Goal: Task Accomplishment & Management: Manage account settings

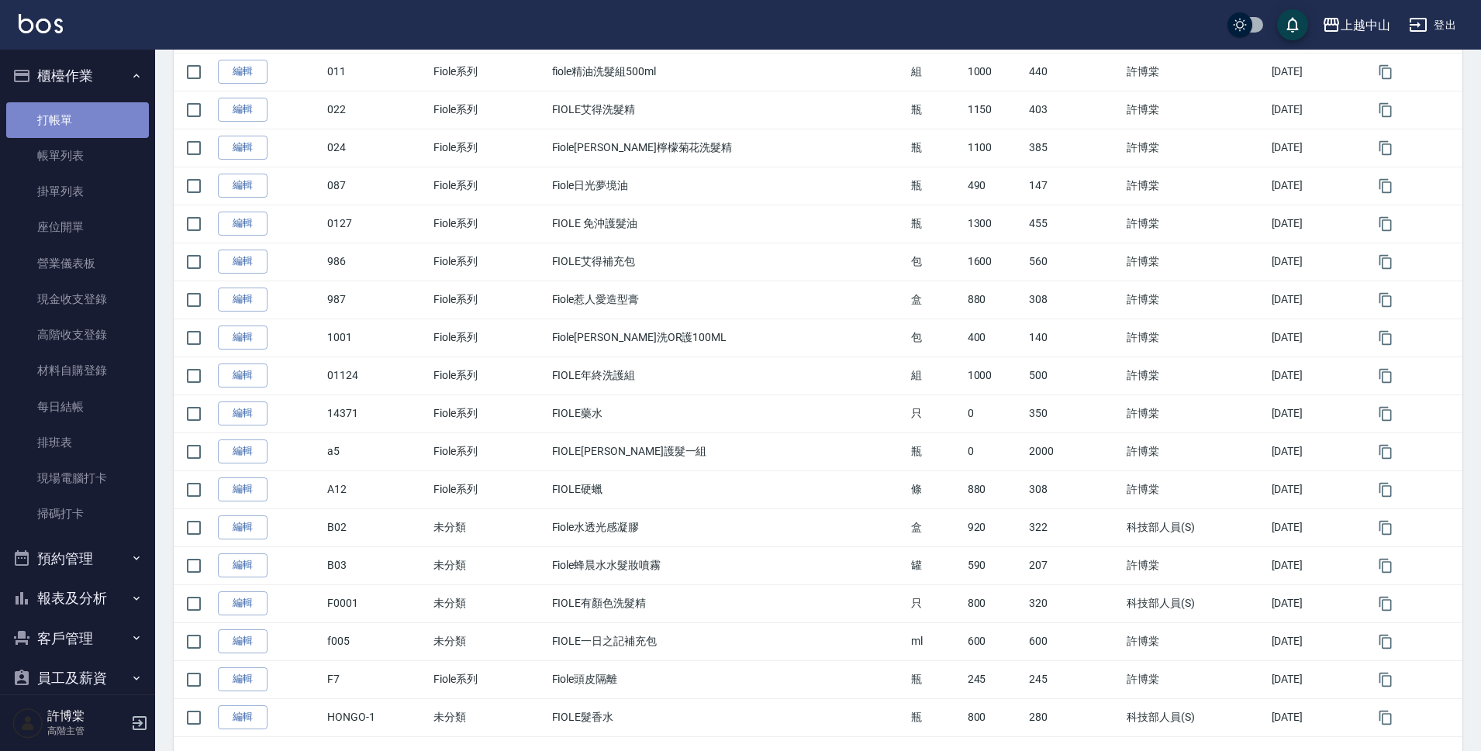
click at [132, 116] on link "打帳單" at bounding box center [77, 120] width 143 height 36
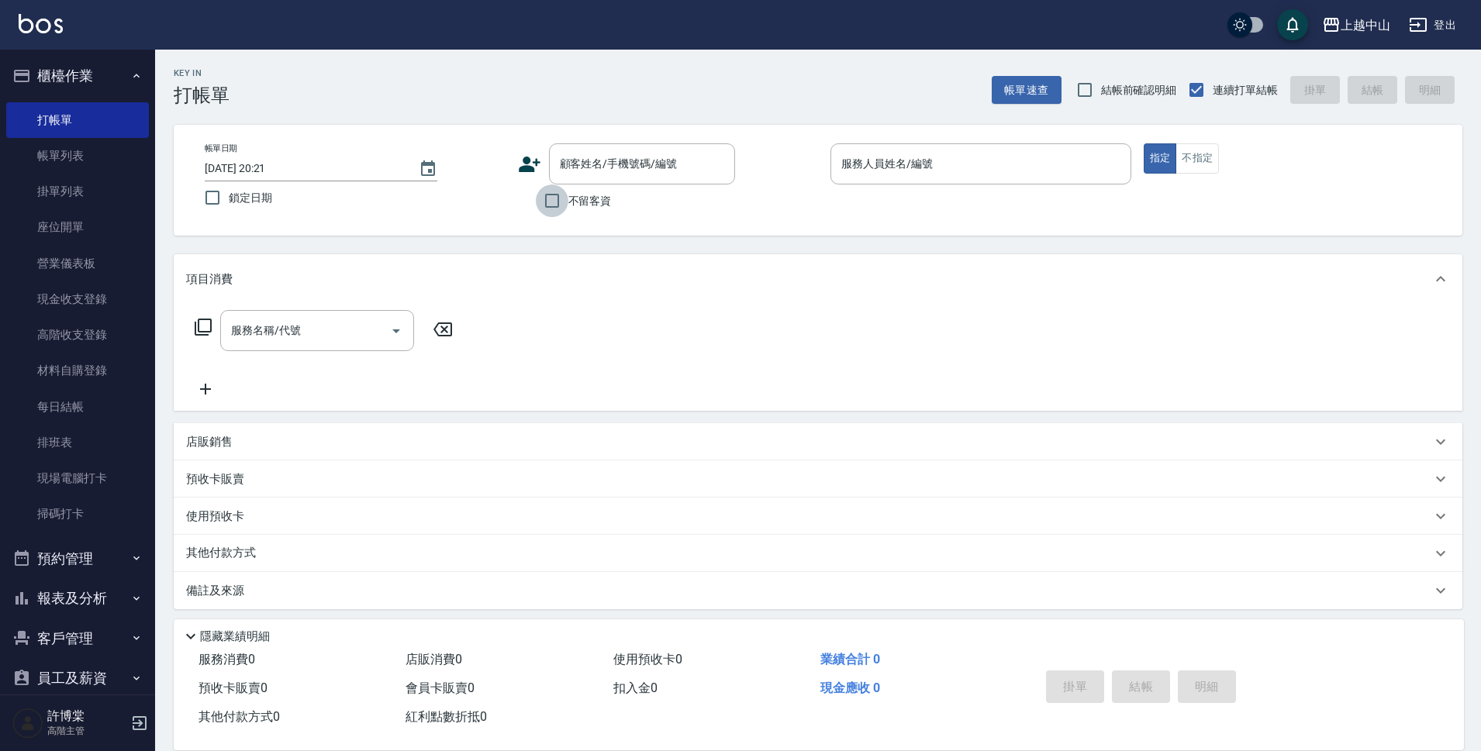
click at [548, 202] on input "不留客資" at bounding box center [552, 201] width 33 height 33
checkbox input "true"
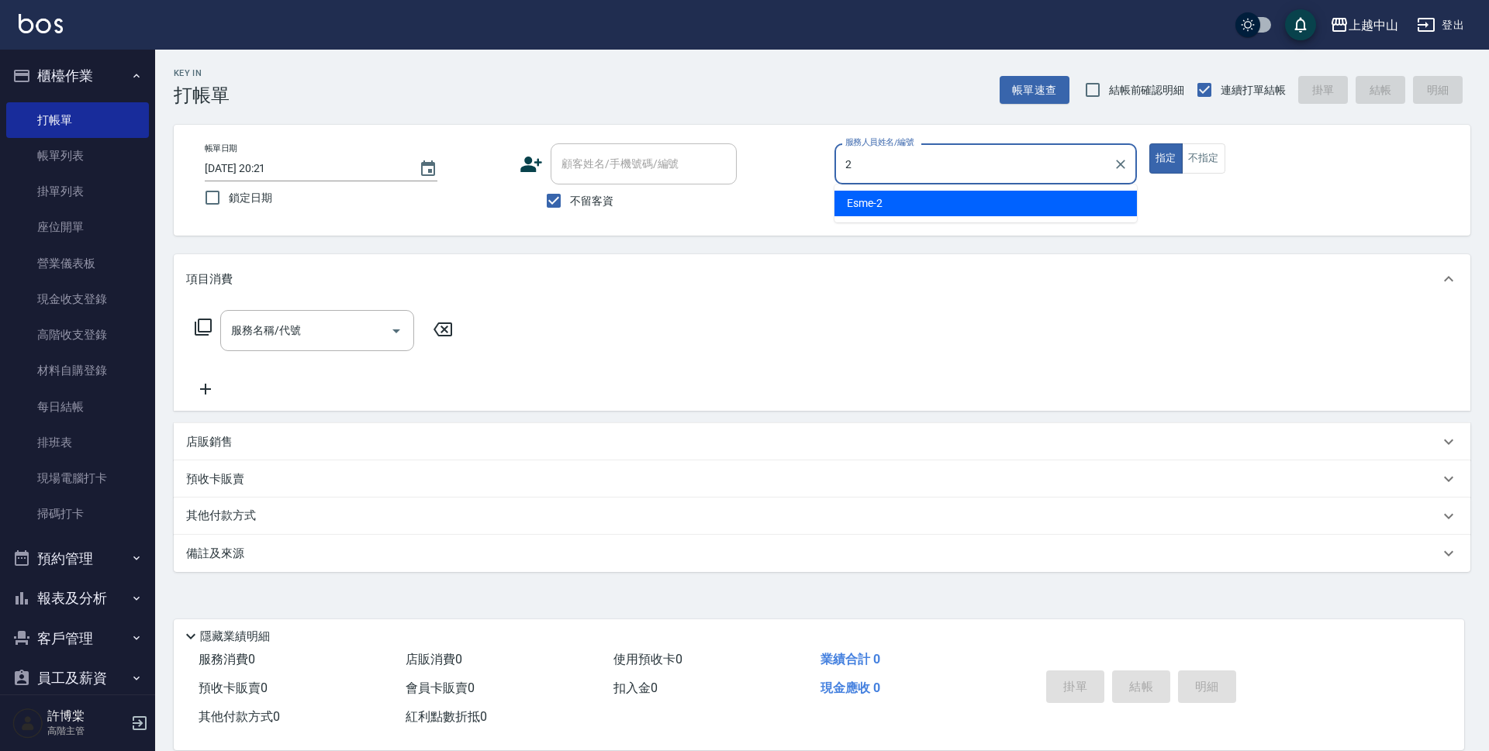
type input "Esme-2"
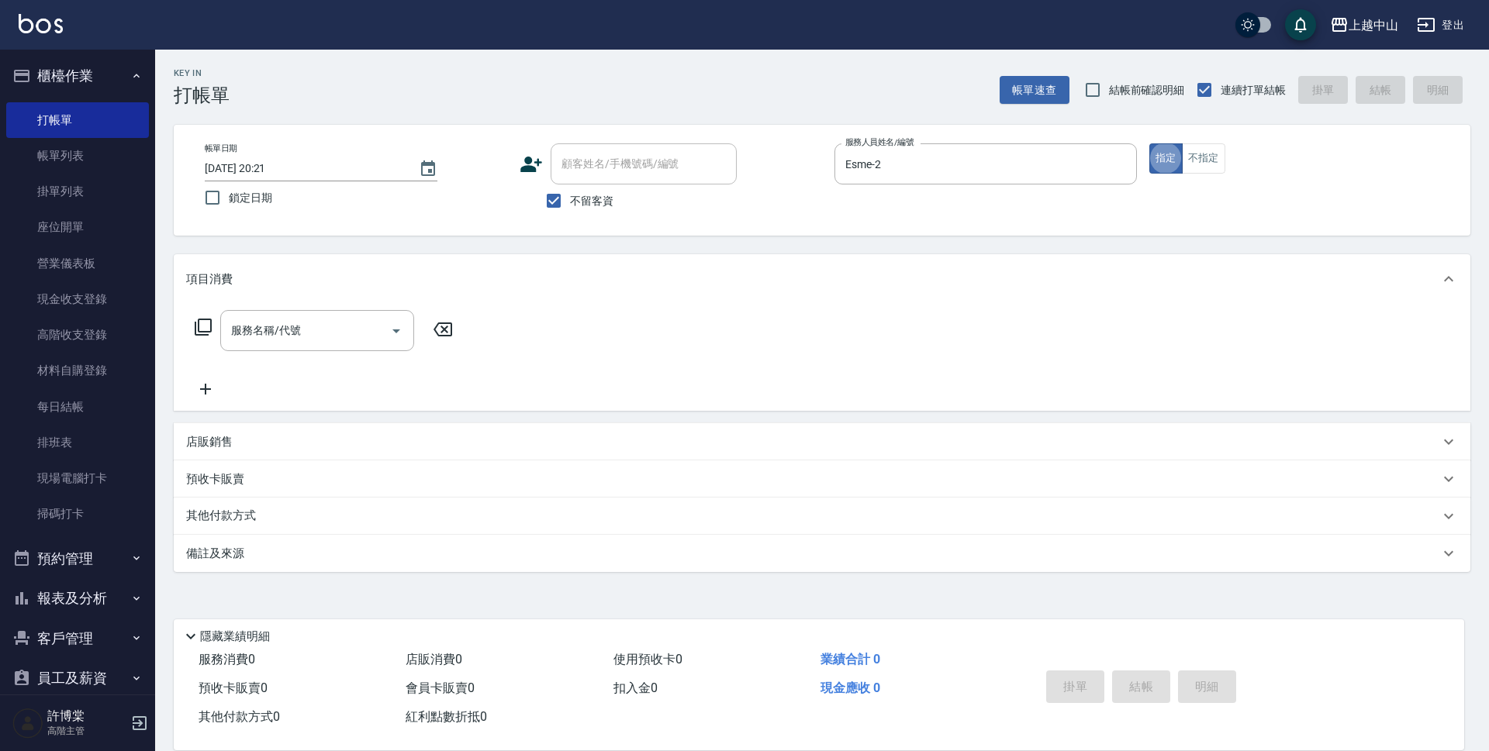
type button "true"
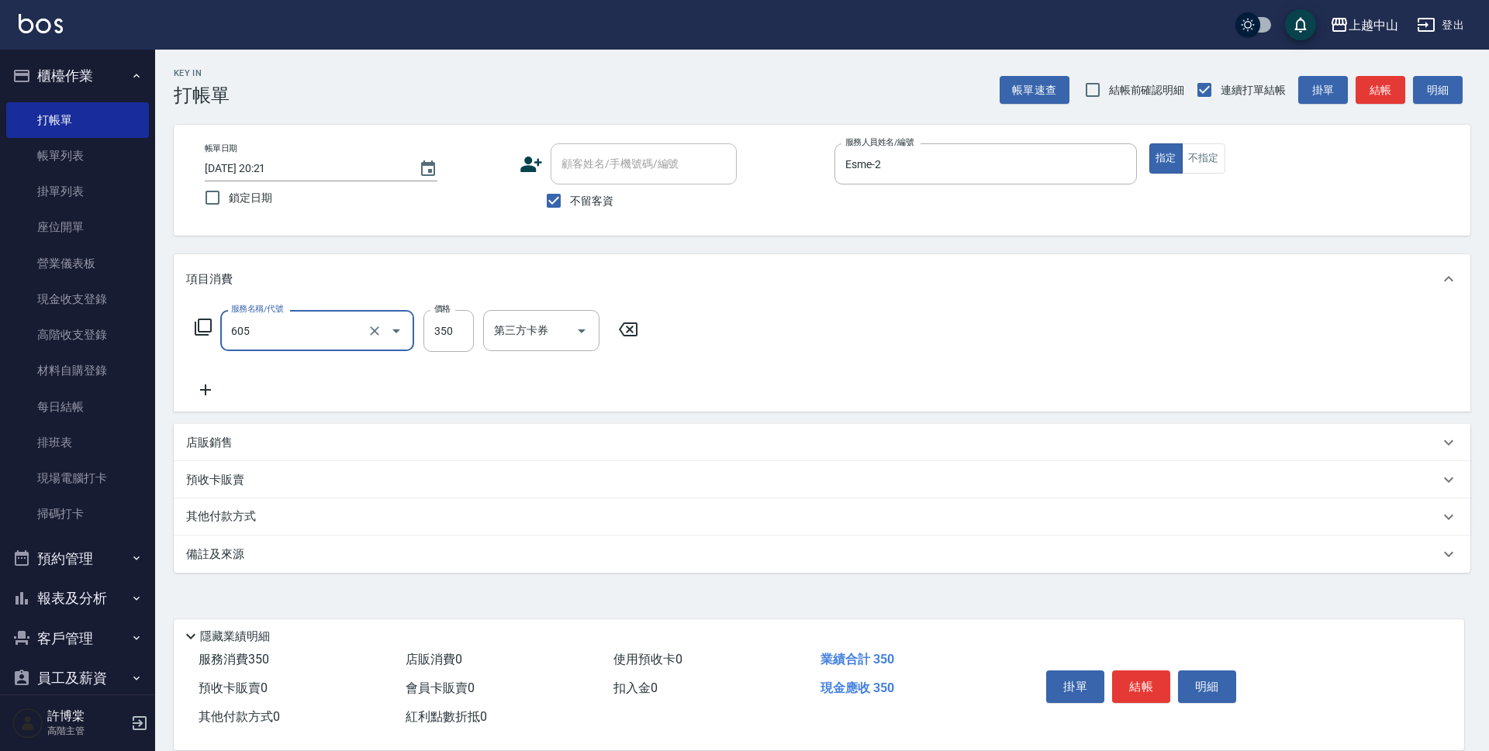
type input "洗髮 (女)(605)"
type input "500"
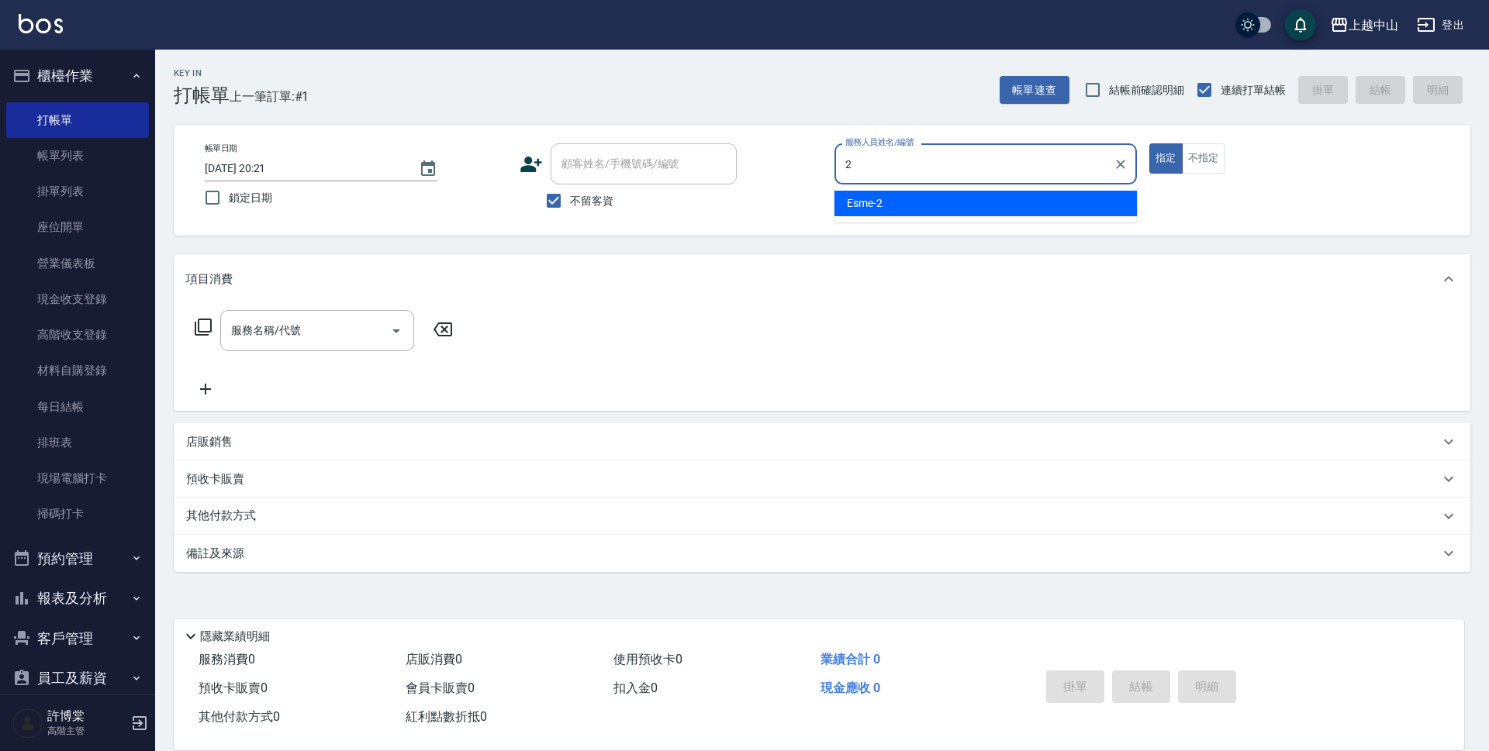
type input "Esme-2"
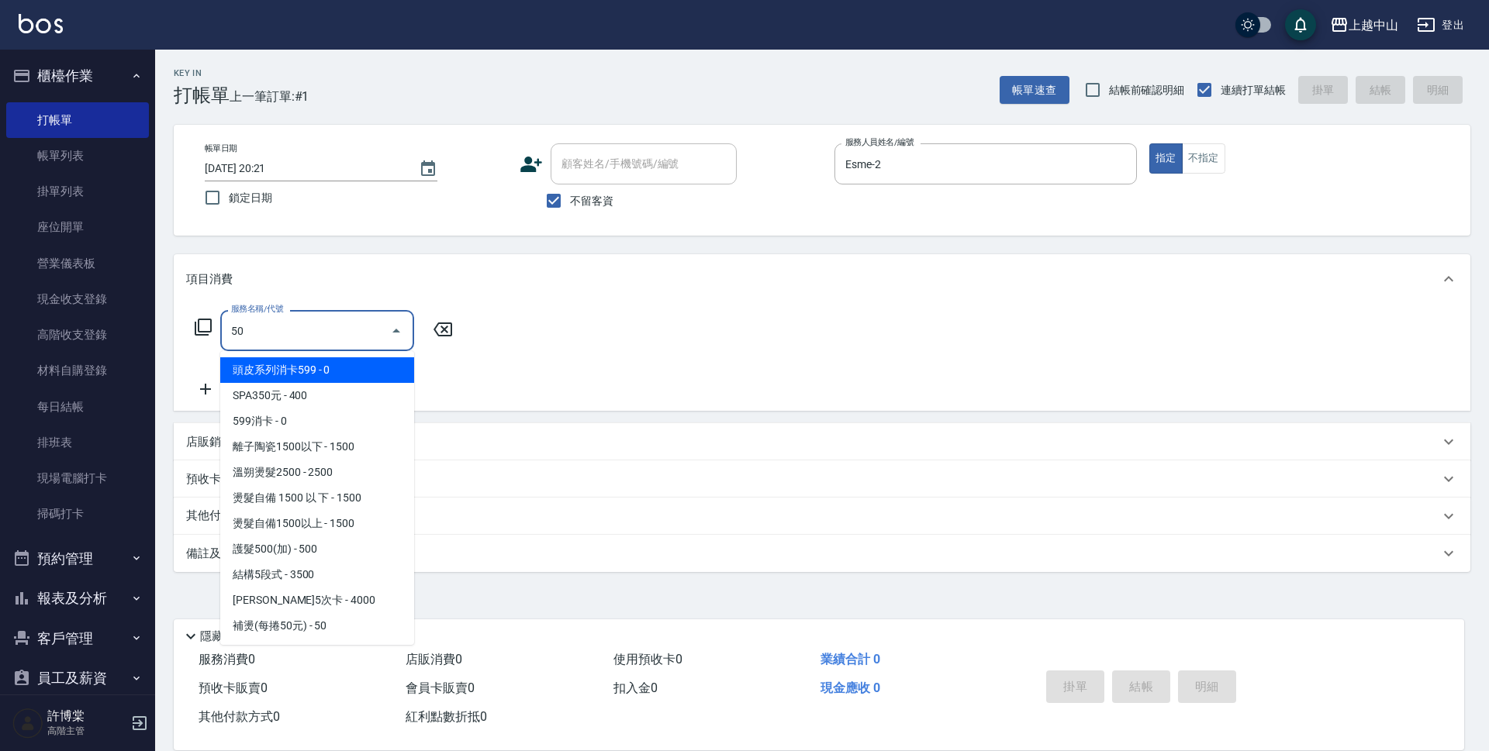
type input "5"
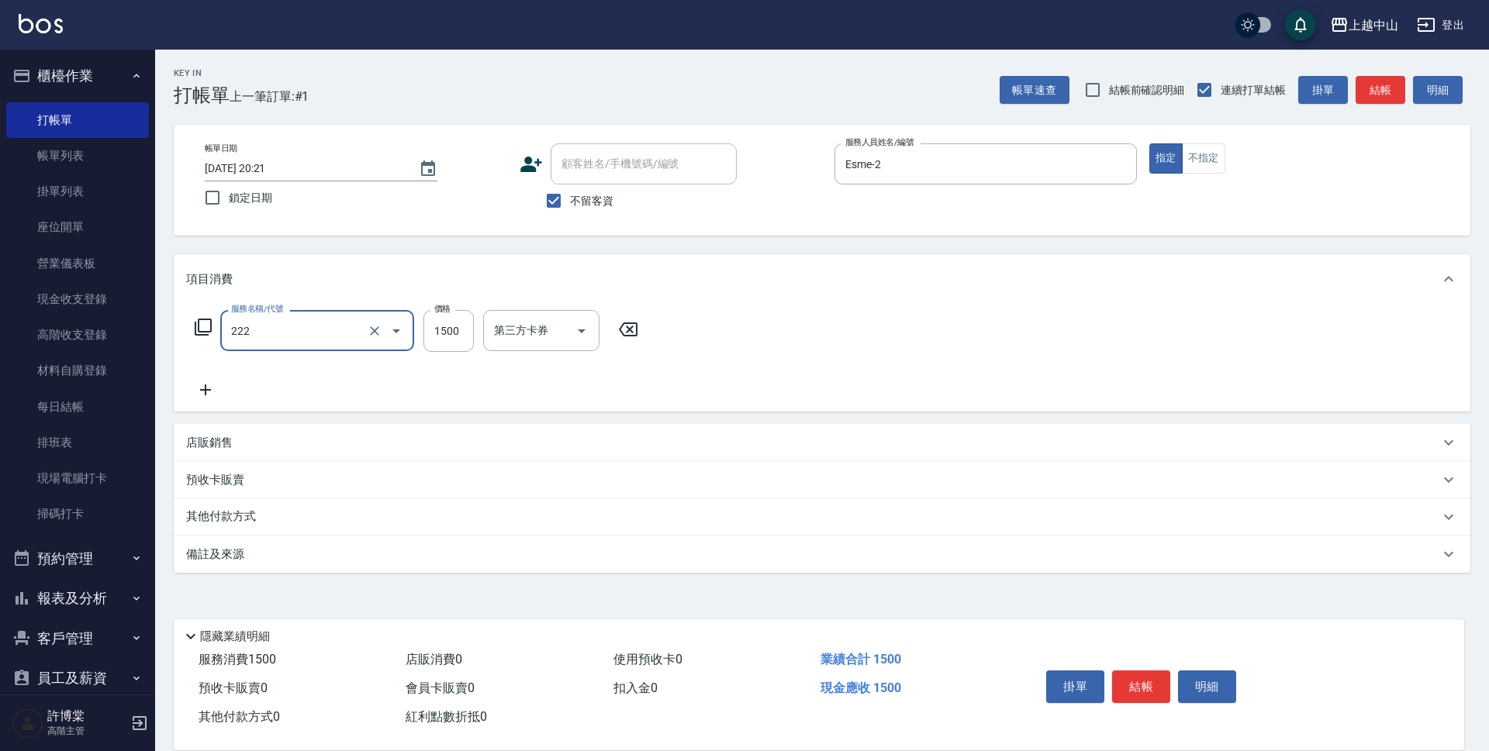
type input "燙髮自備1500以上(222)"
type input "1800"
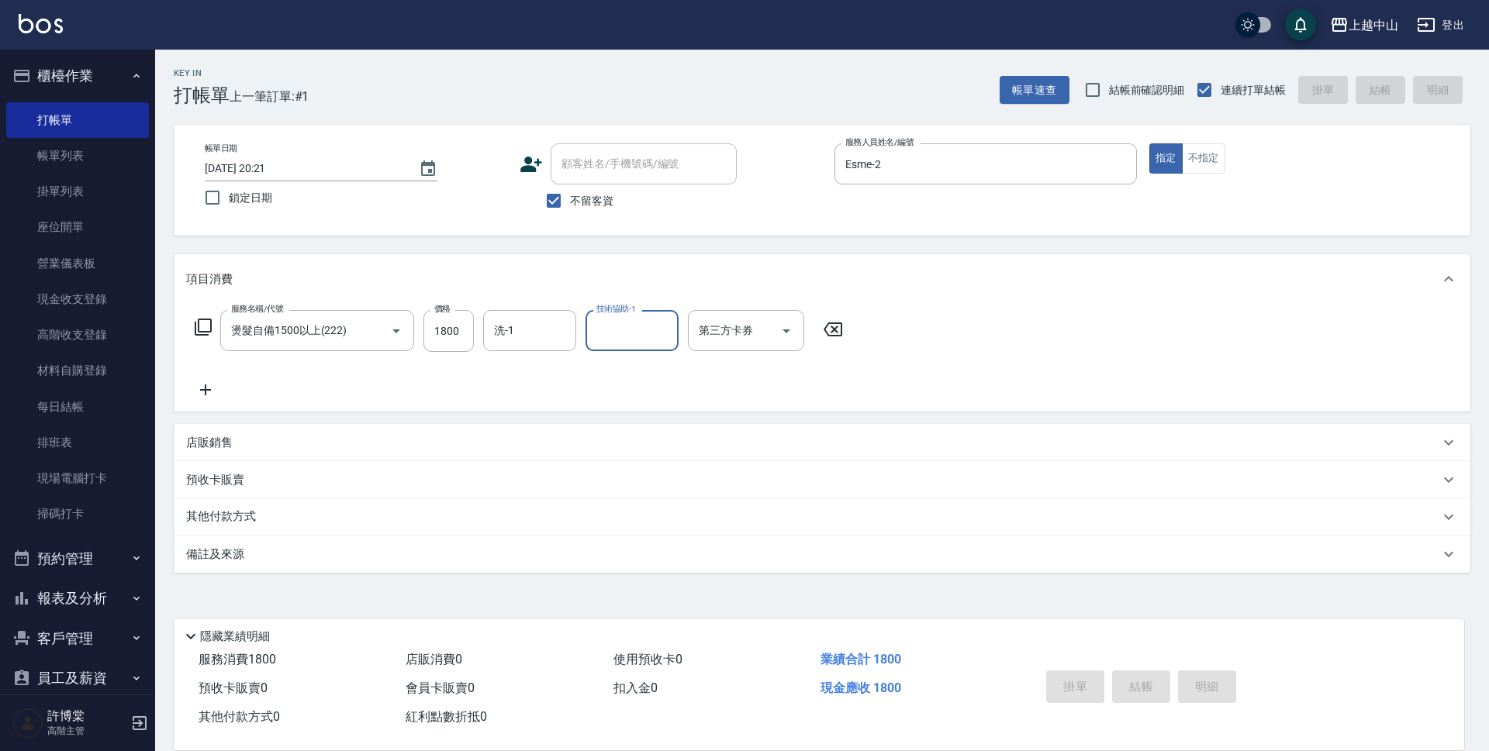
type input "[DATE] 20:22"
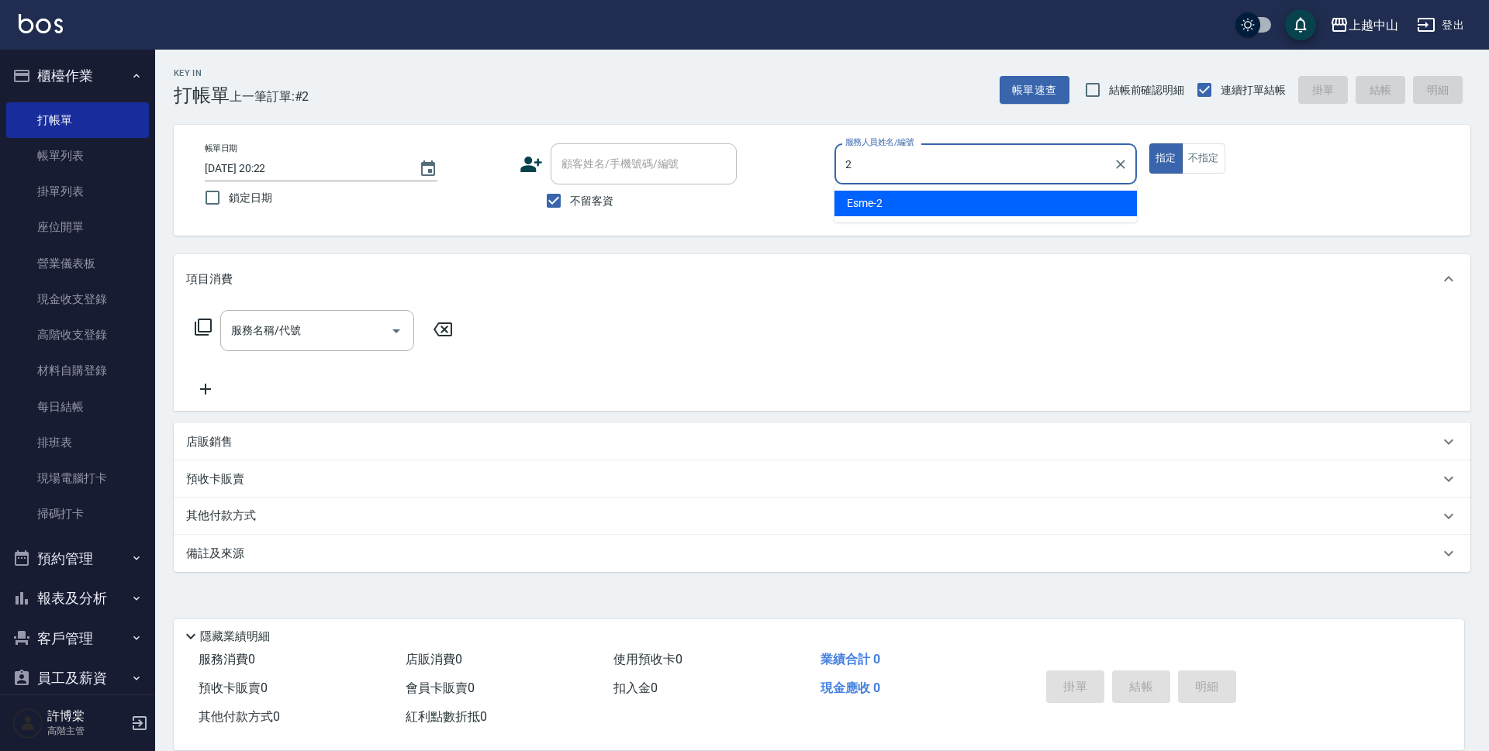
type input "Esme-2"
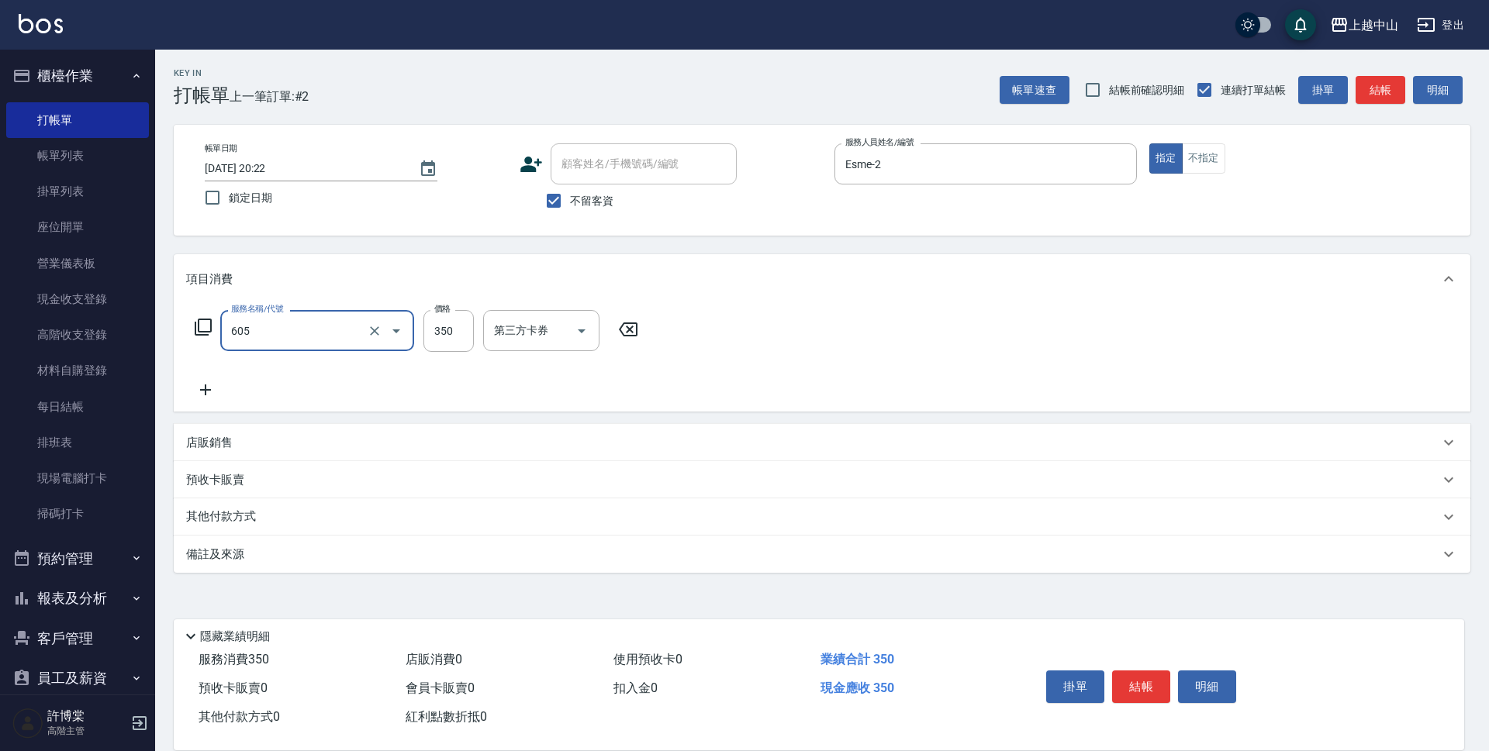
type input "洗髮 (女)(605)"
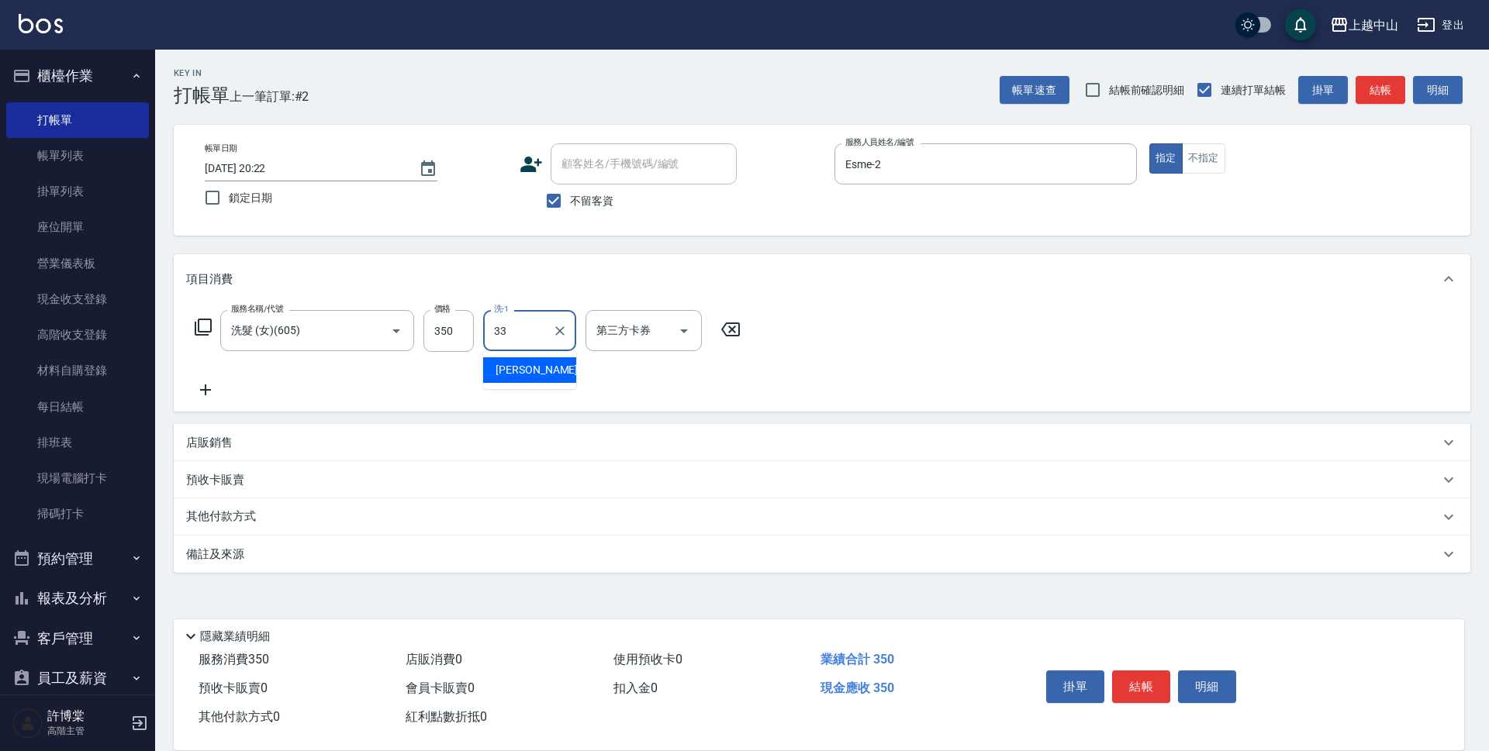
type input "[PERSON_NAME]-33"
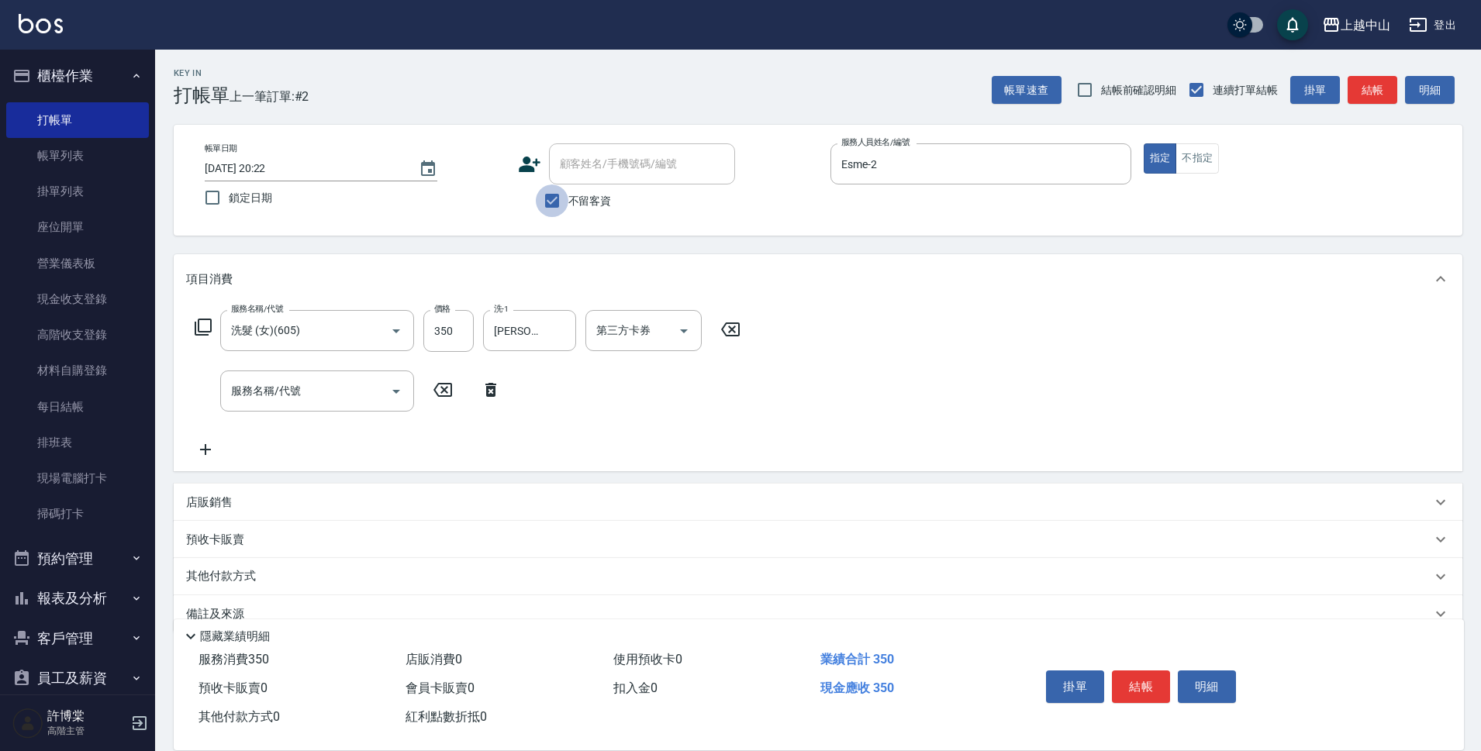
click at [552, 195] on input "不留客資" at bounding box center [552, 201] width 33 height 33
checkbox input "false"
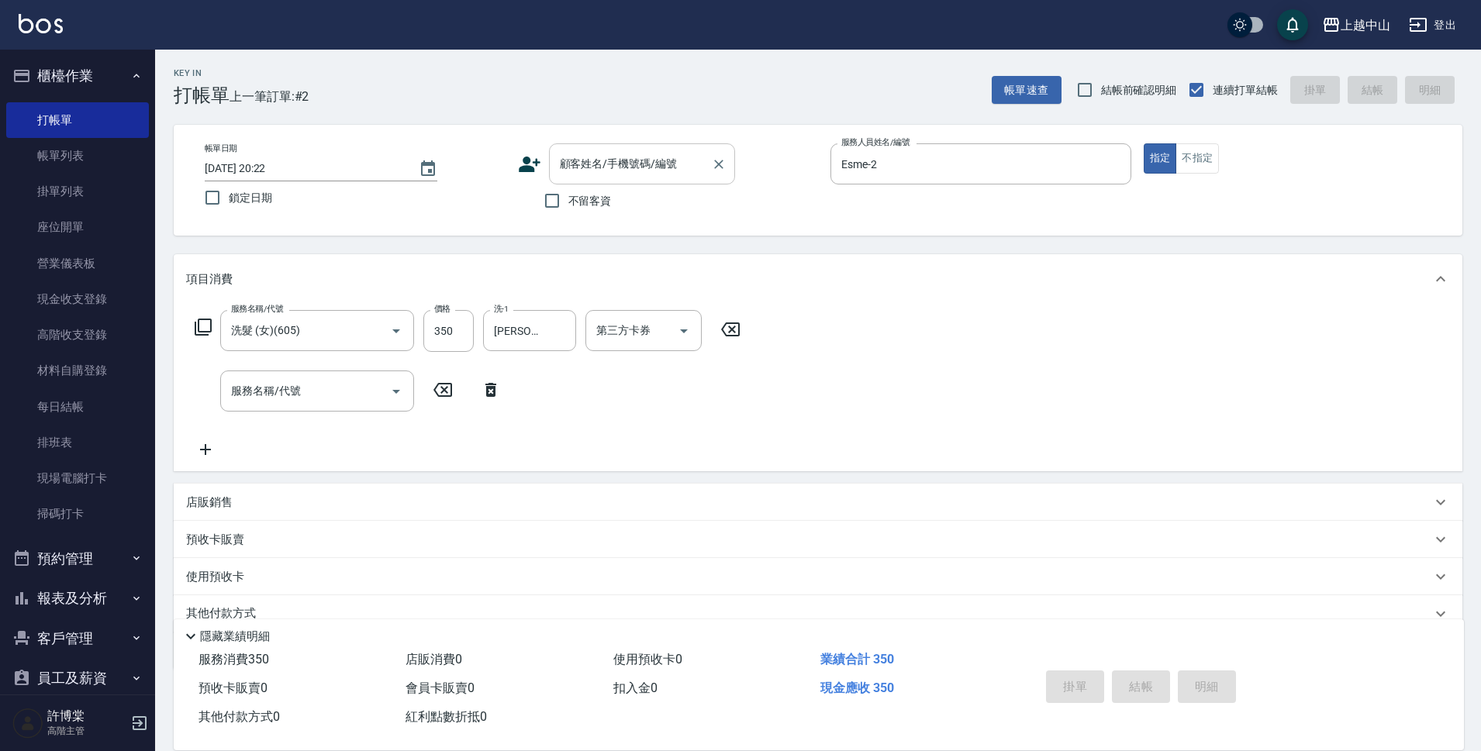
click at [565, 169] on div "顧客姓名/手機號碼/編號 顧客姓名/手機號碼/編號" at bounding box center [642, 163] width 186 height 41
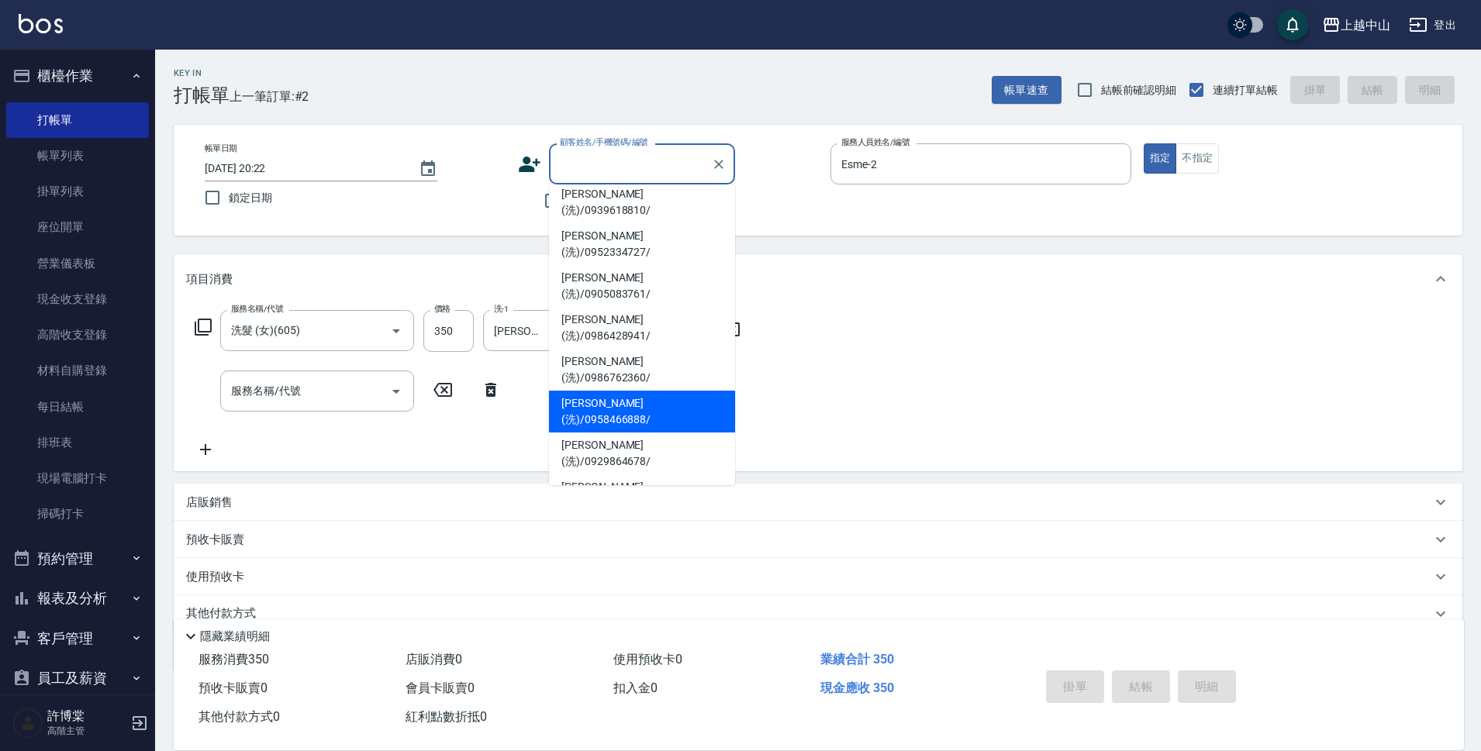
scroll to position [50, 0]
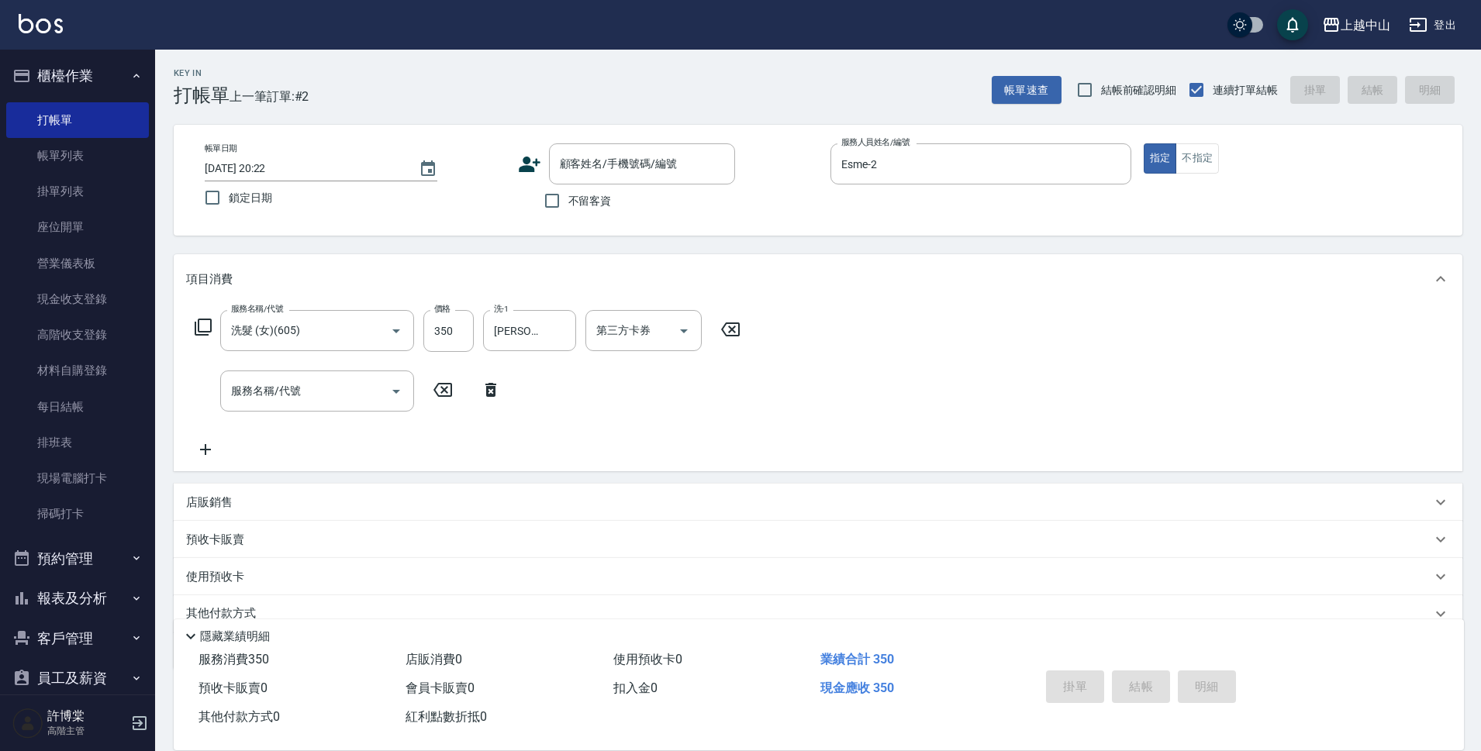
drag, startPoint x: 741, startPoint y: 366, endPoint x: 744, endPoint y: 389, distance: 23.4
click at [744, 389] on div "服務名稱/代號 洗髮 (女)(605) 服務名稱/代號 價格 350 價格 洗-1 [PERSON_NAME]-33 洗-1 第三方卡券 第三方卡券 服務名稱…" at bounding box center [468, 384] width 564 height 149
click at [666, 179] on div "顧客姓名/手機號碼/編號" at bounding box center [642, 163] width 186 height 41
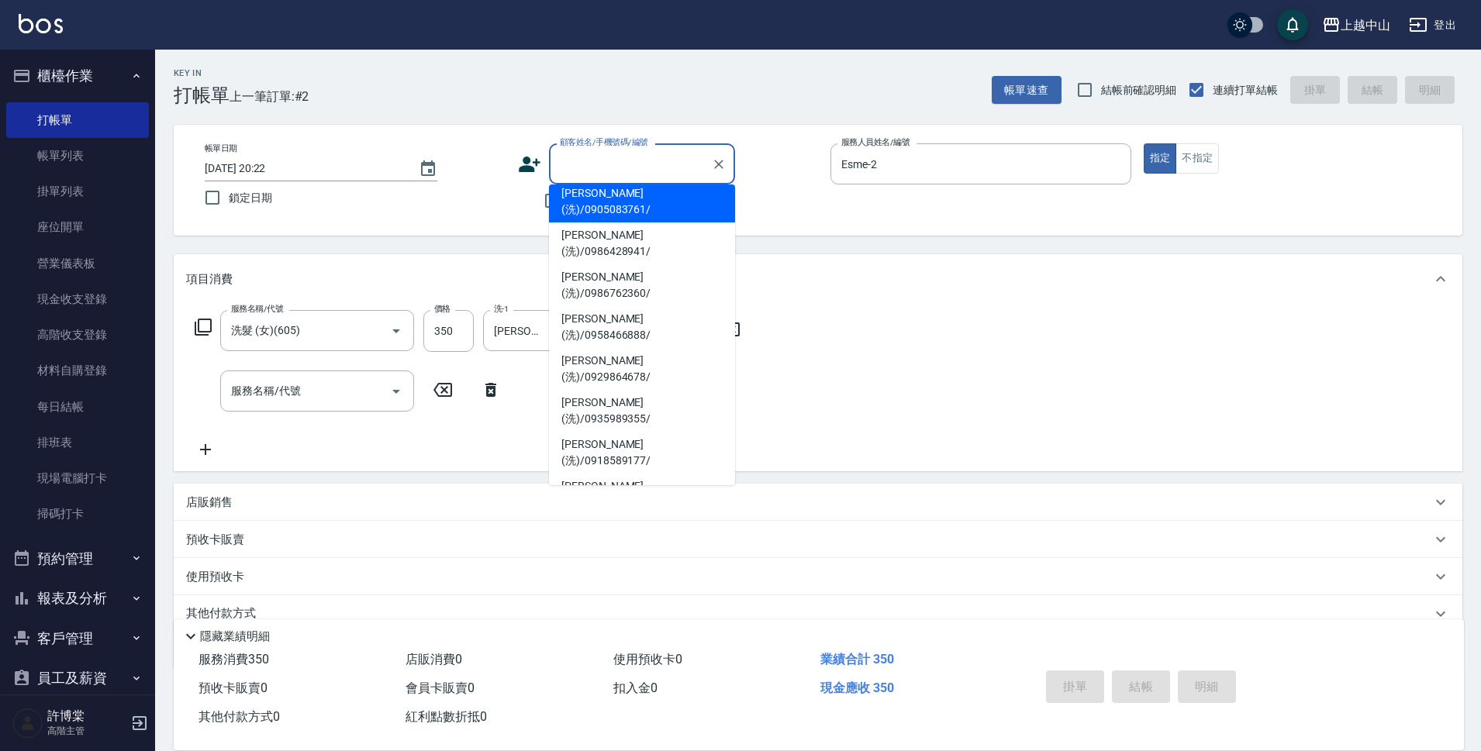
scroll to position [107, 0]
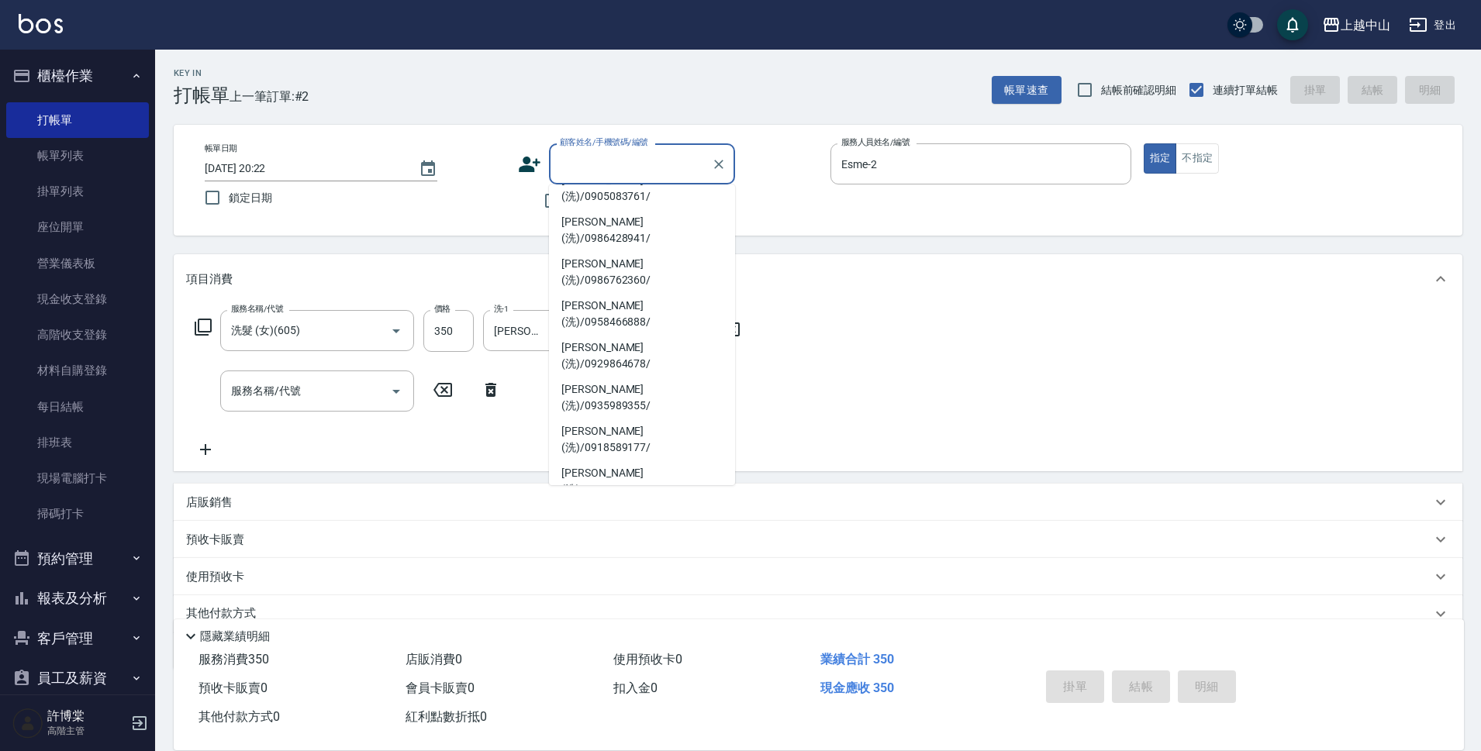
click at [664, 544] on li "[PERSON_NAME](洗)/0909250308/" at bounding box center [642, 565] width 186 height 42
type input "[PERSON_NAME](洗)/0909250308/"
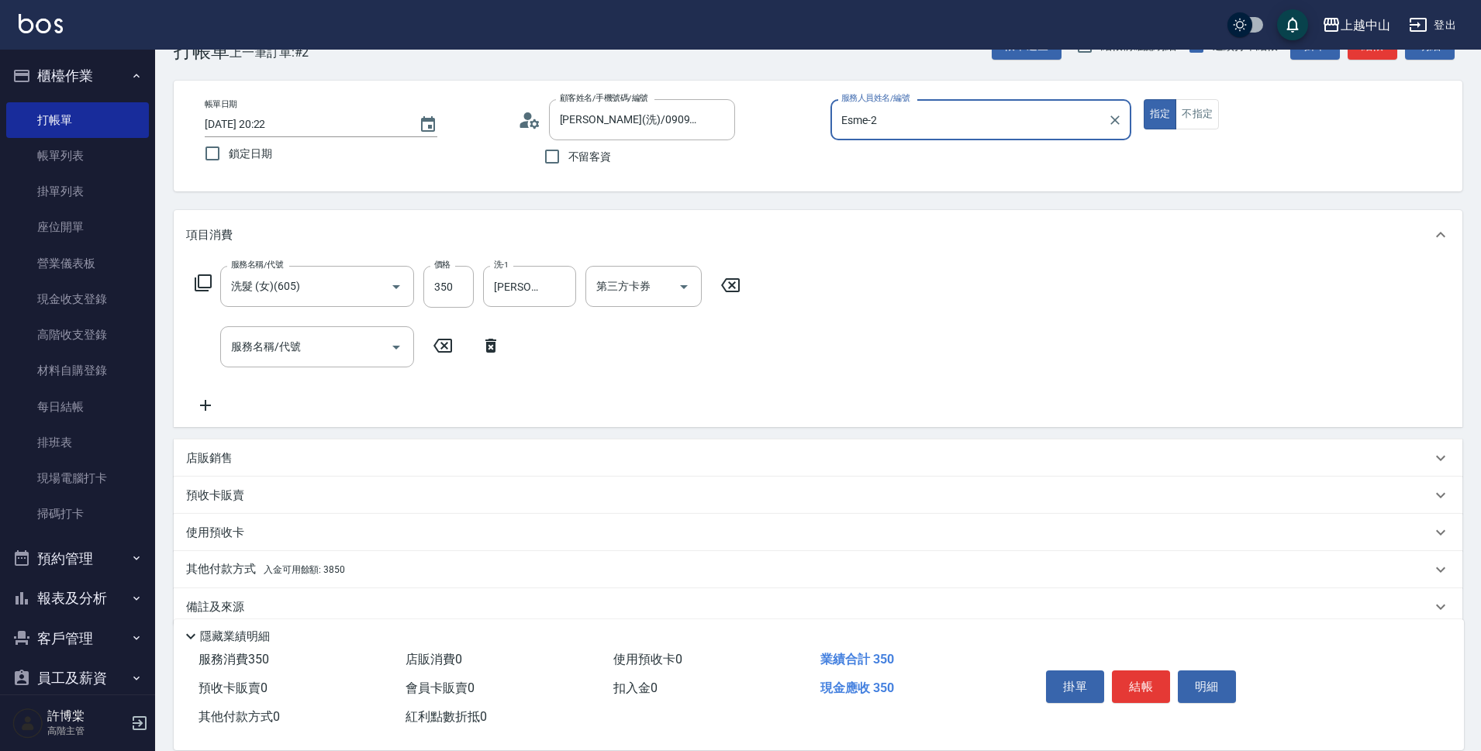
scroll to position [67, 0]
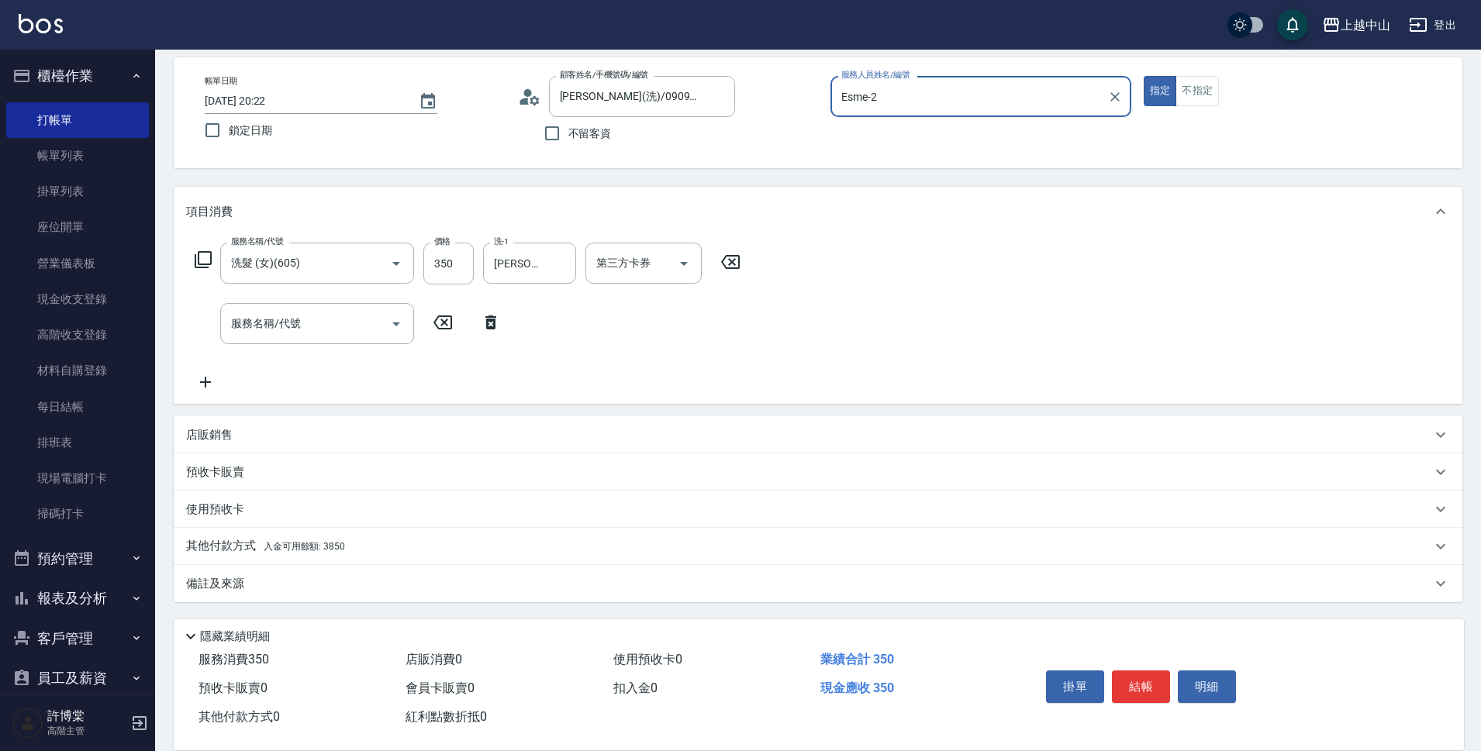
click at [308, 531] on div "其他付款方式 入金可用餘額: 3850" at bounding box center [818, 546] width 1289 height 37
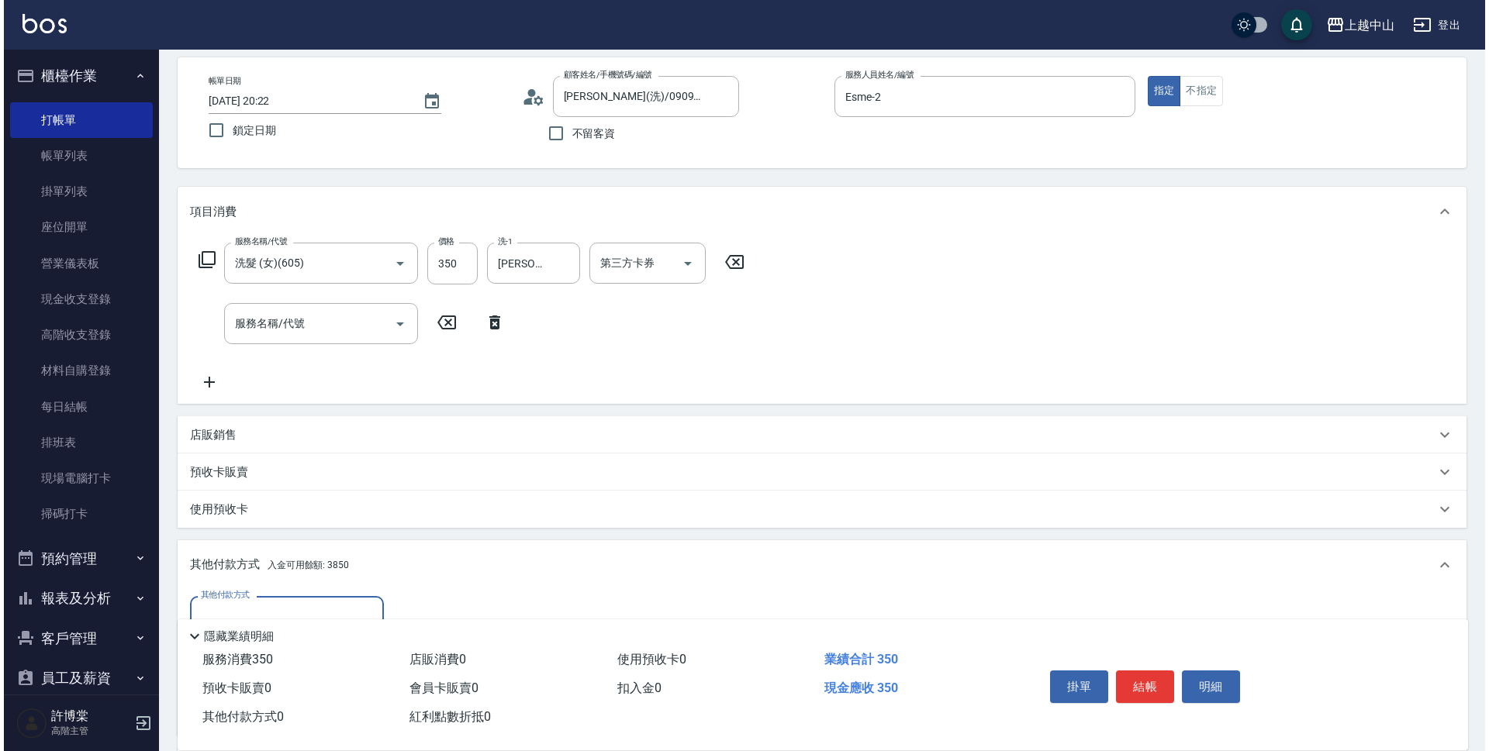
scroll to position [250, 0]
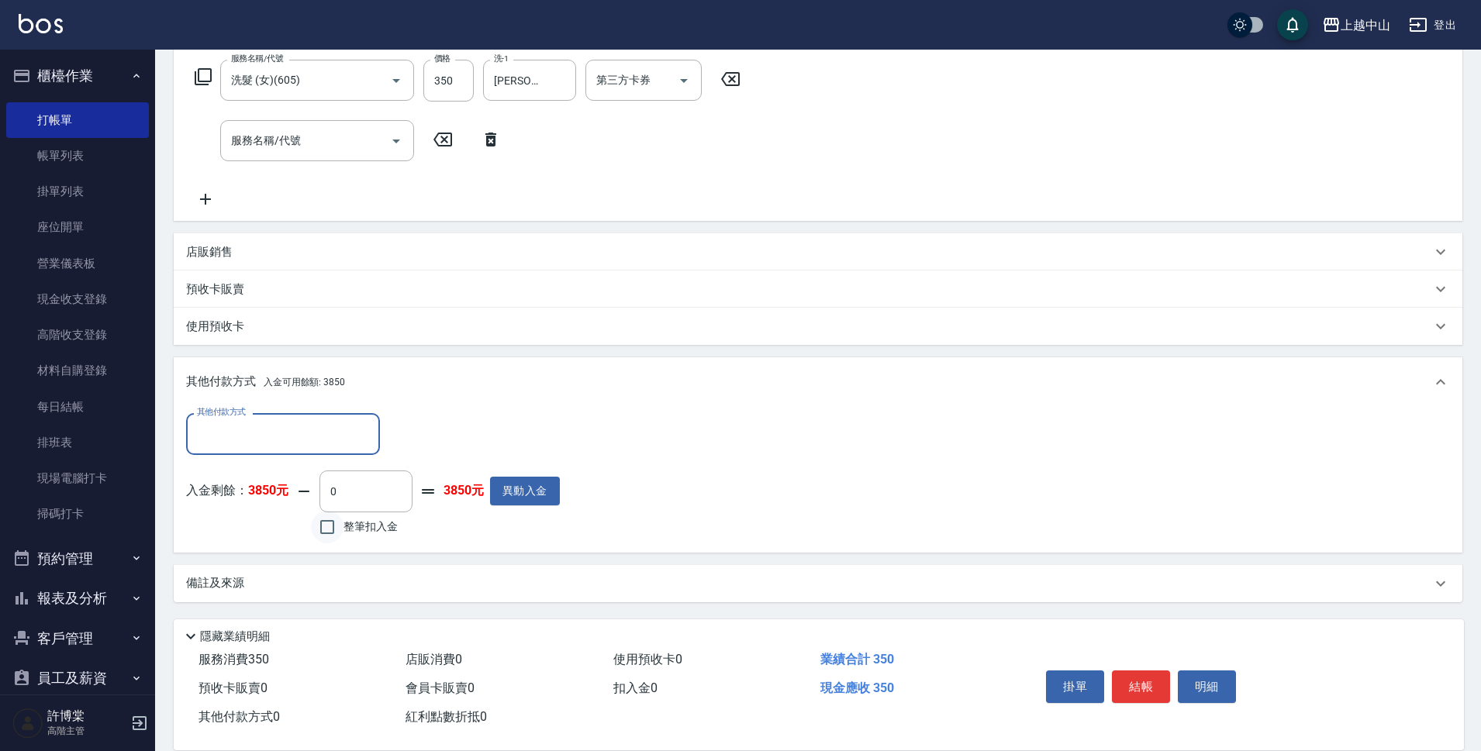
click at [316, 526] on input "整筆扣入金" at bounding box center [327, 527] width 33 height 33
checkbox input "true"
type input "350"
click at [1188, 681] on button "明細" at bounding box center [1207, 687] width 58 height 33
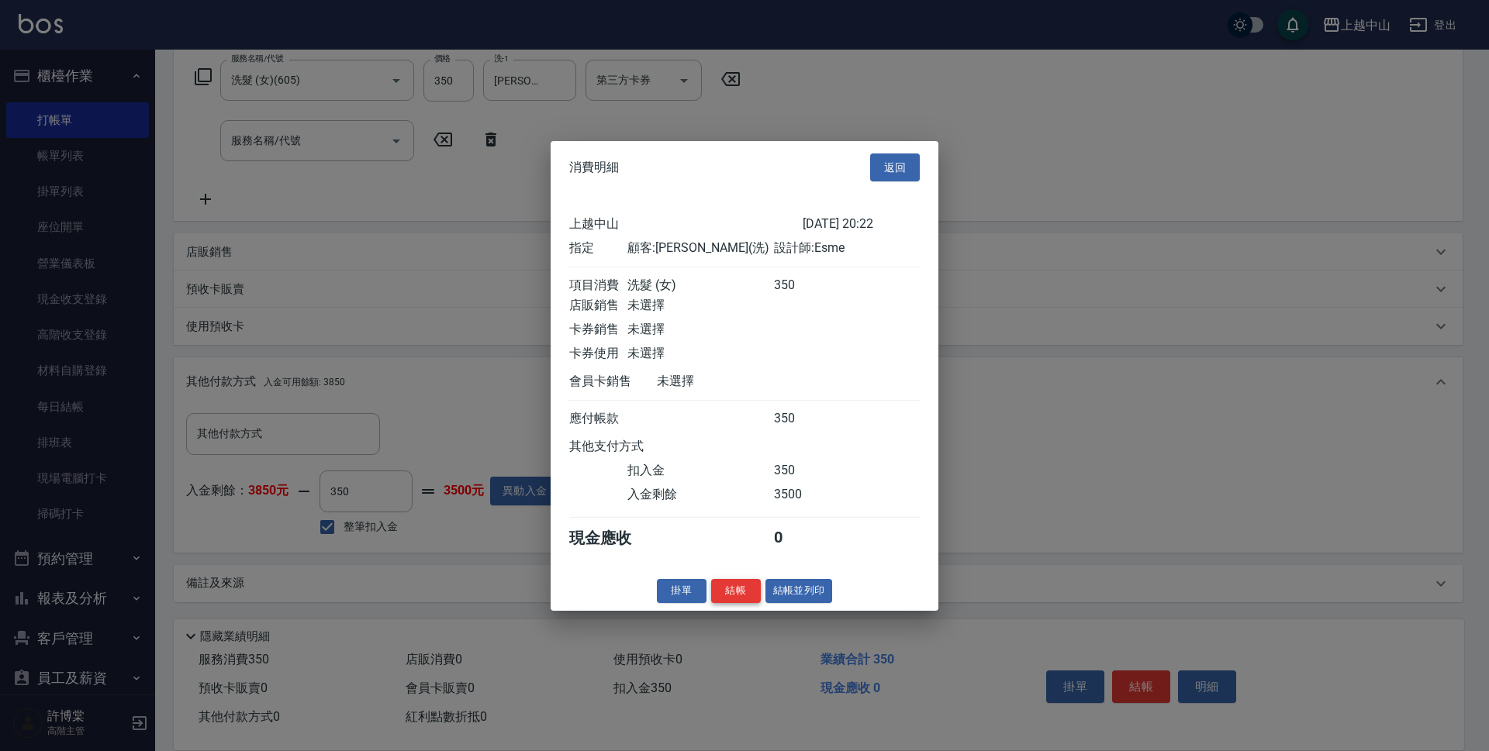
click at [739, 603] on button "結帳" at bounding box center [736, 591] width 50 height 24
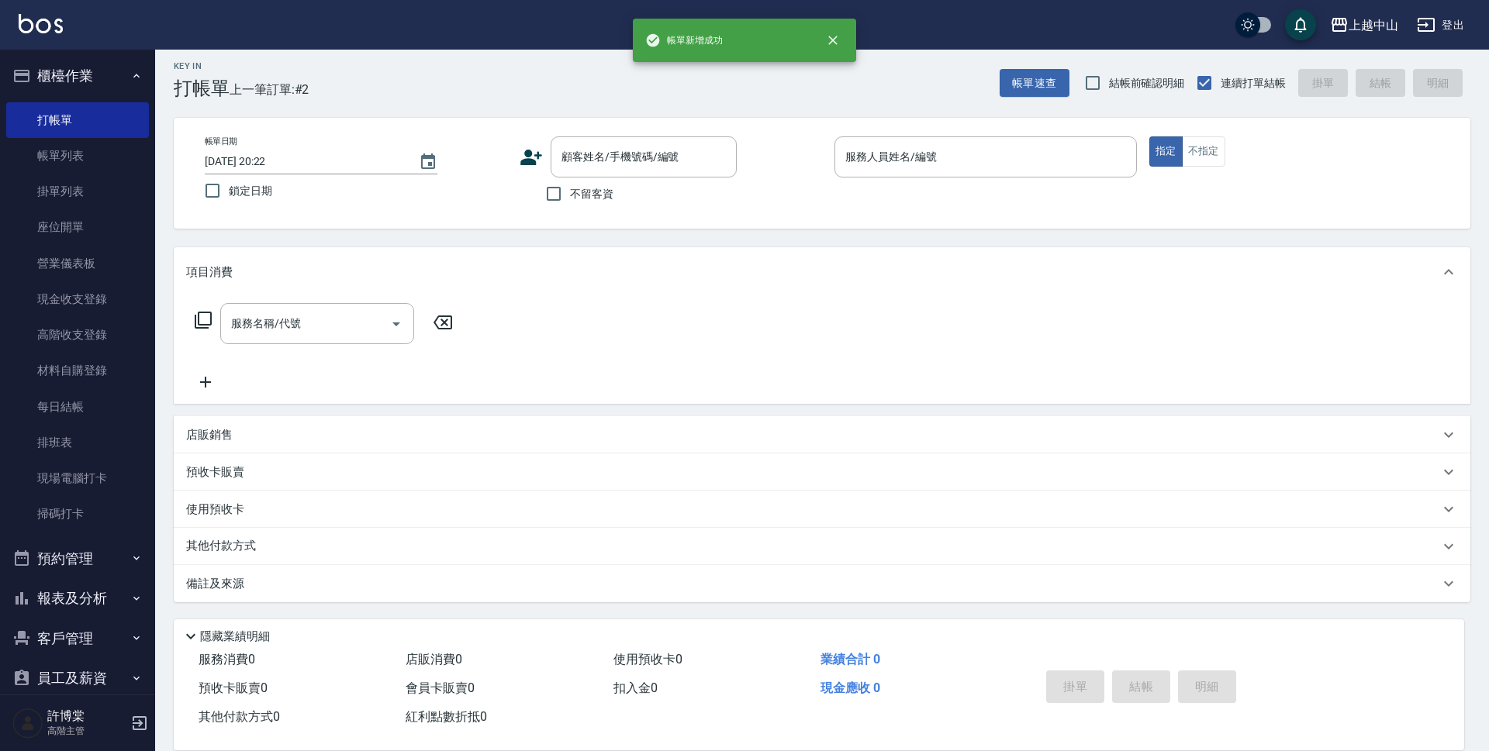
scroll to position [0, 0]
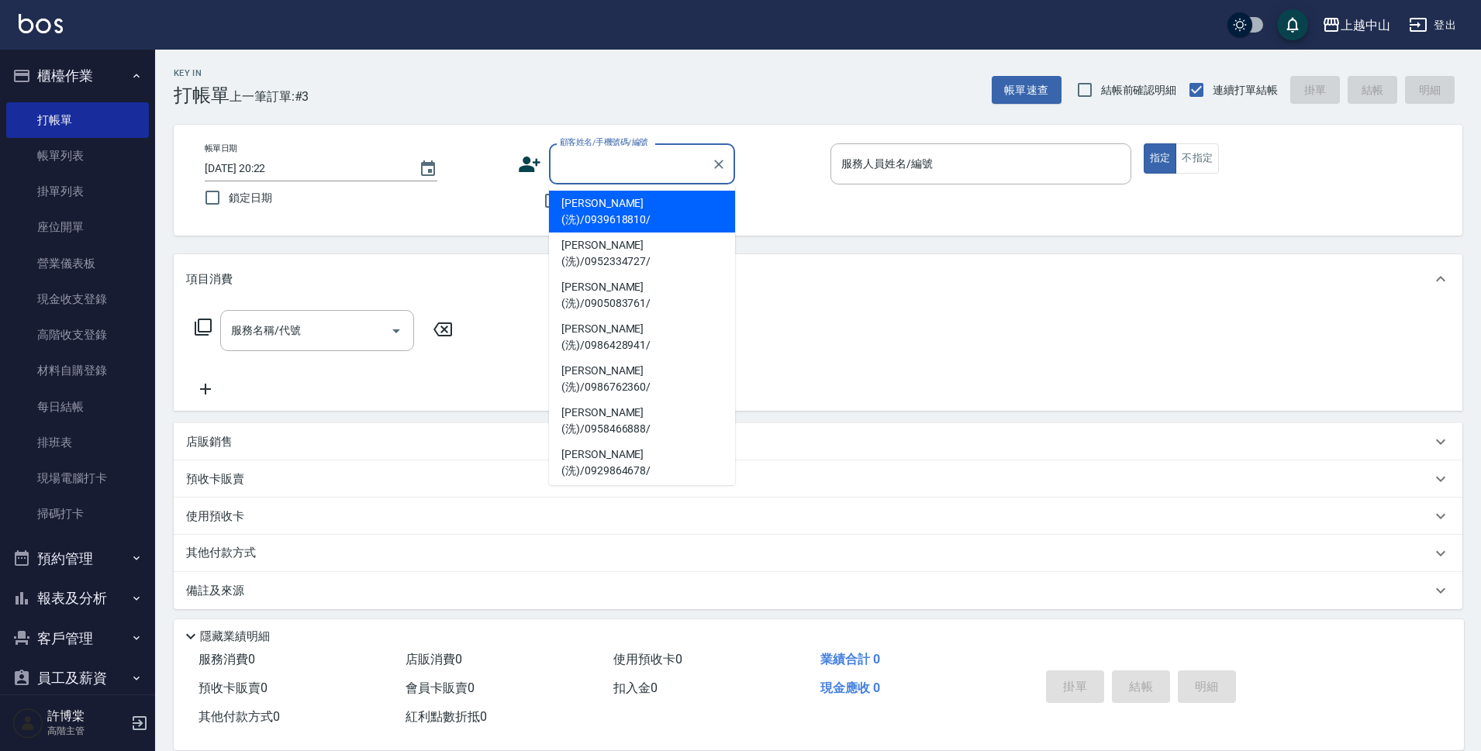
click at [593, 159] on input "顧客姓名/手機號碼/編號" at bounding box center [630, 163] width 149 height 27
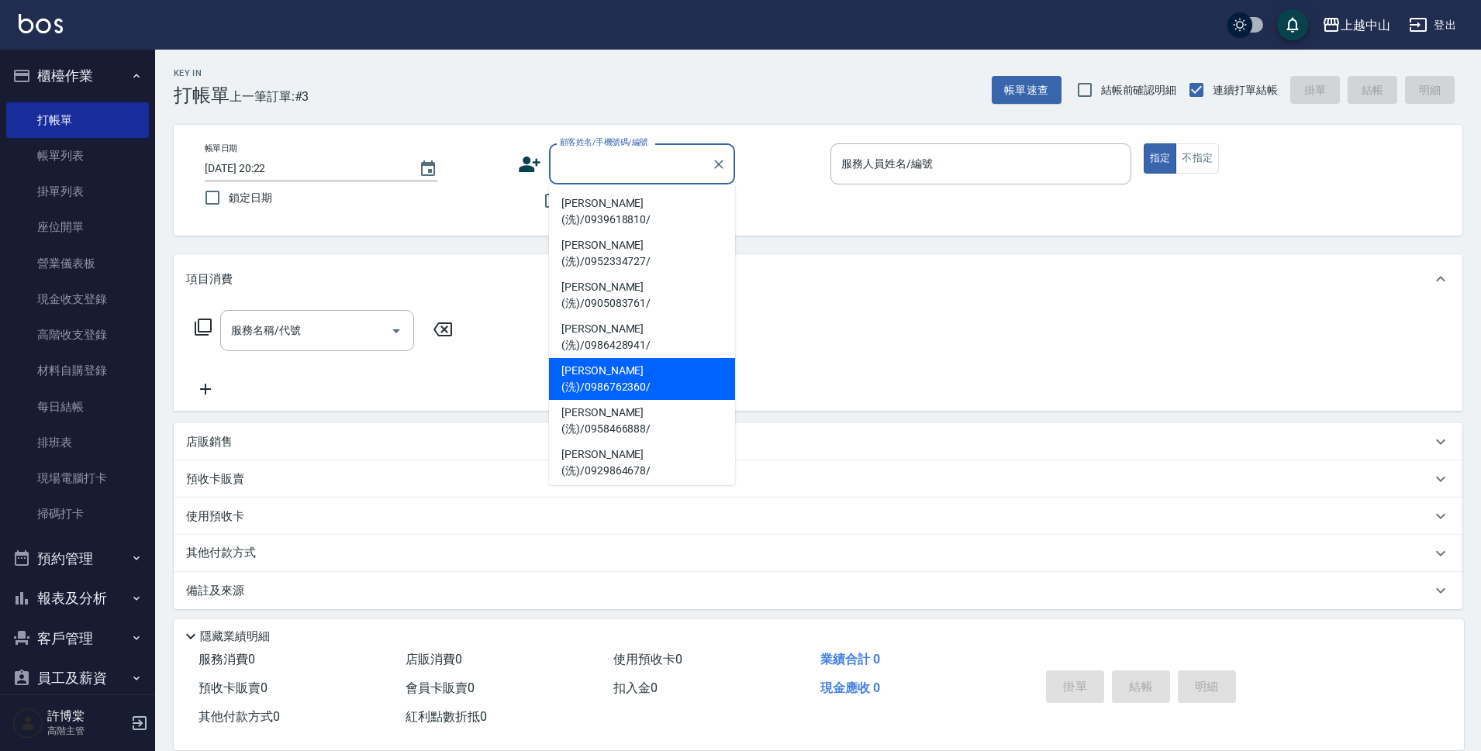
click at [644, 358] on li "[PERSON_NAME](洗)/0986762360/" at bounding box center [642, 379] width 186 height 42
type input "[PERSON_NAME](洗)/0986762360/"
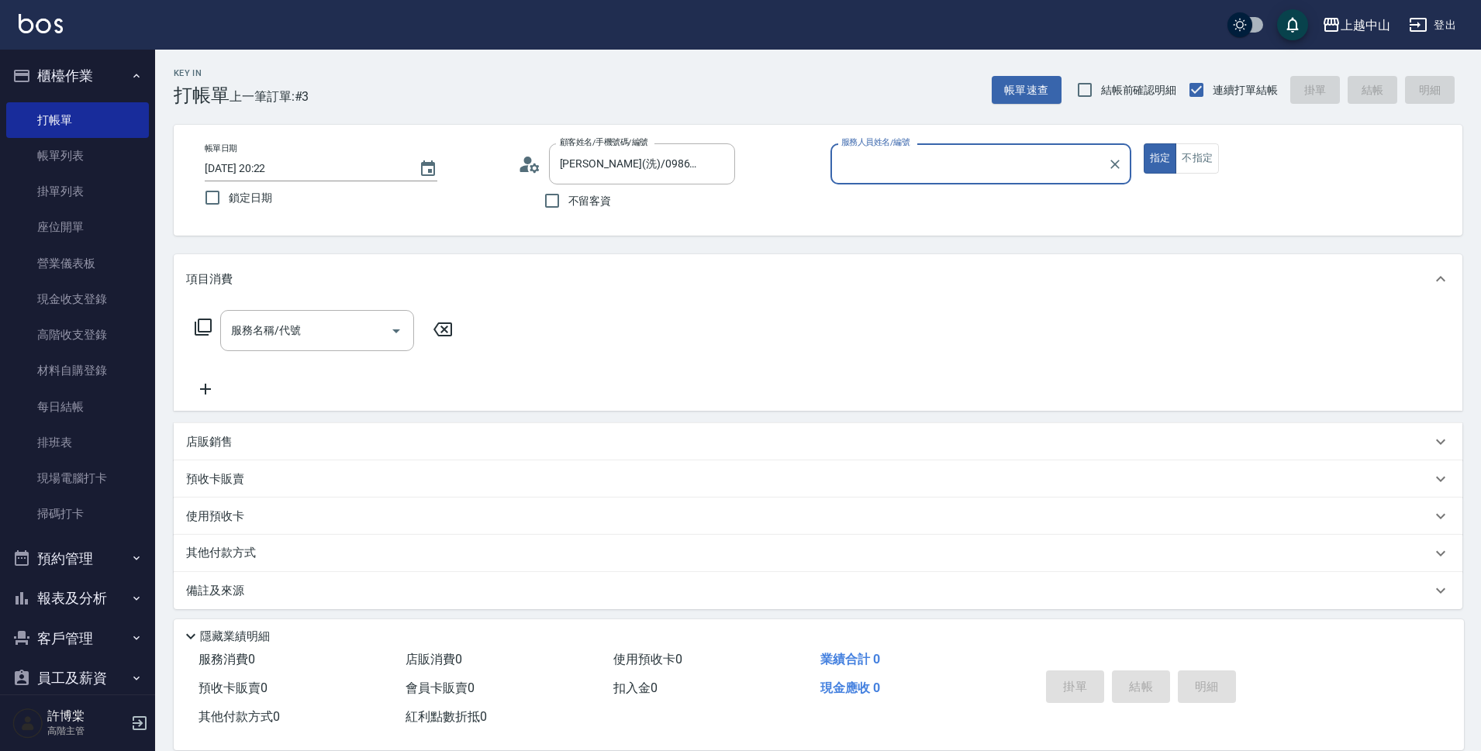
type input "Esme-2"
click at [350, 329] on input "服務名稱/代號" at bounding box center [305, 330] width 157 height 27
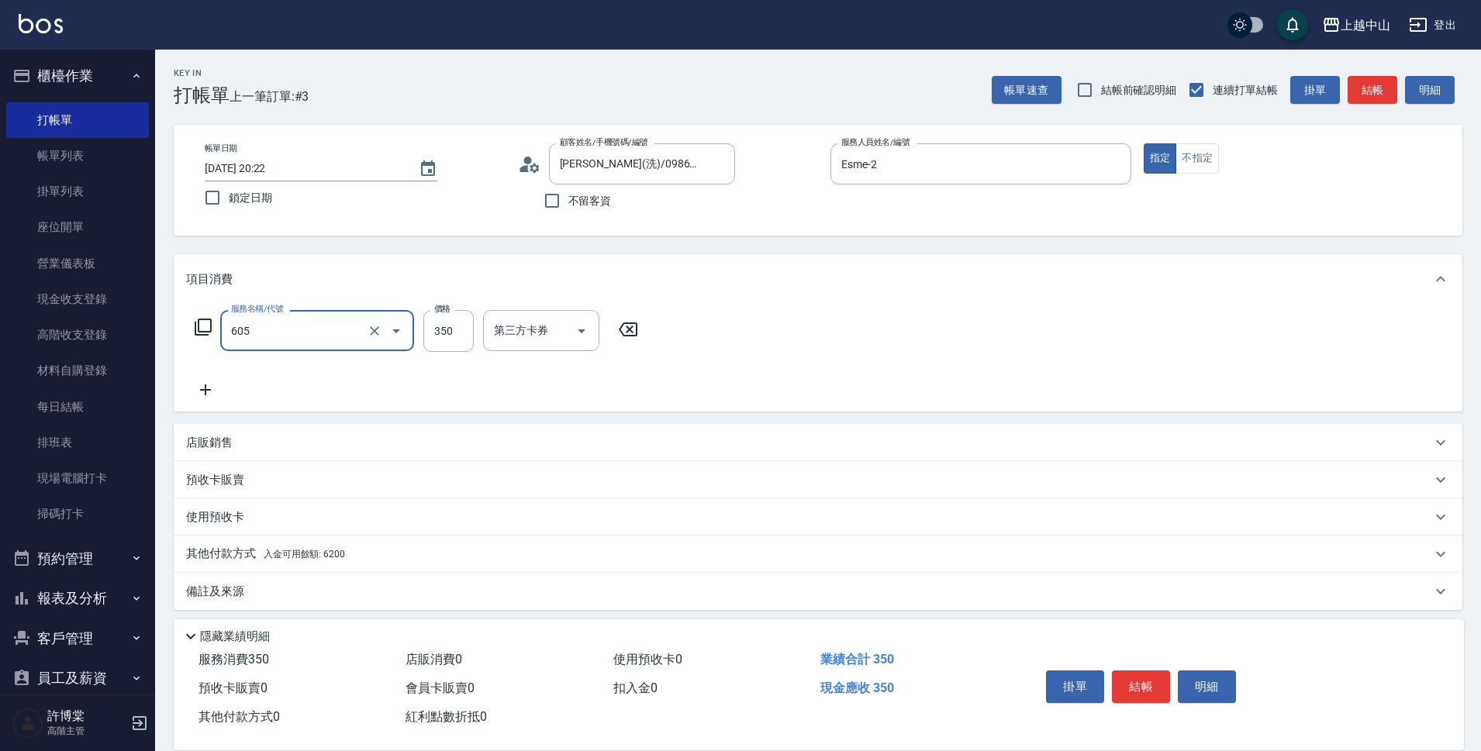
type input "洗髮 (女)(605)"
type input "400"
type input "鴨鴨-30"
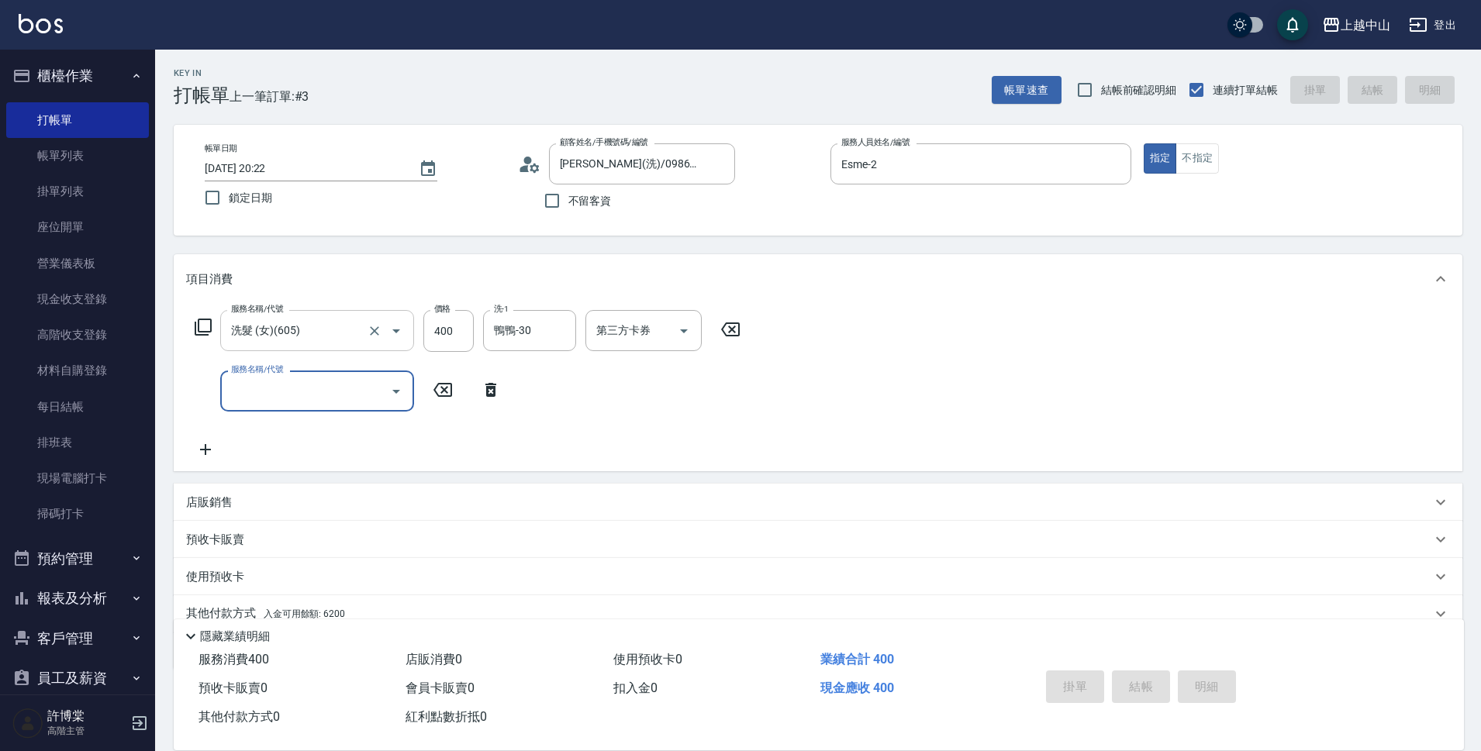
type input "[DATE] 20:23"
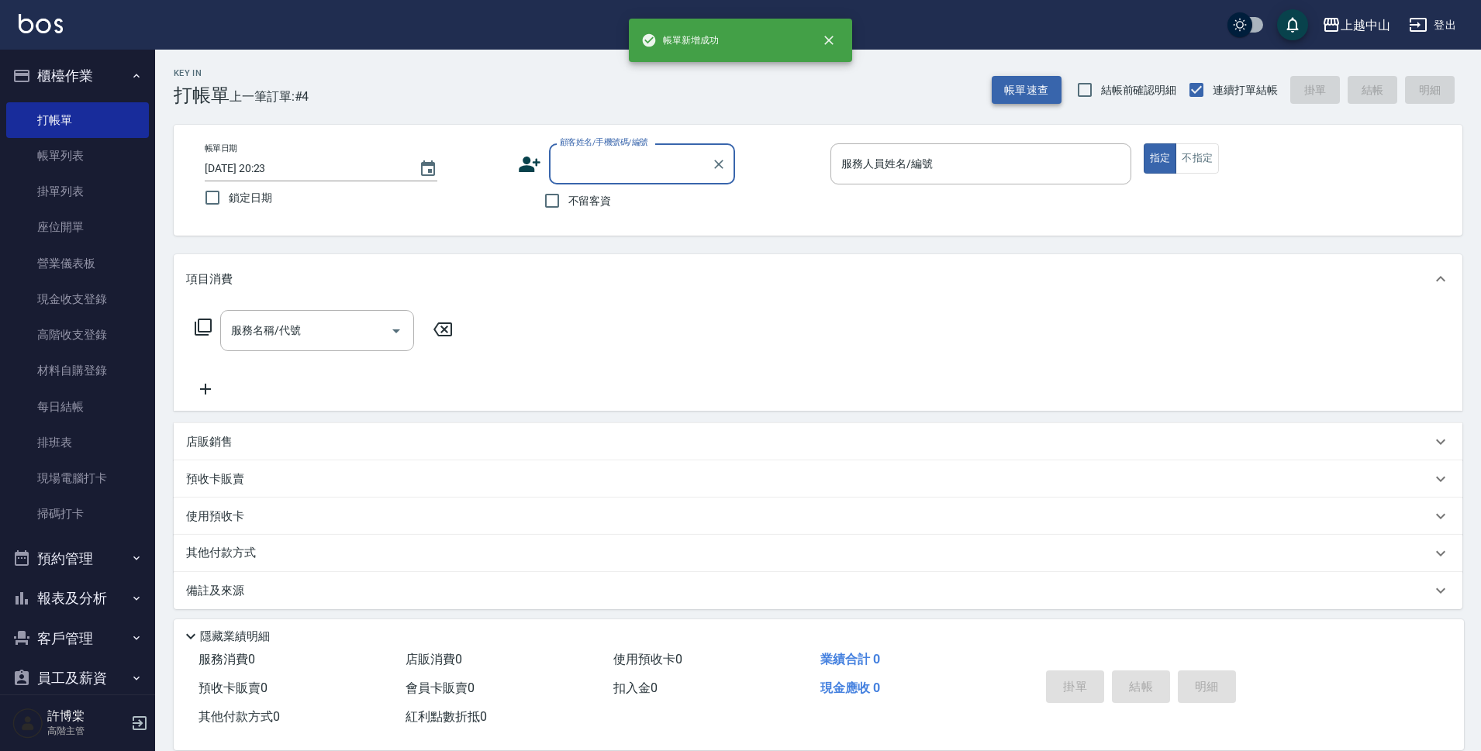
click at [1019, 96] on button "帳單速查" at bounding box center [1027, 90] width 70 height 29
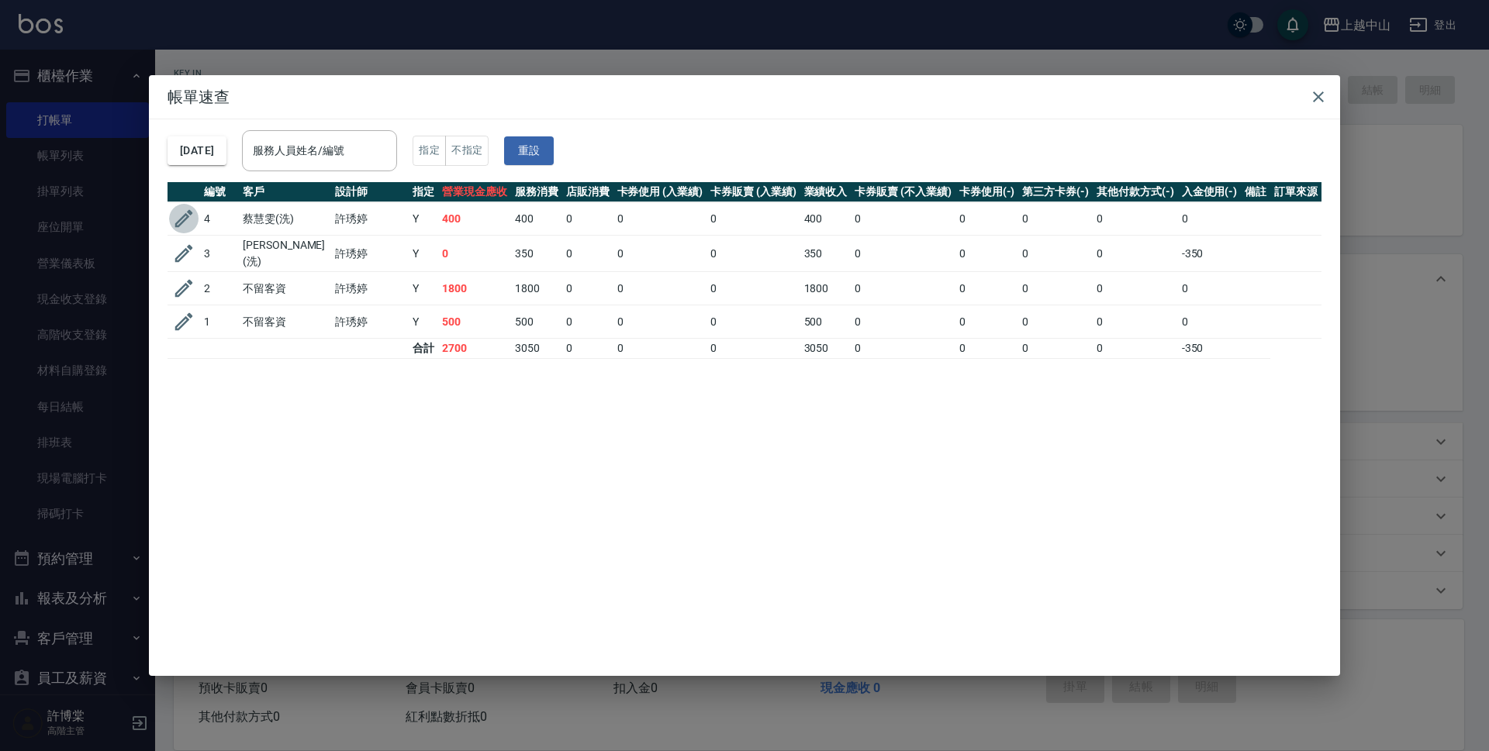
click at [180, 221] on icon "button" at bounding box center [184, 219] width 18 height 18
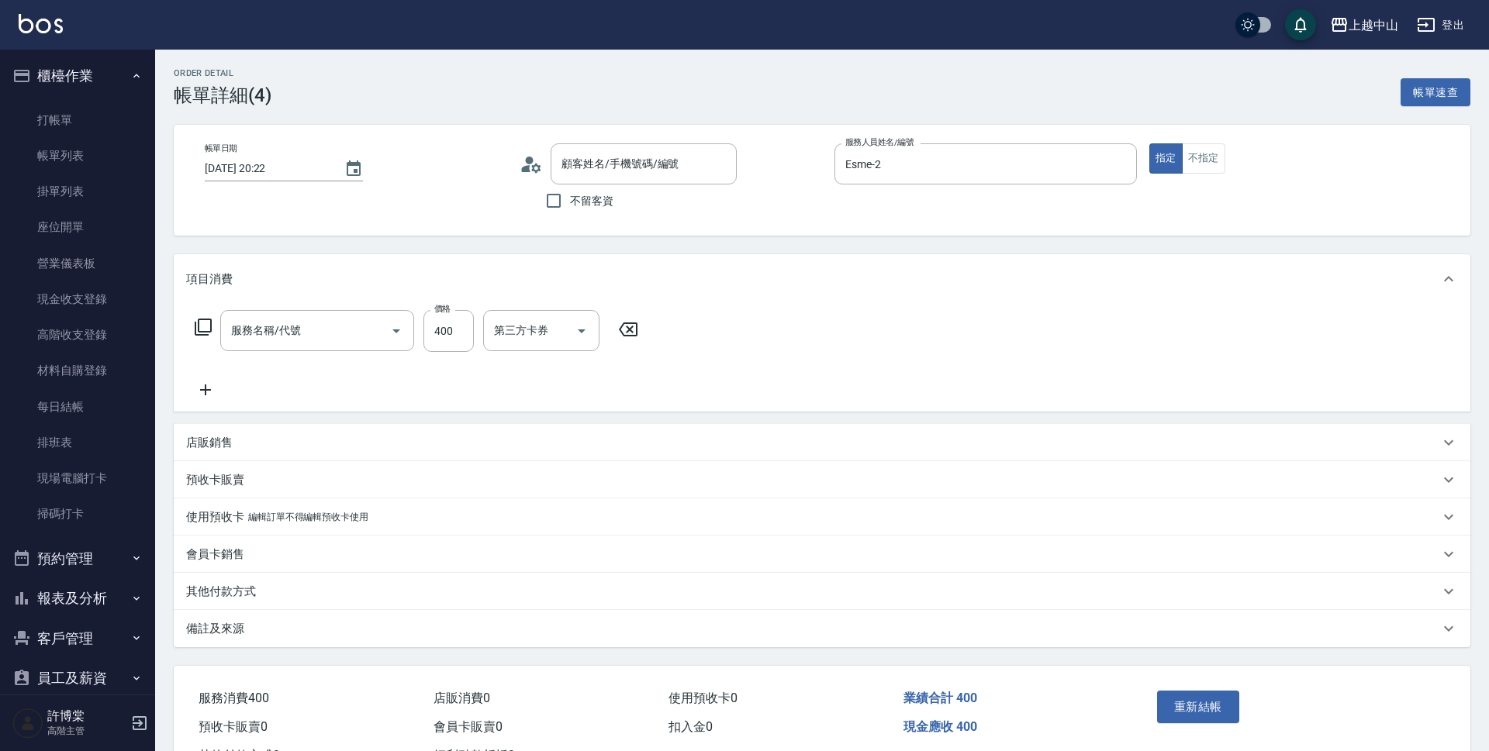
type input "[DATE] 20:22"
type input "Esme-2"
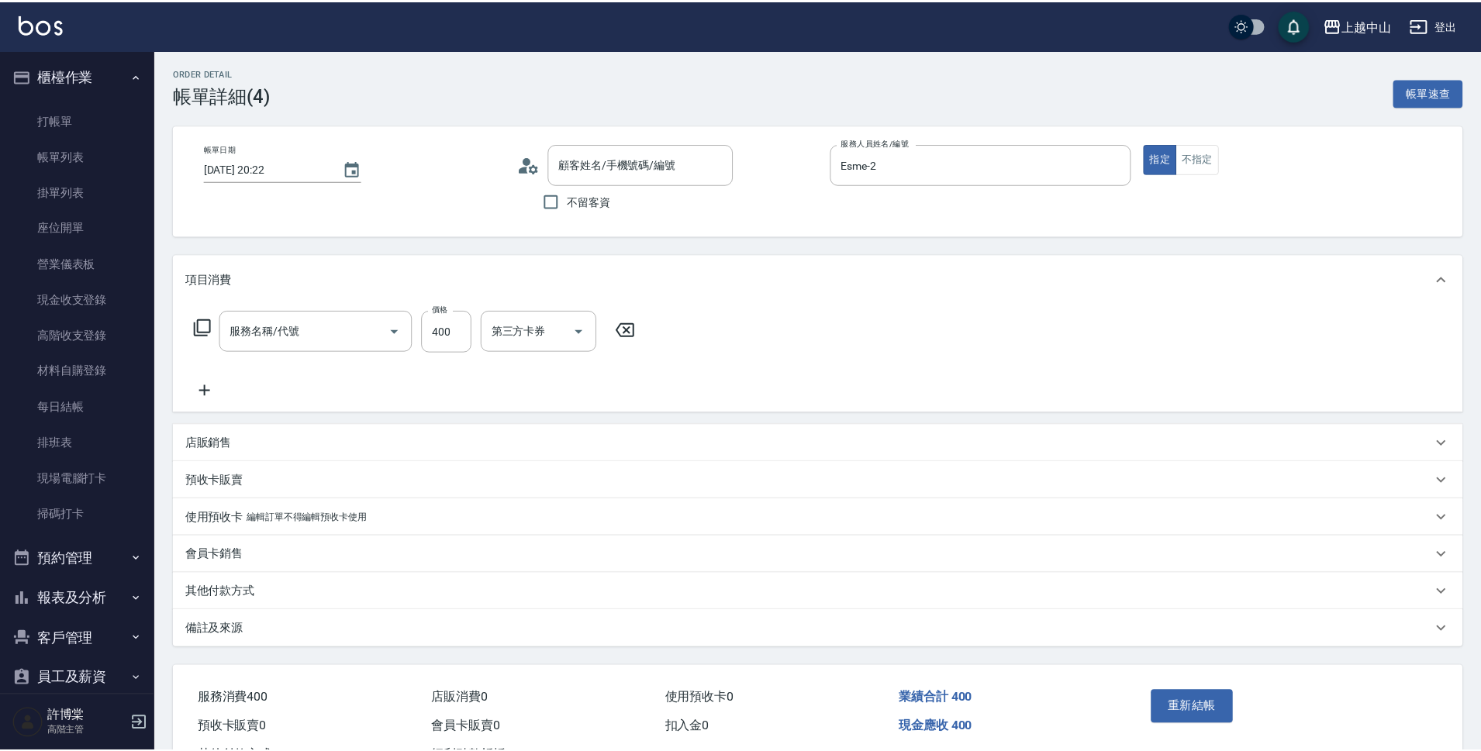
scroll to position [64, 0]
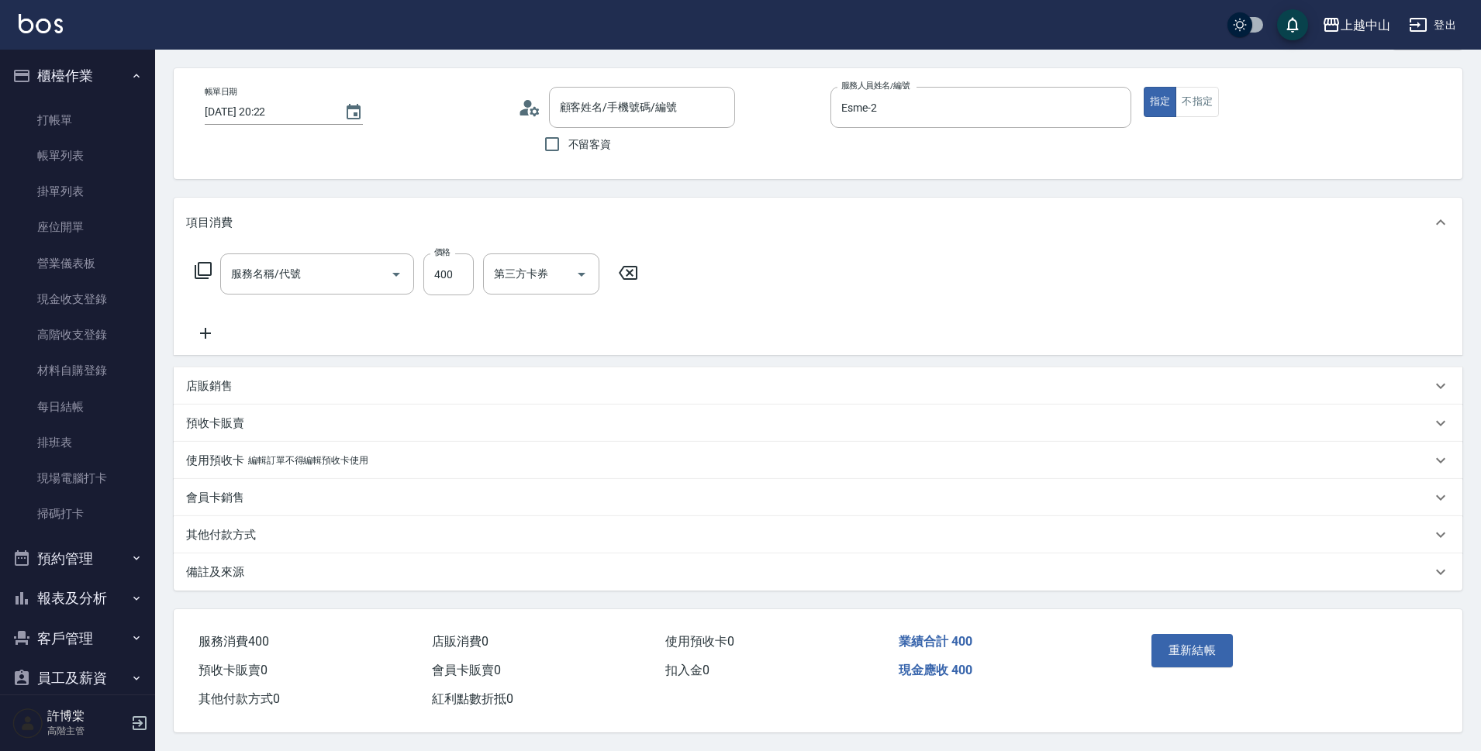
type input "[PERSON_NAME](洗)/0986762360/"
type input "洗髮 (女)(605)"
click at [261, 527] on div "其他付款方式" at bounding box center [808, 535] width 1245 height 16
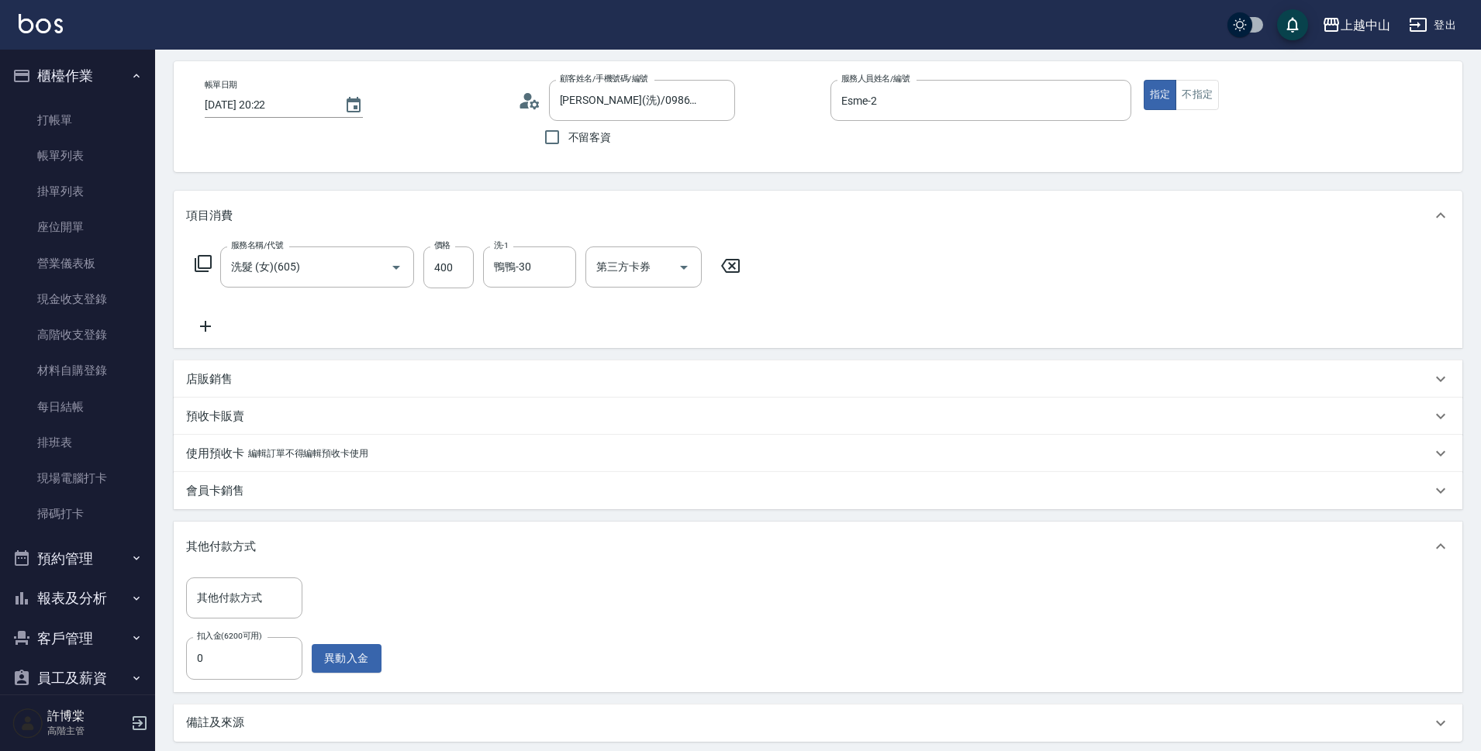
scroll to position [222, 0]
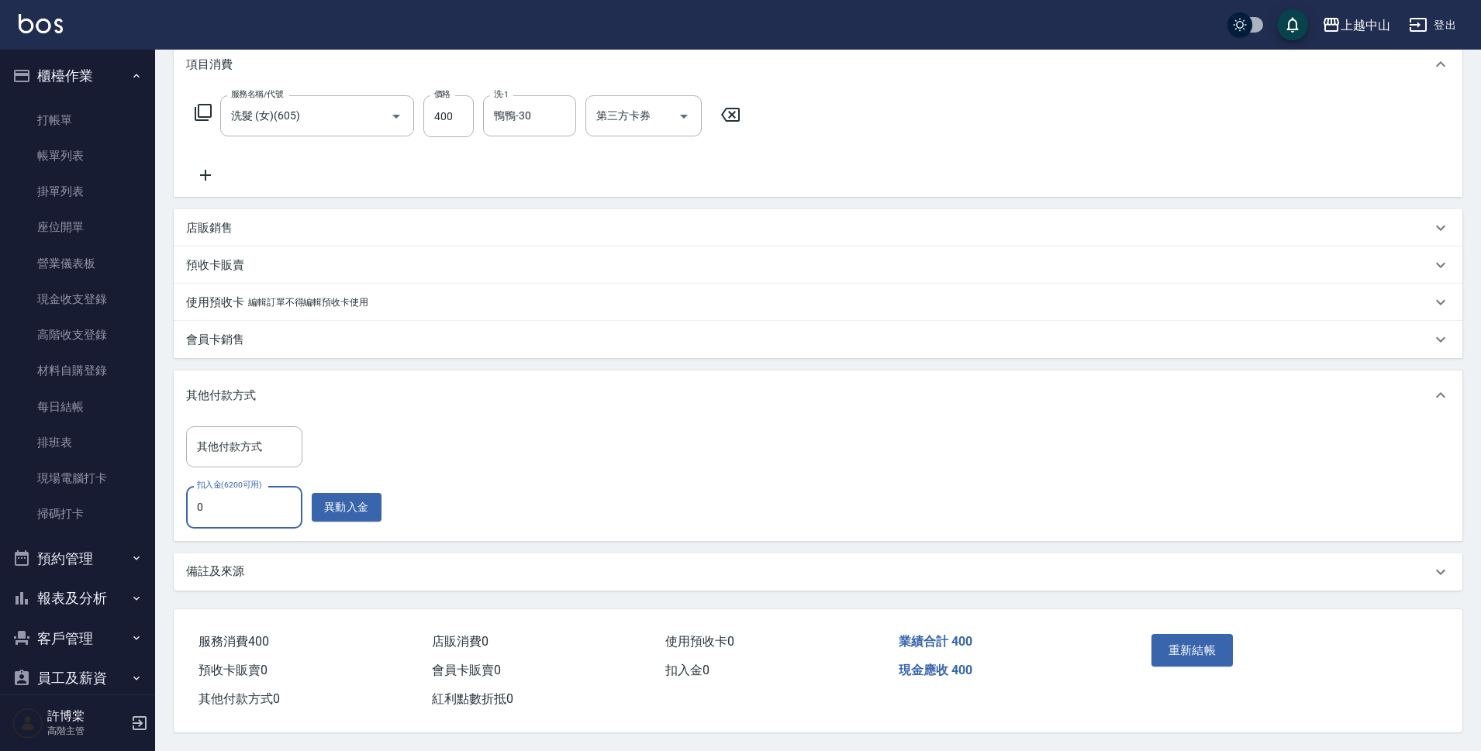
click at [240, 492] on input "0" at bounding box center [244, 507] width 116 height 42
type input "400"
click at [1187, 643] on button "重新結帳" at bounding box center [1192, 650] width 82 height 33
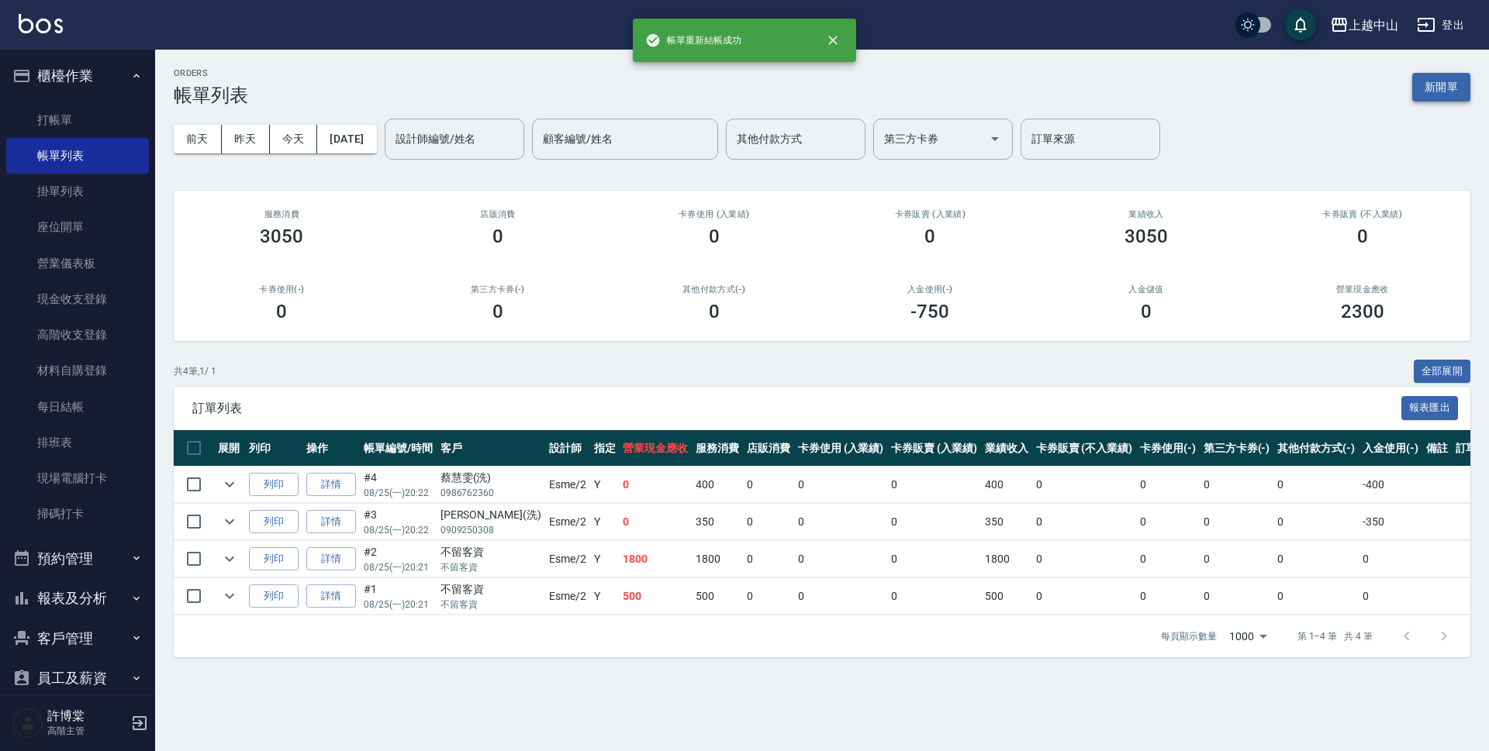
click at [1425, 93] on button "新開單" at bounding box center [1441, 87] width 58 height 29
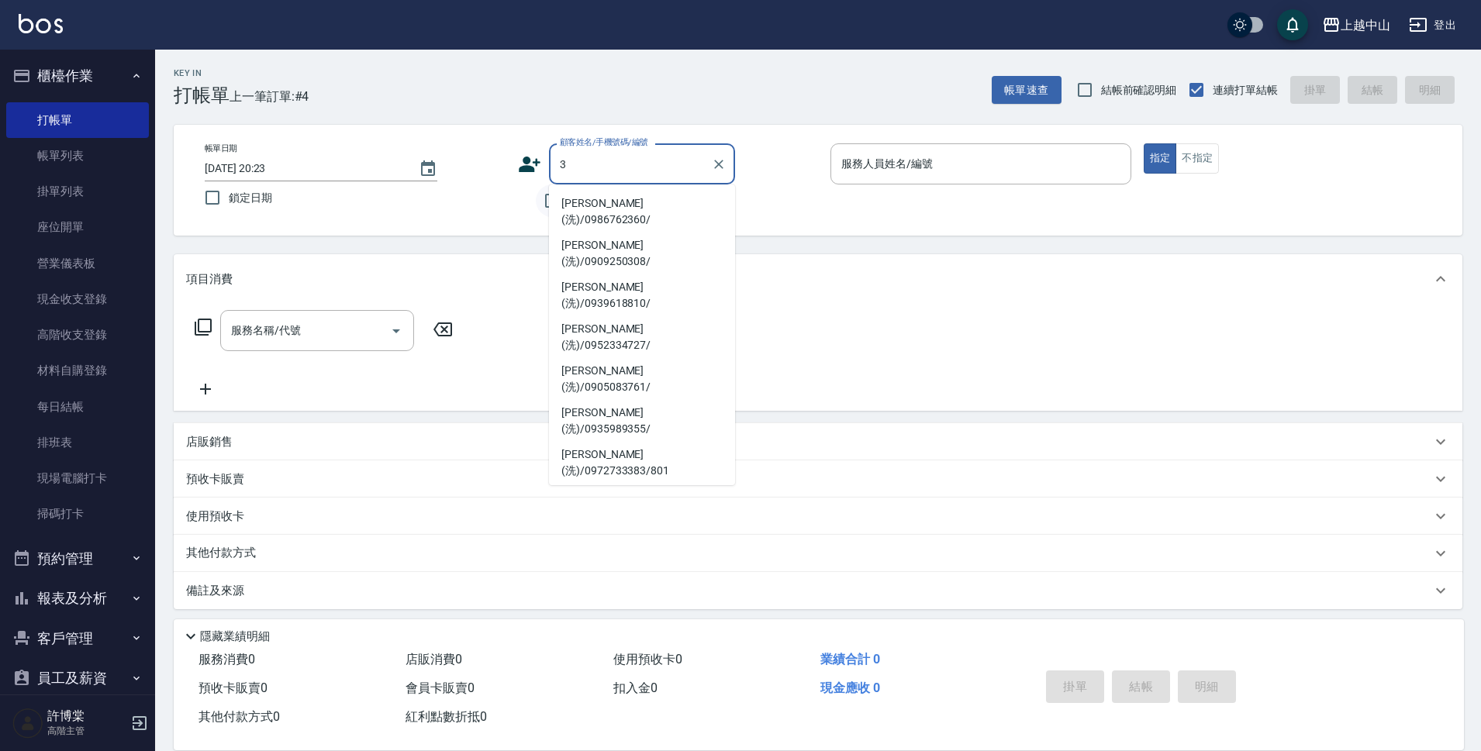
type input "3"
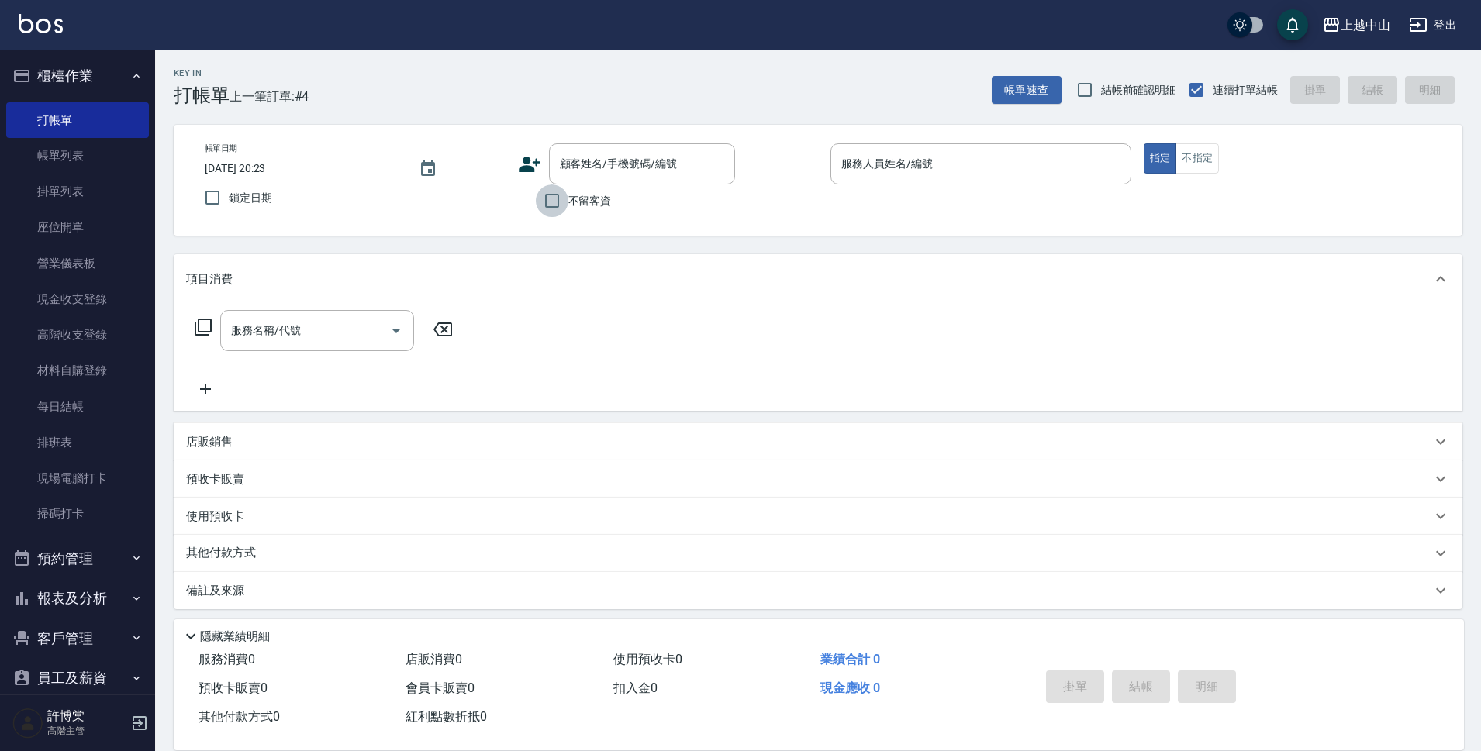
click at [546, 199] on input "不留客資" at bounding box center [552, 201] width 33 height 33
checkbox input "true"
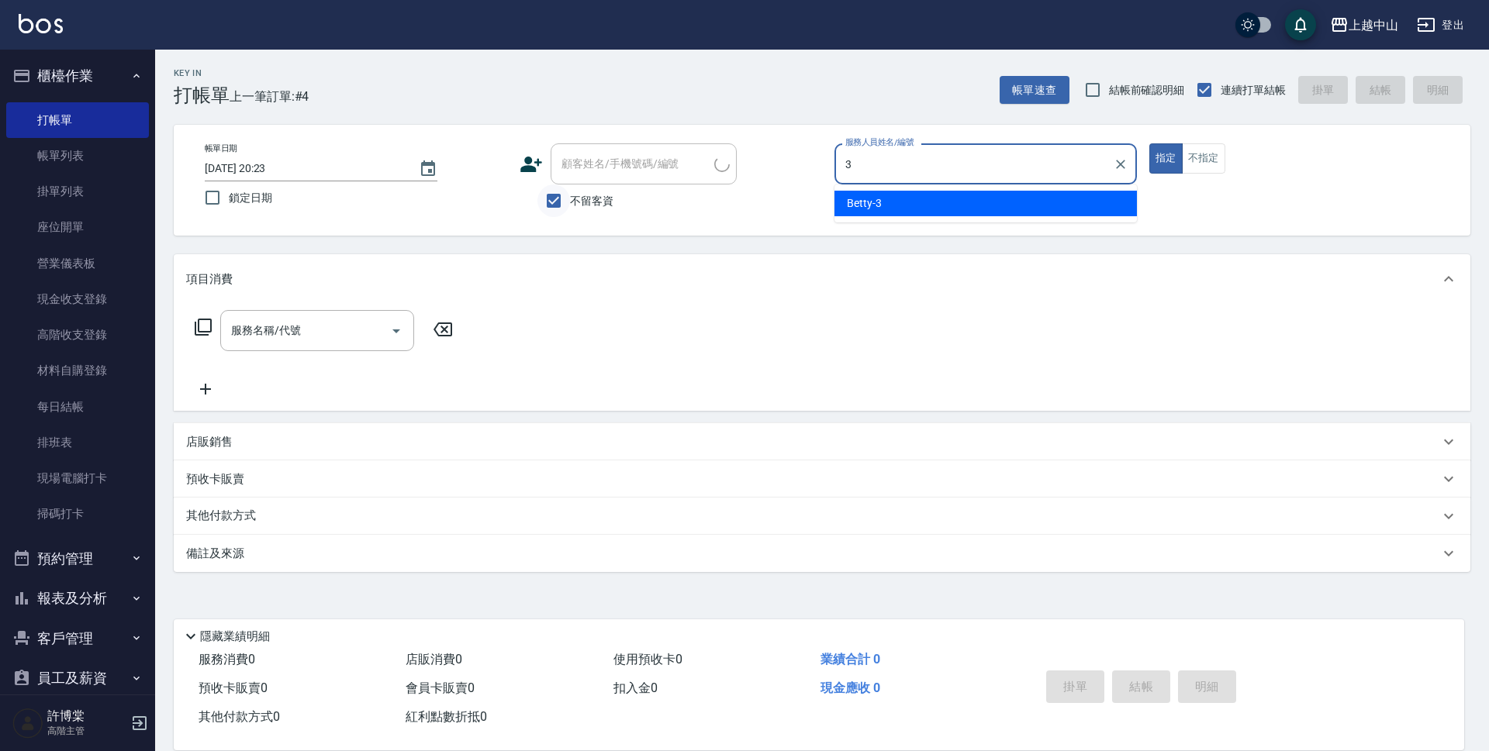
type input "Betty-3"
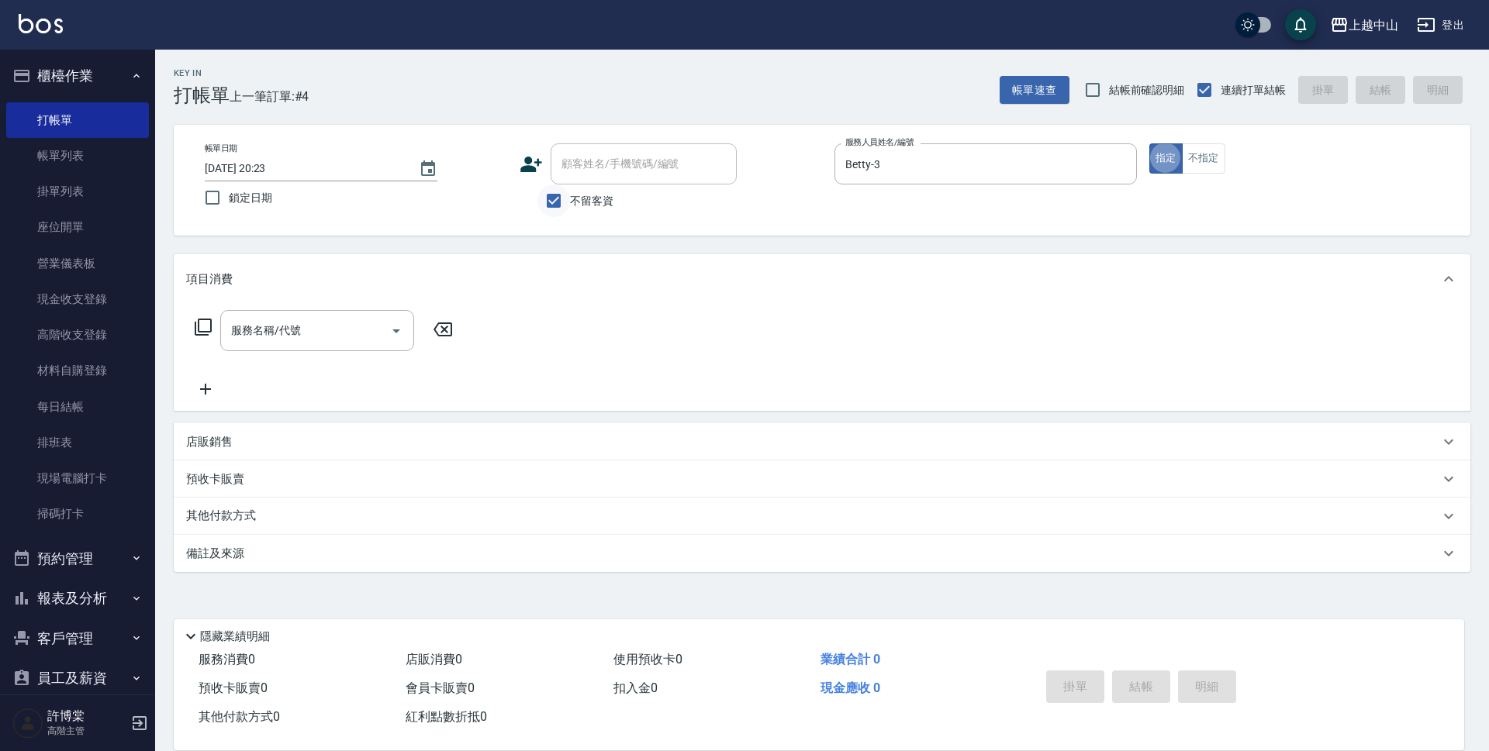
type button "true"
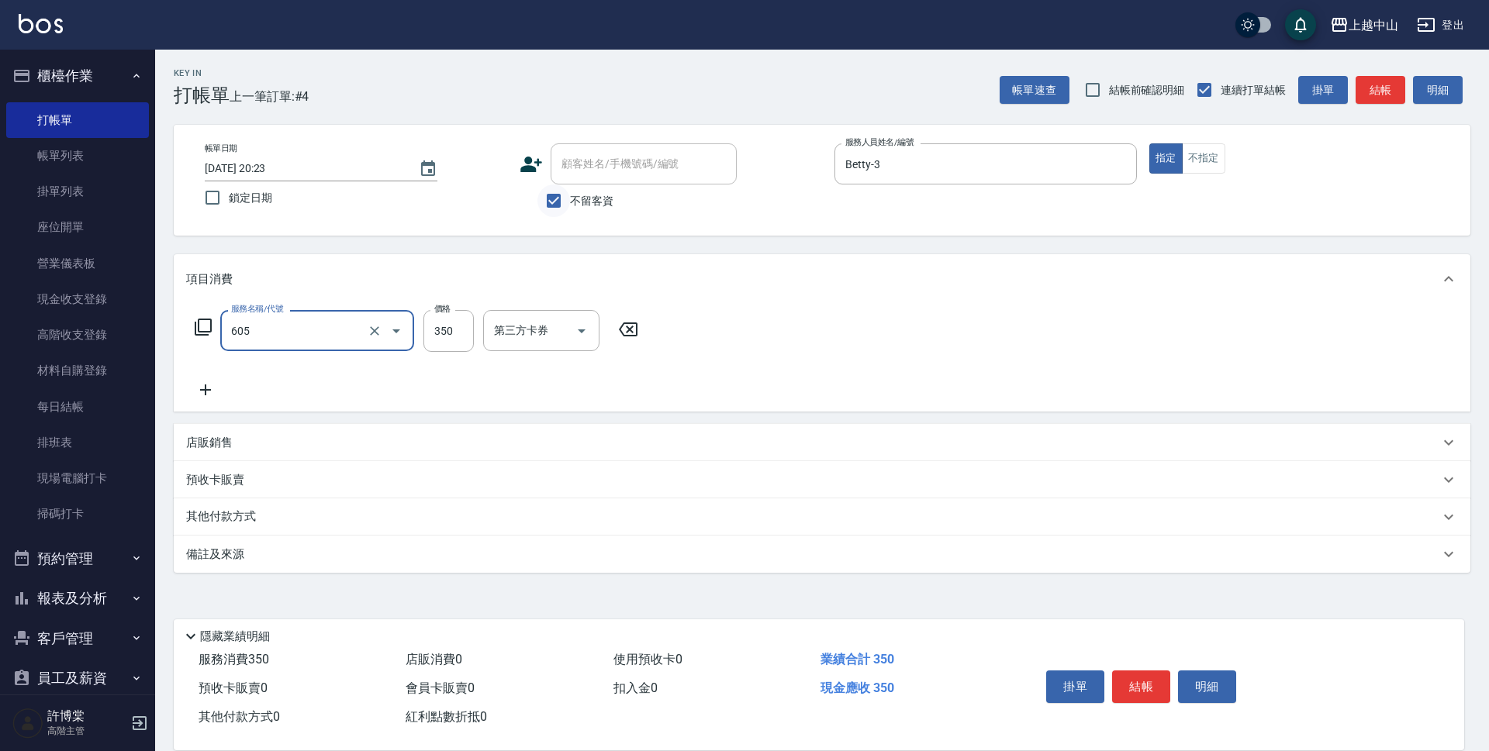
type input "洗髮 (女)(605)"
type input "400"
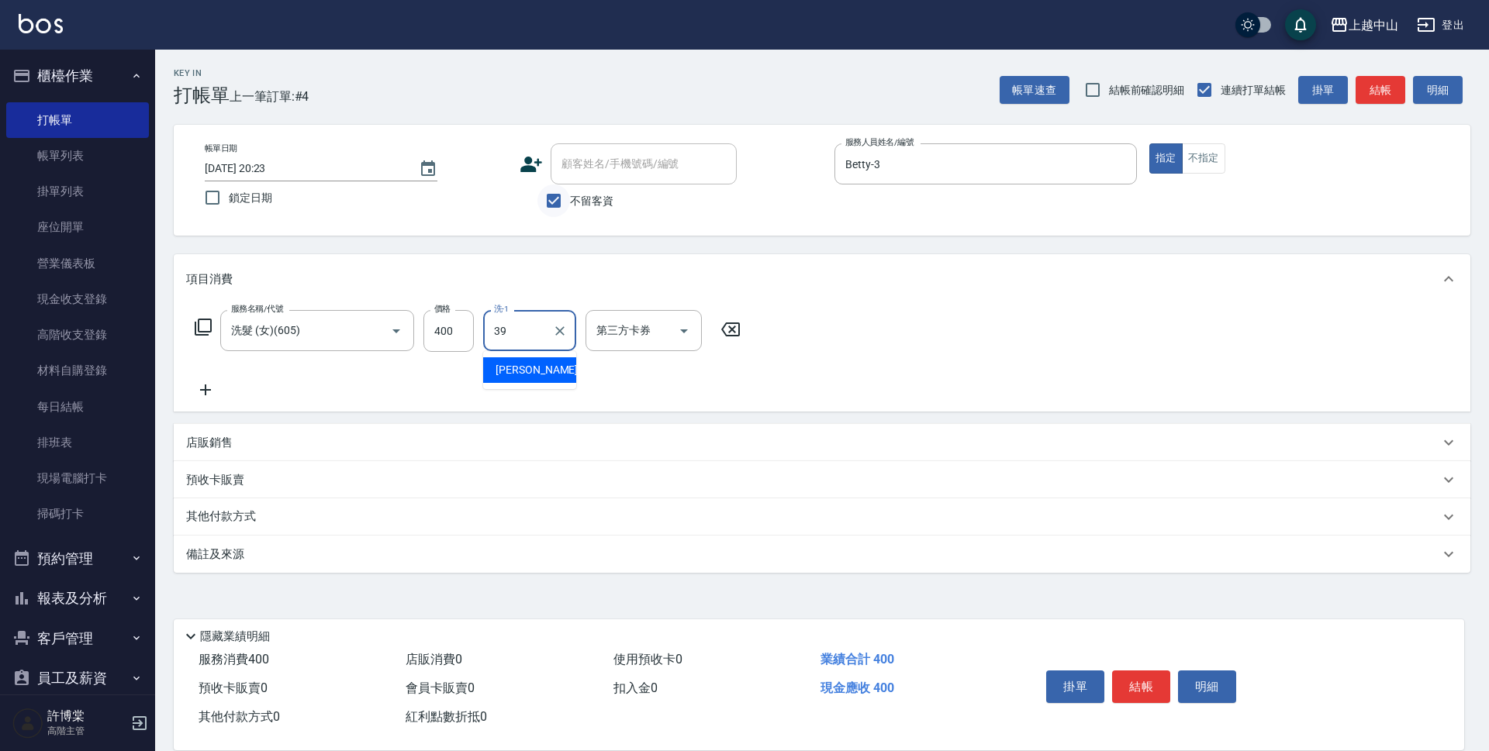
type input "[PERSON_NAME]-39"
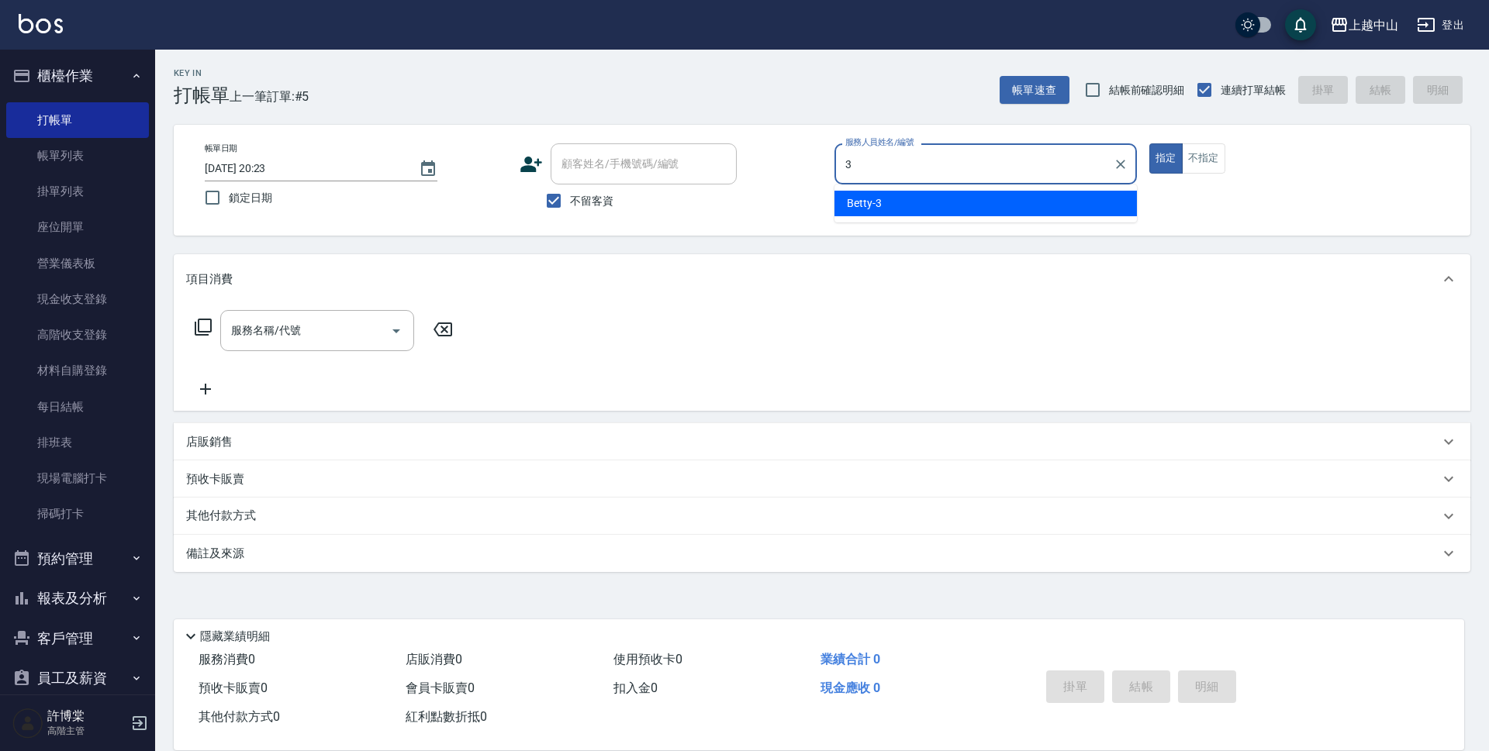
type input "Betty-3"
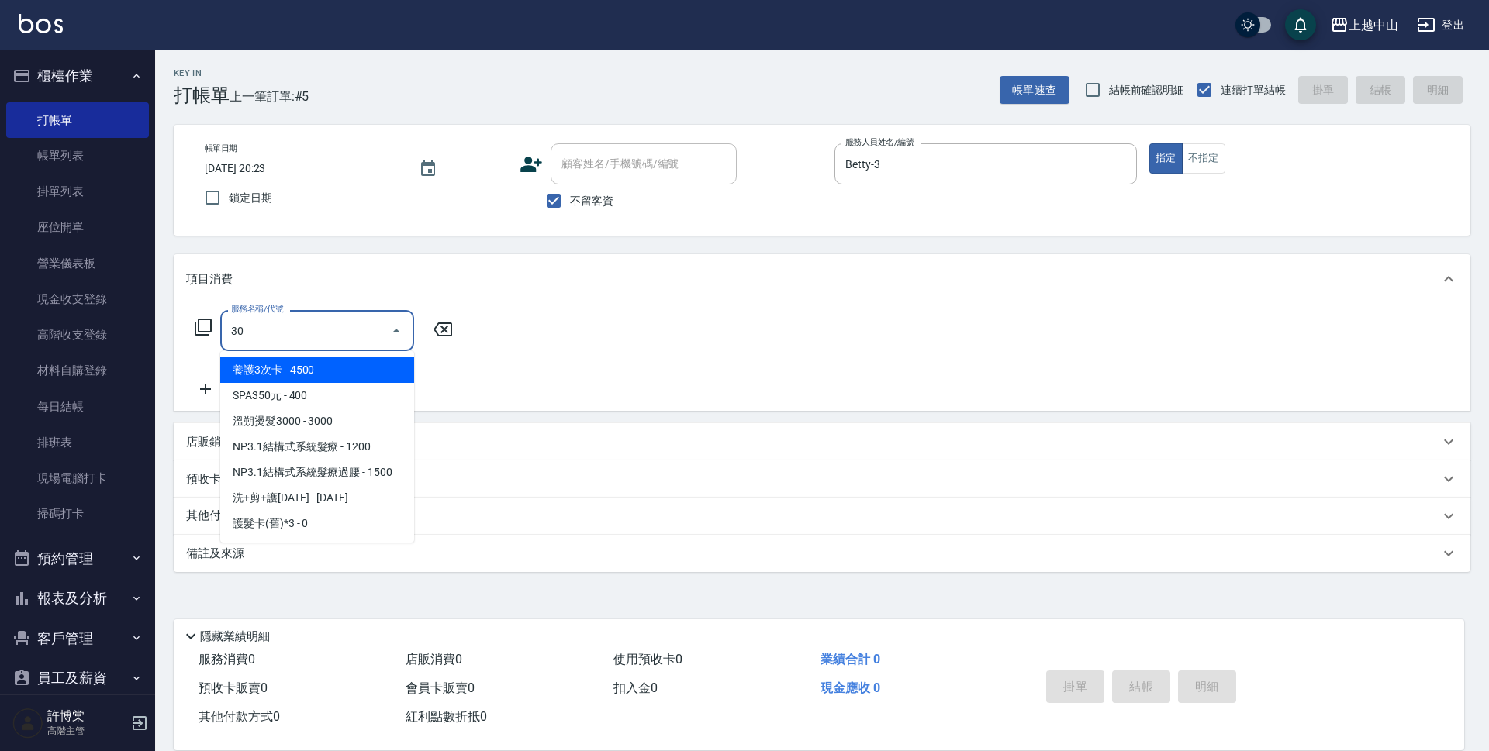
type input "305"
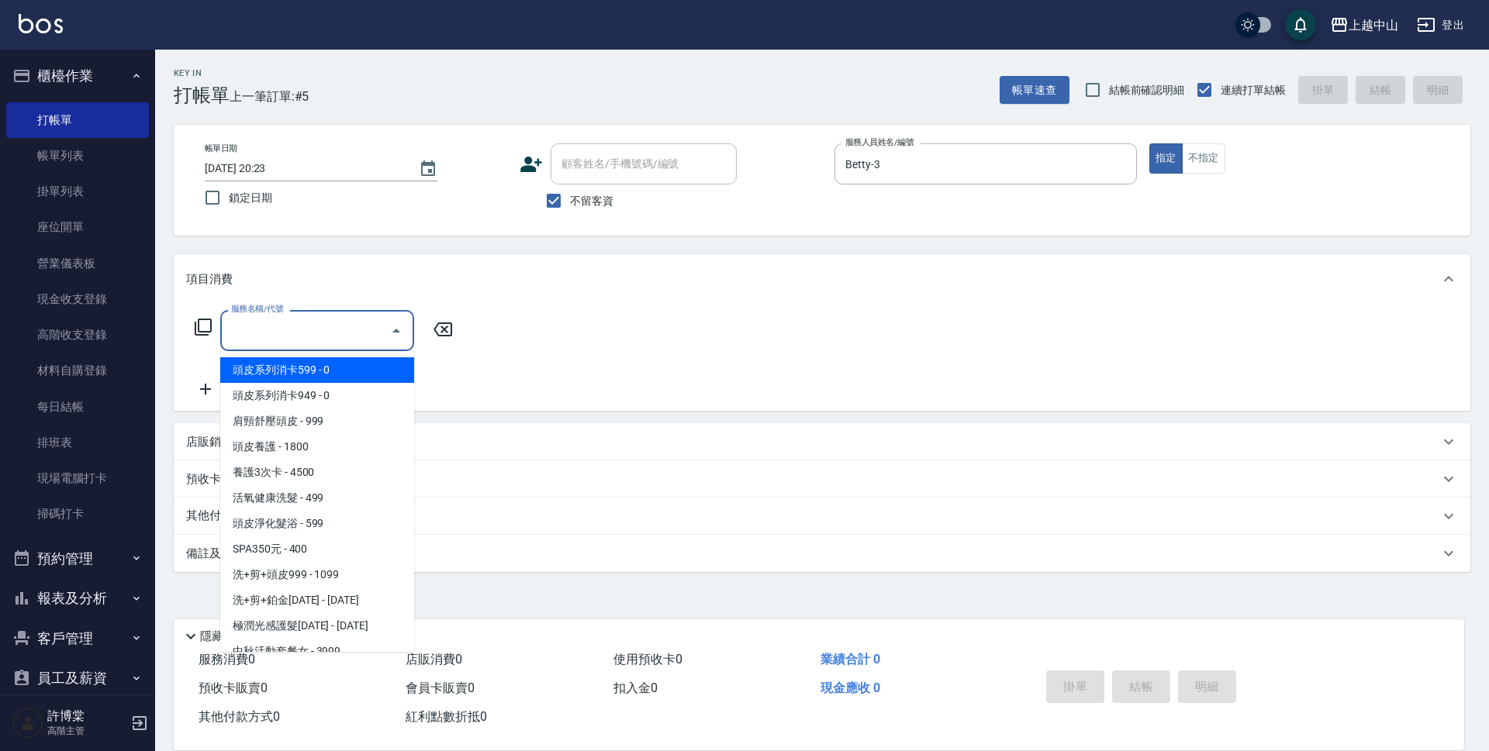
type input "5"
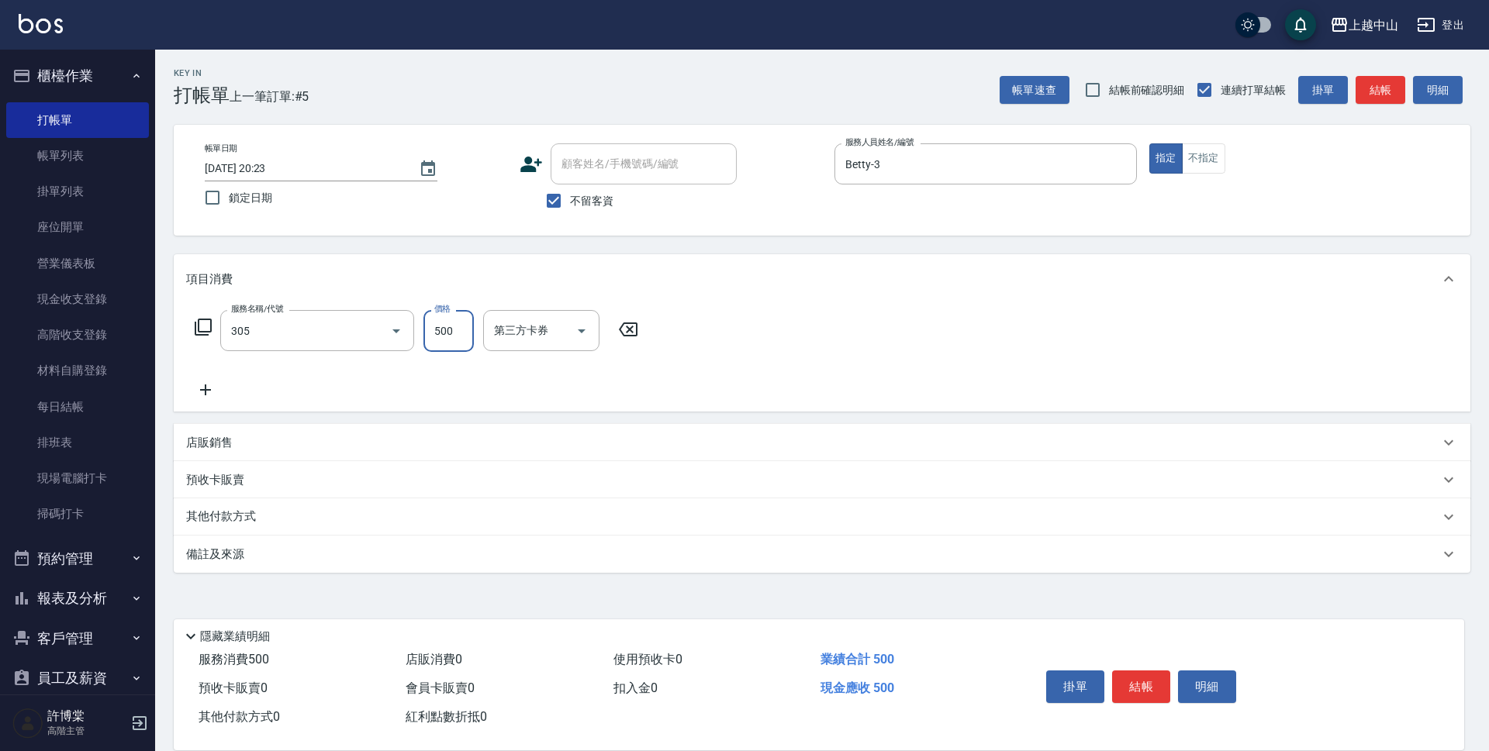
type input "剪髮(305)"
type input "450"
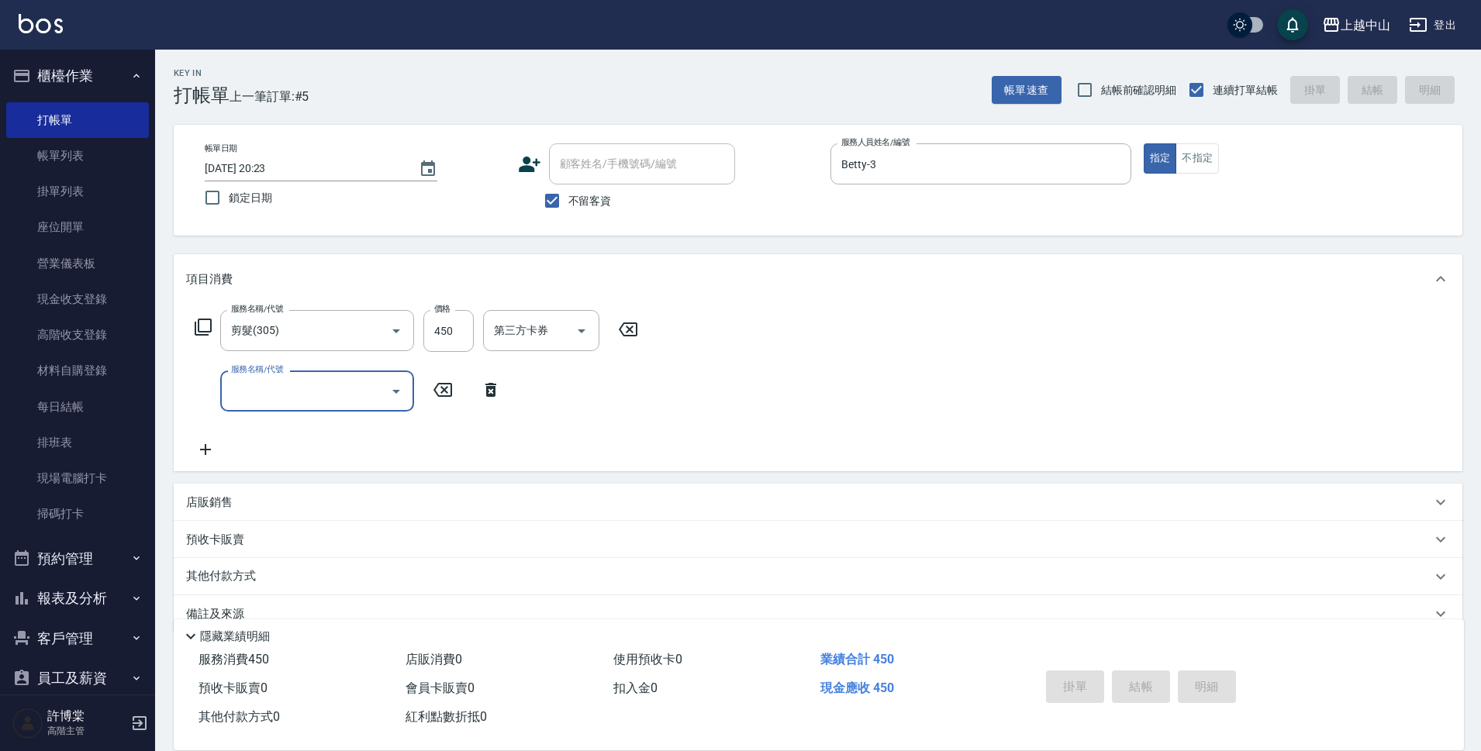
type input "[DATE] 20:24"
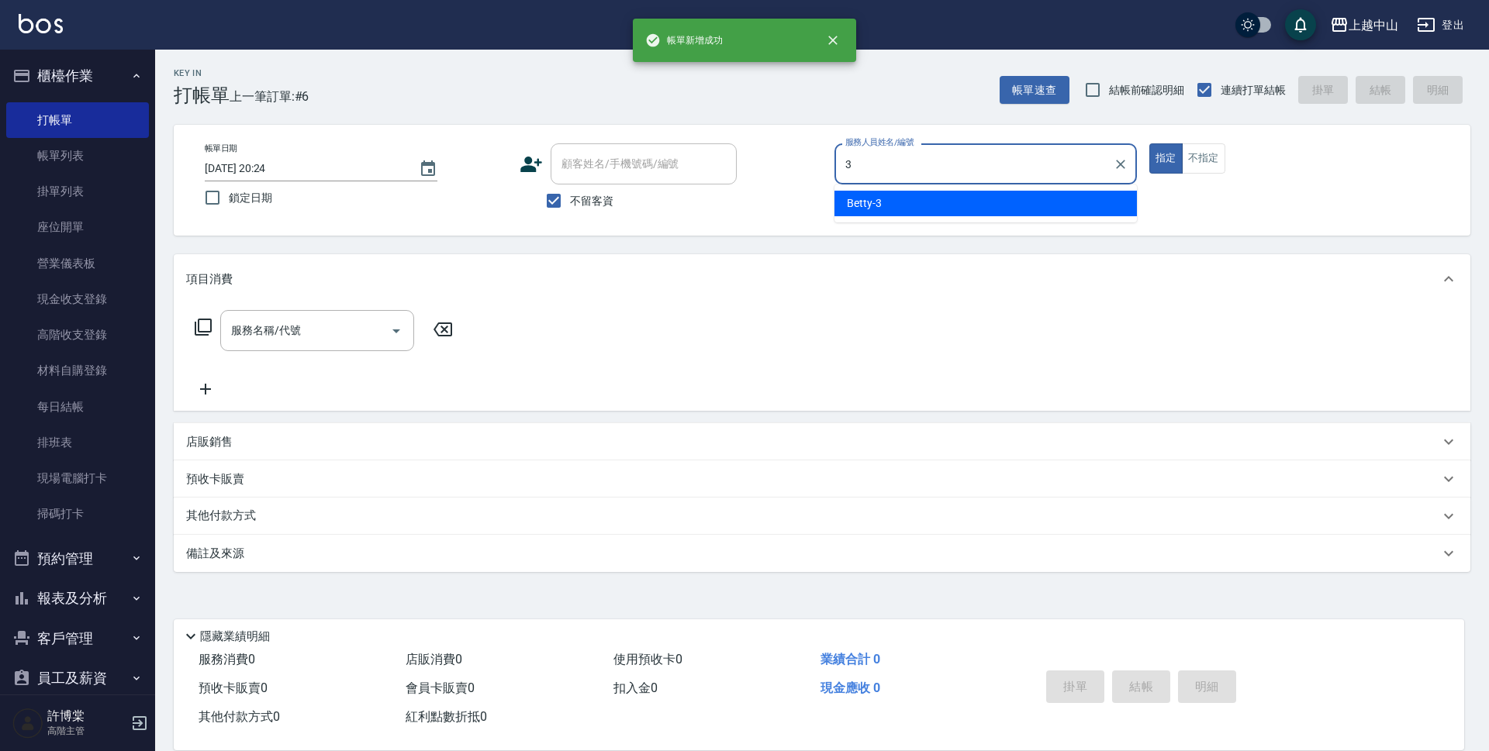
type input "Betty-3"
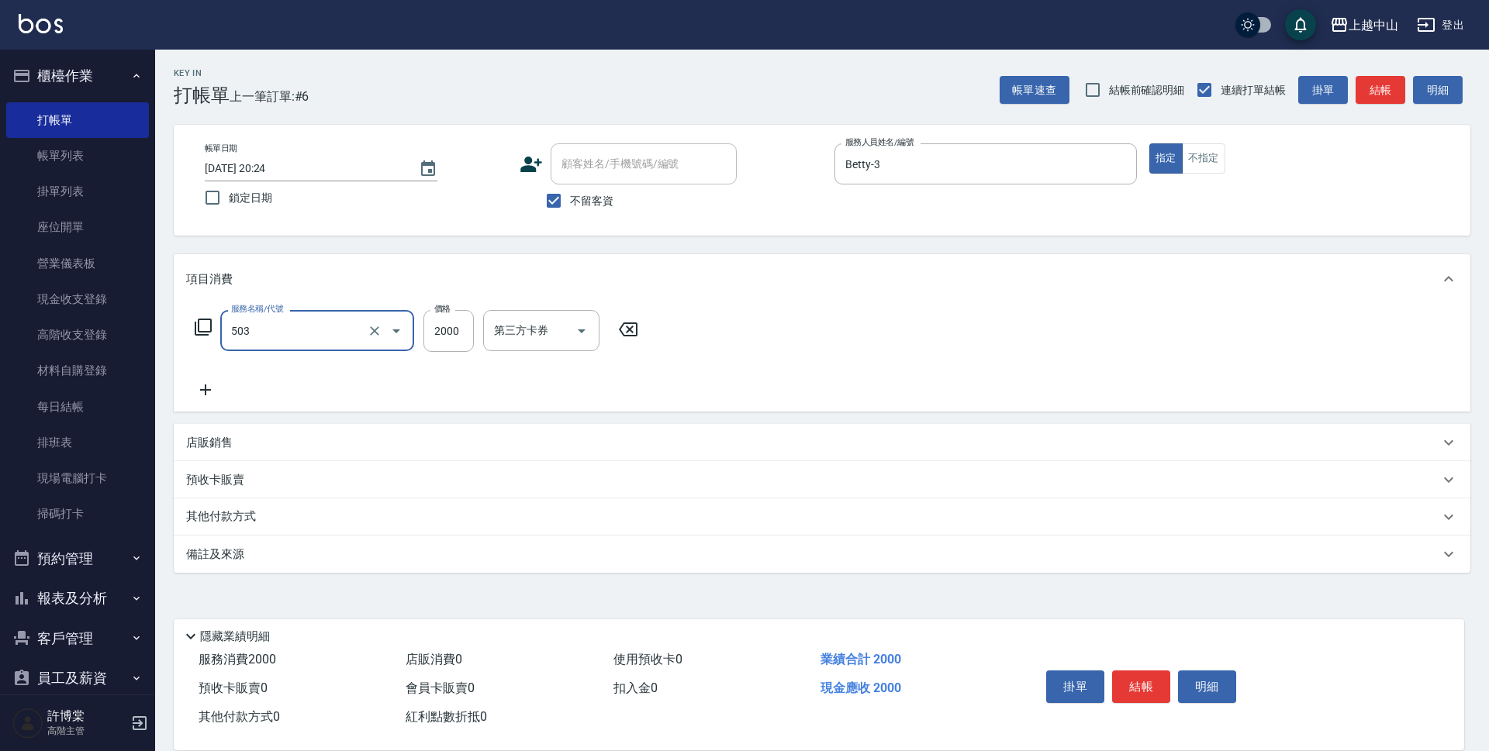
type input "染髮2000以下(503)"
type input "1500"
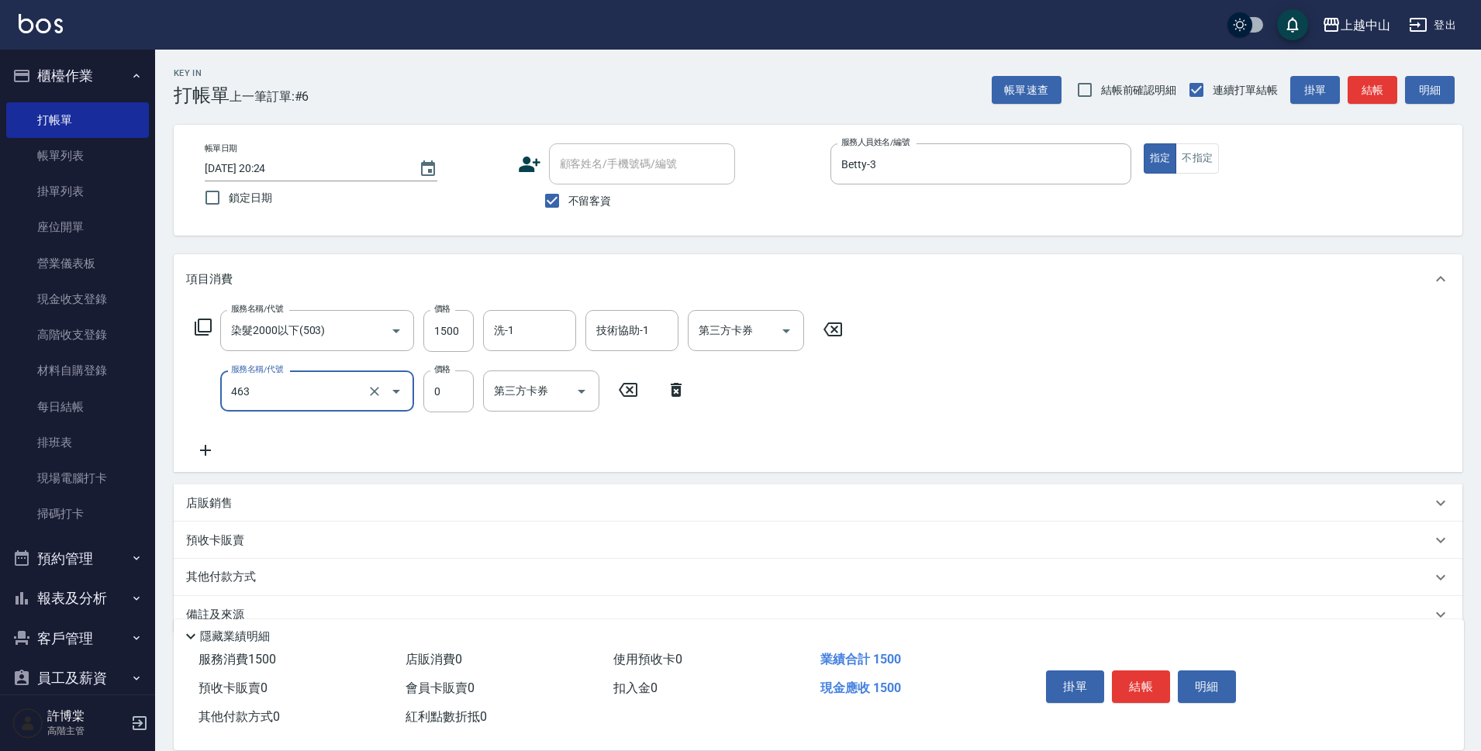
type input "護髮卡使用(463)"
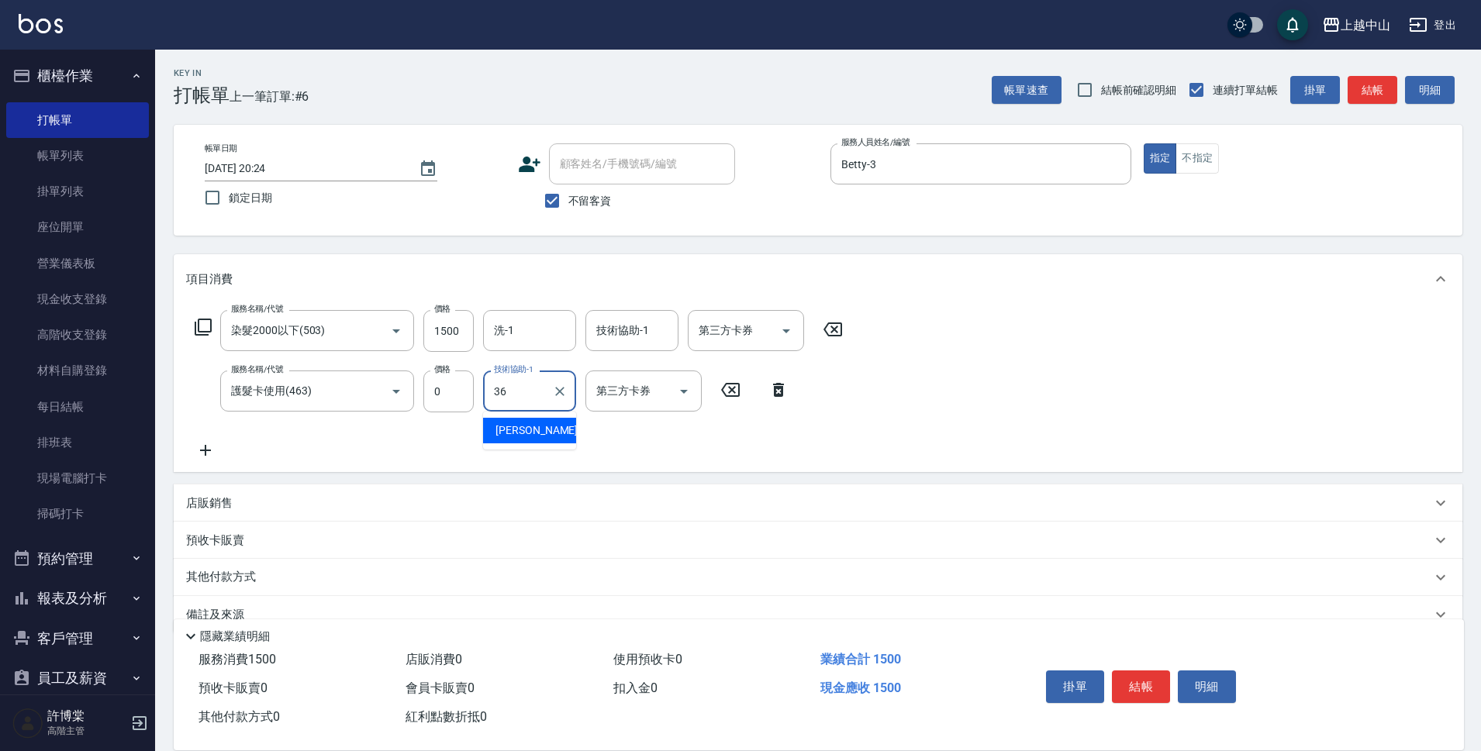
type input "薇慈-36"
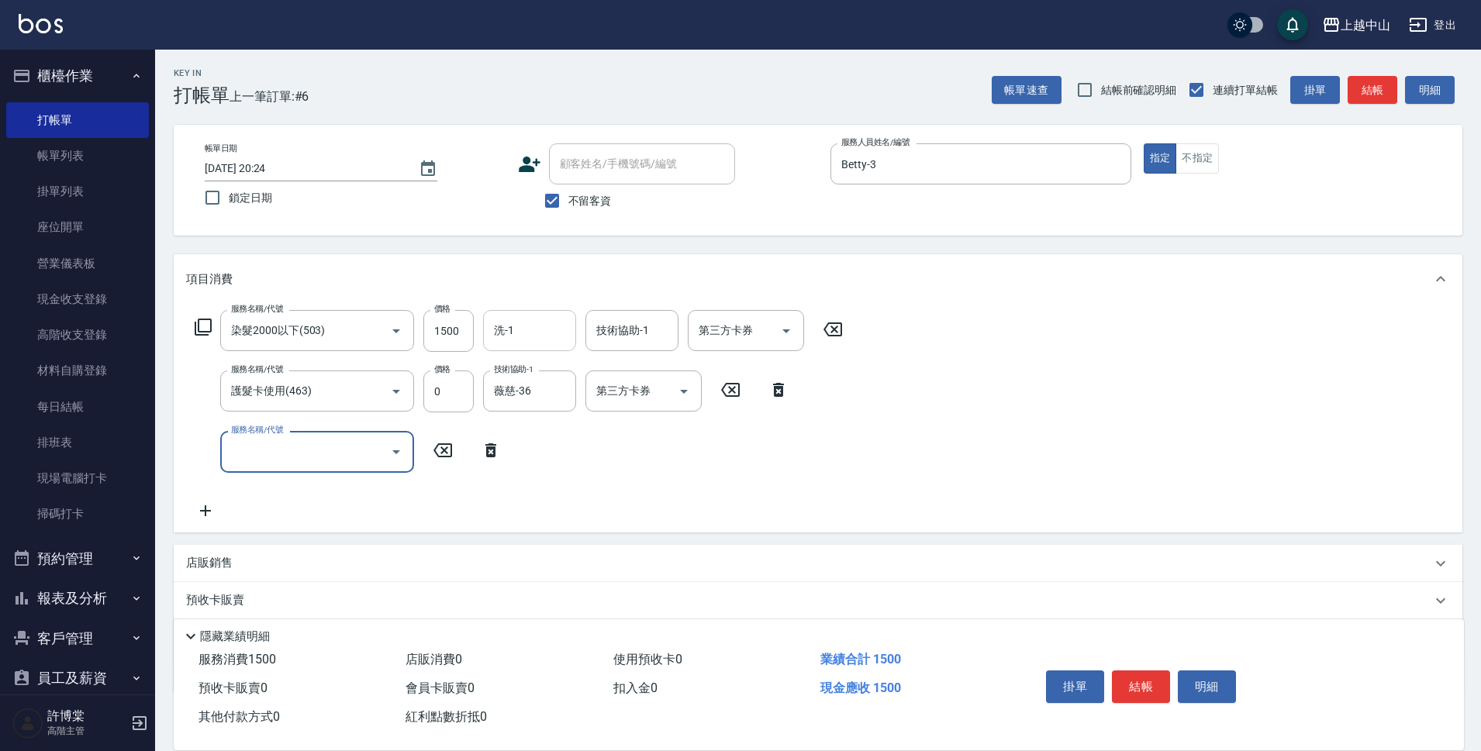
click at [488, 324] on div "洗-1" at bounding box center [529, 330] width 93 height 41
type input "[PERSON_NAME]-39"
type input "2段式結構自備卡(402)"
type input "4500"
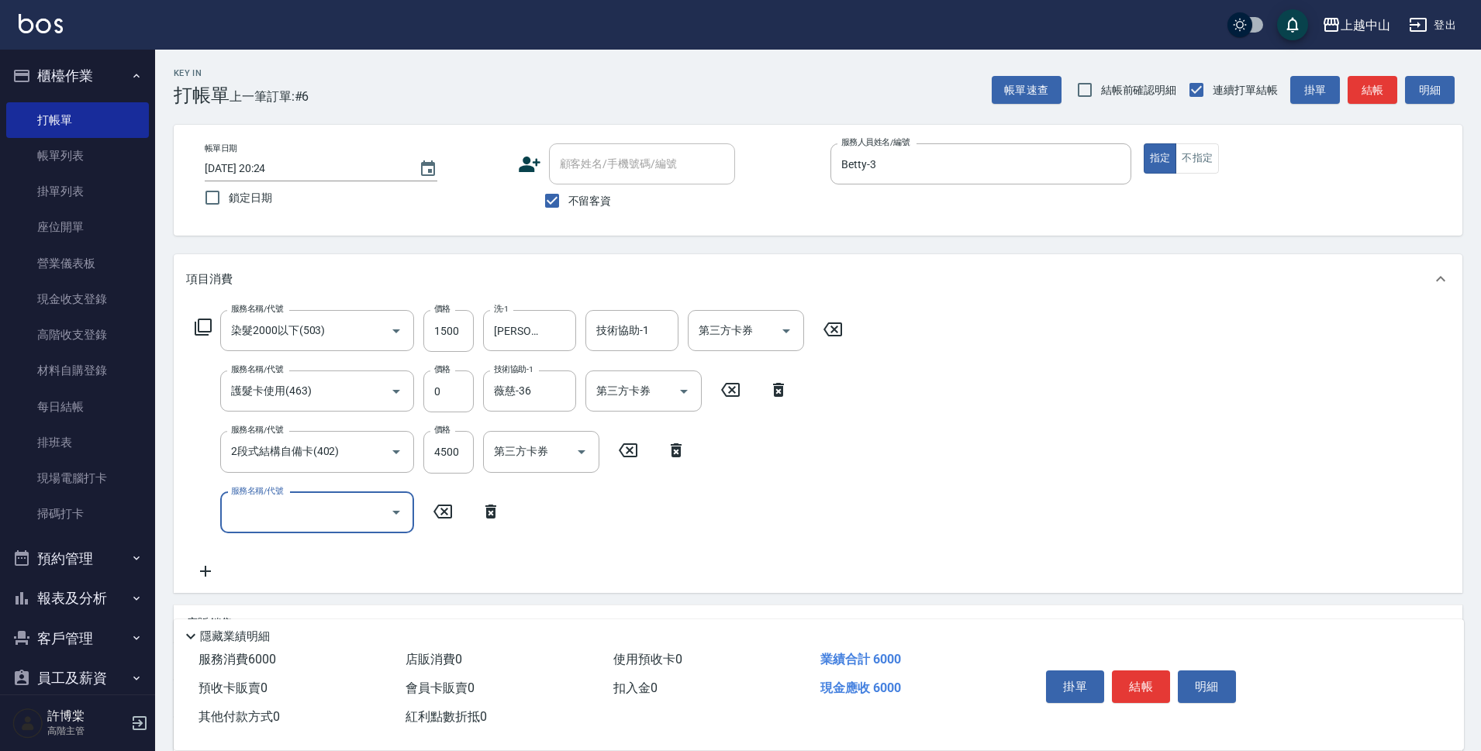
scroll to position [152, 0]
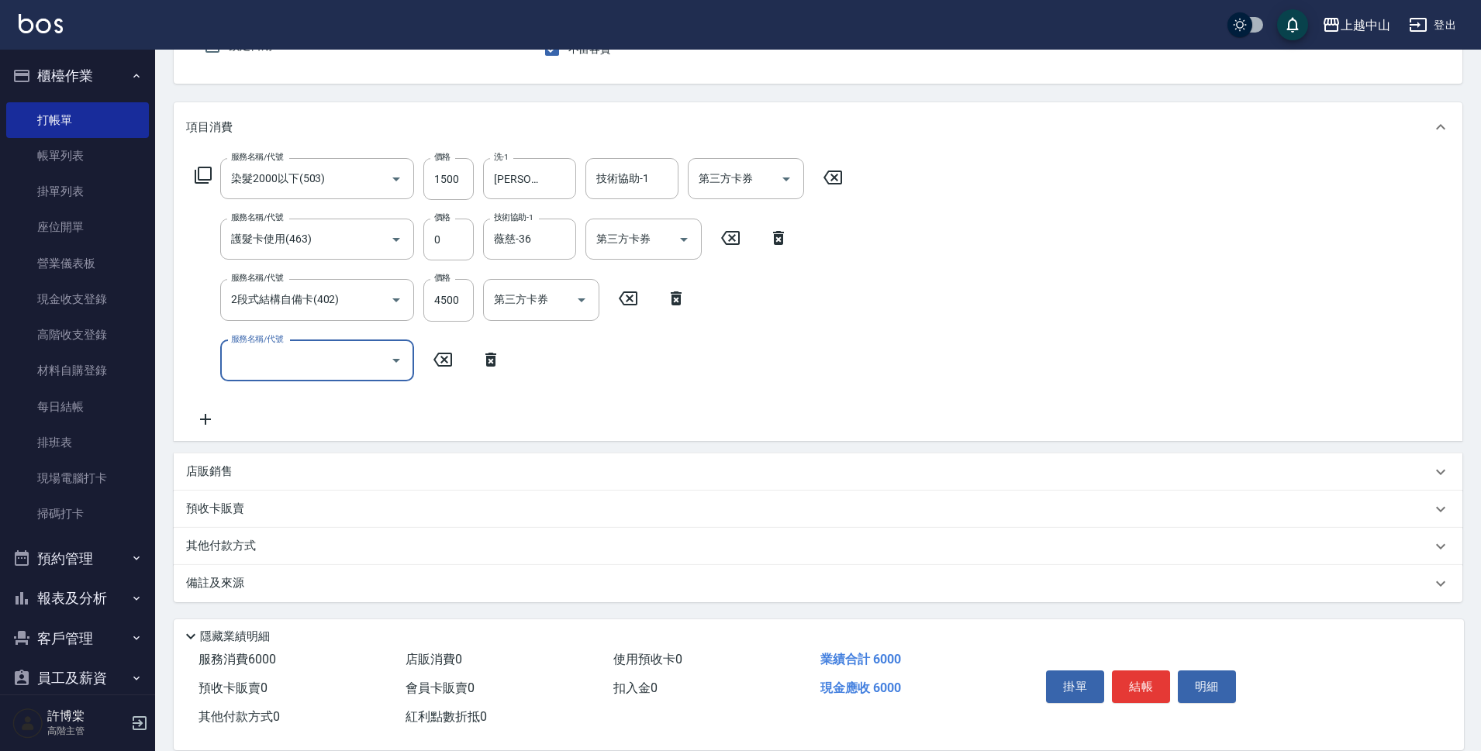
click at [270, 536] on div "其他付款方式" at bounding box center [818, 546] width 1289 height 37
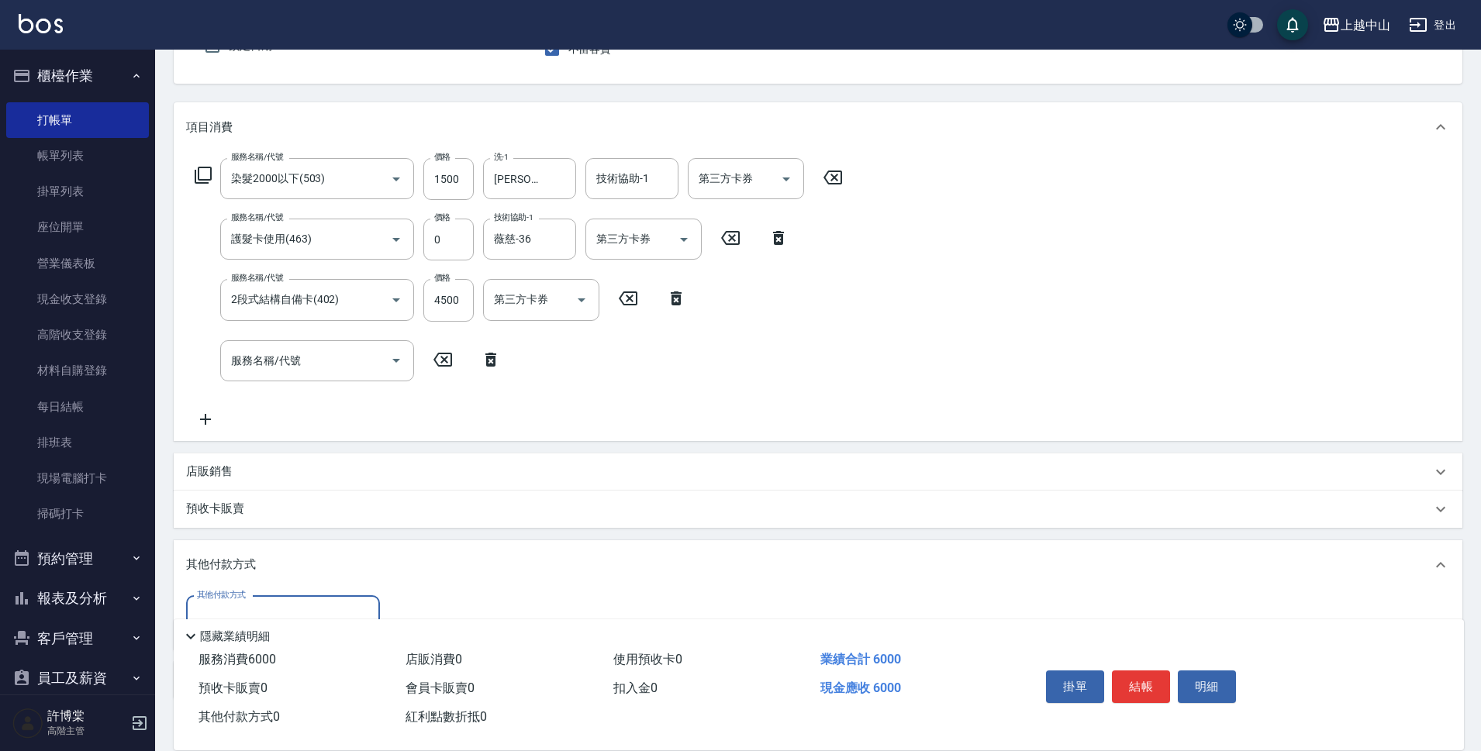
scroll to position [249, 0]
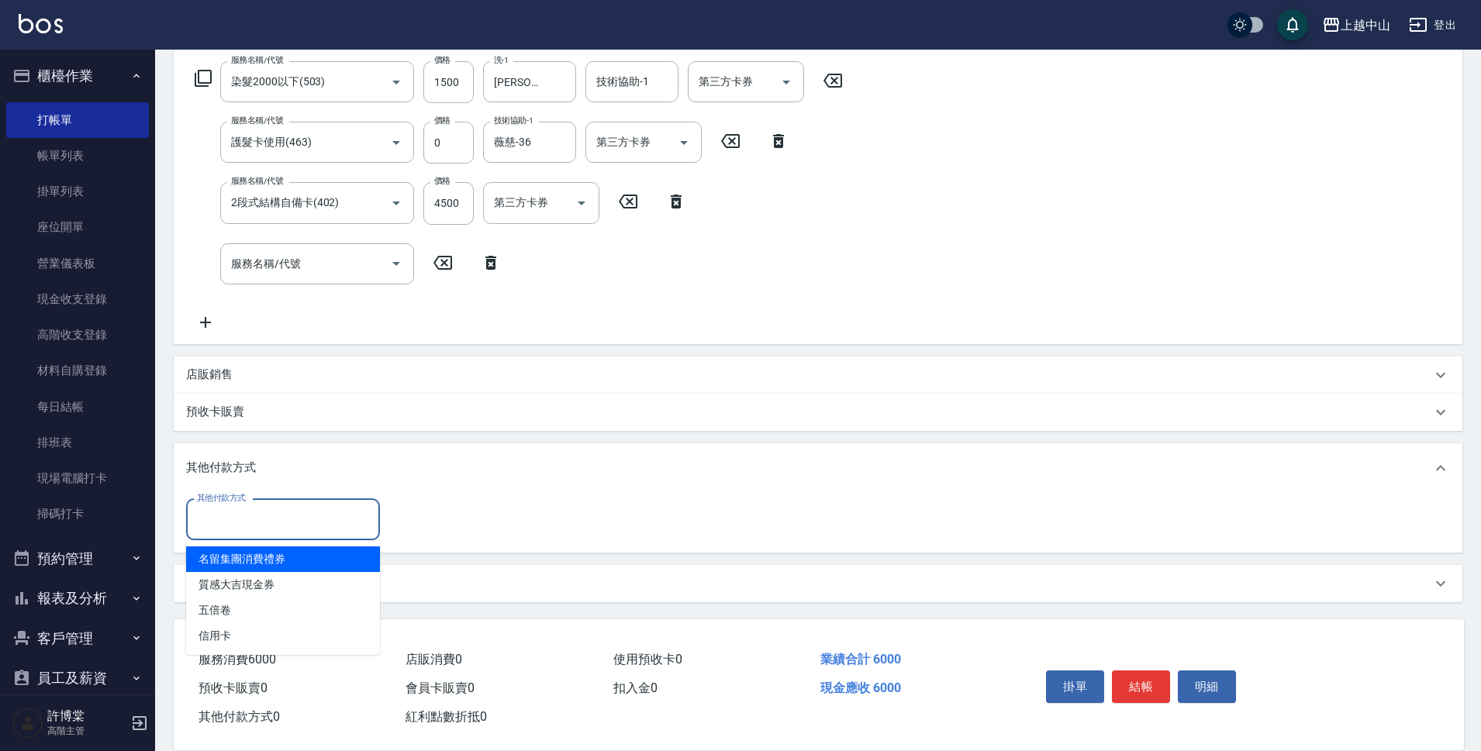
click at [233, 514] on input "其他付款方式" at bounding box center [283, 519] width 180 height 27
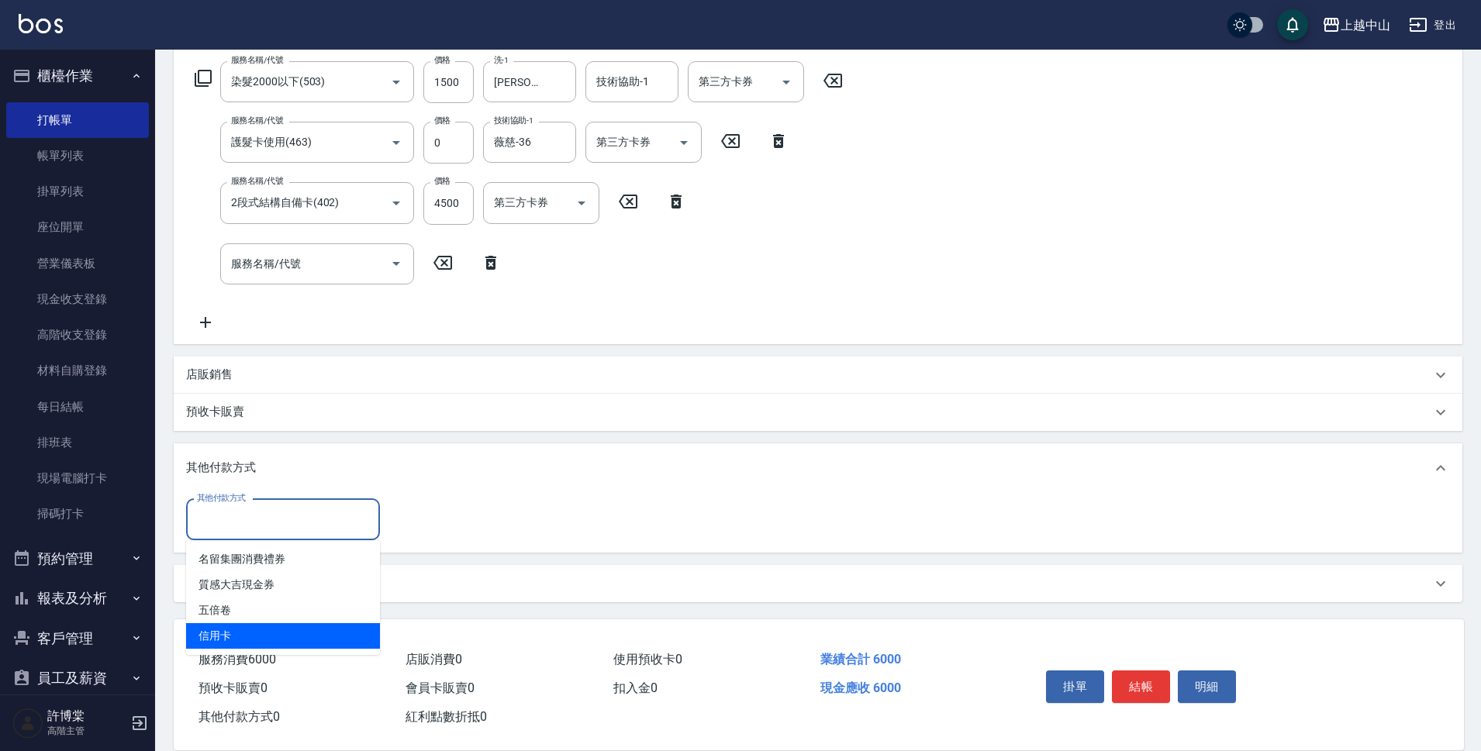
click at [257, 643] on span "信用卡" at bounding box center [283, 636] width 194 height 26
type input "信用卡"
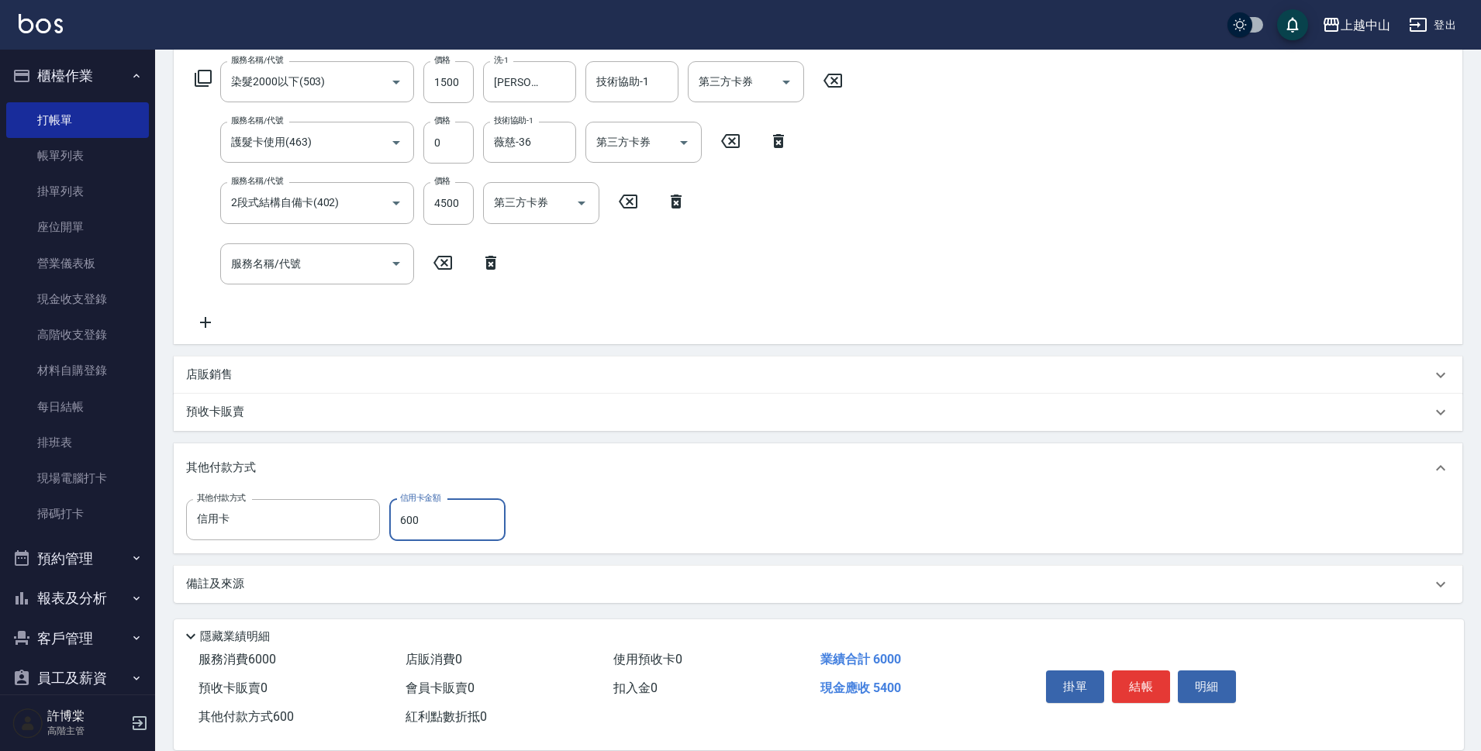
type input "6000"
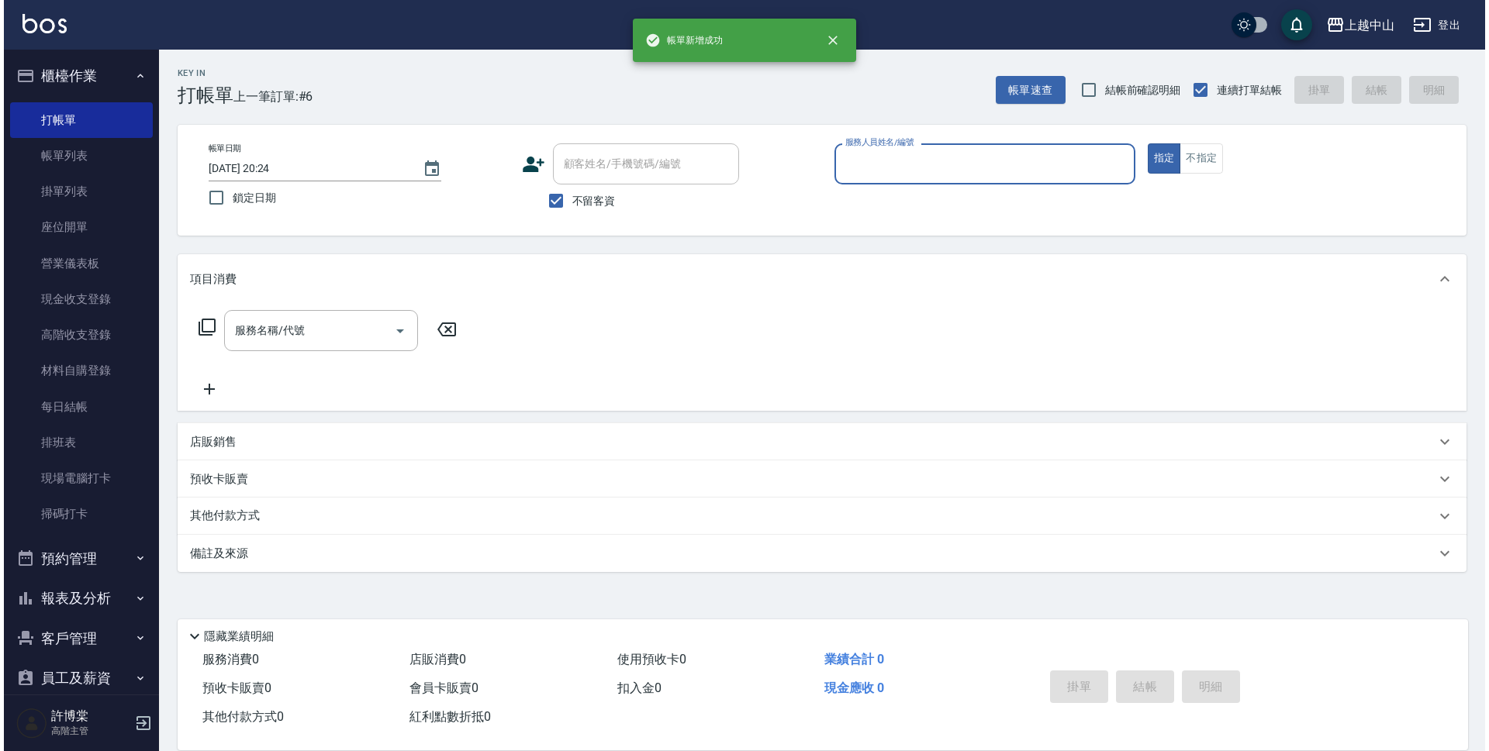
scroll to position [0, 0]
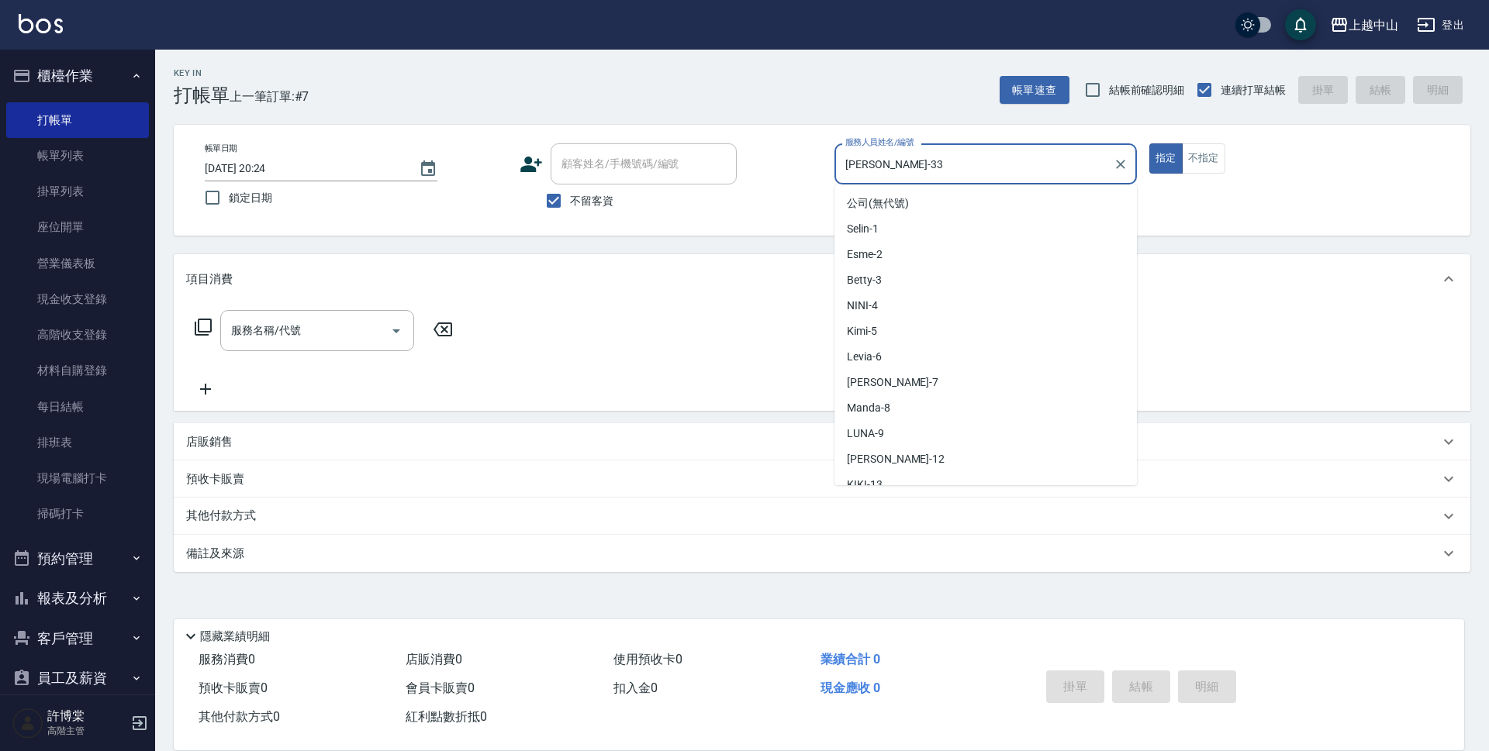
click at [868, 157] on input "[PERSON_NAME]-33" at bounding box center [973, 163] width 265 height 27
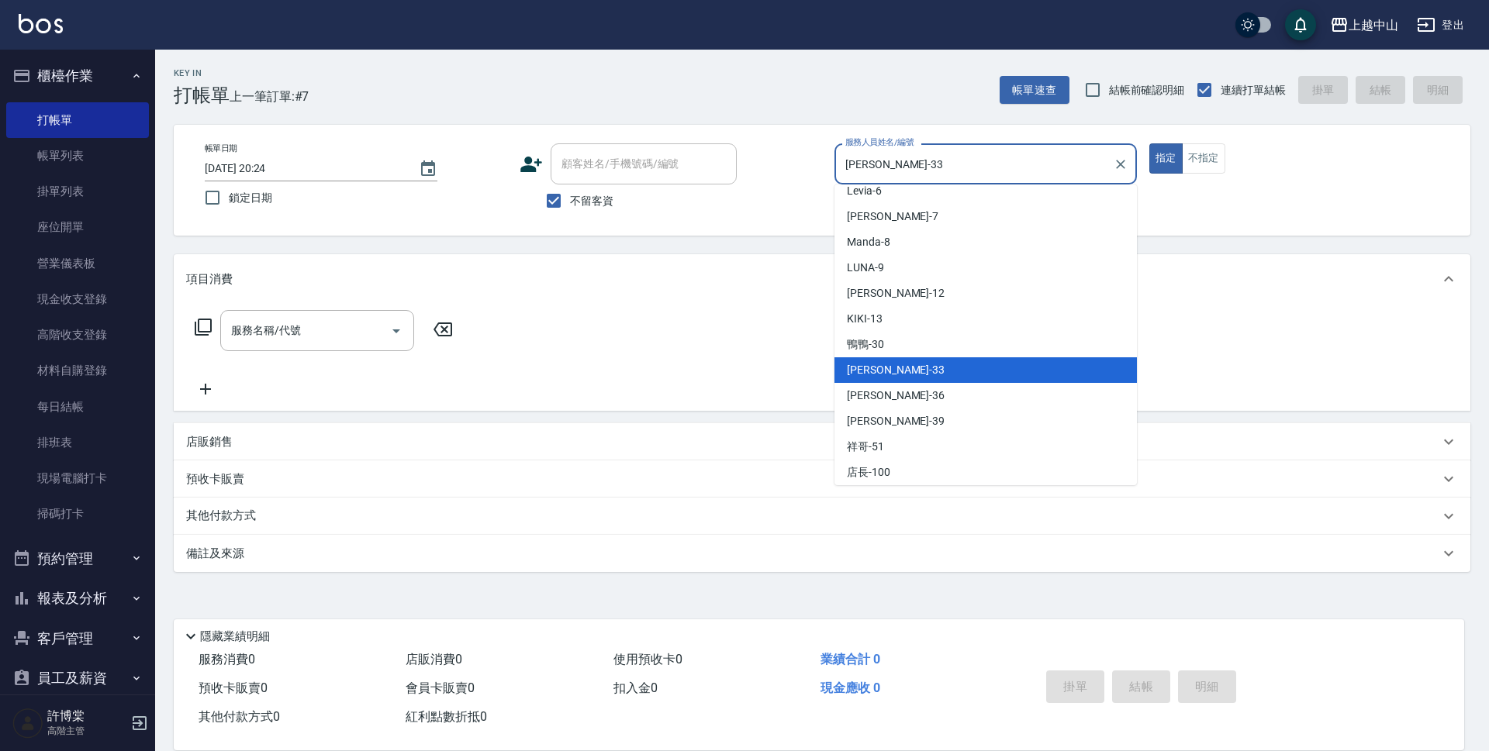
scroll to position [6, 0]
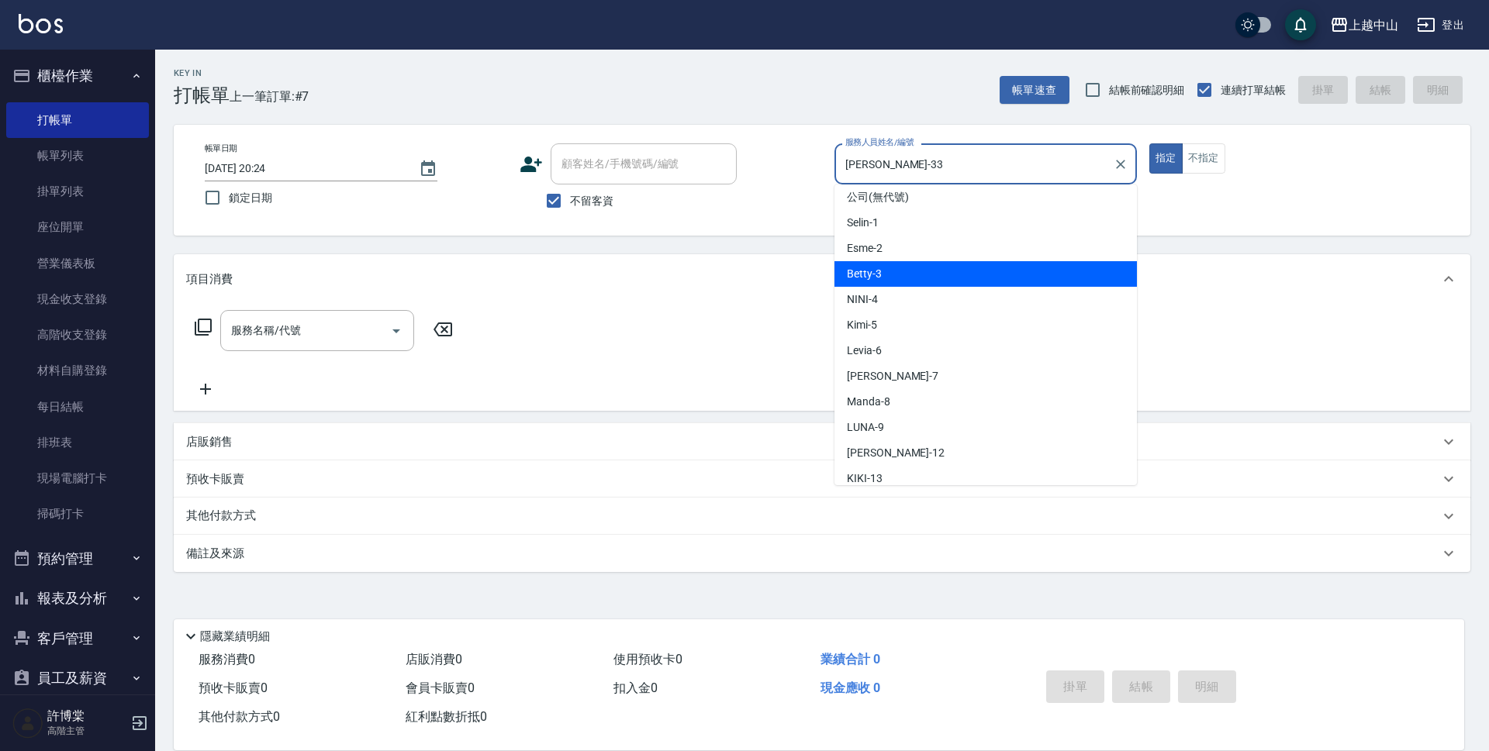
type input "Betty-3"
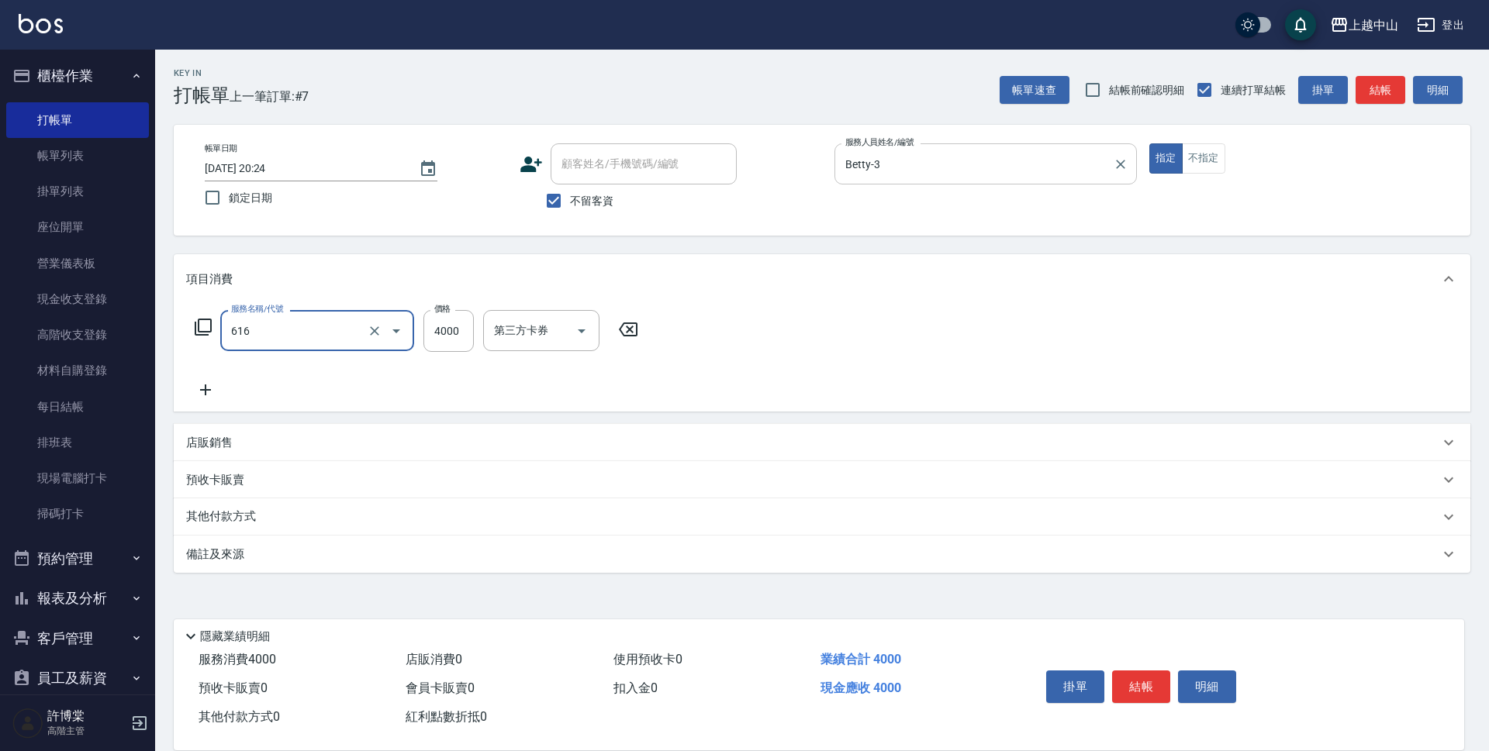
type input "自備接髮(616)"
click at [440, 339] on input "1200" at bounding box center [448, 331] width 50 height 42
type input "12000"
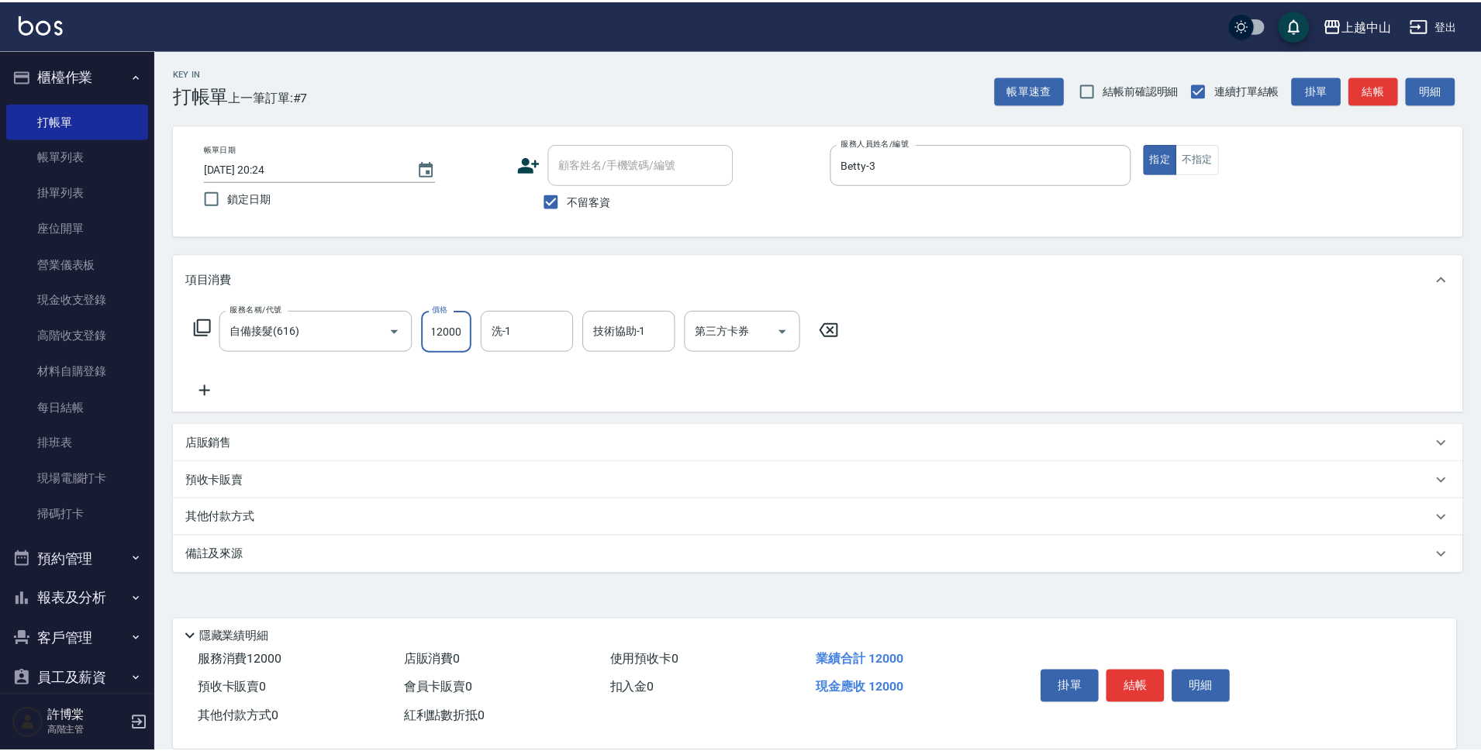
scroll to position [0, 0]
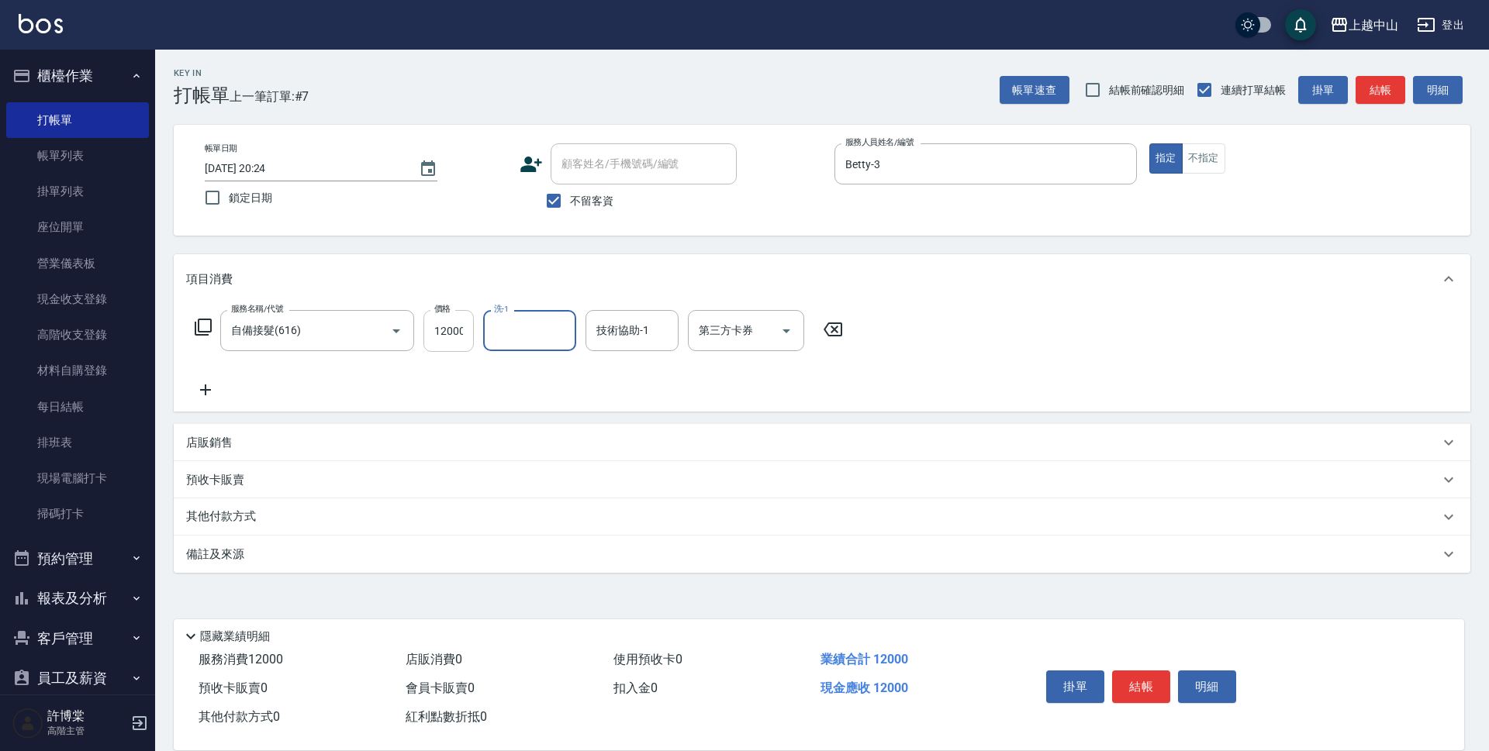
type input "3"
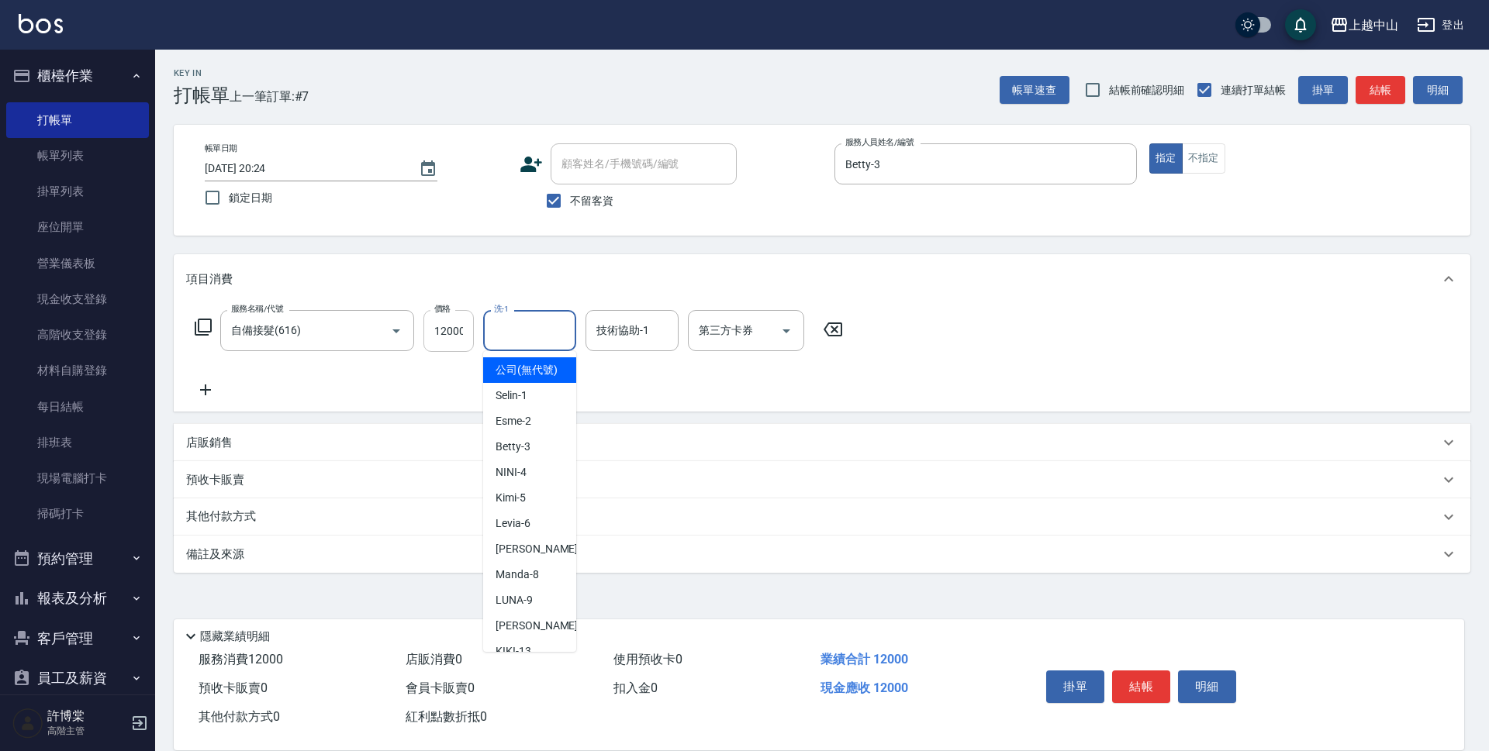
type input "公司 (無代號)"
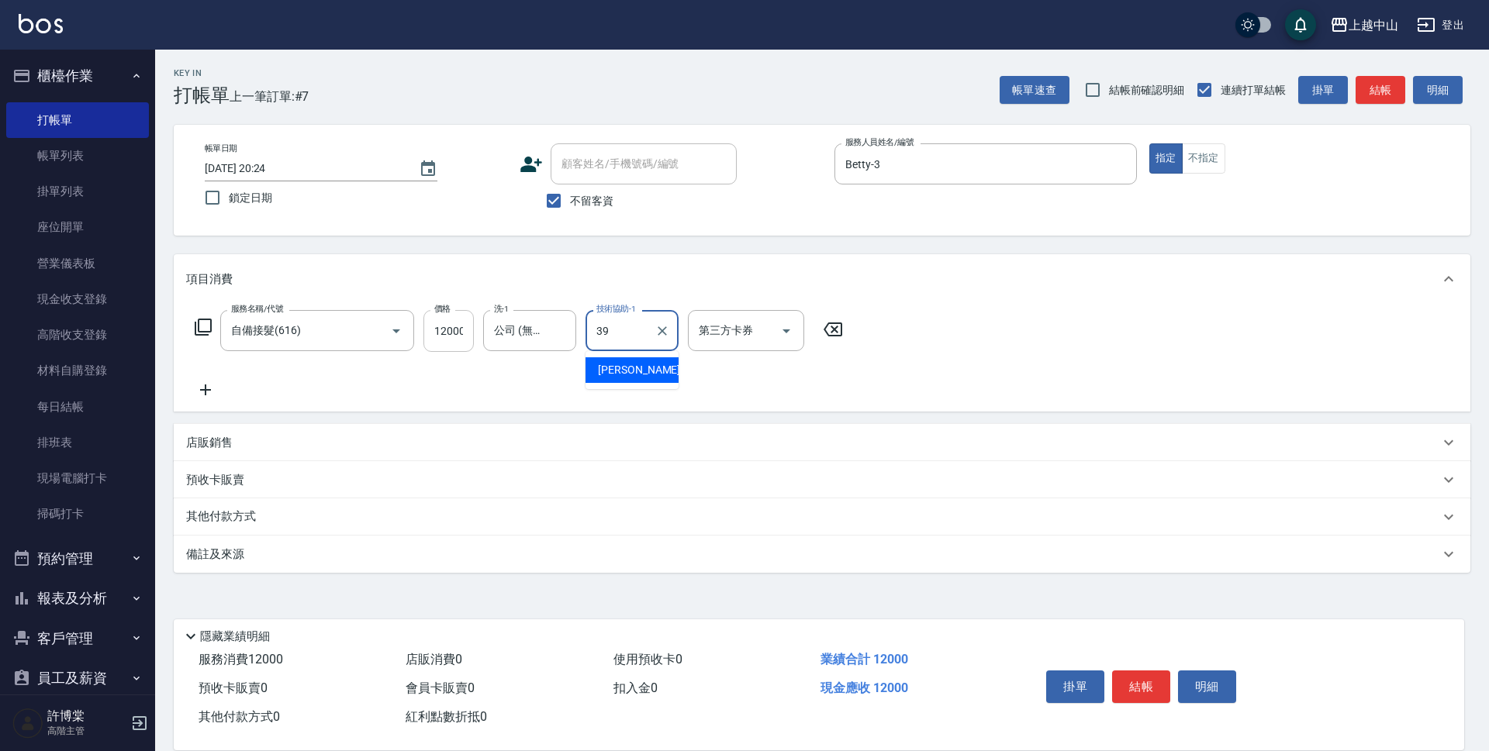
type input "[PERSON_NAME]-39"
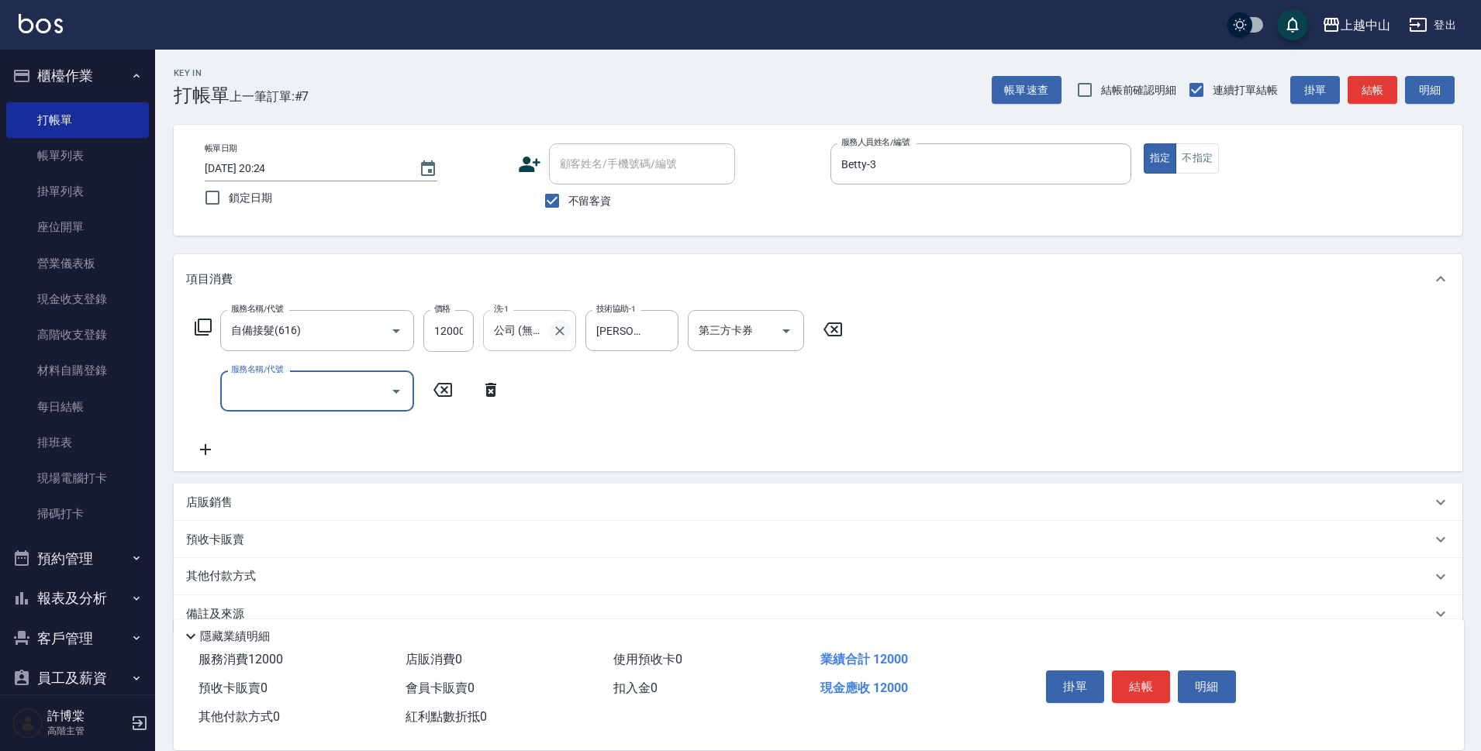
click at [557, 330] on icon "Clear" at bounding box center [560, 331] width 16 height 16
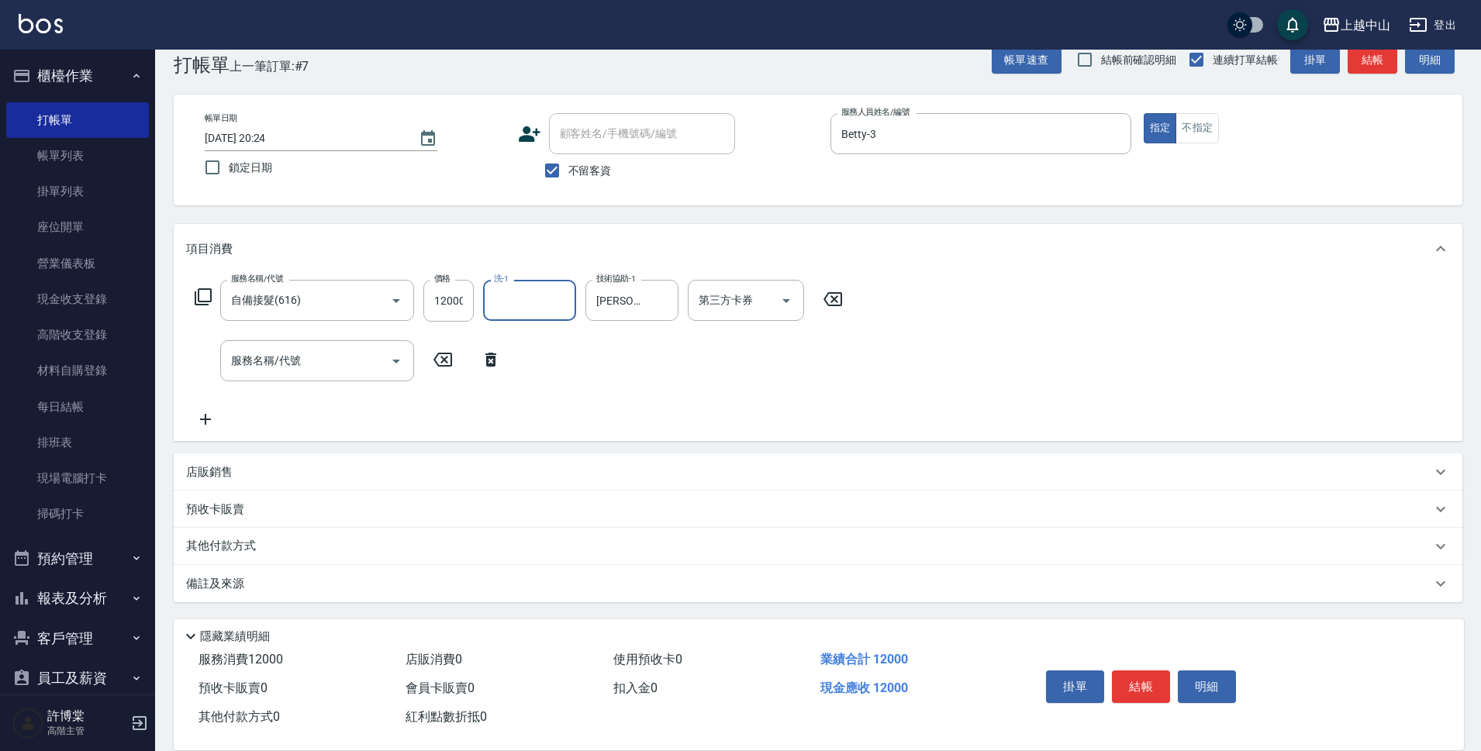
click at [234, 548] on p "其他付款方式" at bounding box center [225, 546] width 78 height 17
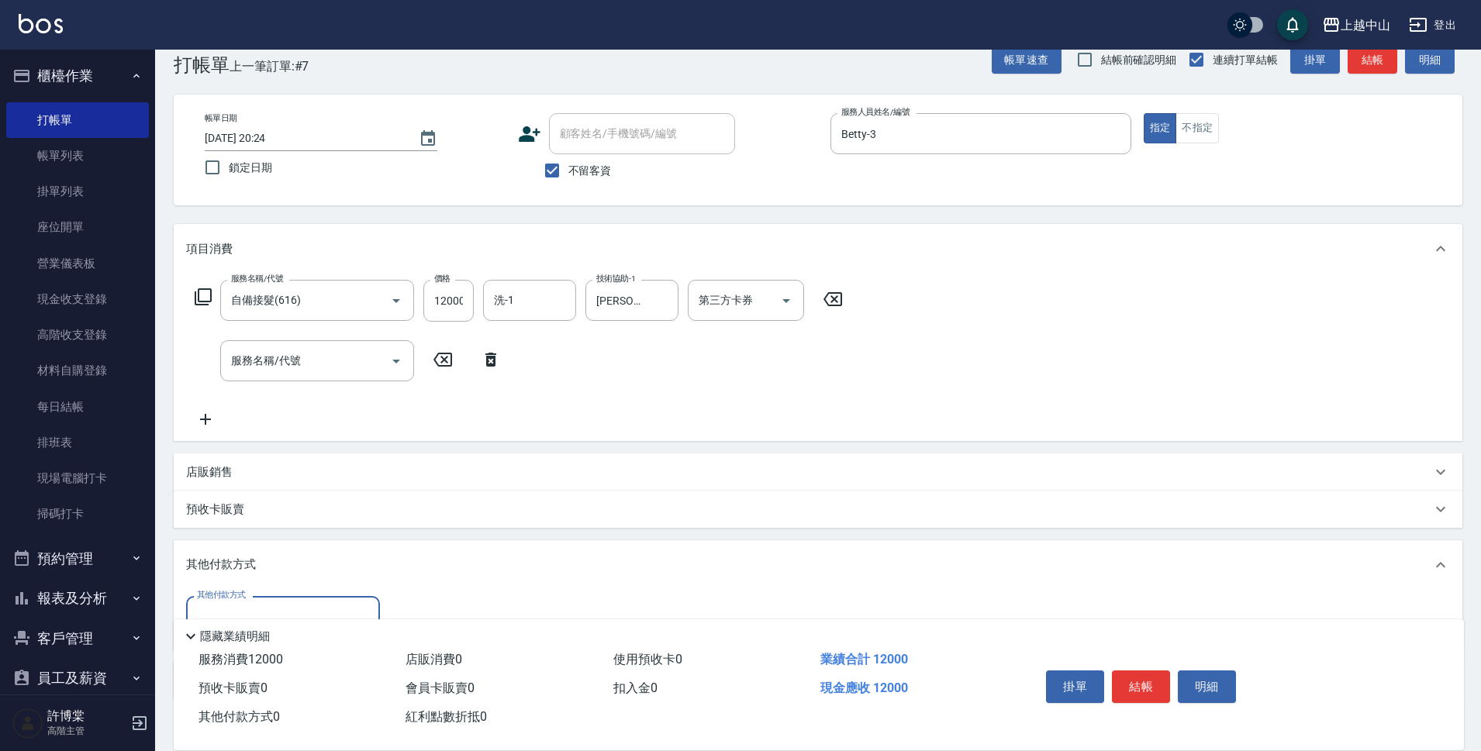
scroll to position [128, 0]
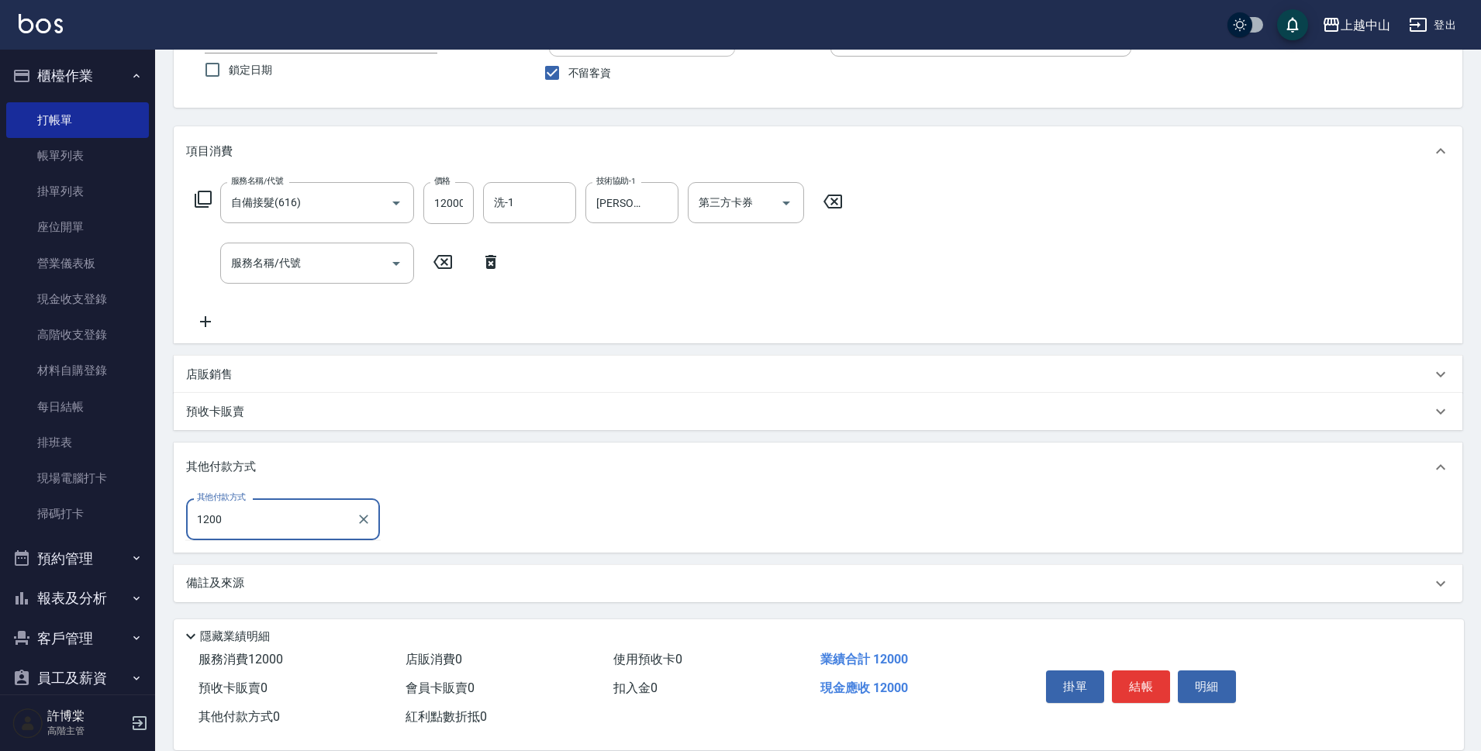
type input "12000"
click at [340, 519] on input "12000" at bounding box center [271, 518] width 157 height 27
click at [357, 519] on icon "Clear" at bounding box center [364, 520] width 16 height 16
click at [357, 517] on input "其他付款方式" at bounding box center [283, 518] width 180 height 27
click at [358, 517] on input "其他付款方式" at bounding box center [283, 518] width 180 height 27
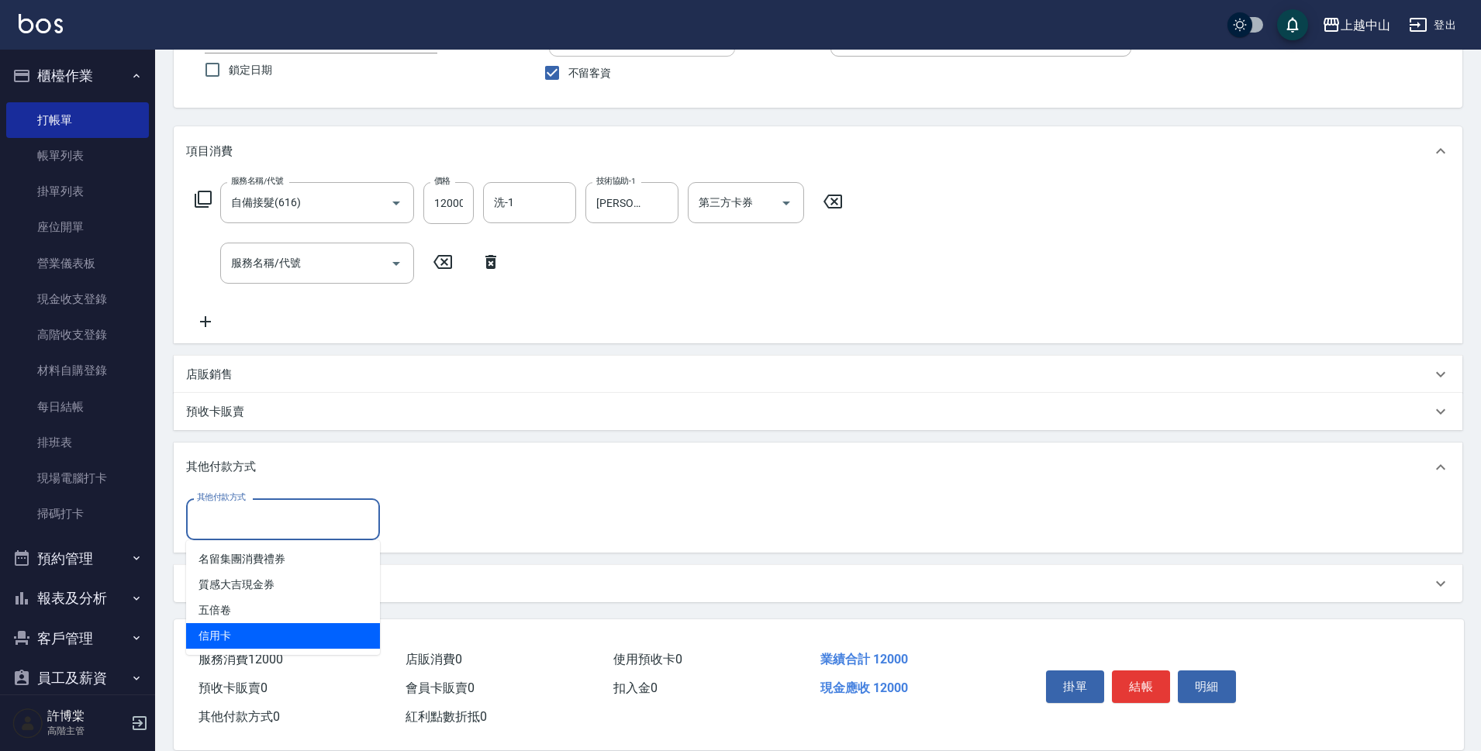
click at [374, 639] on span "信用卡" at bounding box center [283, 636] width 194 height 26
type input "信用卡"
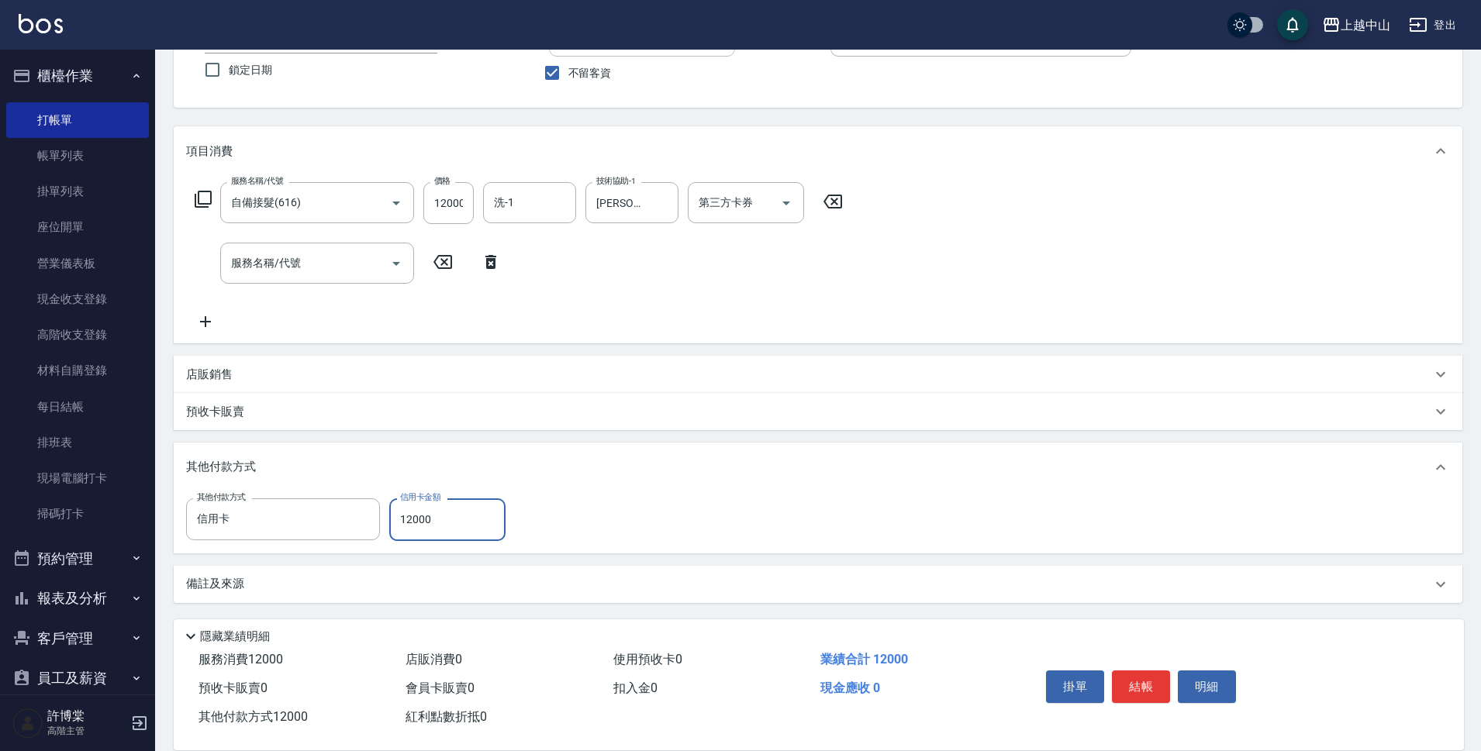
type input "12000"
type input "[DATE] 20:25"
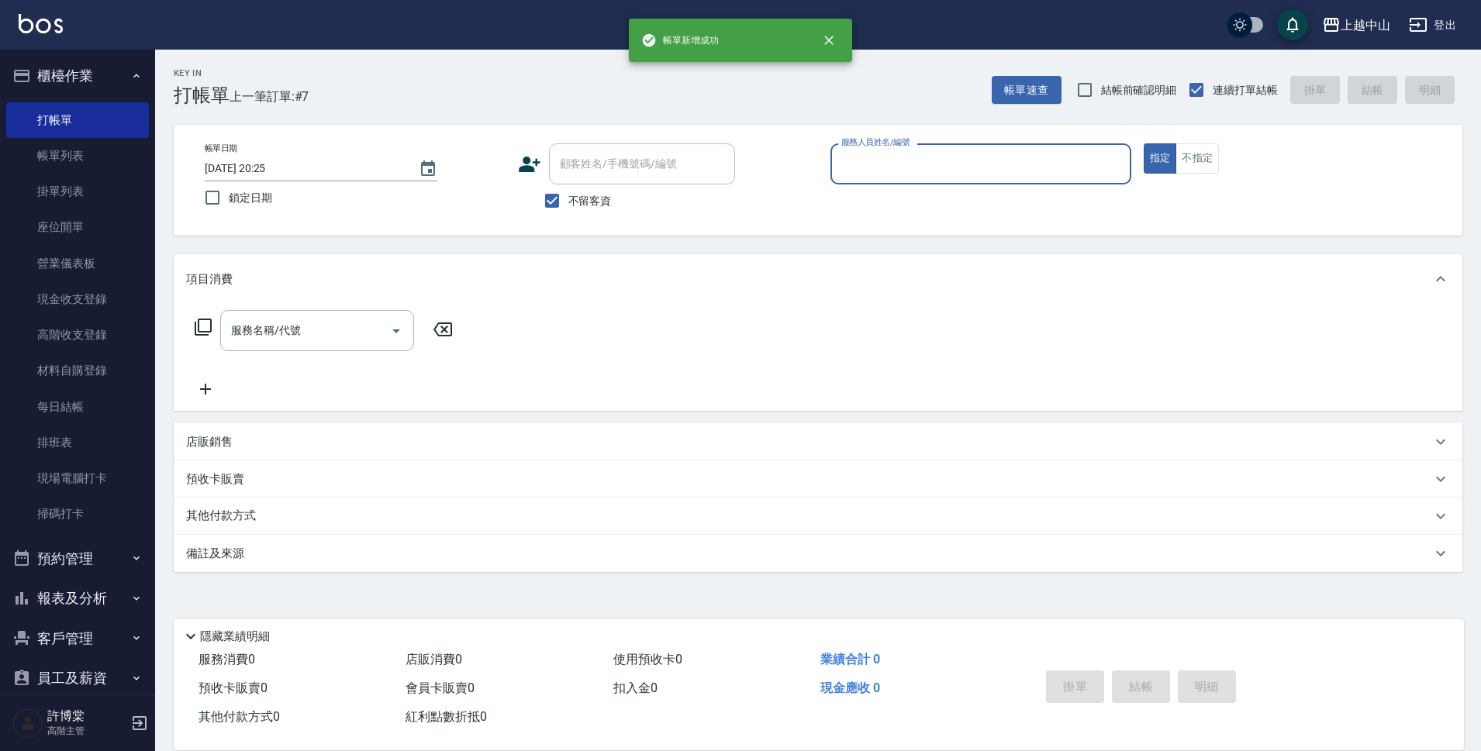
scroll to position [0, 0]
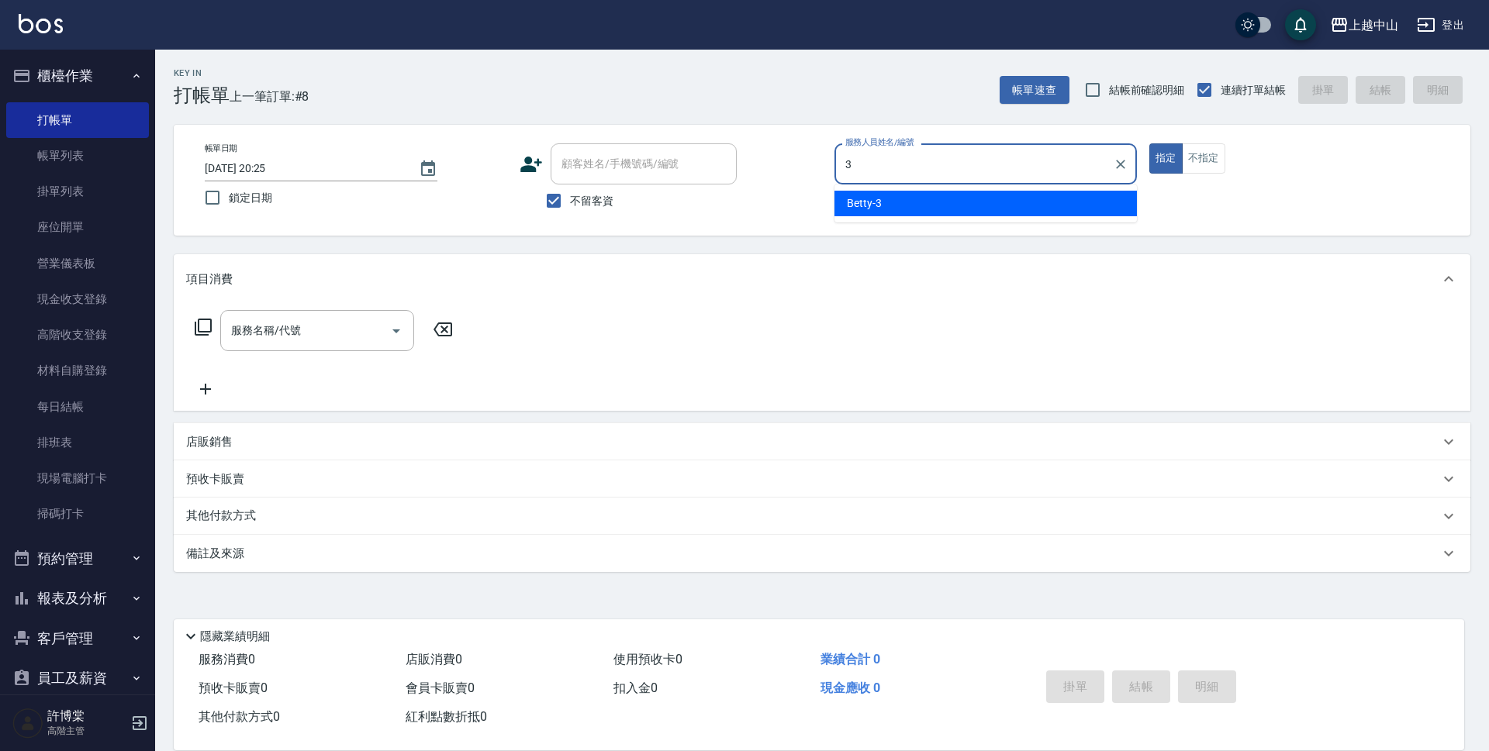
type input "Betty-3"
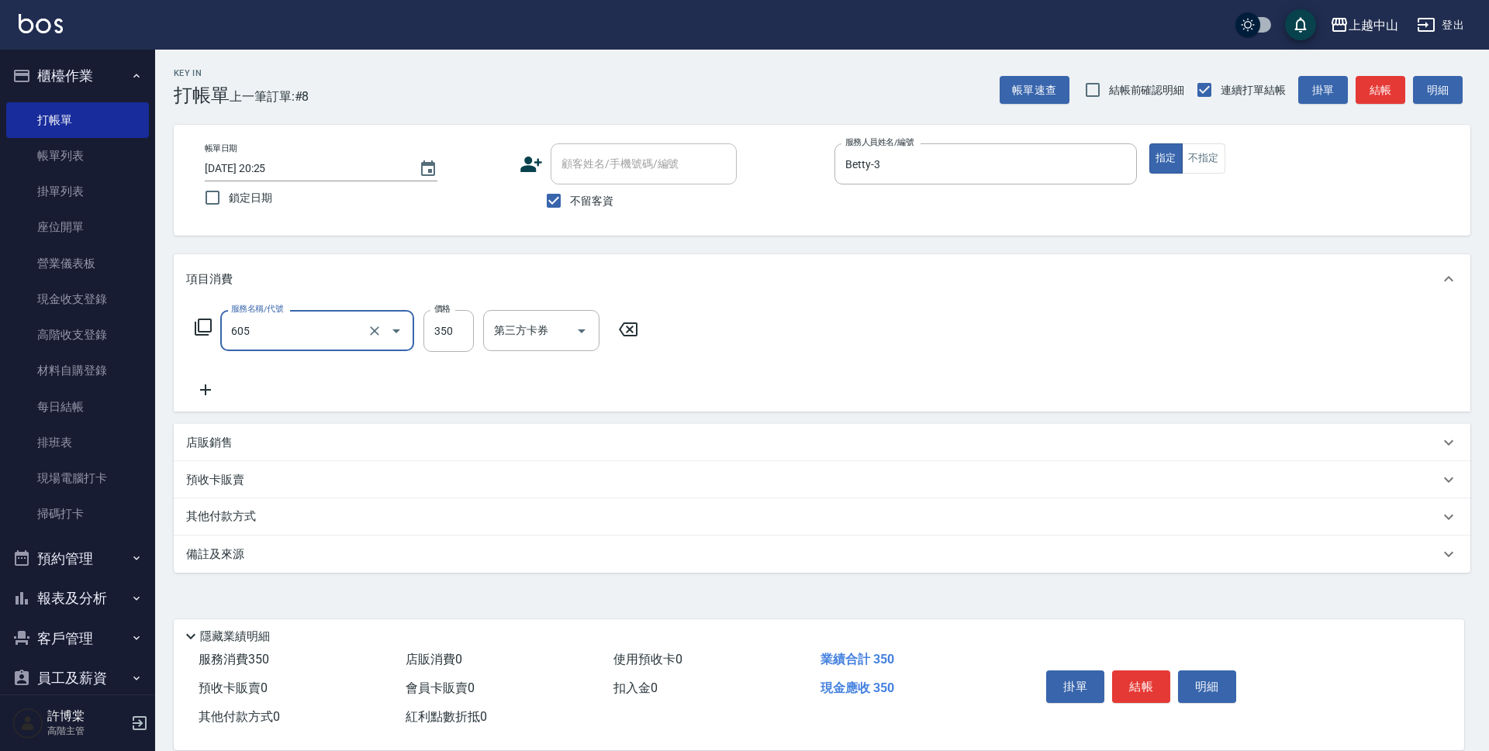
type input "洗髮 (女)(605)"
type input "400"
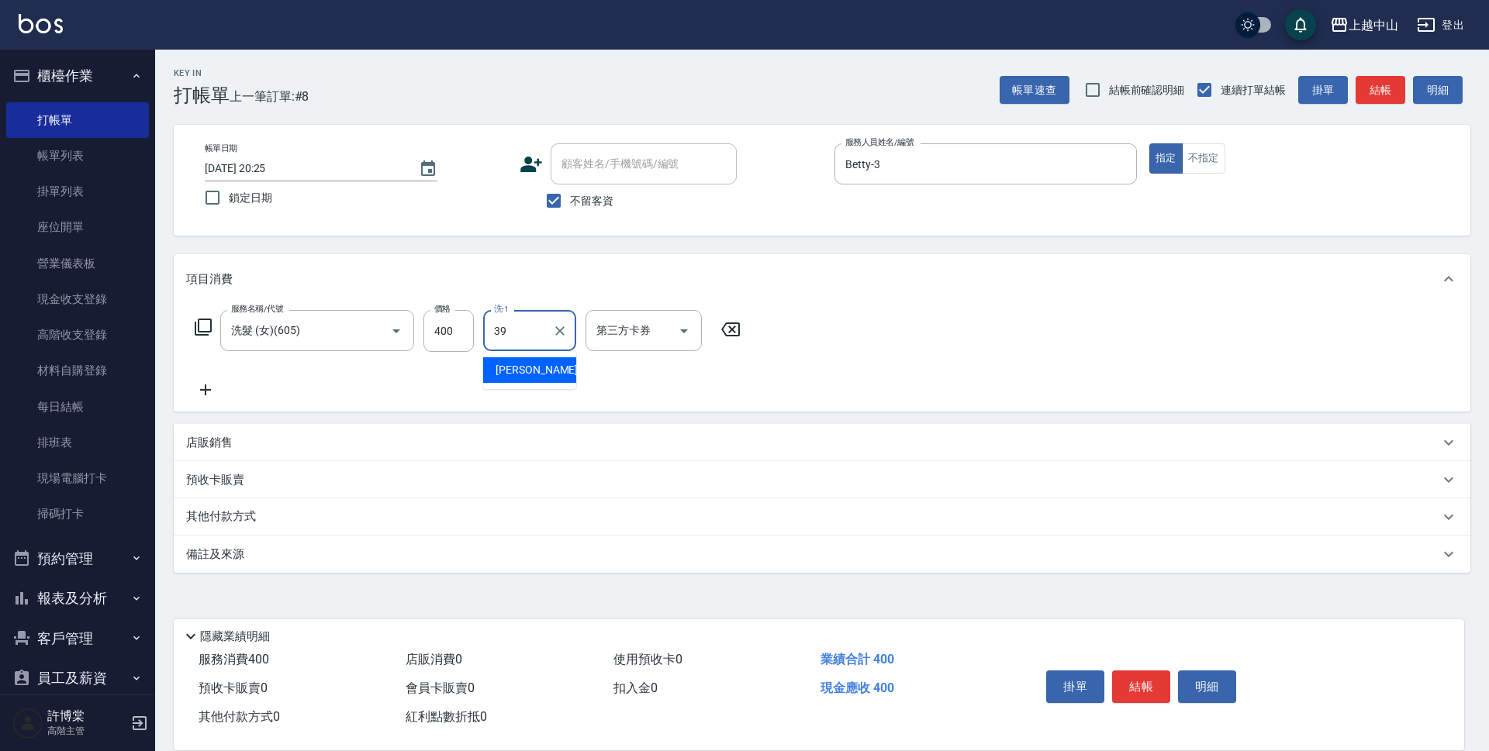
type input "[PERSON_NAME]-39"
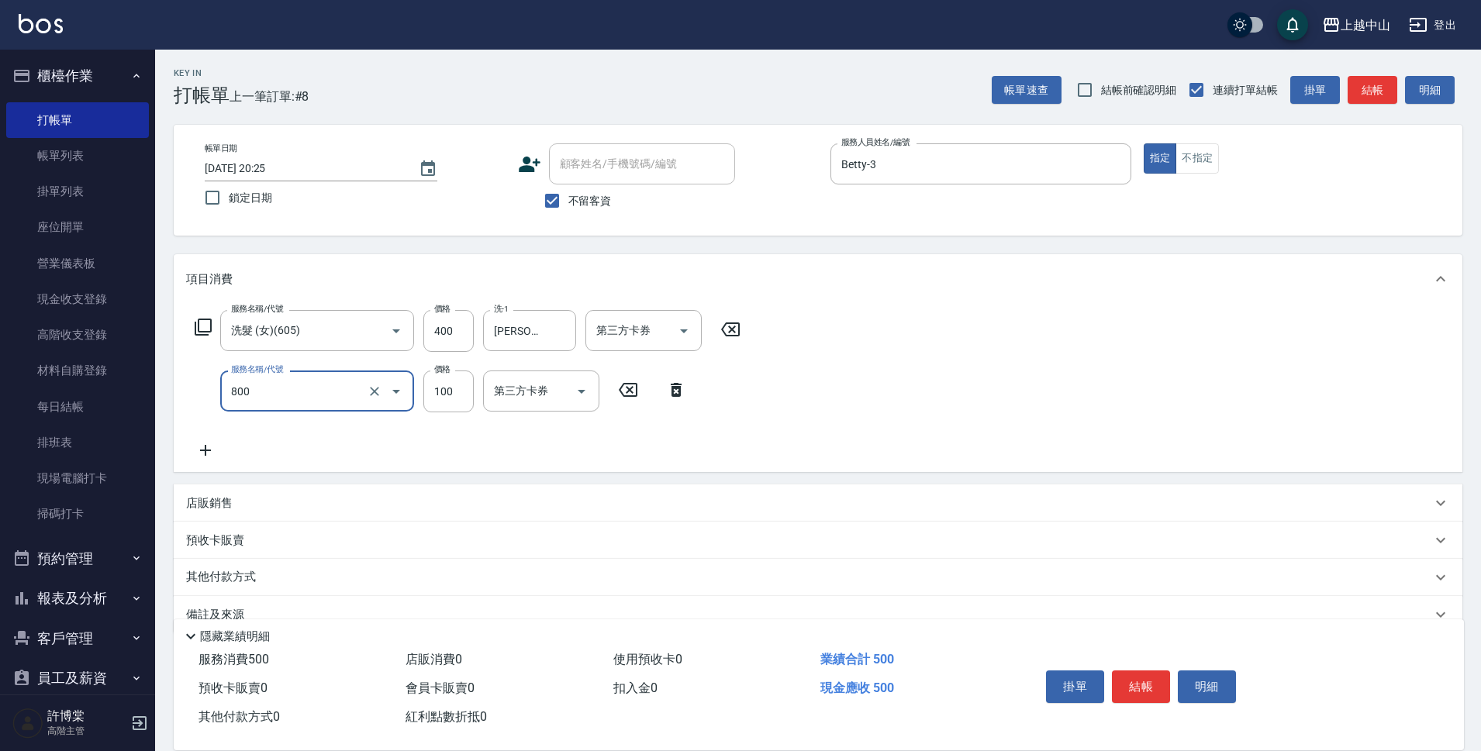
type input "梳髮(800)"
type input "50"
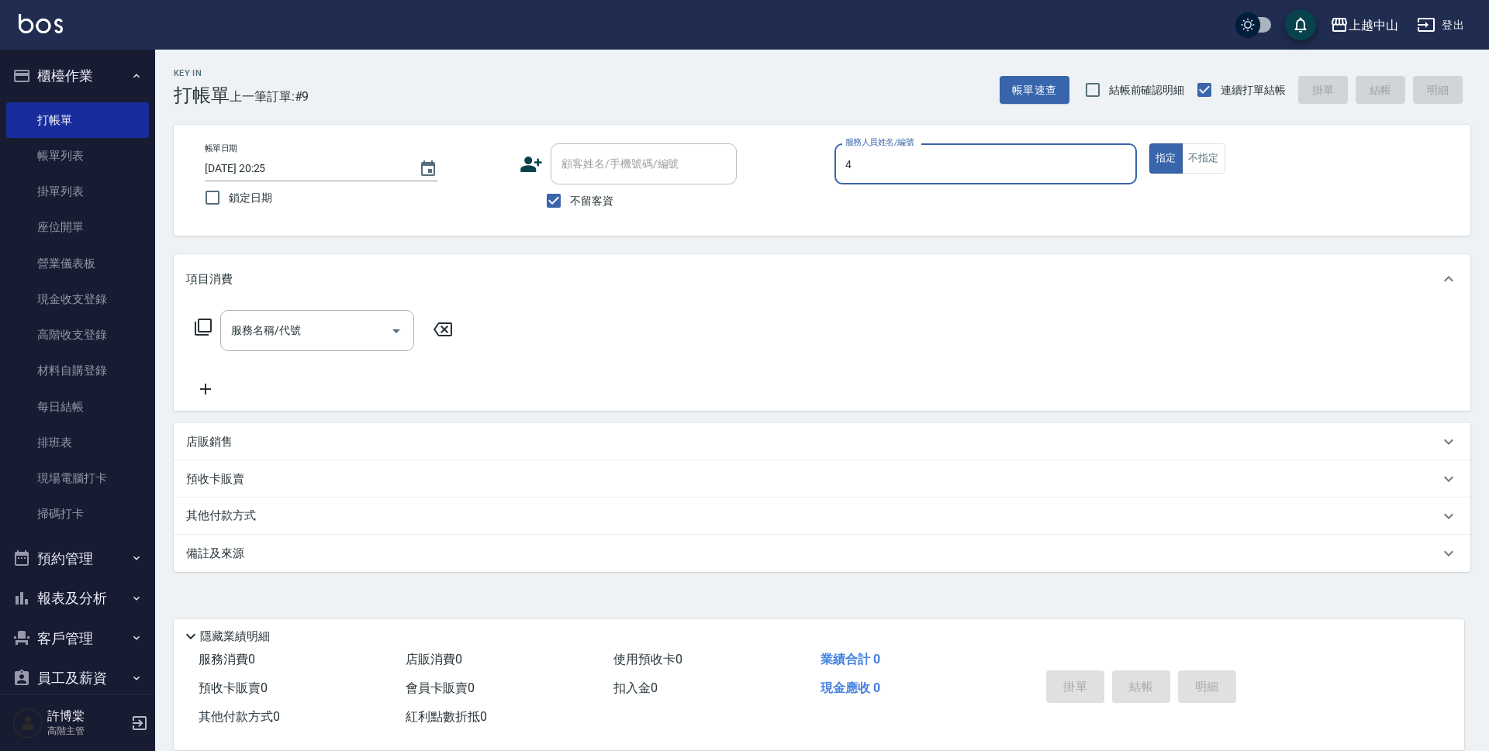
type input "NINI-4"
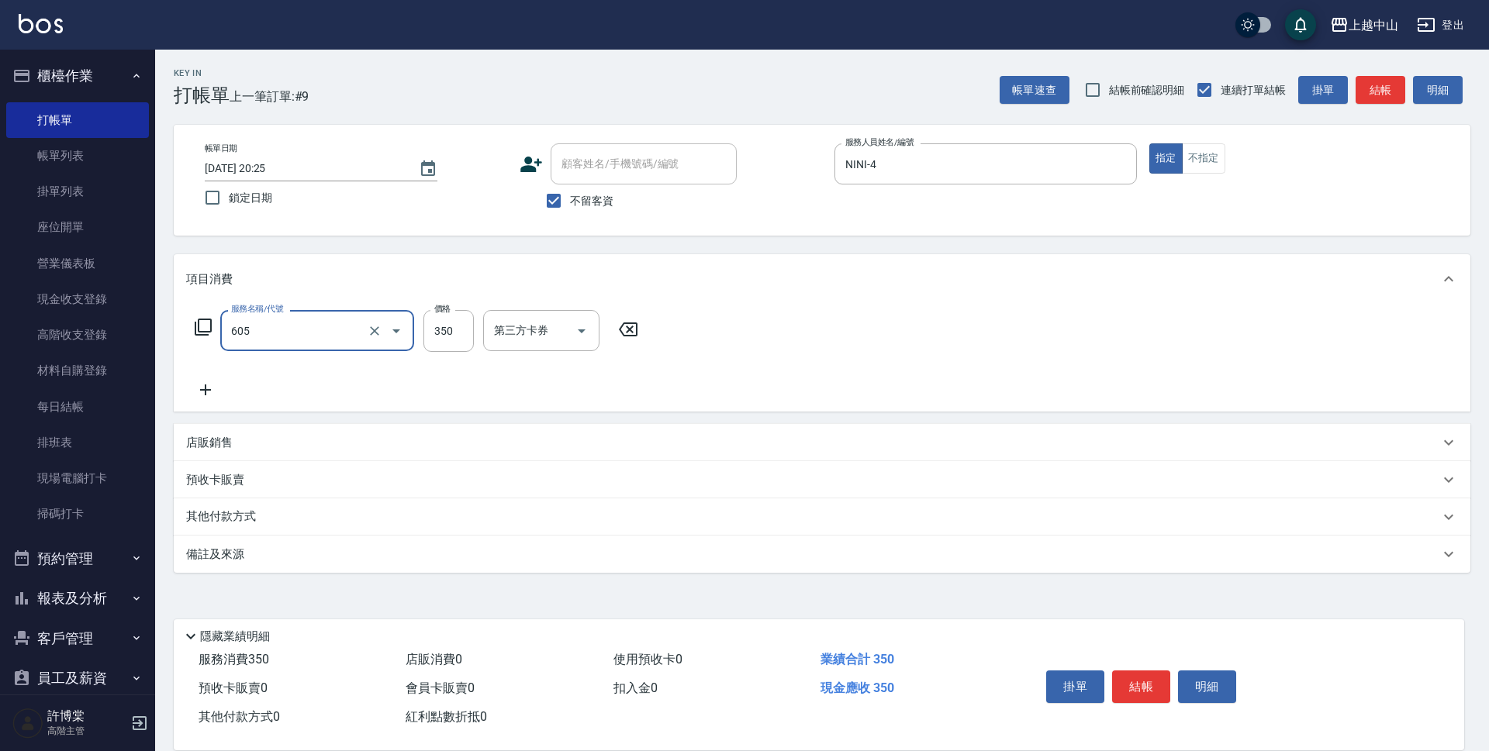
type input "洗髮 (女)(605)"
type input "500"
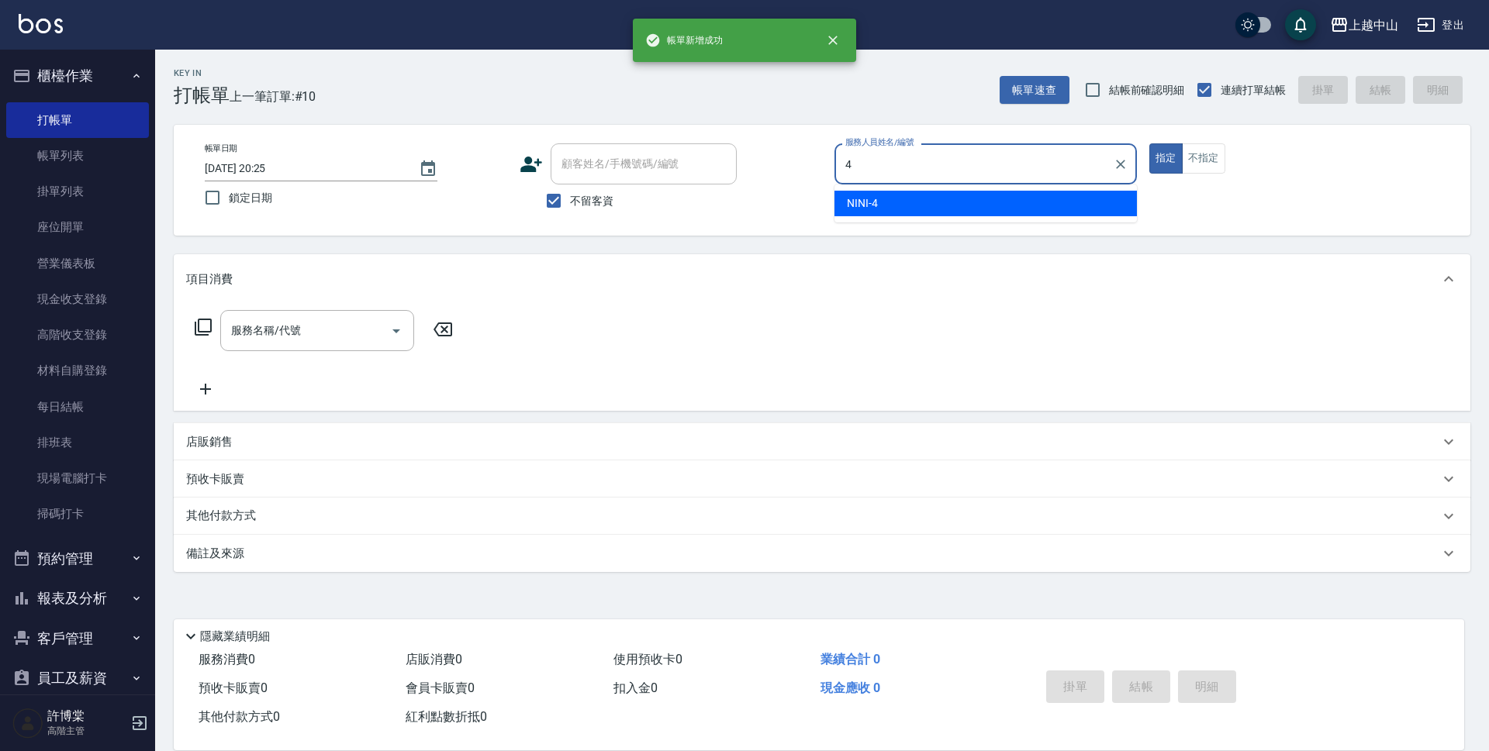
type input "NINI-4"
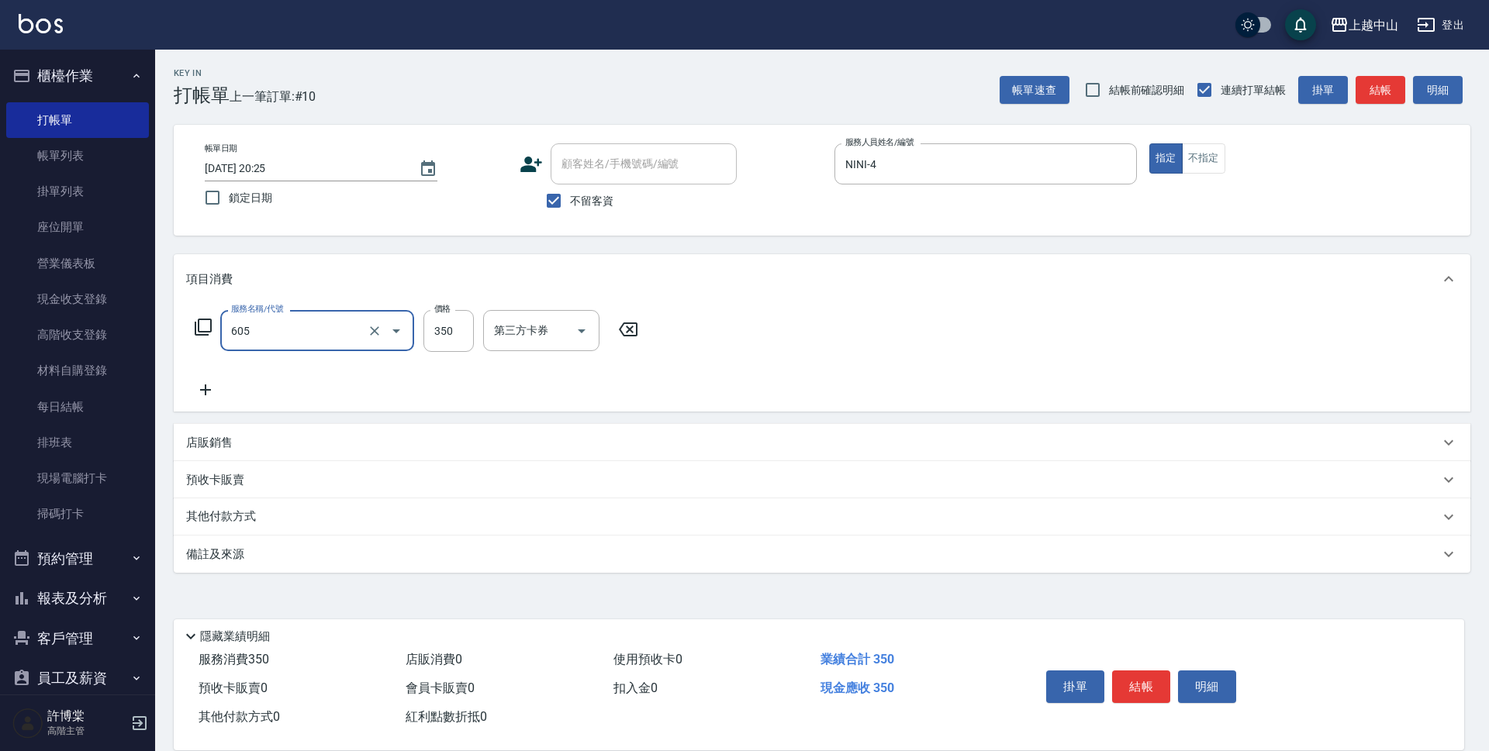
type input "洗髮 (女)(605)"
type input "400"
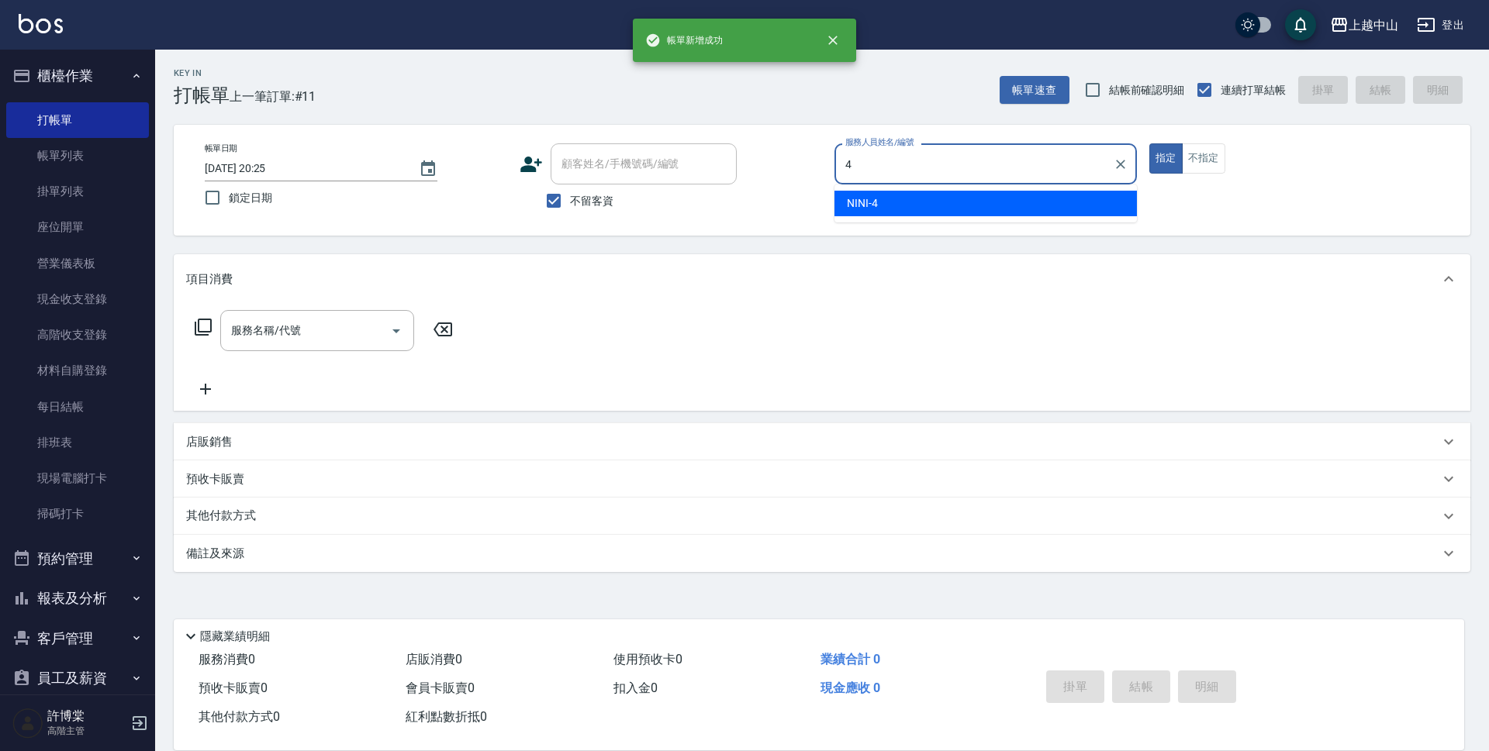
type input "NINI-4"
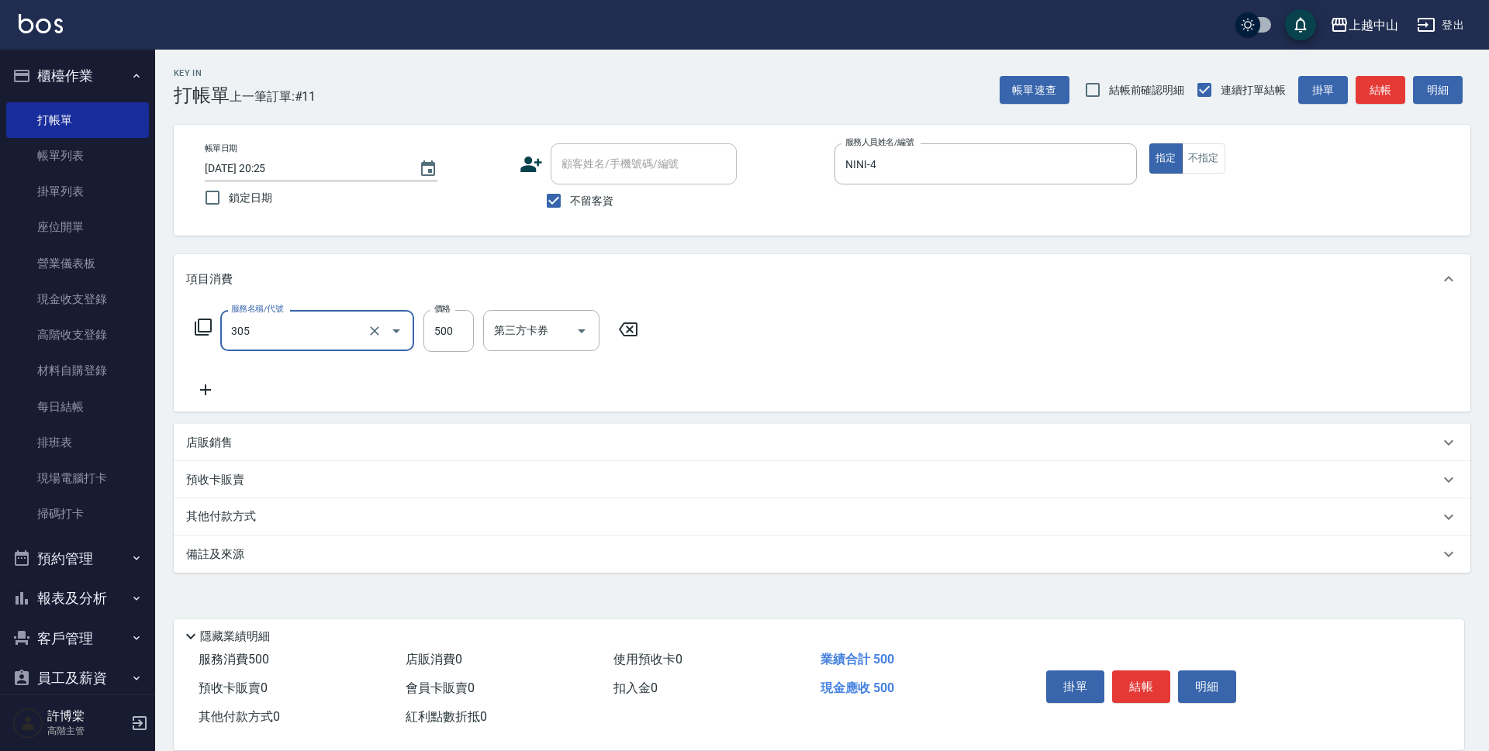
type input "剪髮(305)"
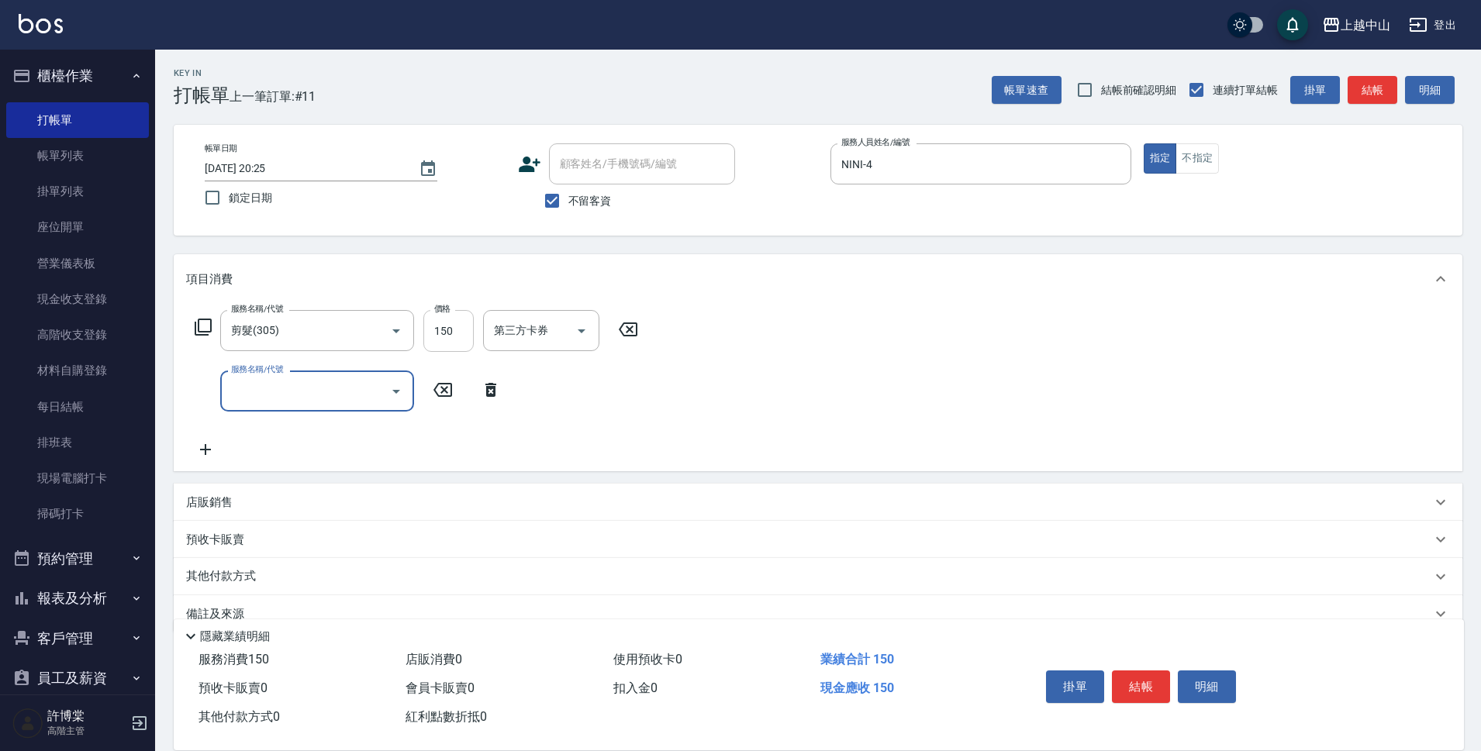
click at [449, 332] on input "150" at bounding box center [448, 331] width 50 height 42
type input "450"
type input "染髮2000以下(503)"
type input "1500"
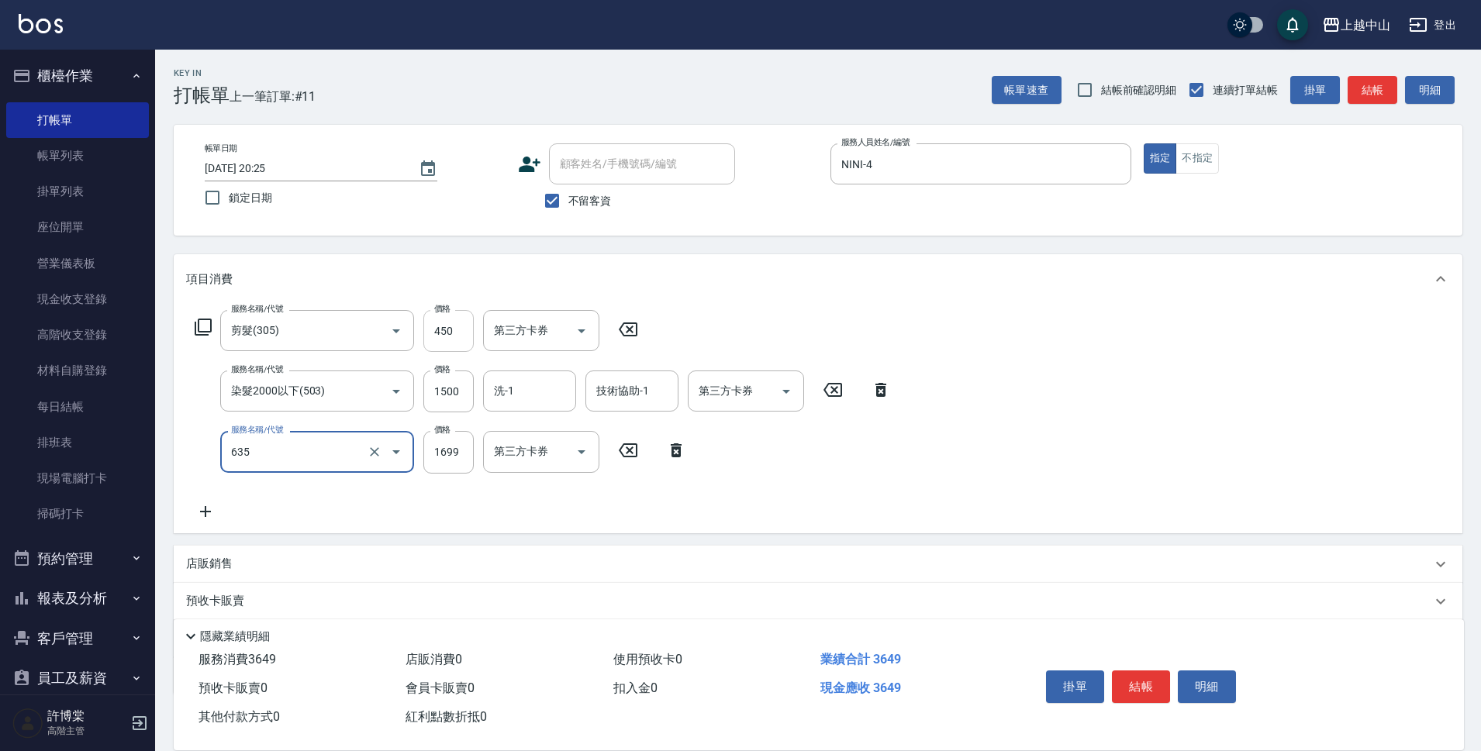
type input "兩段自備單次(635)"
type input "1500"
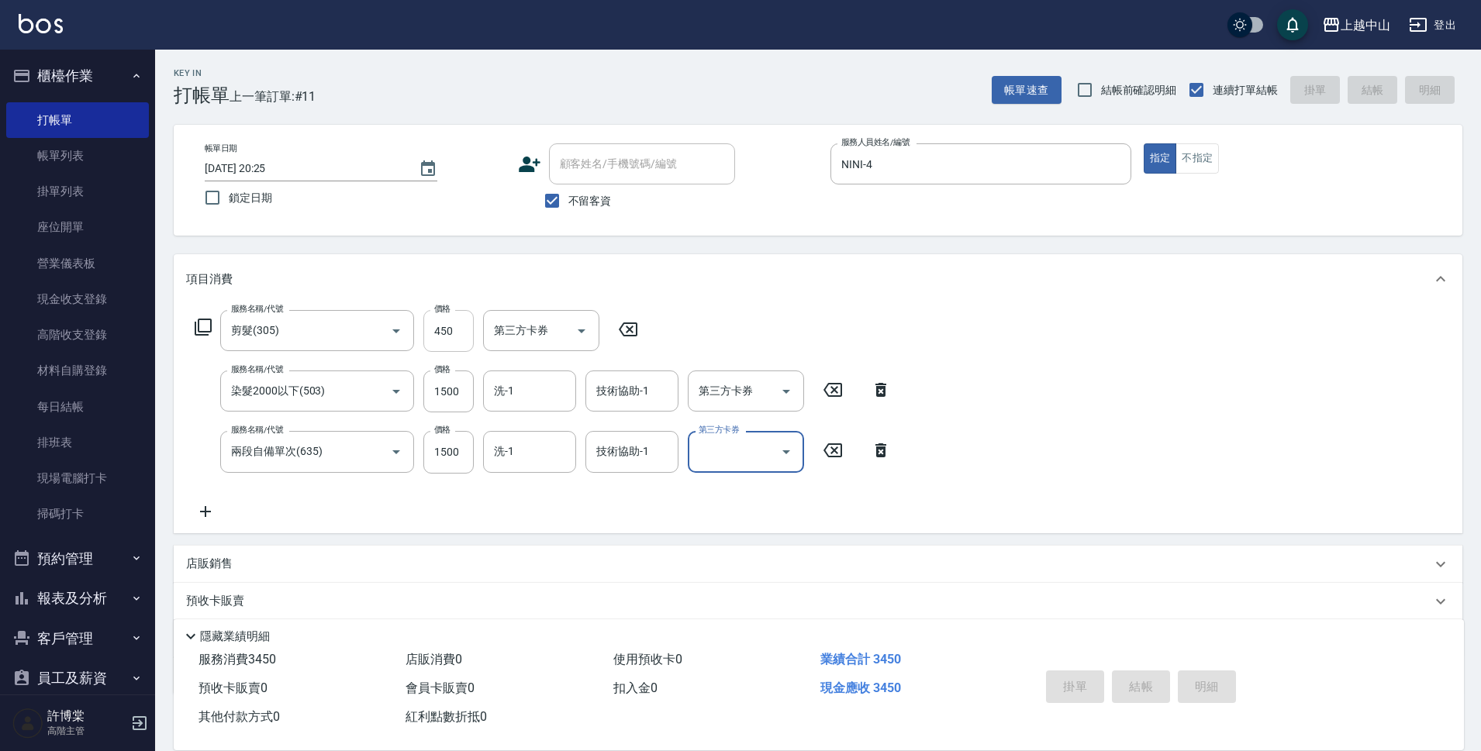
type input "[DATE] 20:26"
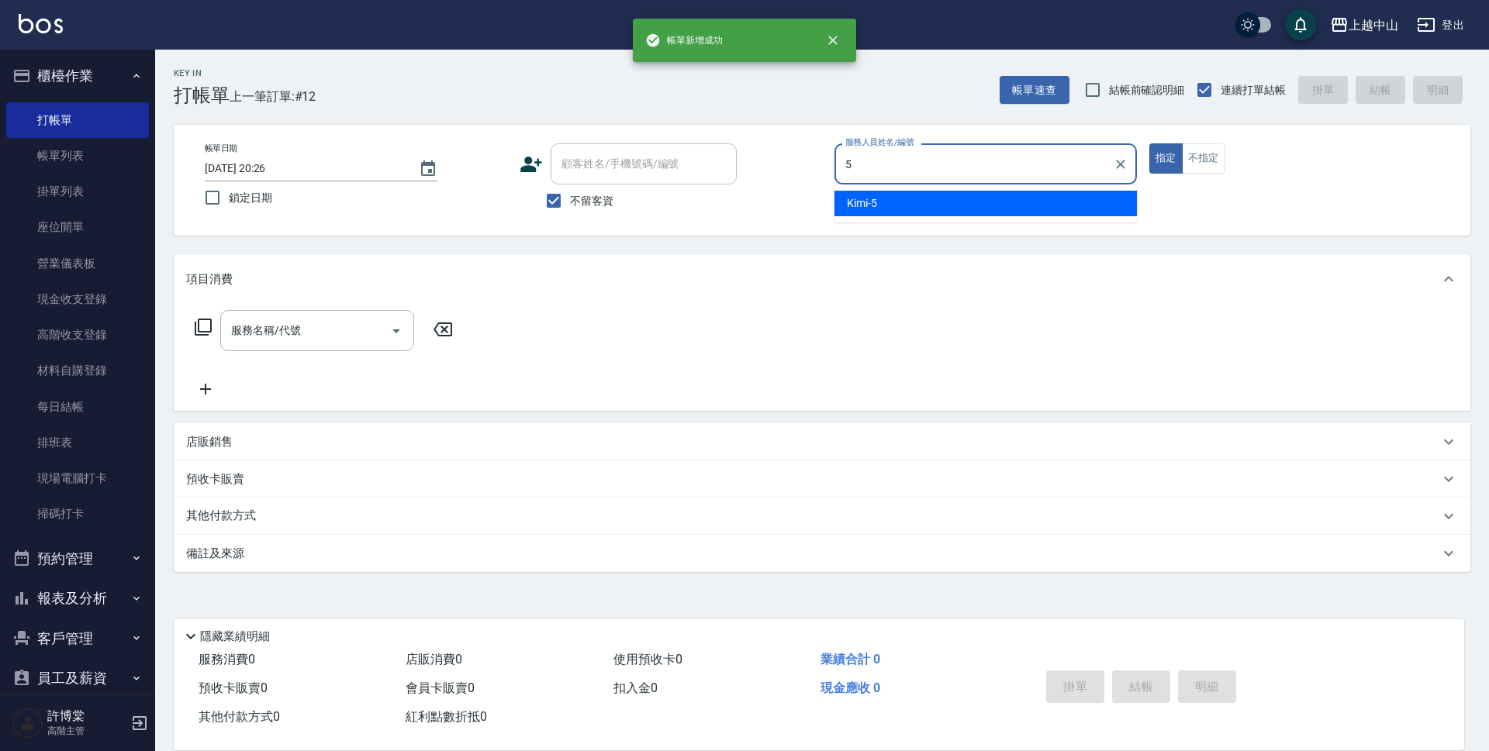
type input "Kimi-5"
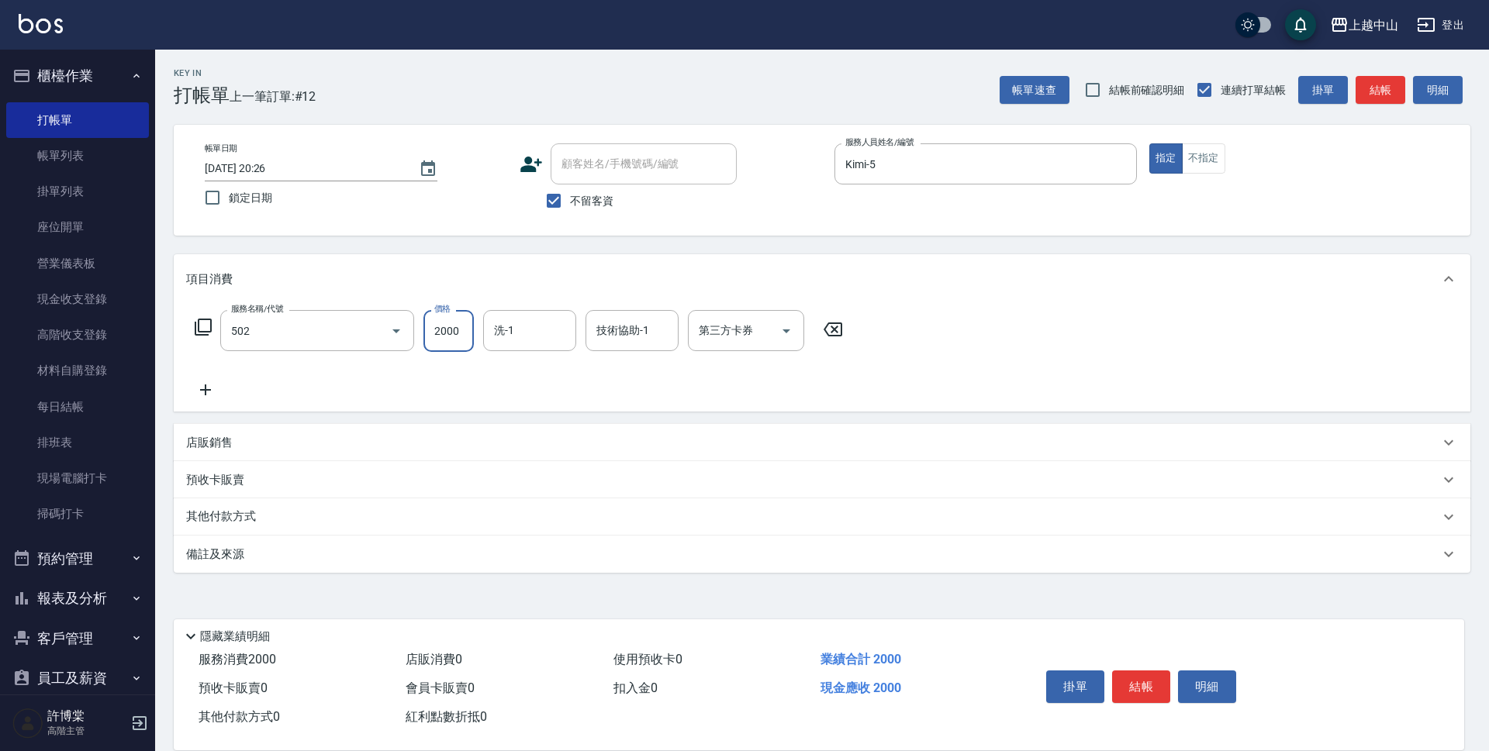
type input "染髮2000以上(502)"
type input "5000"
type input "[PERSON_NAME]-33"
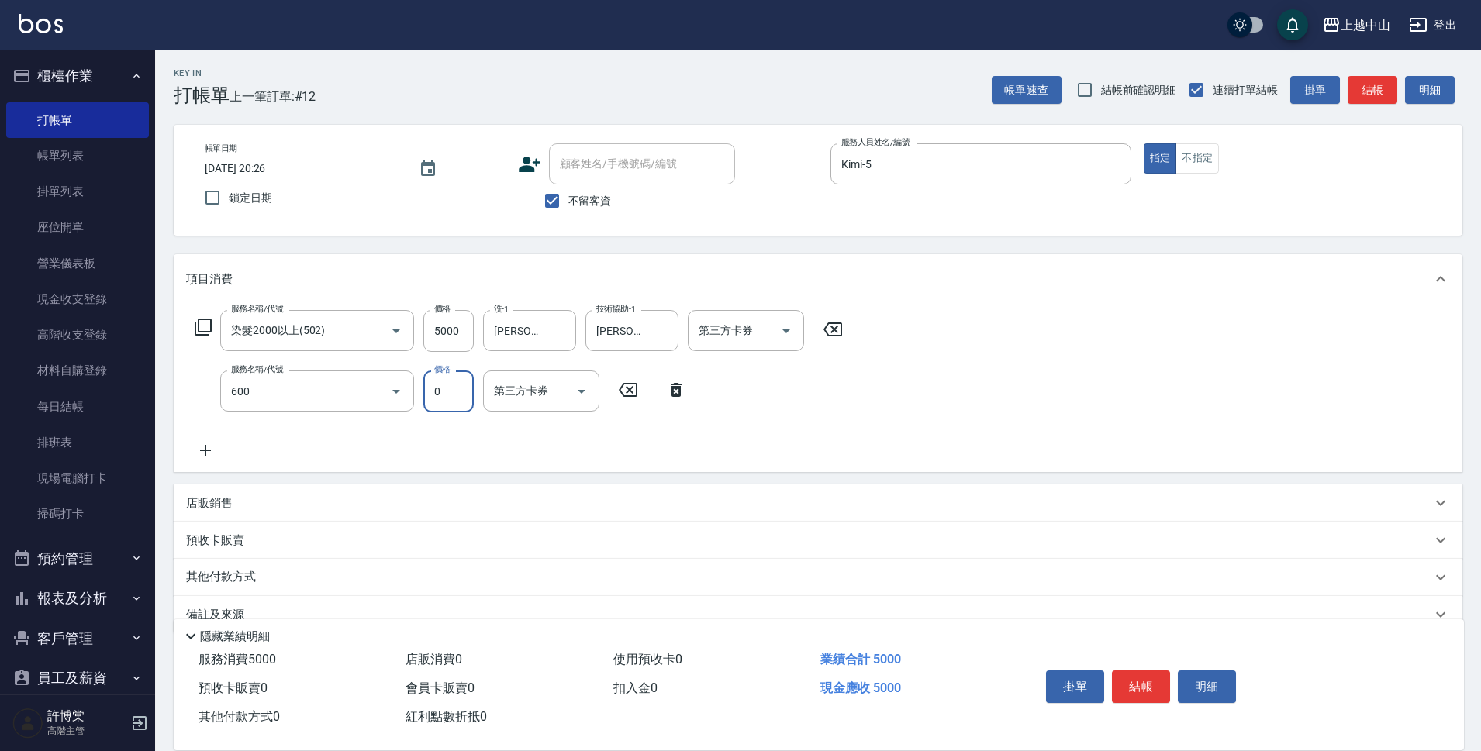
type input "洗髮(免費)(600)"
type input "[PERSON_NAME]-33"
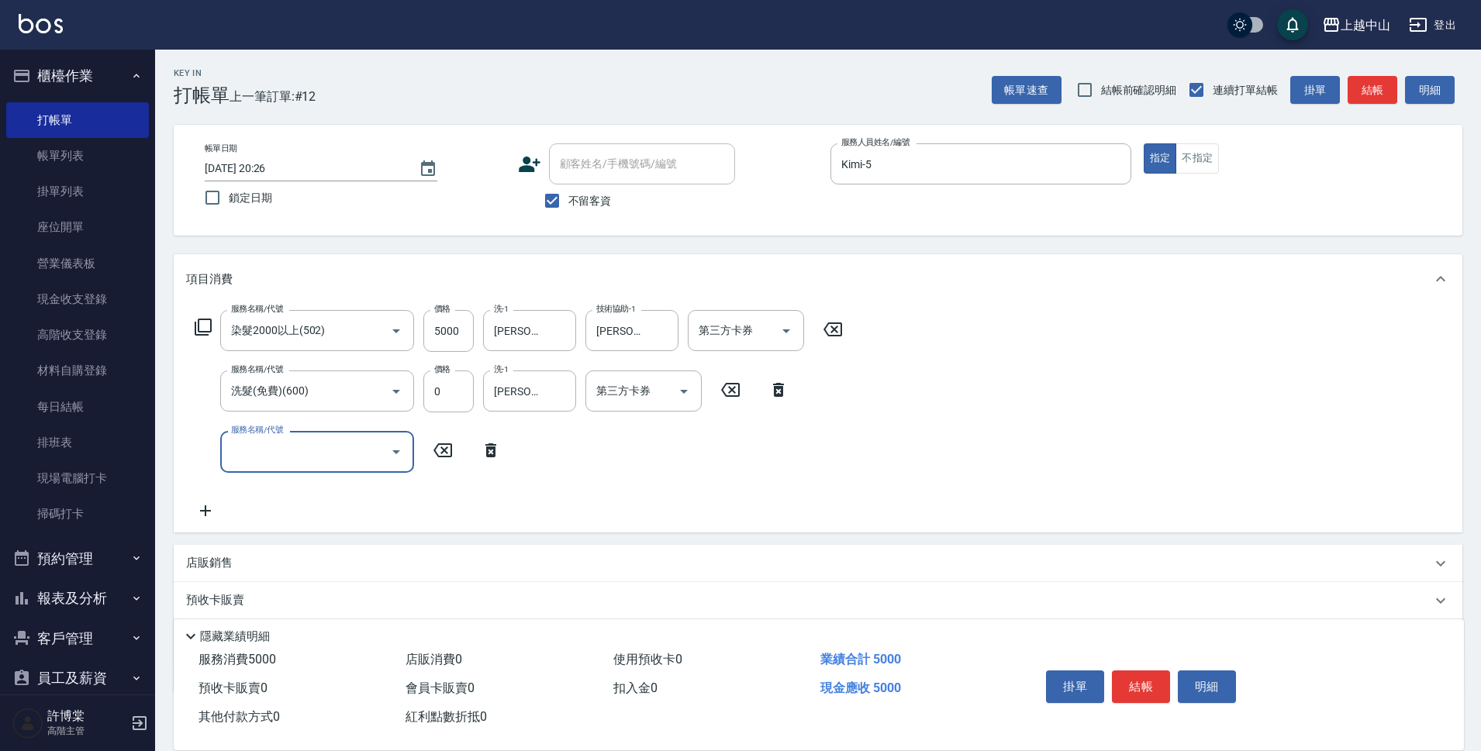
scroll to position [91, 0]
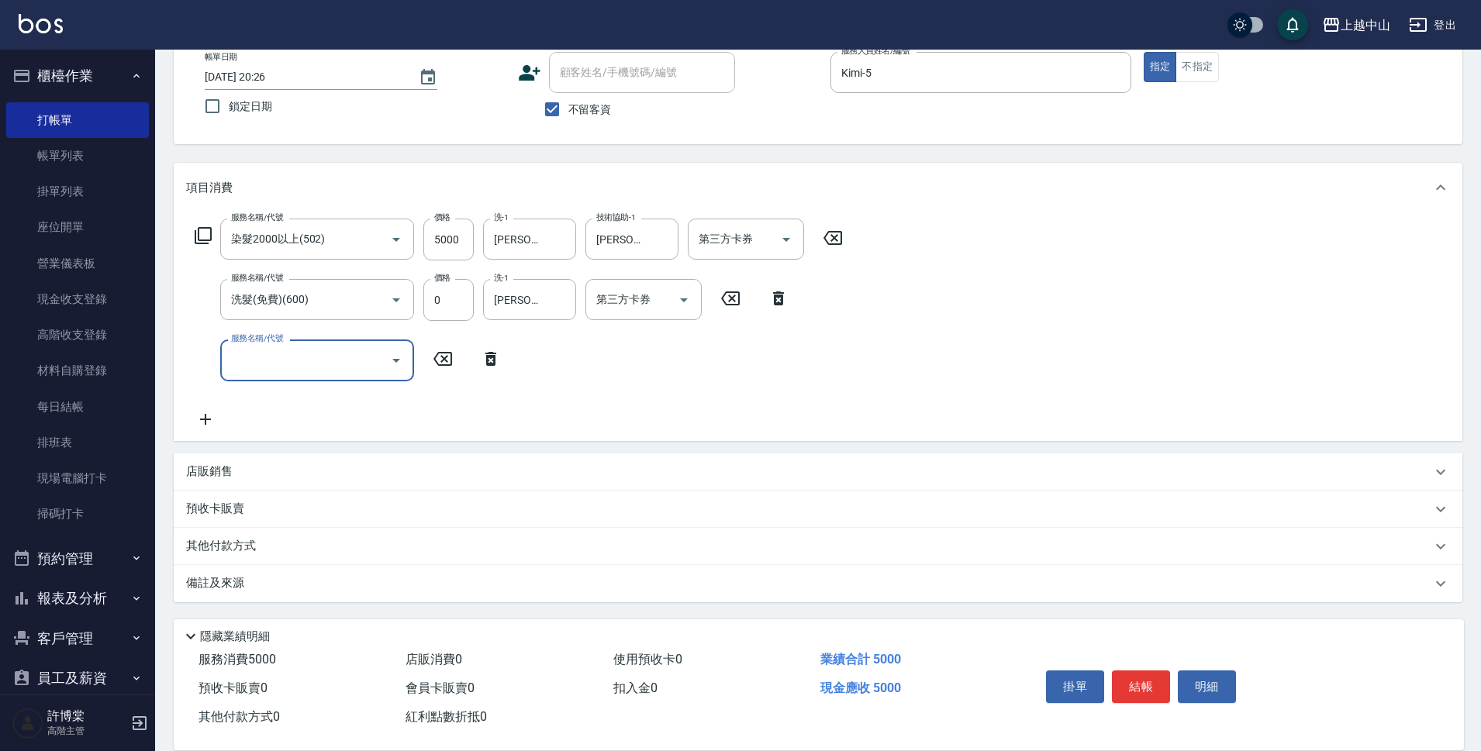
drag, startPoint x: 276, startPoint y: 540, endPoint x: 308, endPoint y: 533, distance: 32.4
click at [277, 539] on div "其他付款方式" at bounding box center [808, 546] width 1245 height 17
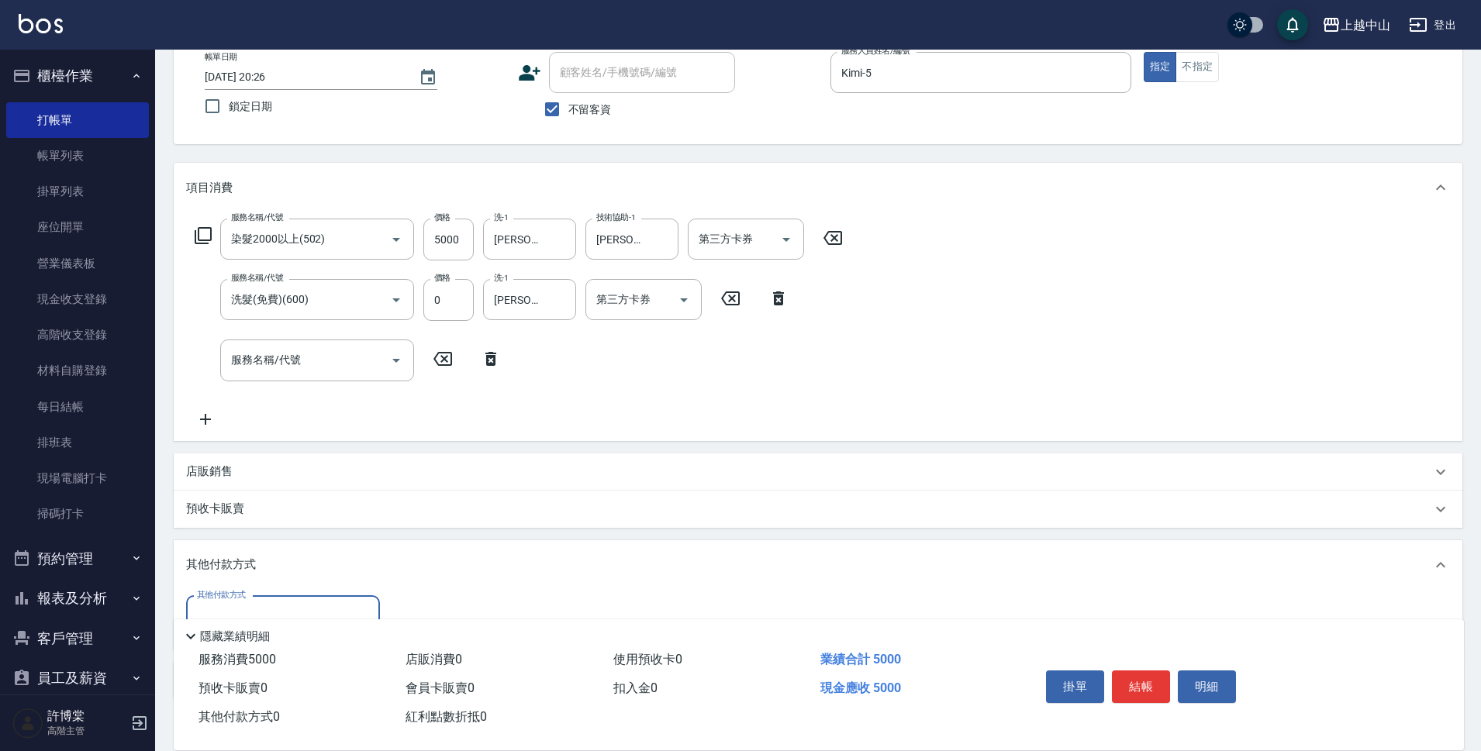
scroll to position [188, 0]
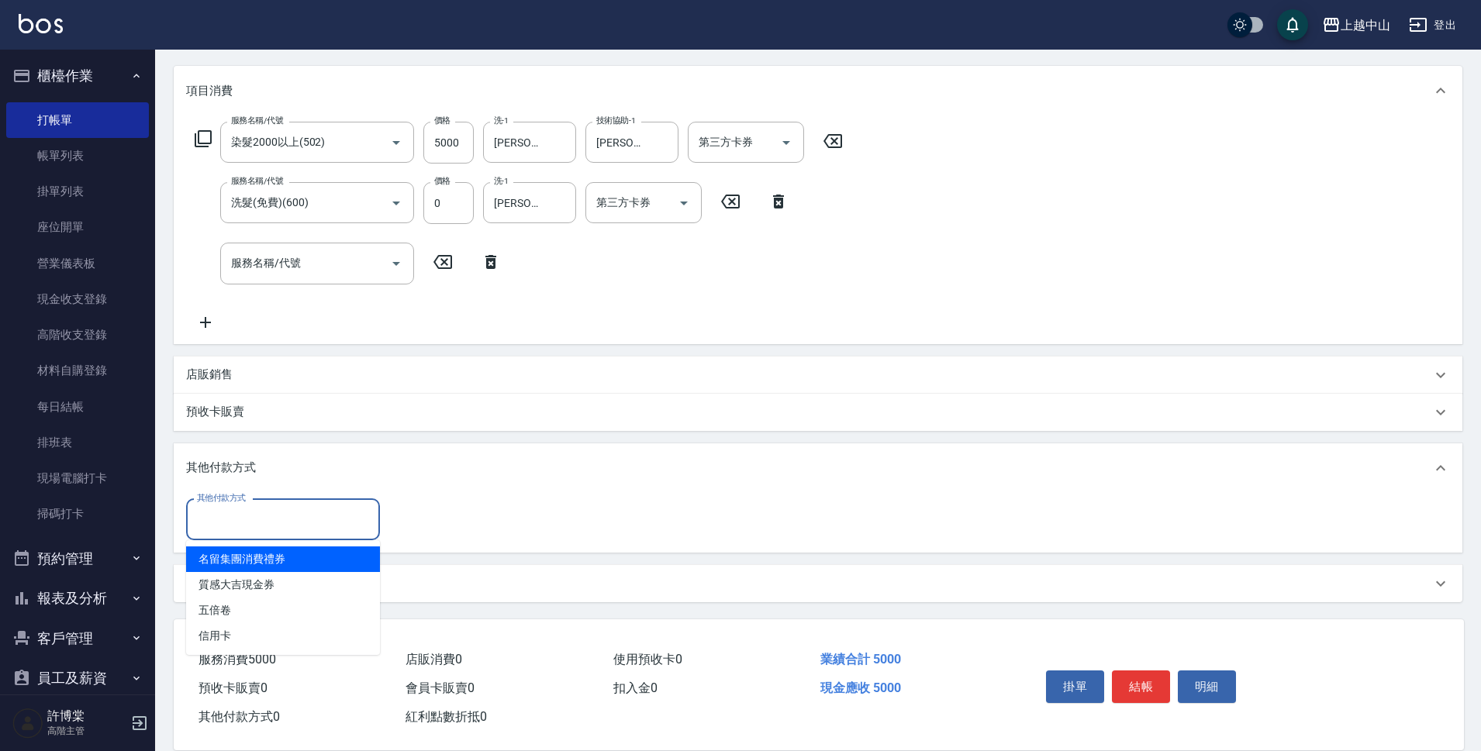
click at [312, 516] on input "其他付款方式" at bounding box center [283, 519] width 180 height 27
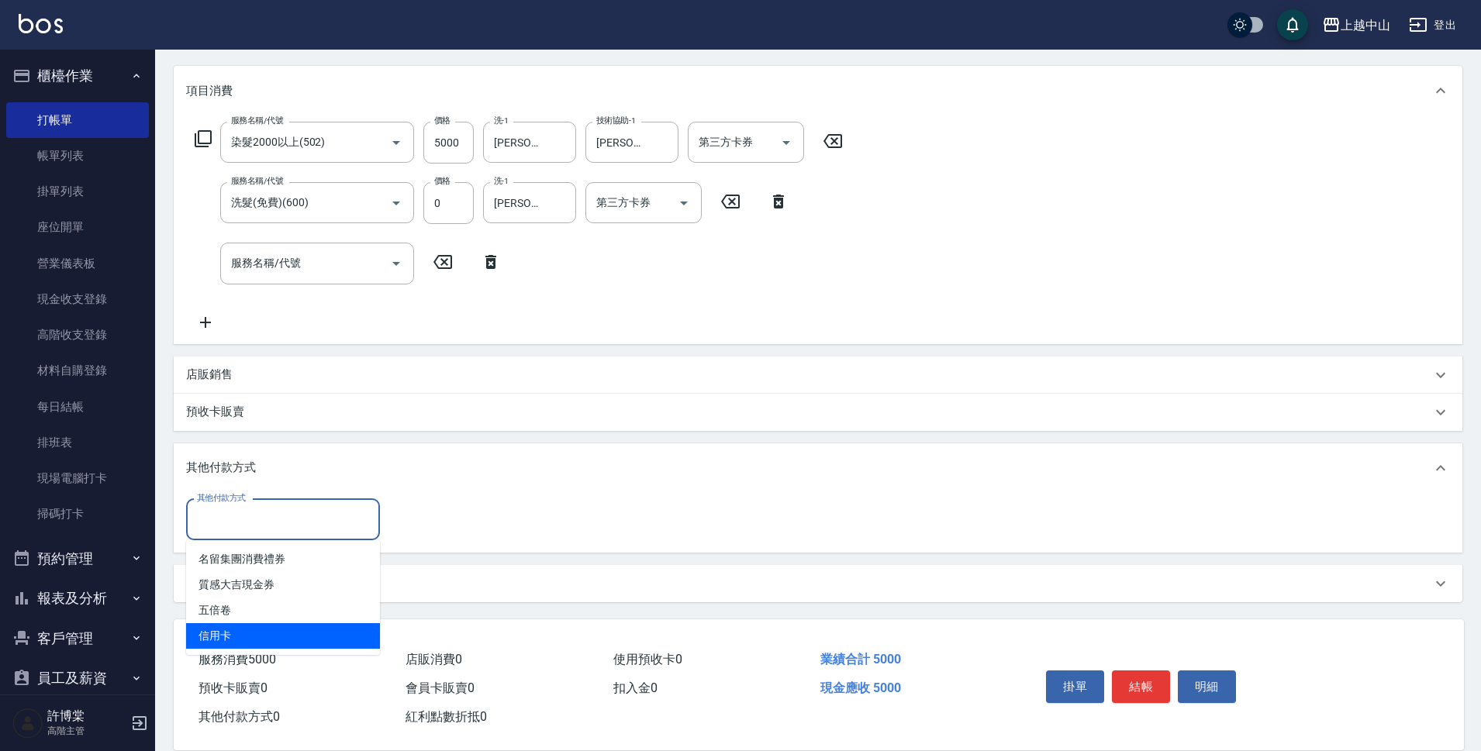
click at [309, 648] on span "信用卡" at bounding box center [283, 636] width 194 height 26
type input "信用卡"
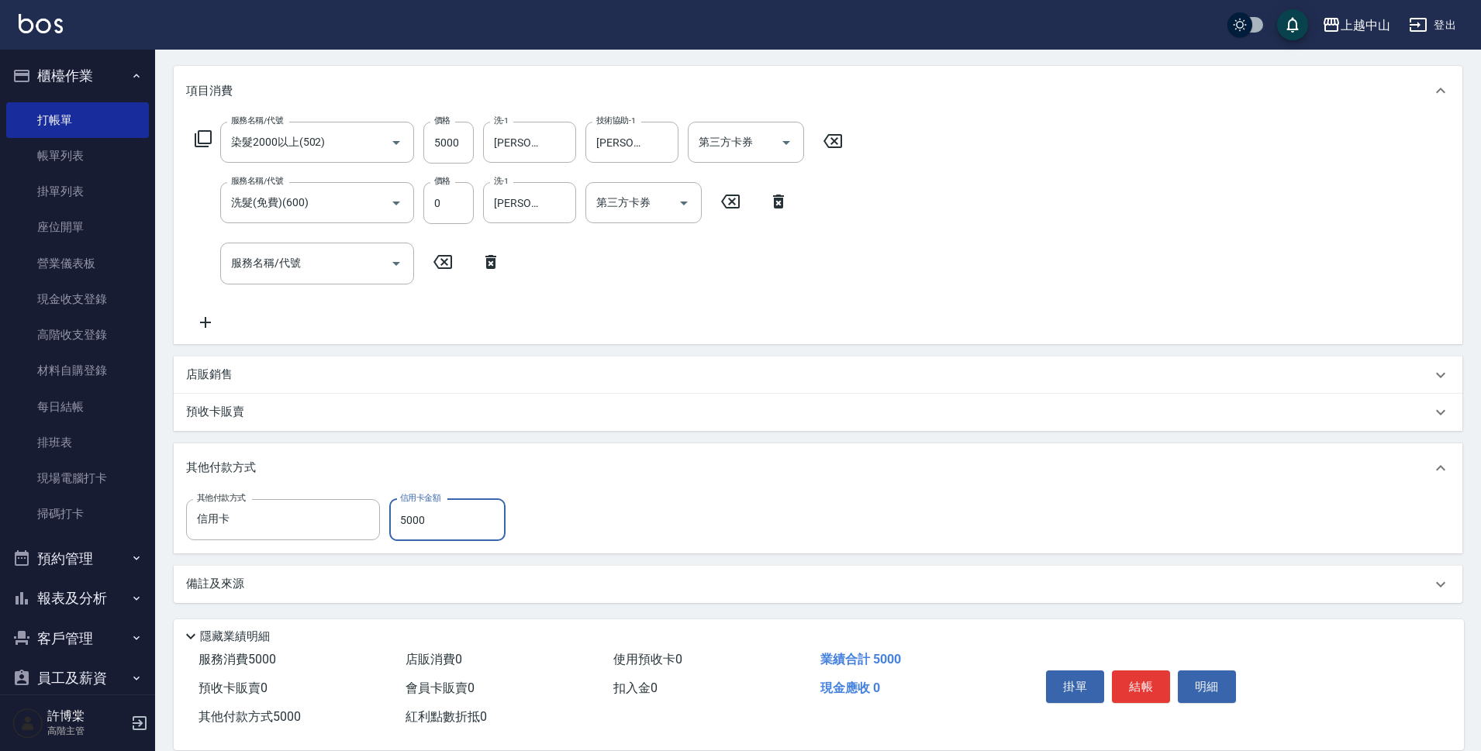
type input "5000"
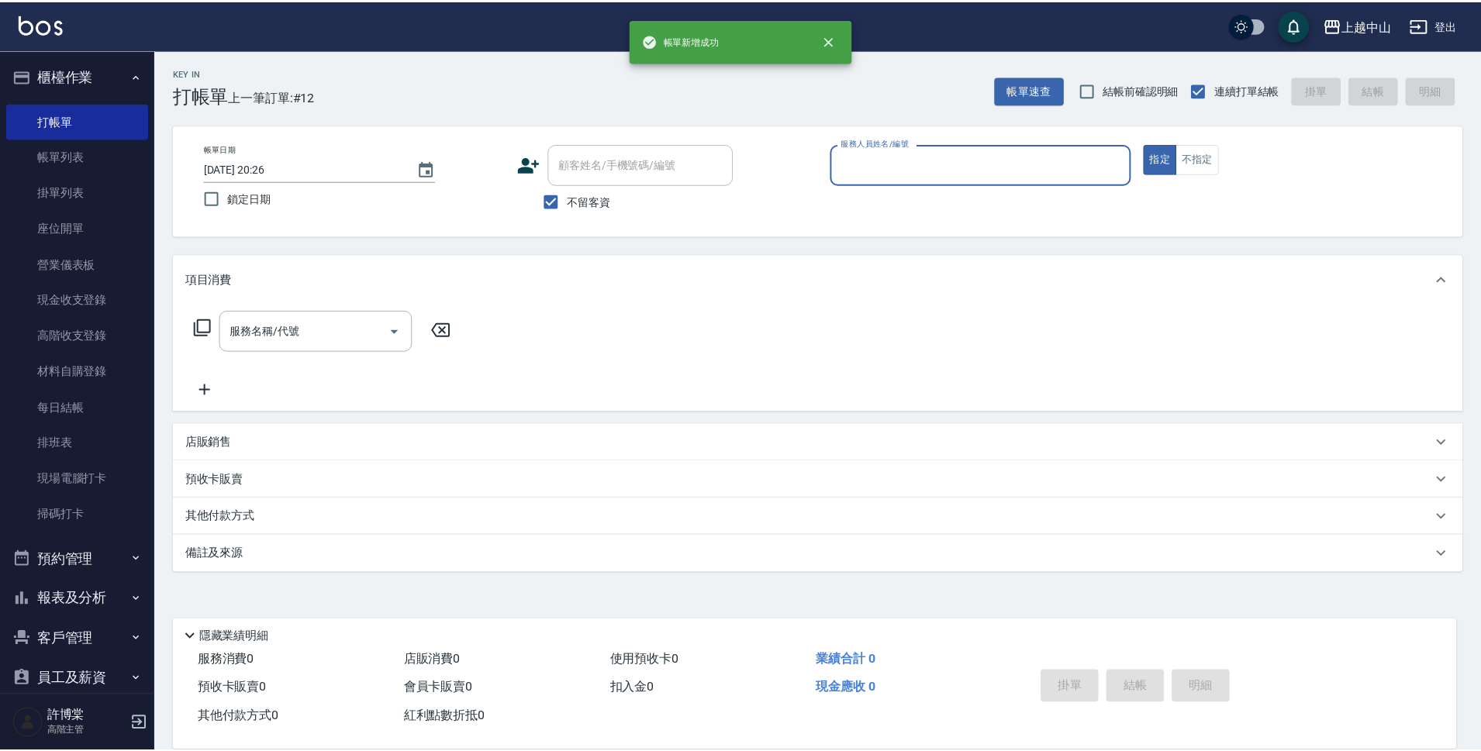
scroll to position [0, 0]
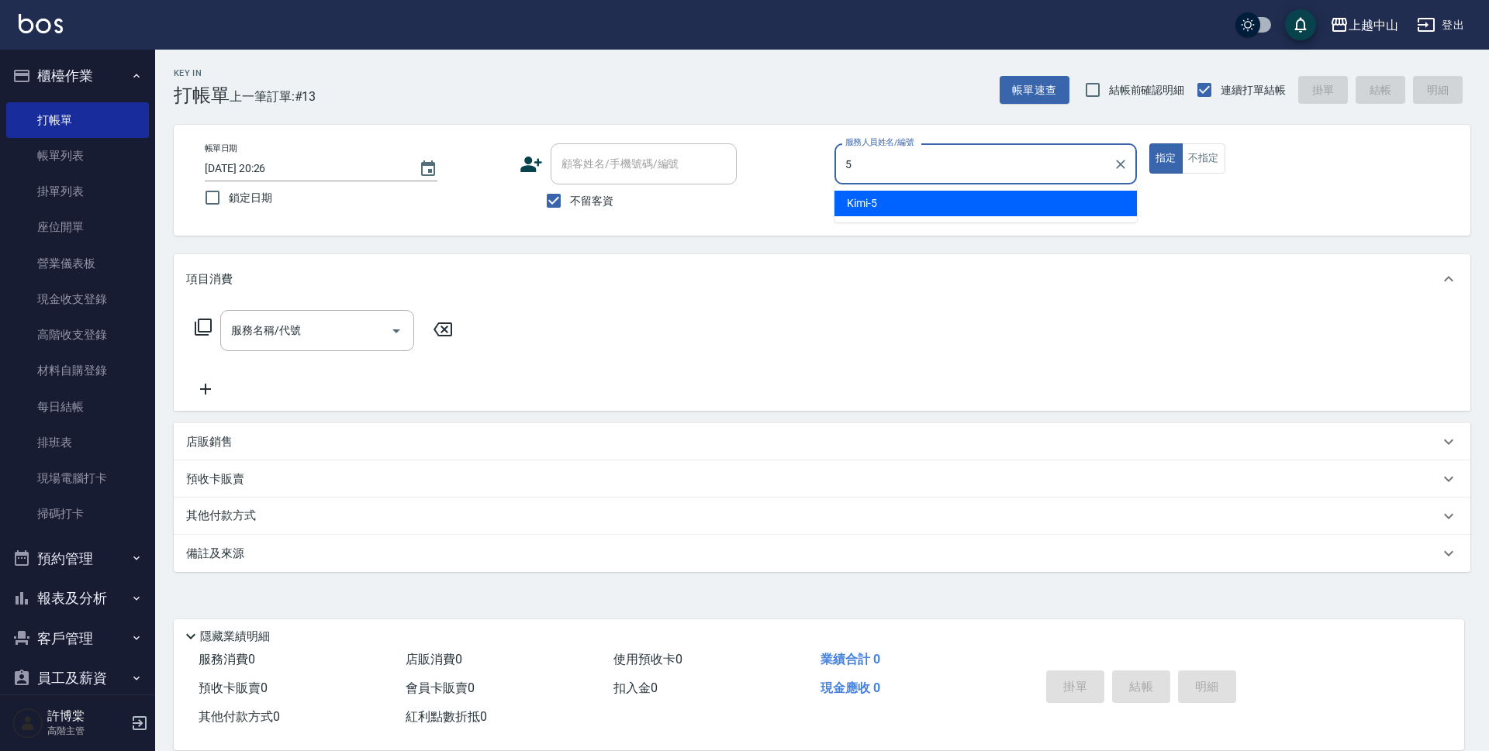
type input "Kimi-5"
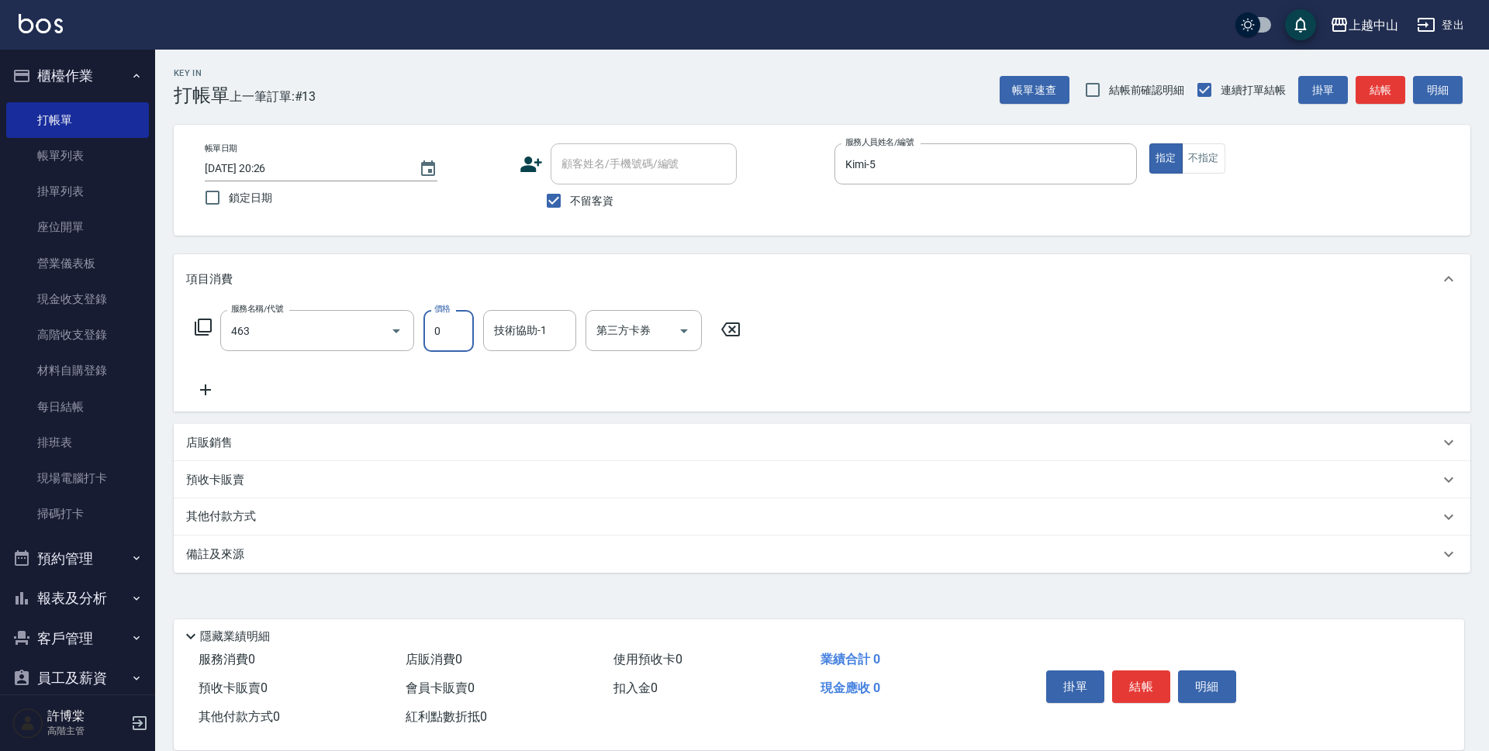
type input "護髮卡使用(463)"
type input "[PERSON_NAME]-33"
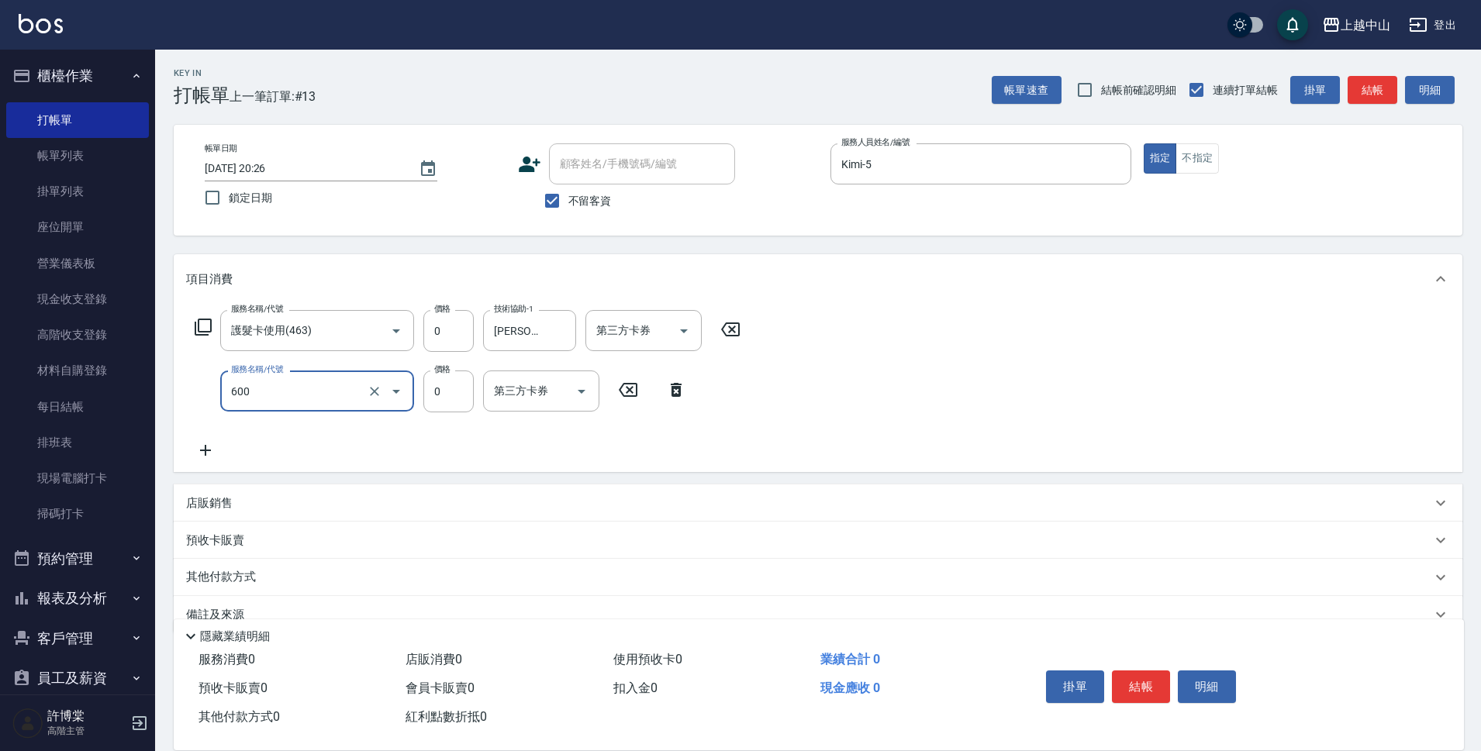
type input "洗髮(免費)(600)"
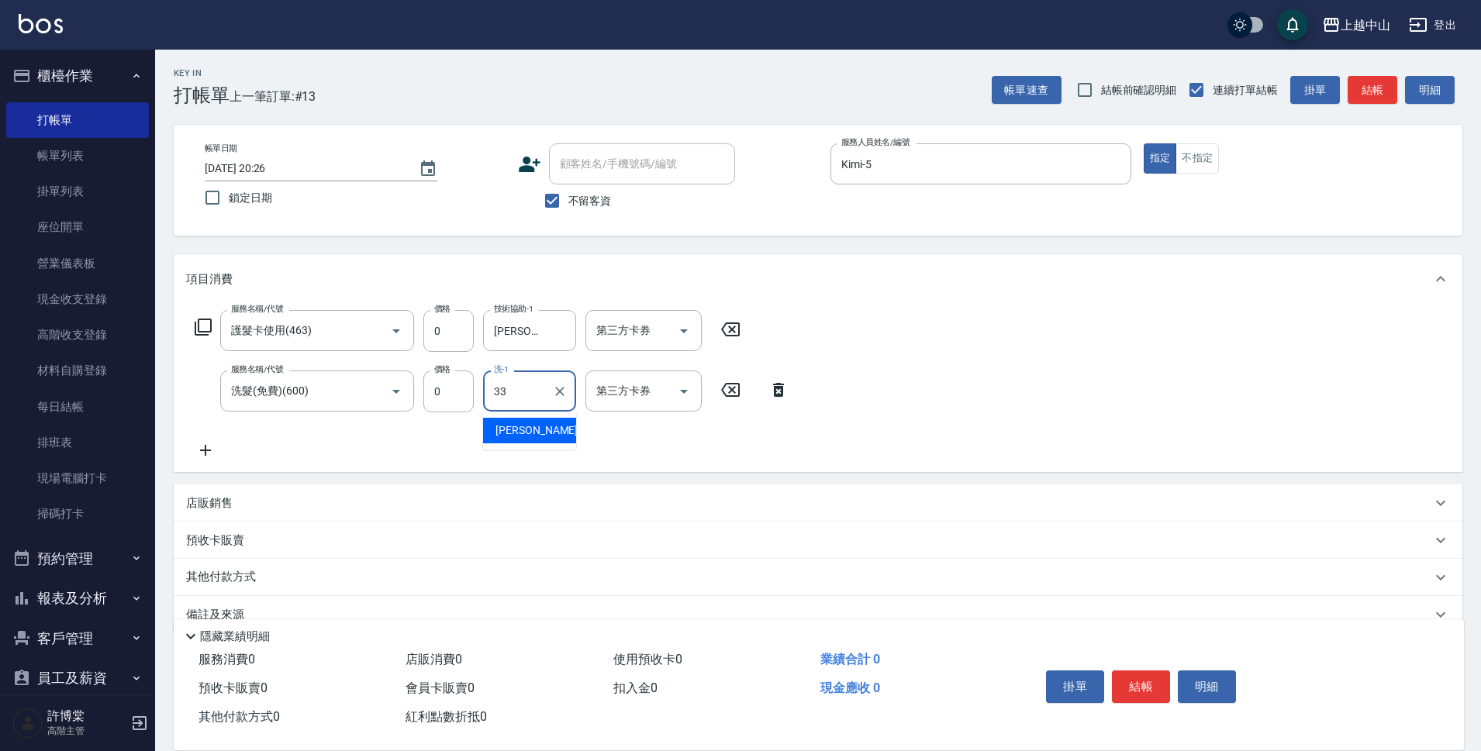
type input "[PERSON_NAME]-33"
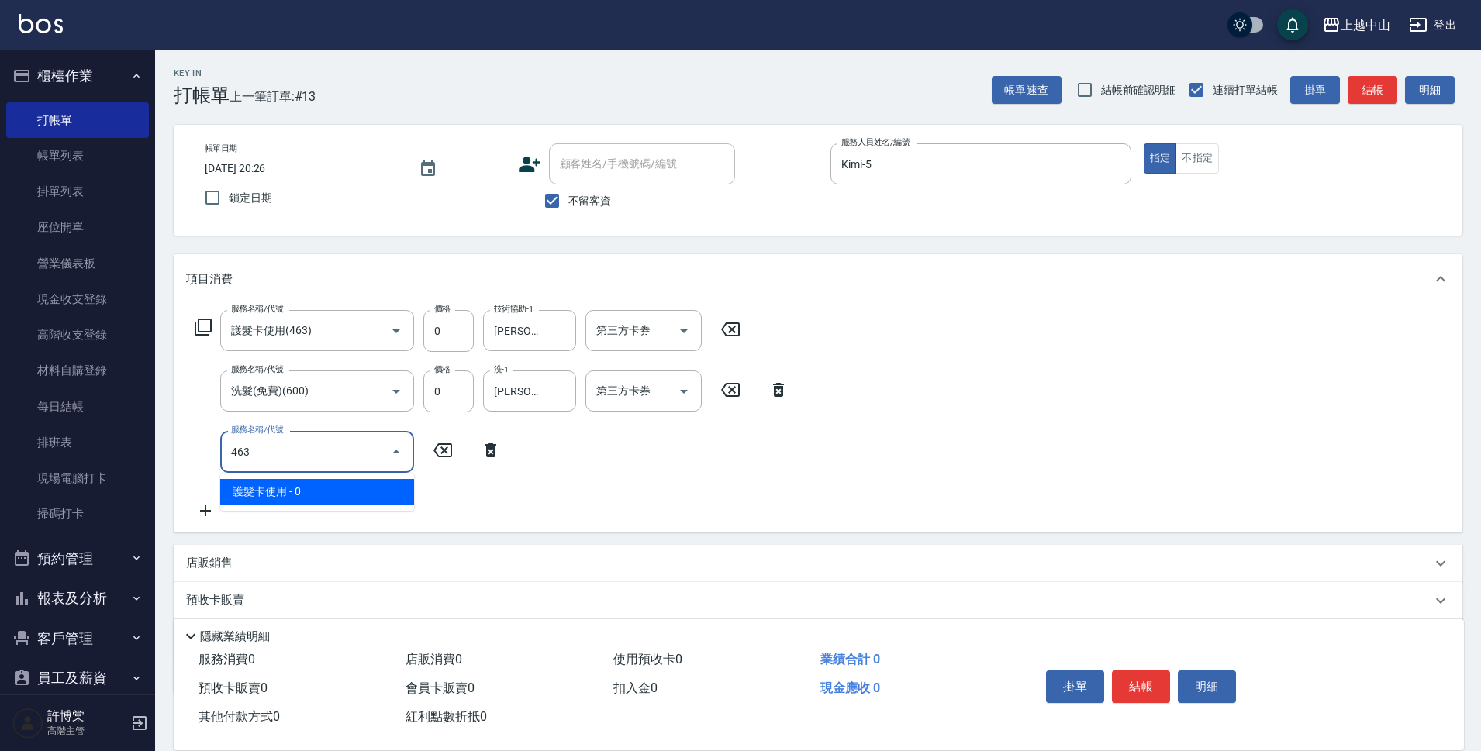
type input "護髮卡使用(463)"
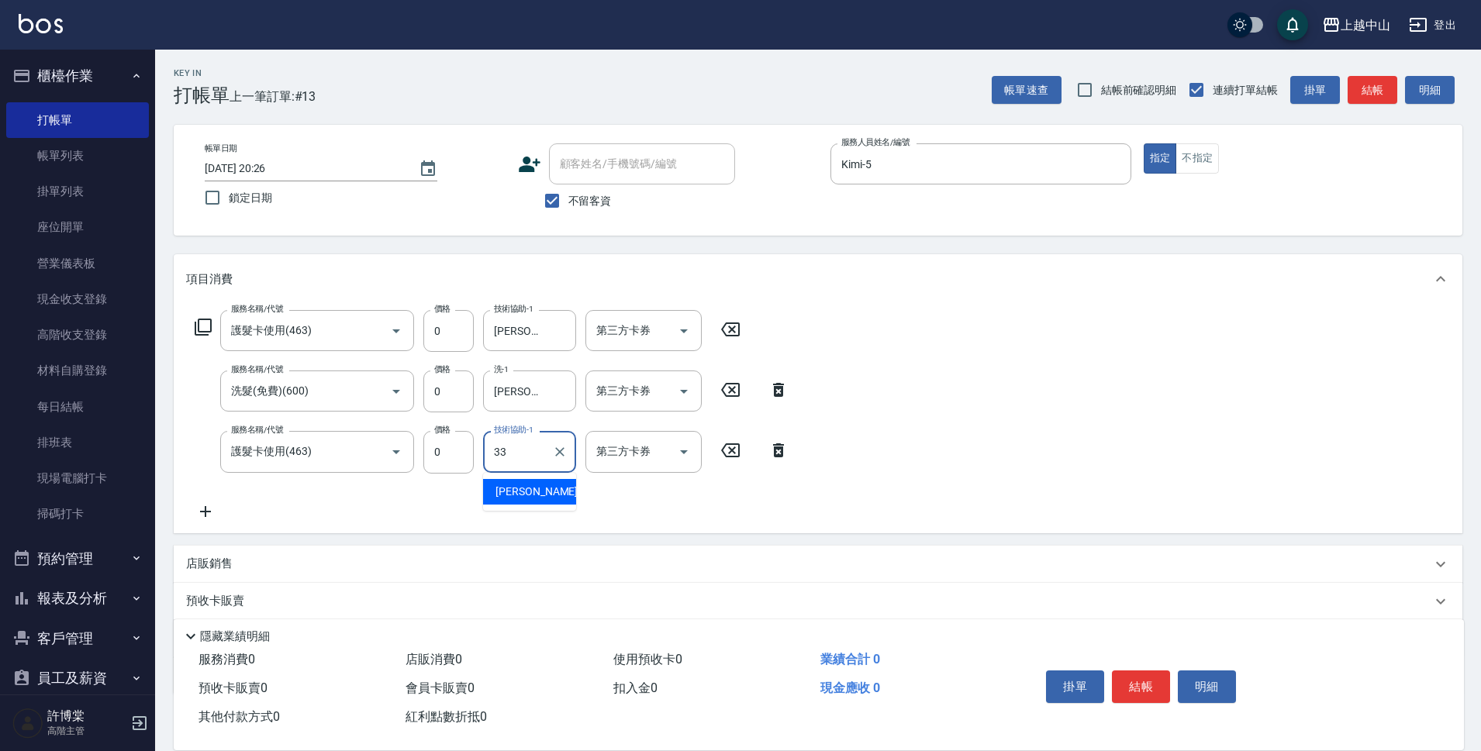
type input "[PERSON_NAME]-33"
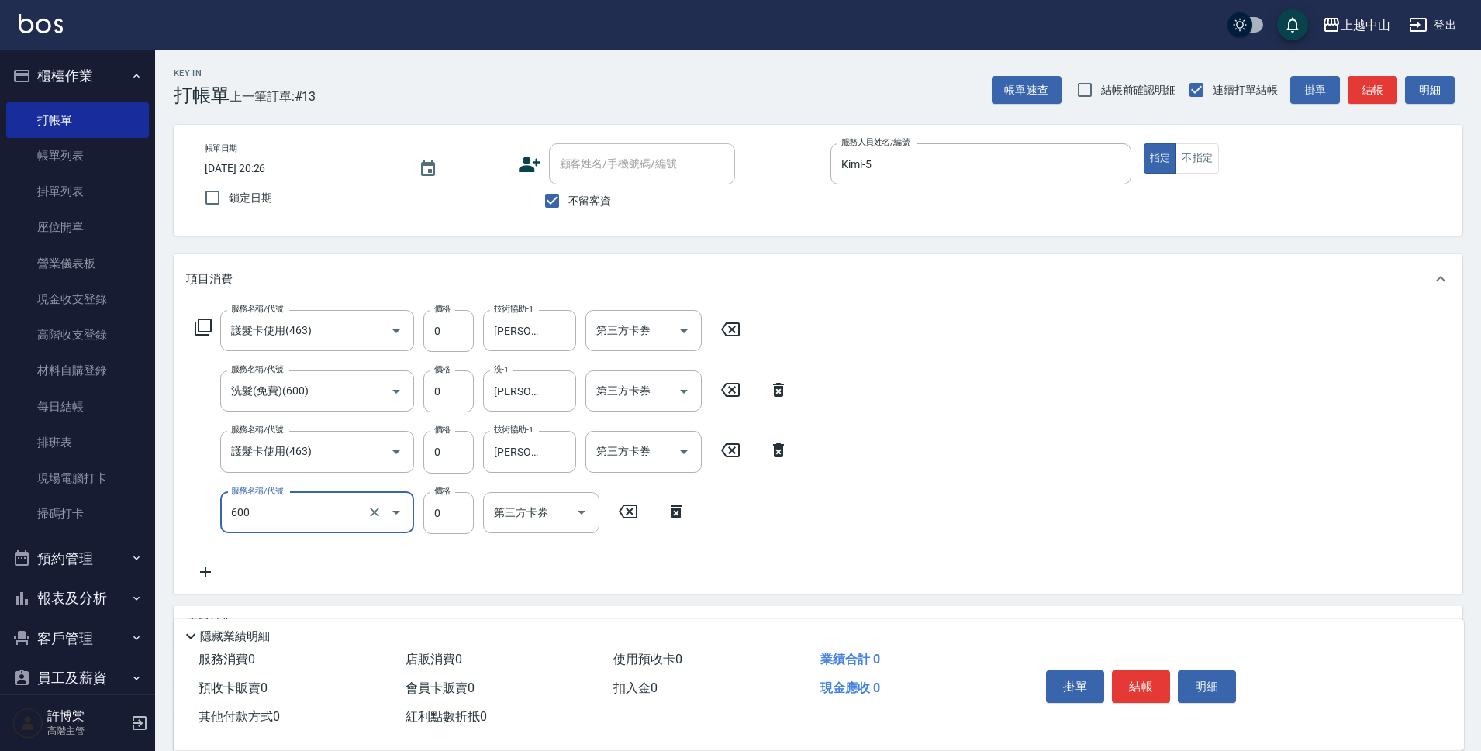
type input "洗髮(免費)(600)"
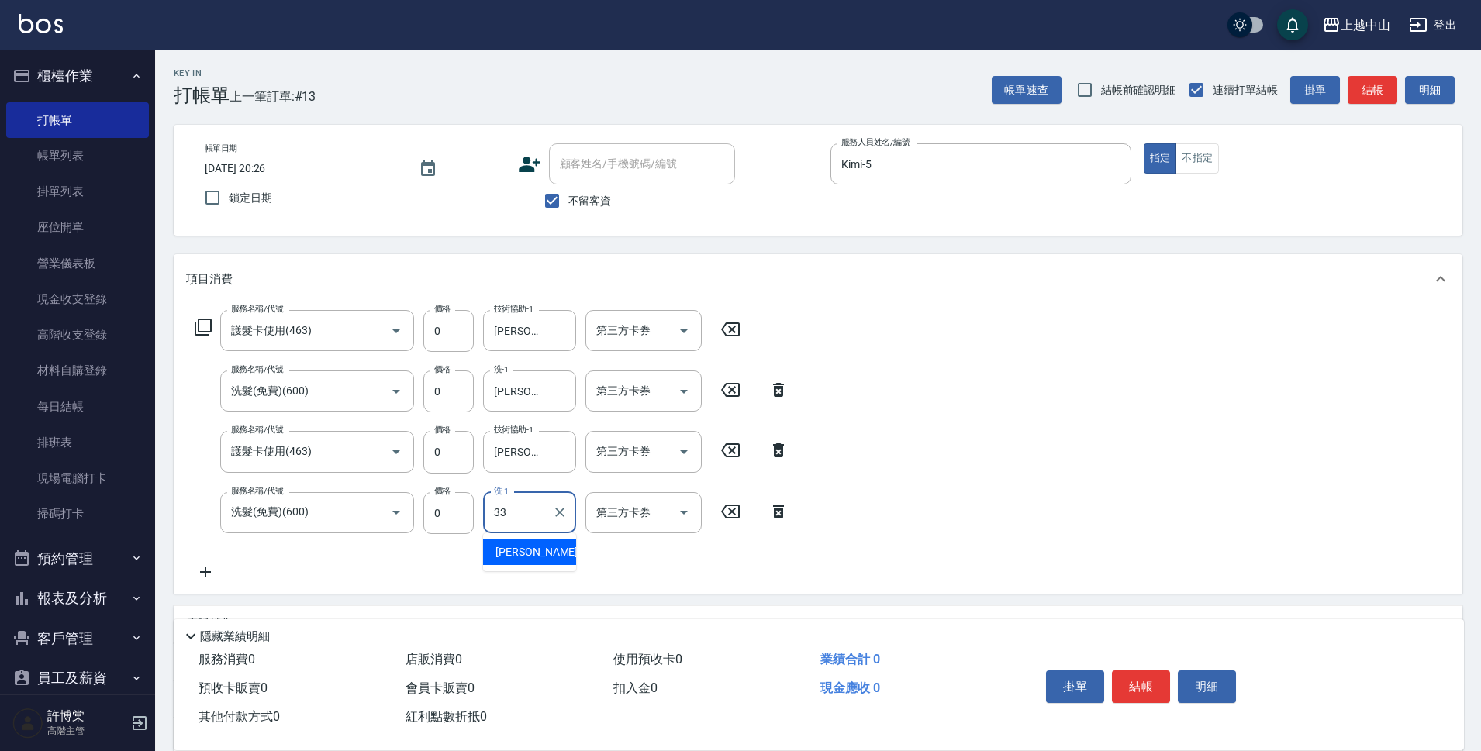
type input "[PERSON_NAME]-33"
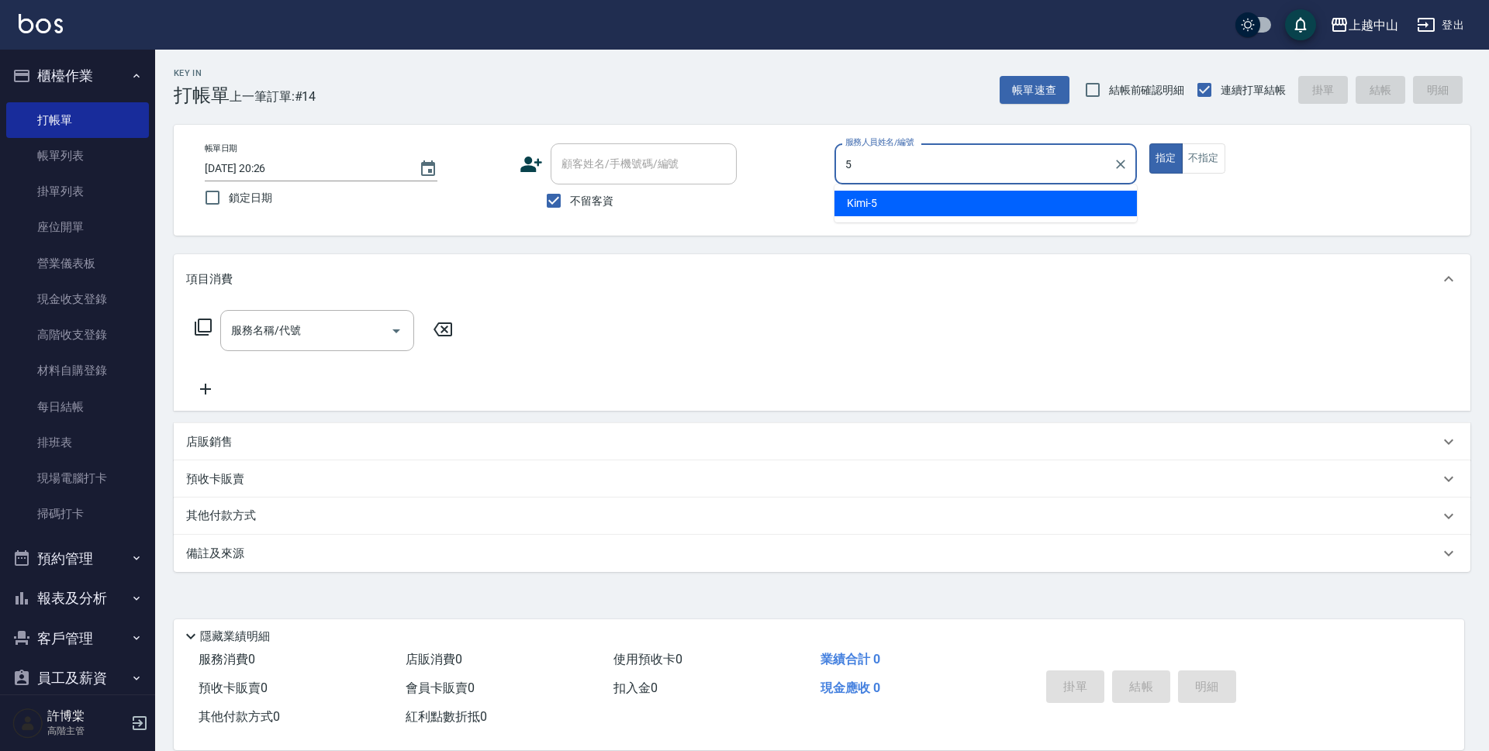
type input "Kimi-5"
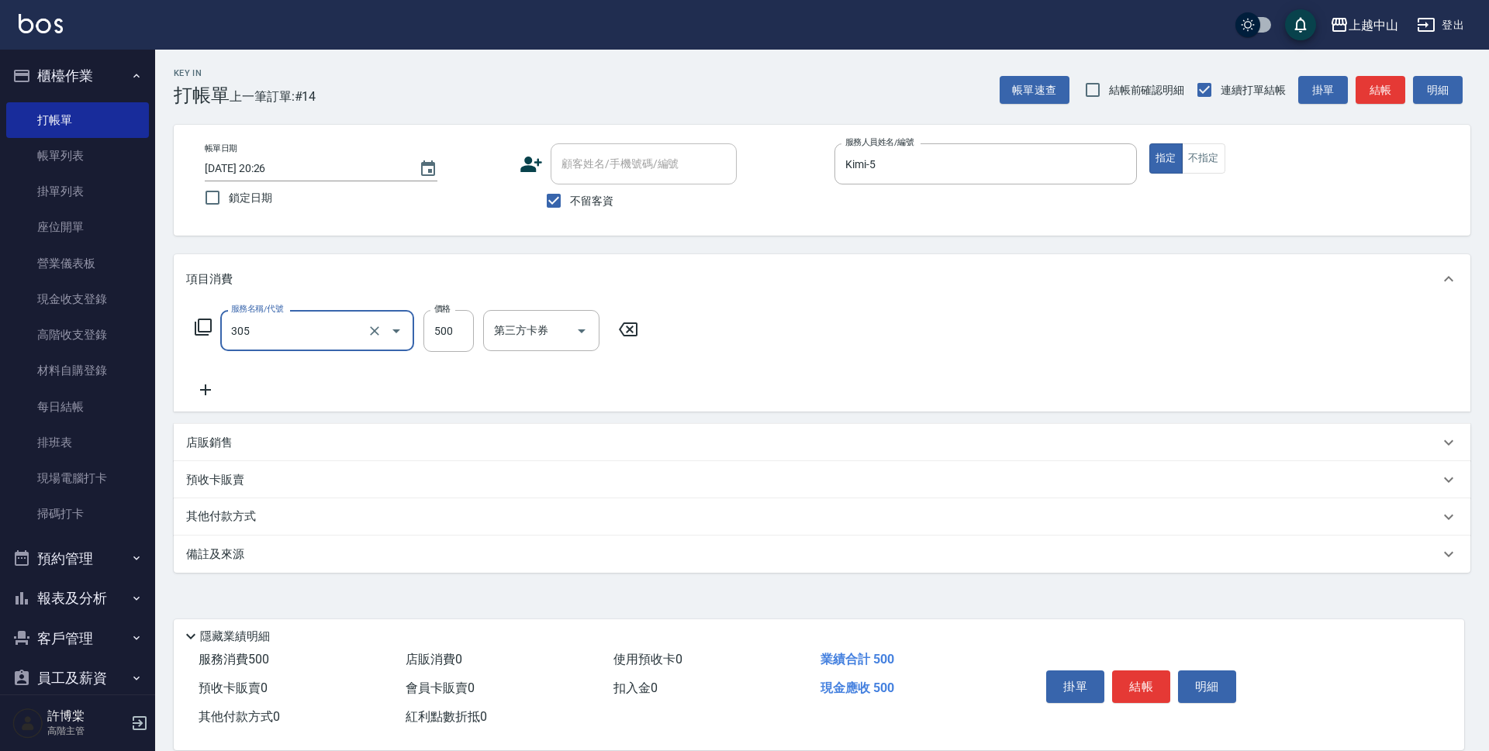
type input "剪髮(305)"
type input "400"
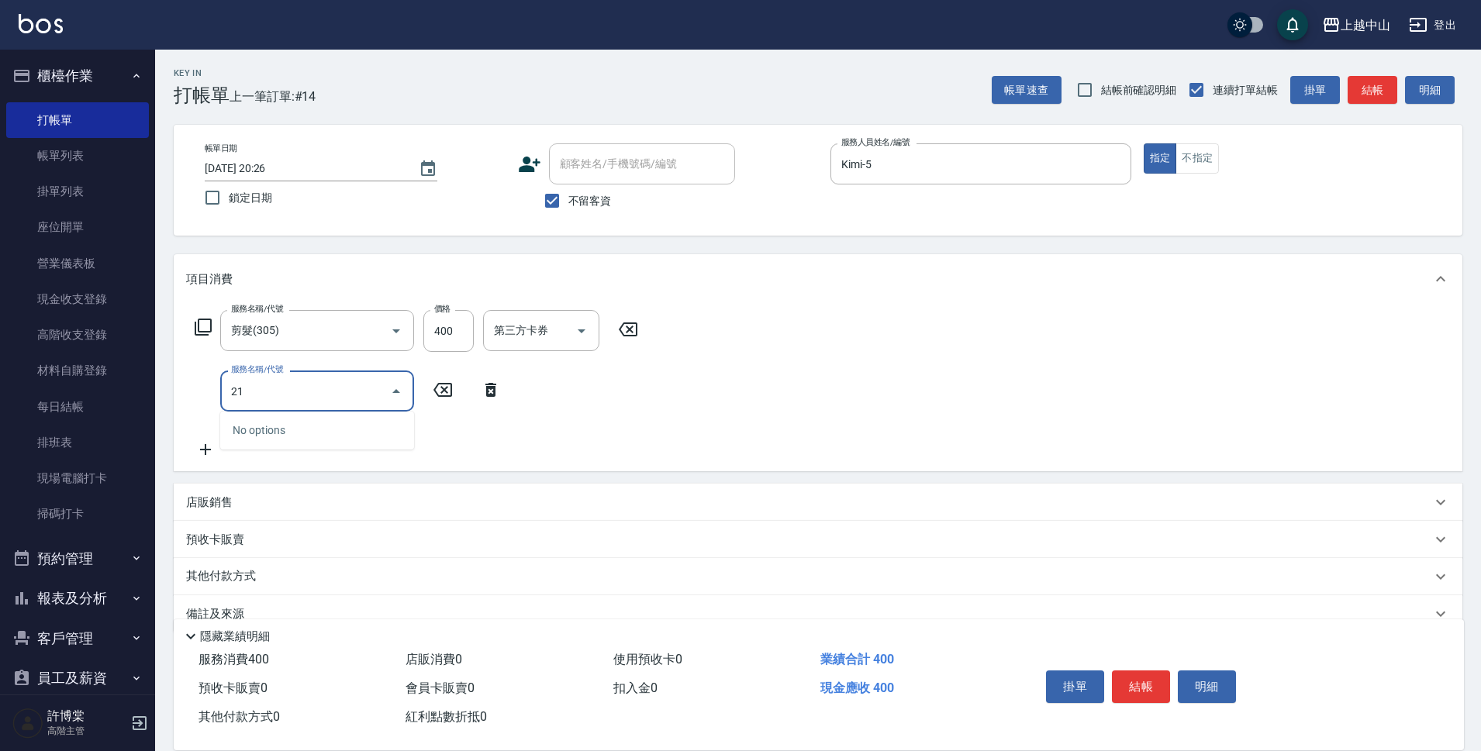
type input "2"
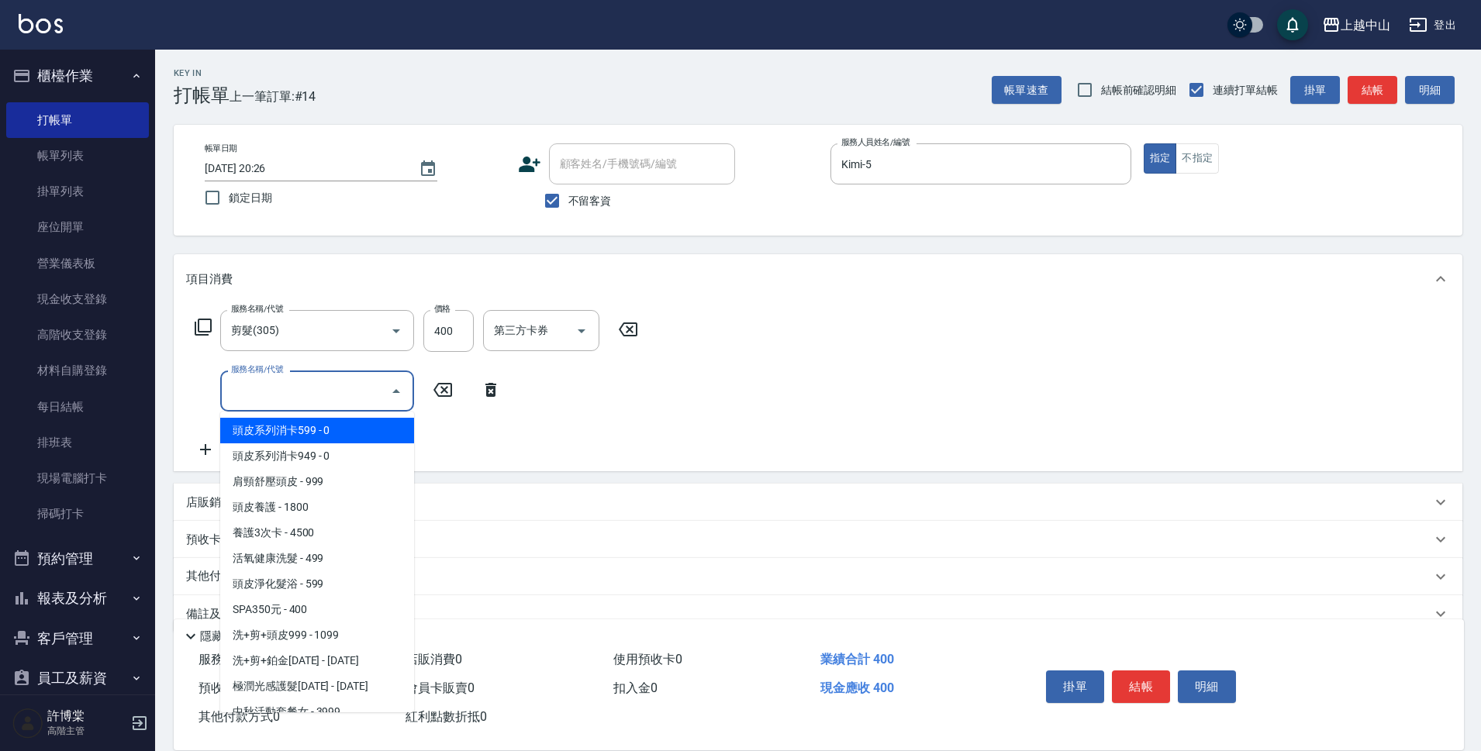
type input "3"
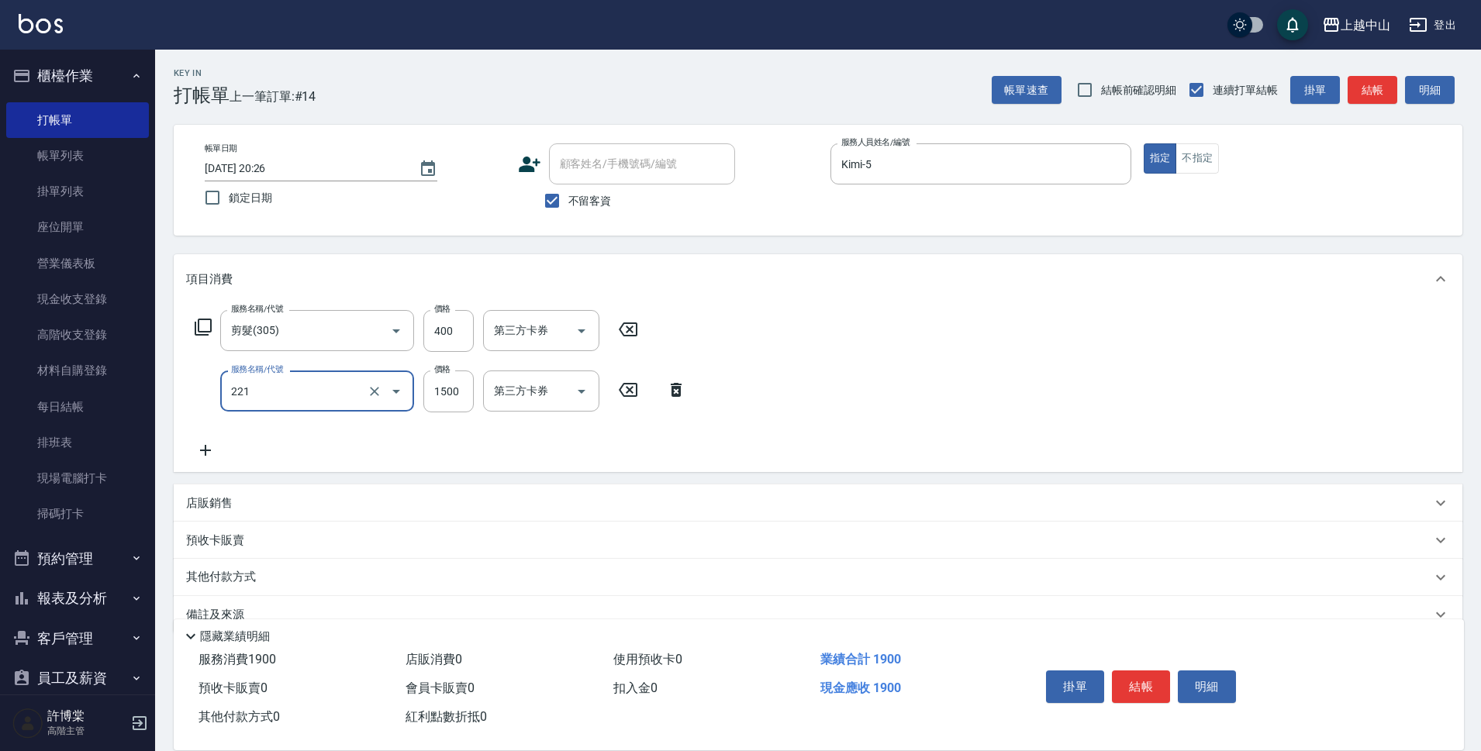
type input "燙髮自備 1500 以 下(221)"
type input "800"
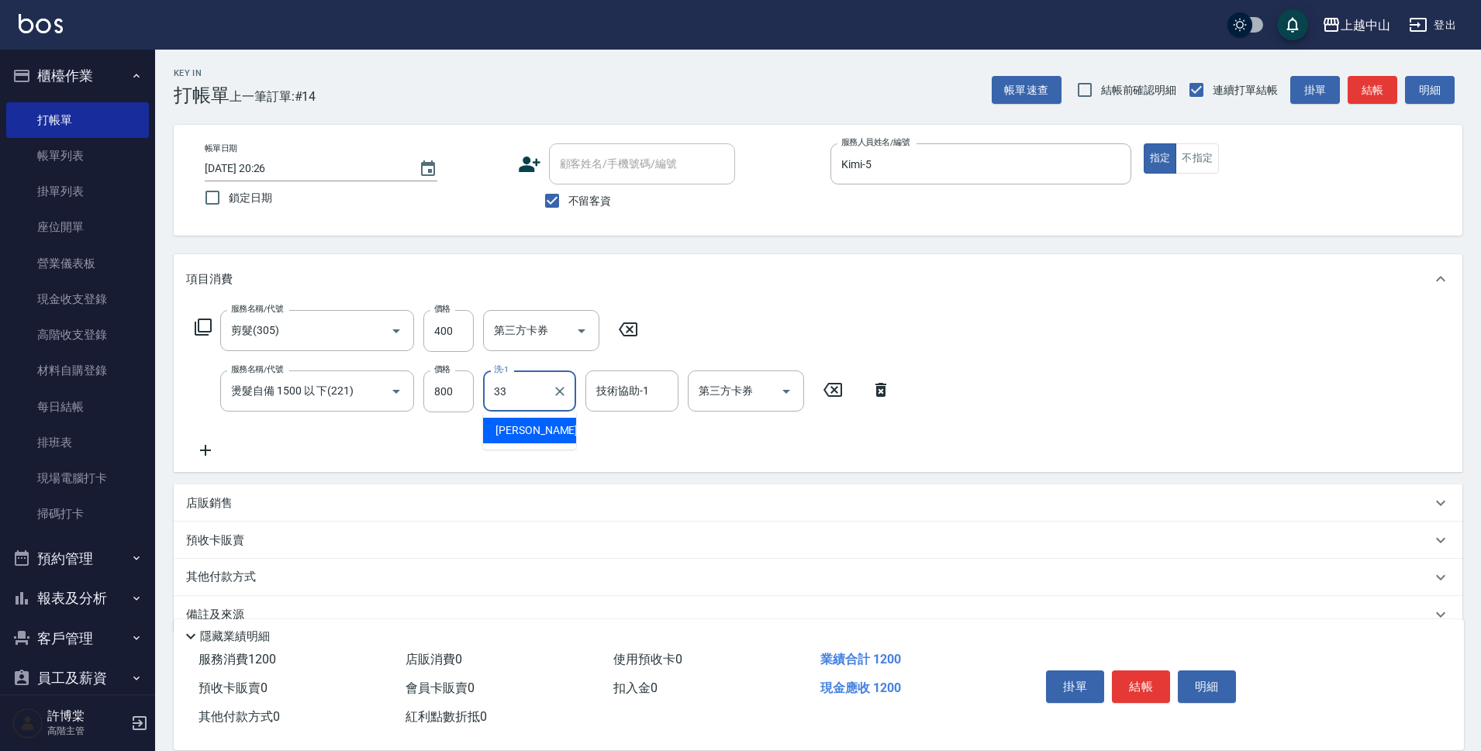
type input "[PERSON_NAME]-33"
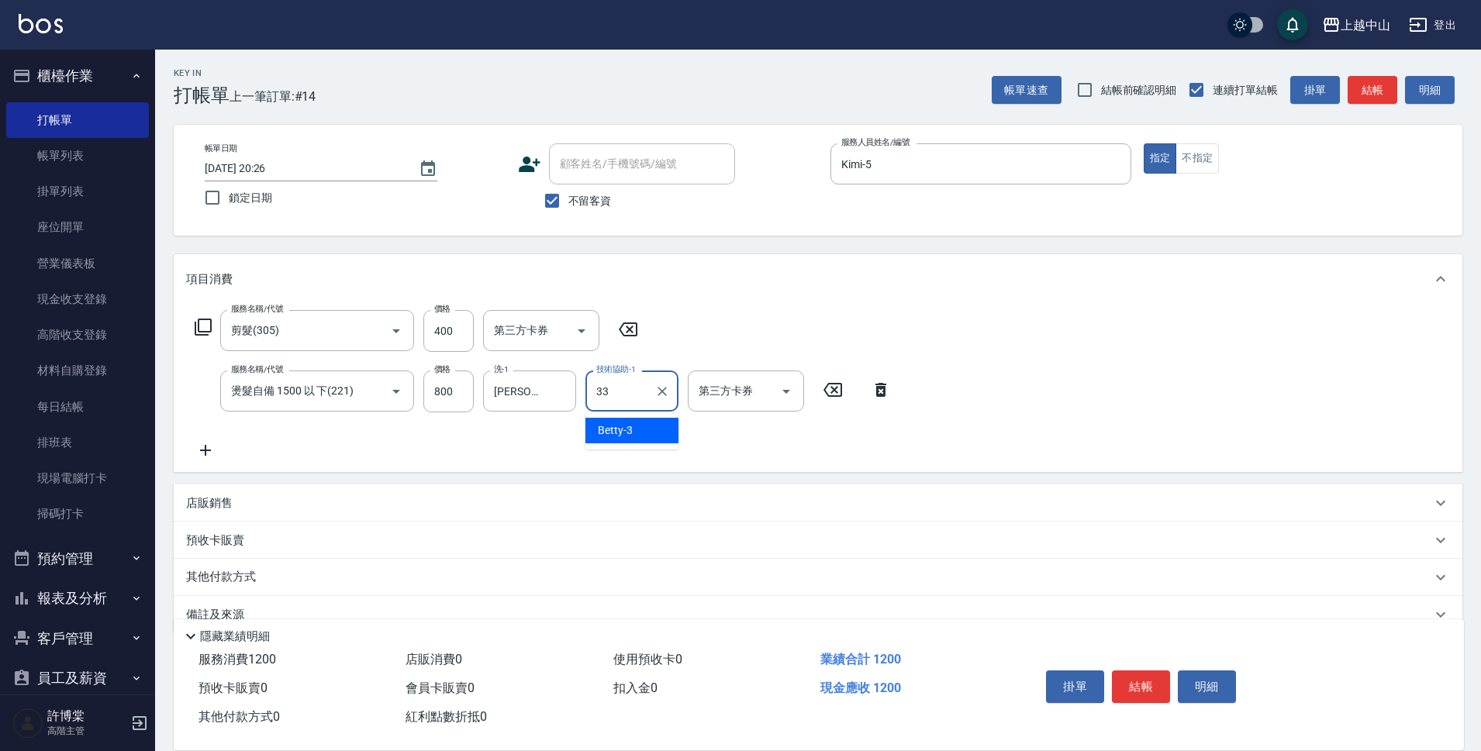
type input "[PERSON_NAME]-33"
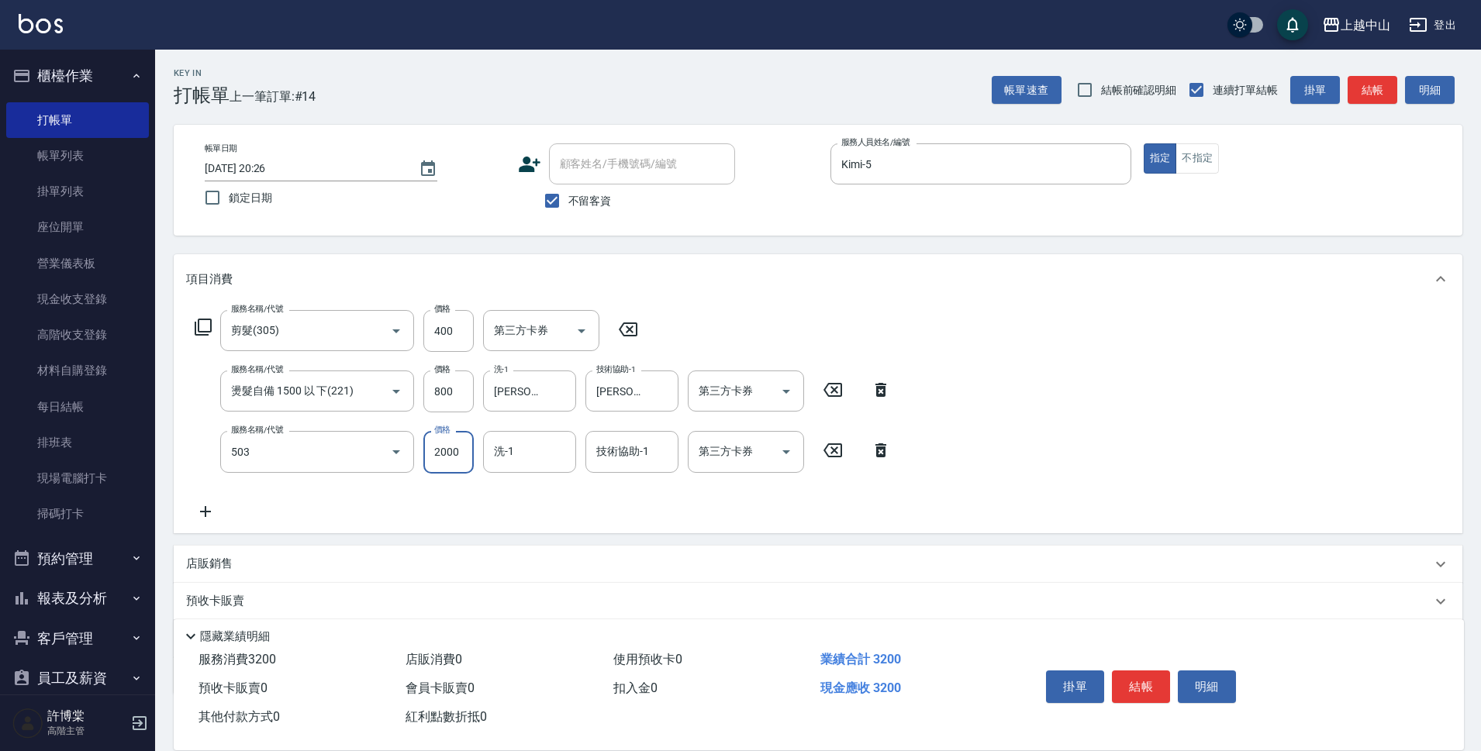
type input "染髮2000以下(503)"
type input "1300"
type input "[PERSON_NAME]-33"
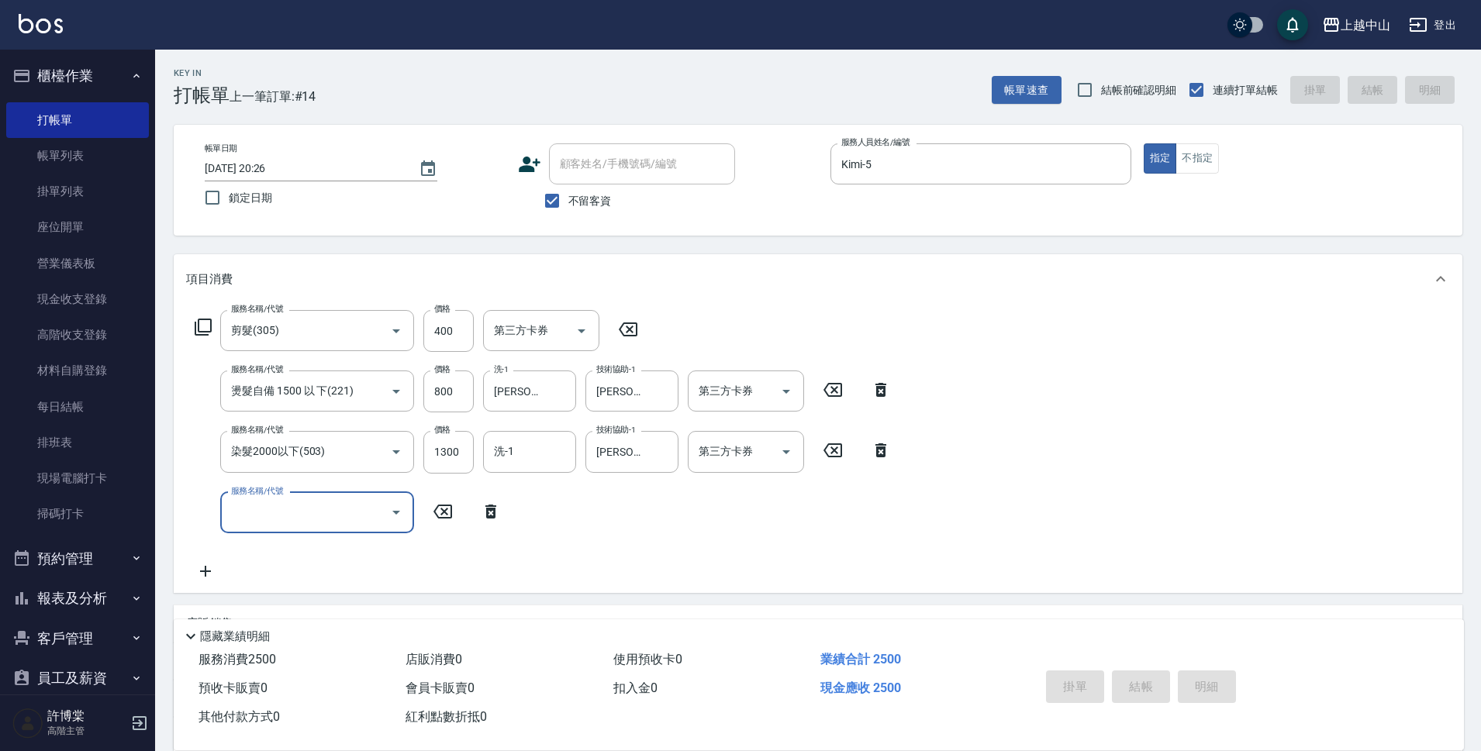
type input "[DATE] 20:27"
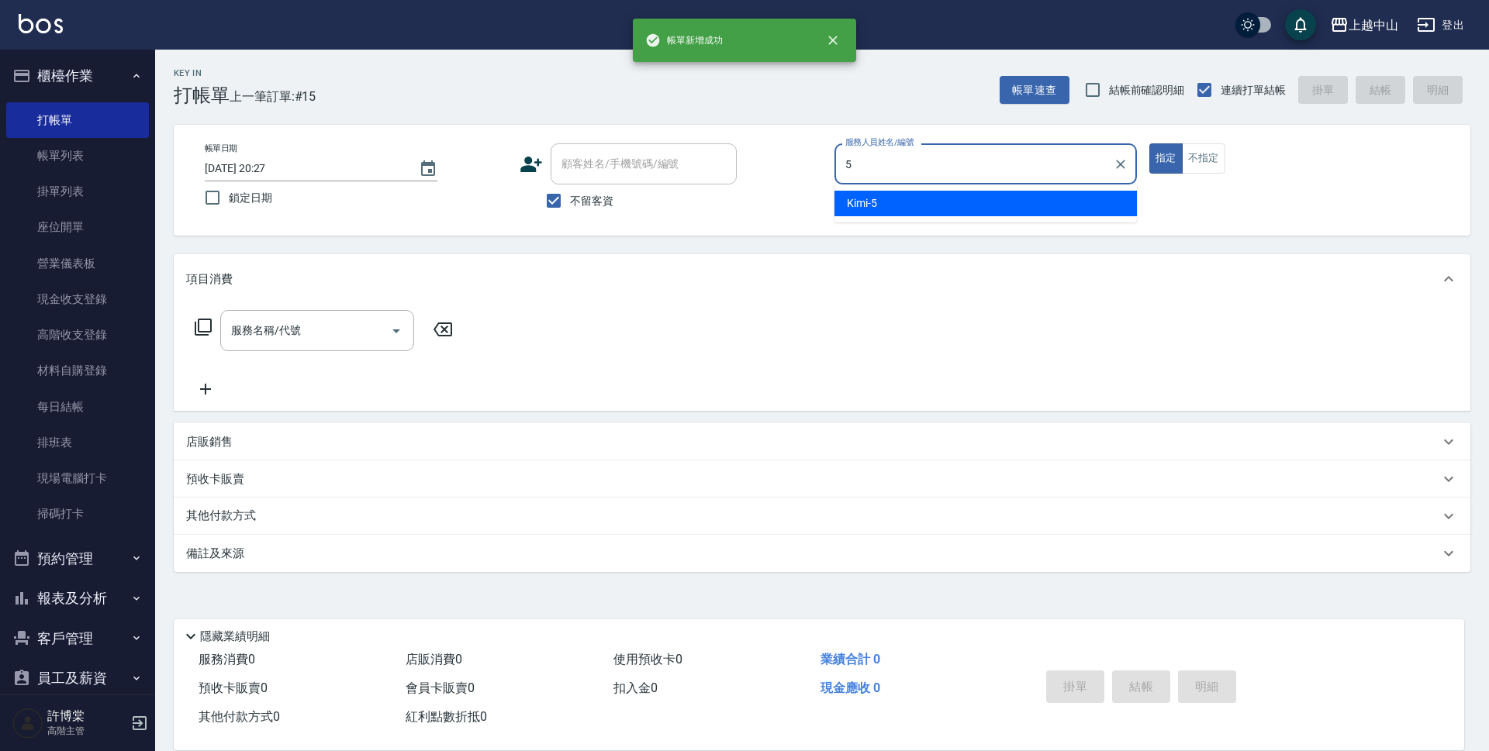
type input "Kimi-5"
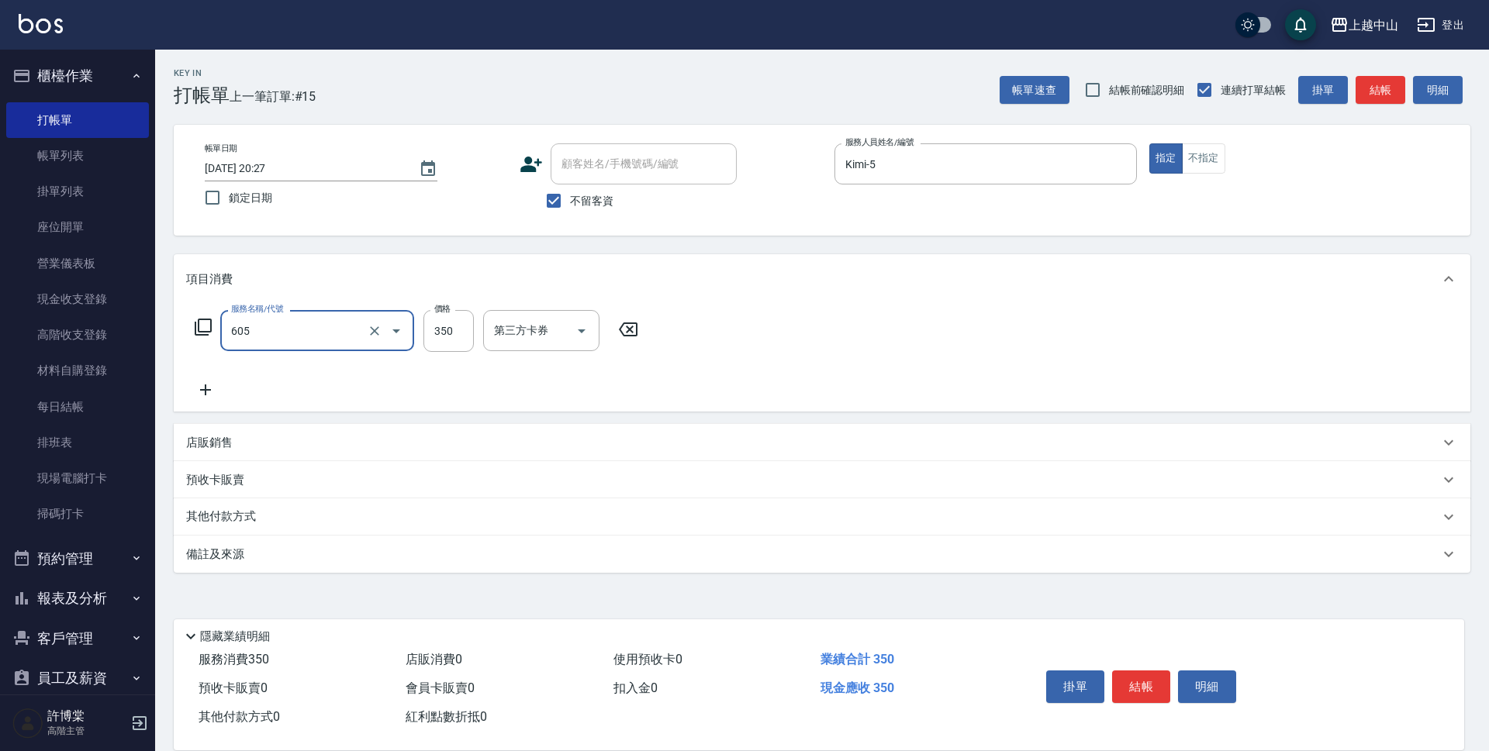
type input "洗髮 (女)(605)"
type input "500"
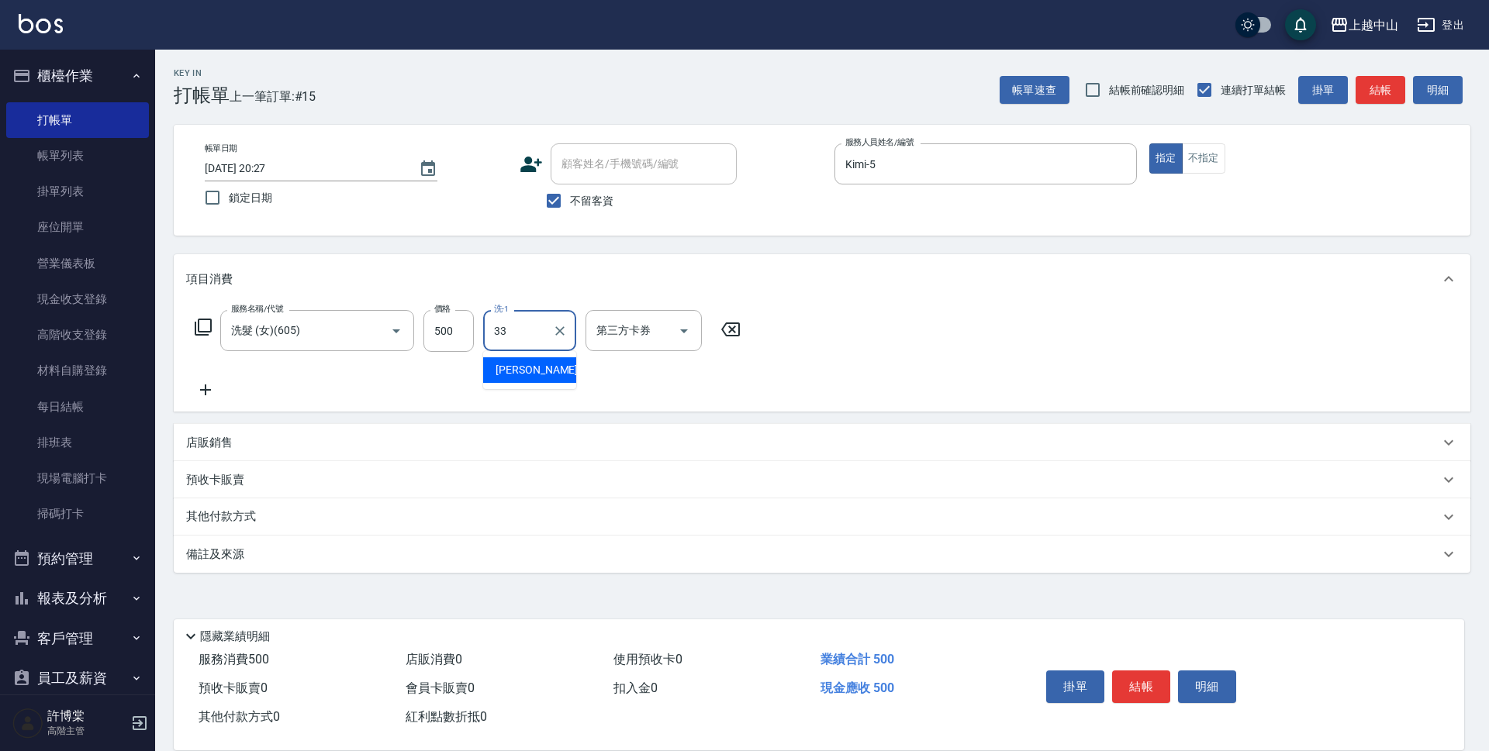
type input "[PERSON_NAME]-33"
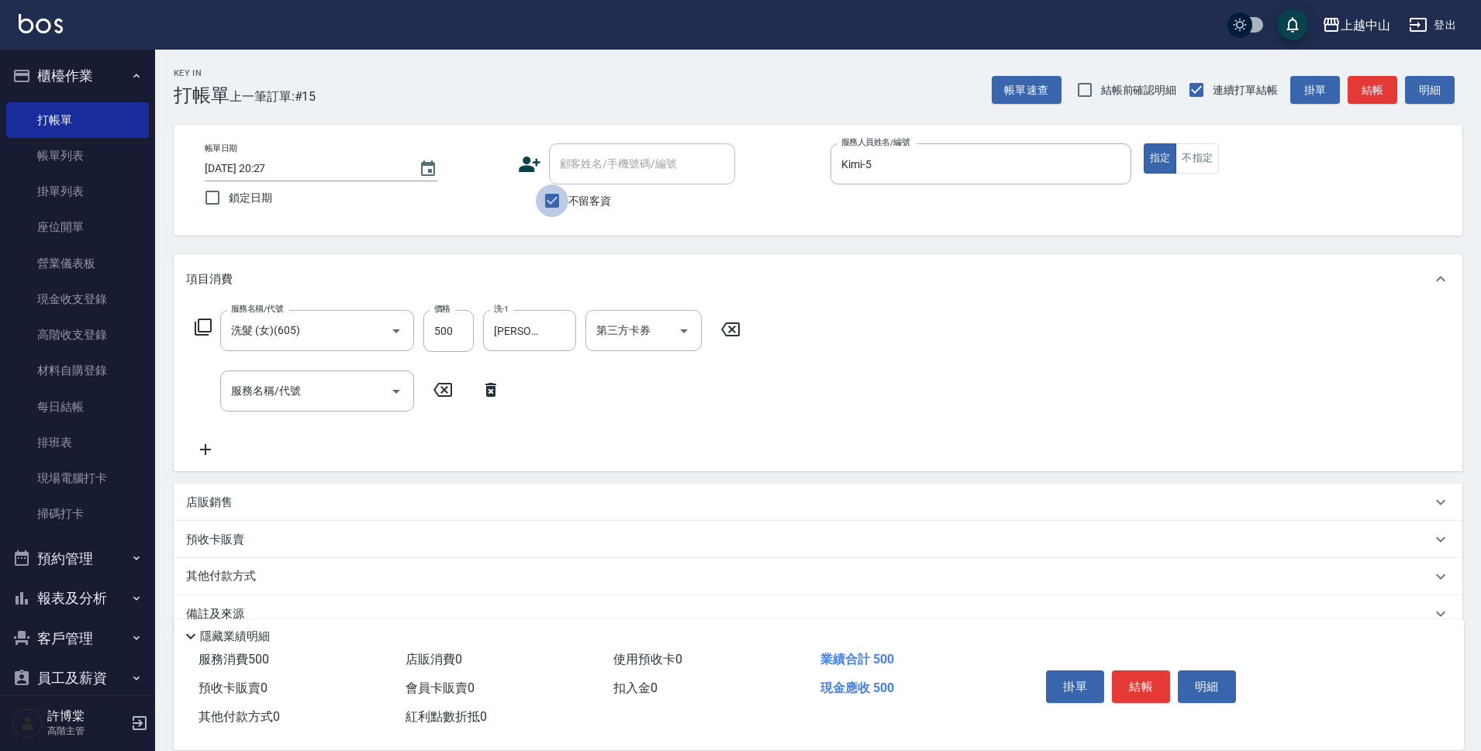
click at [550, 202] on input "不留客資" at bounding box center [552, 201] width 33 height 33
checkbox input "false"
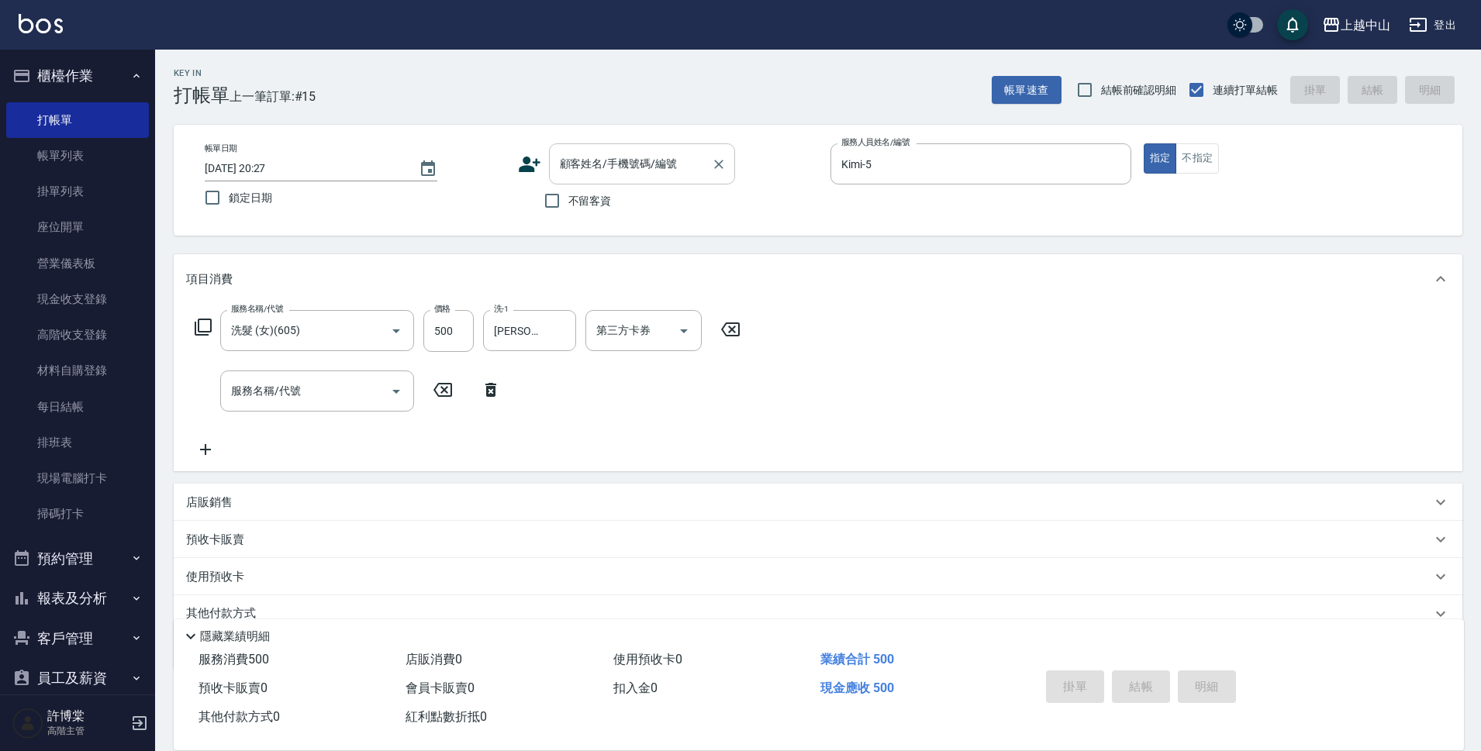
click at [595, 161] on input "顧客姓名/手機號碼/編號" at bounding box center [630, 163] width 149 height 27
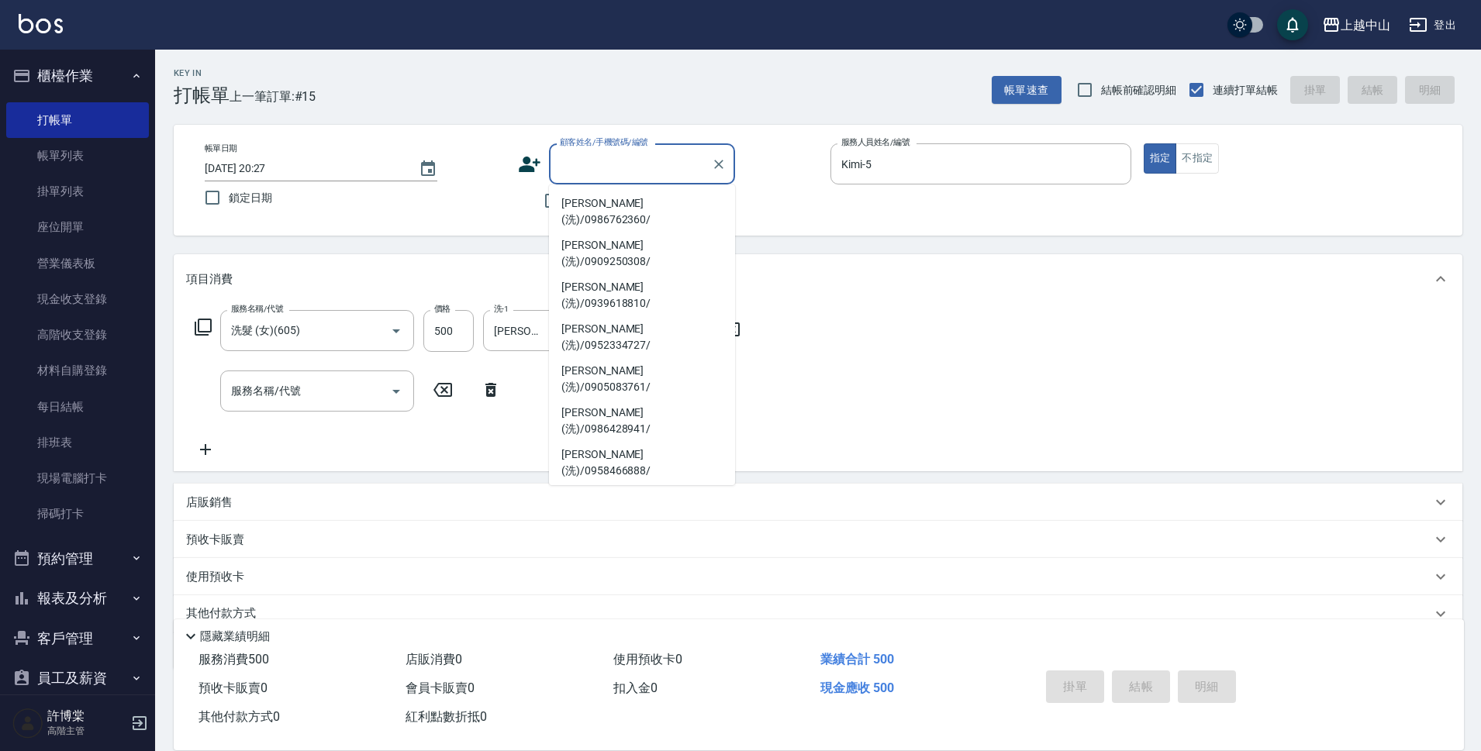
click at [698, 609] on li "[PERSON_NAME](洗)/0972733383/801" at bounding box center [642, 630] width 186 height 42
type input "[PERSON_NAME](洗)/0972733383/801"
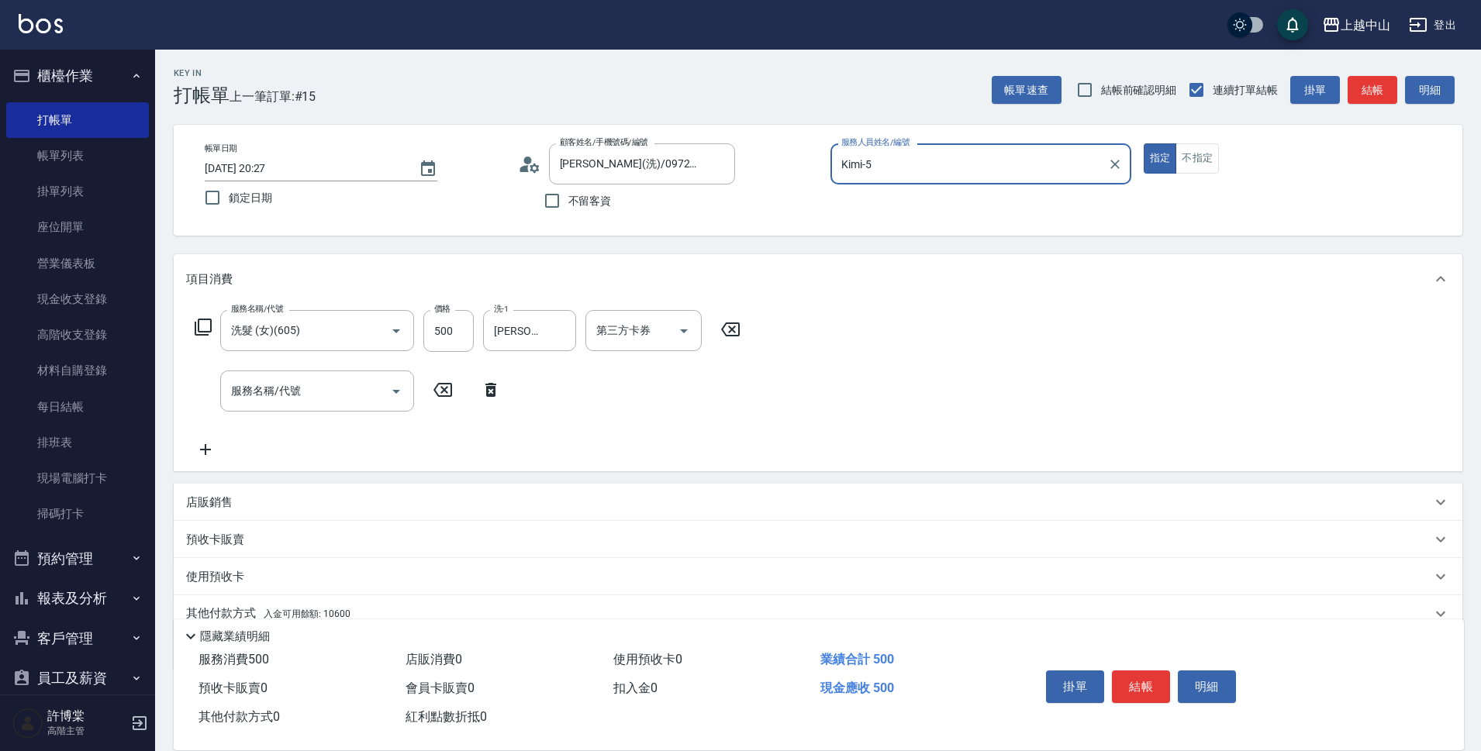
scroll to position [67, 0]
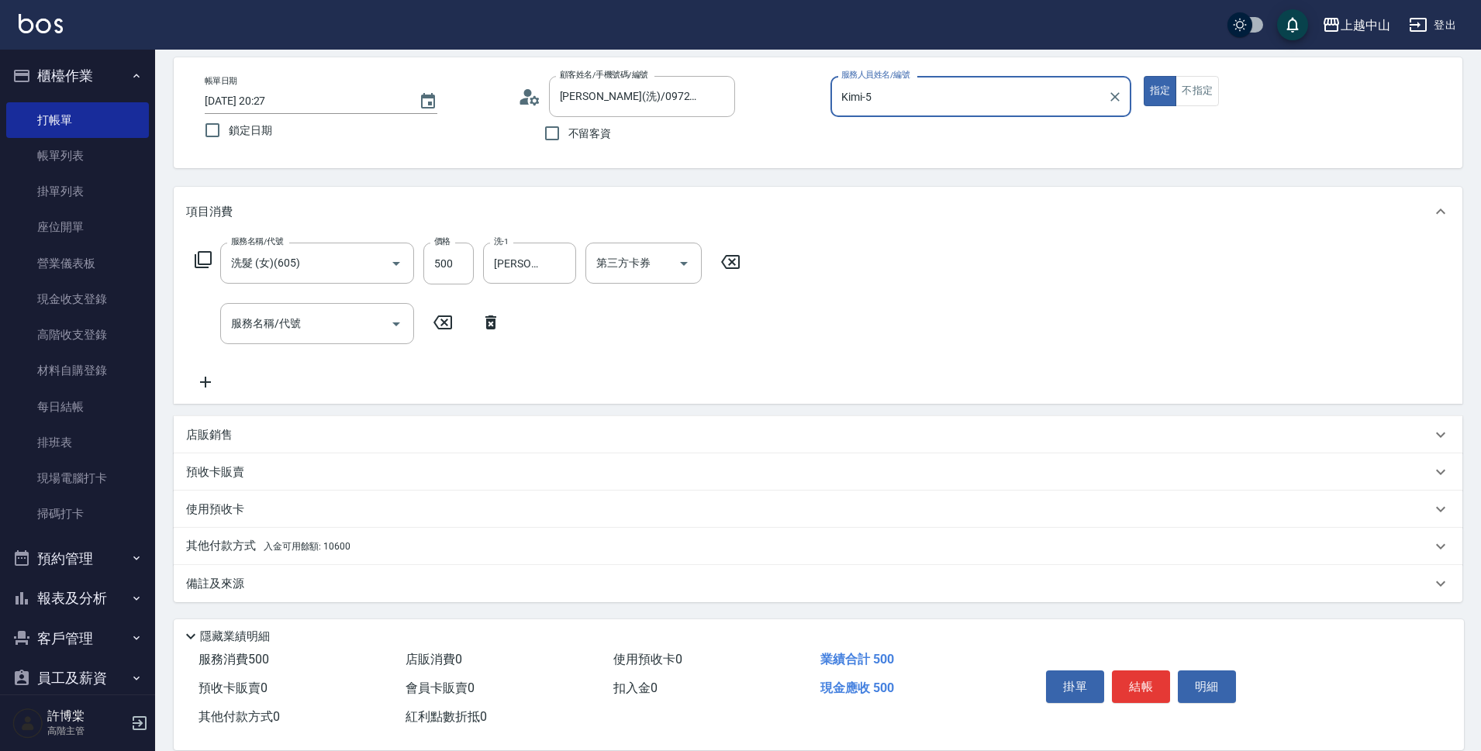
click at [342, 542] on span "入金可用餘額: 10600" at bounding box center [307, 546] width 87 height 11
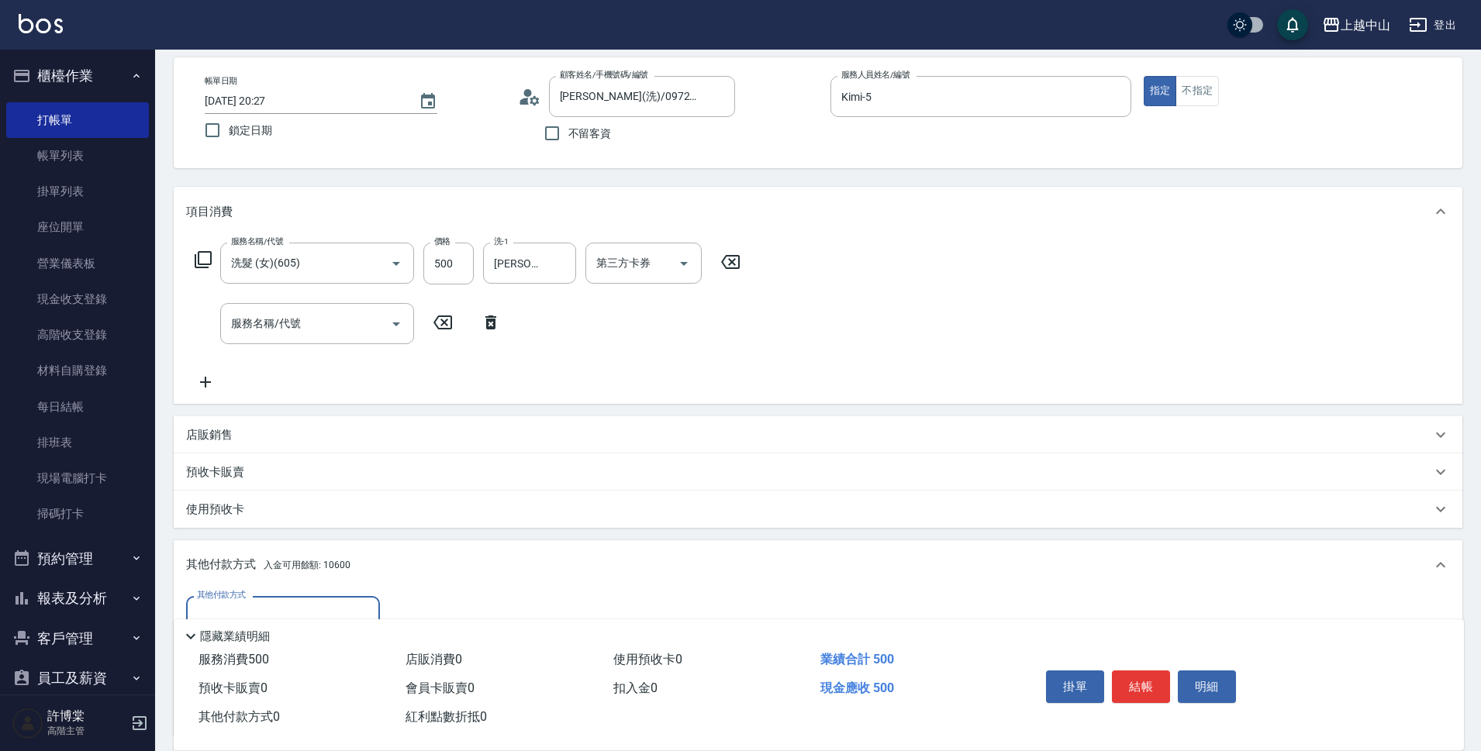
scroll to position [250, 0]
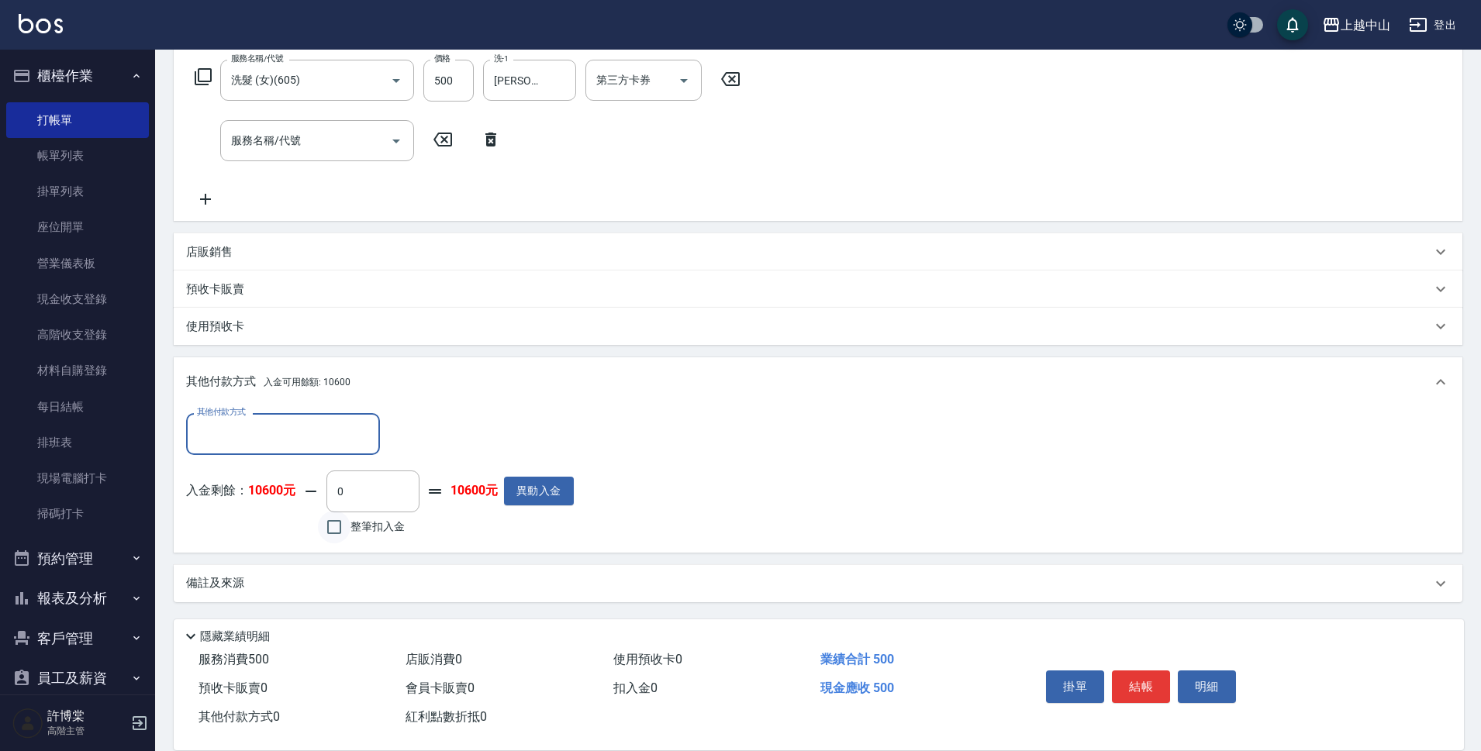
click at [334, 526] on input "整筆扣入金" at bounding box center [334, 527] width 33 height 33
checkbox input "true"
type input "500"
click at [1157, 680] on button "結帳" at bounding box center [1141, 687] width 58 height 33
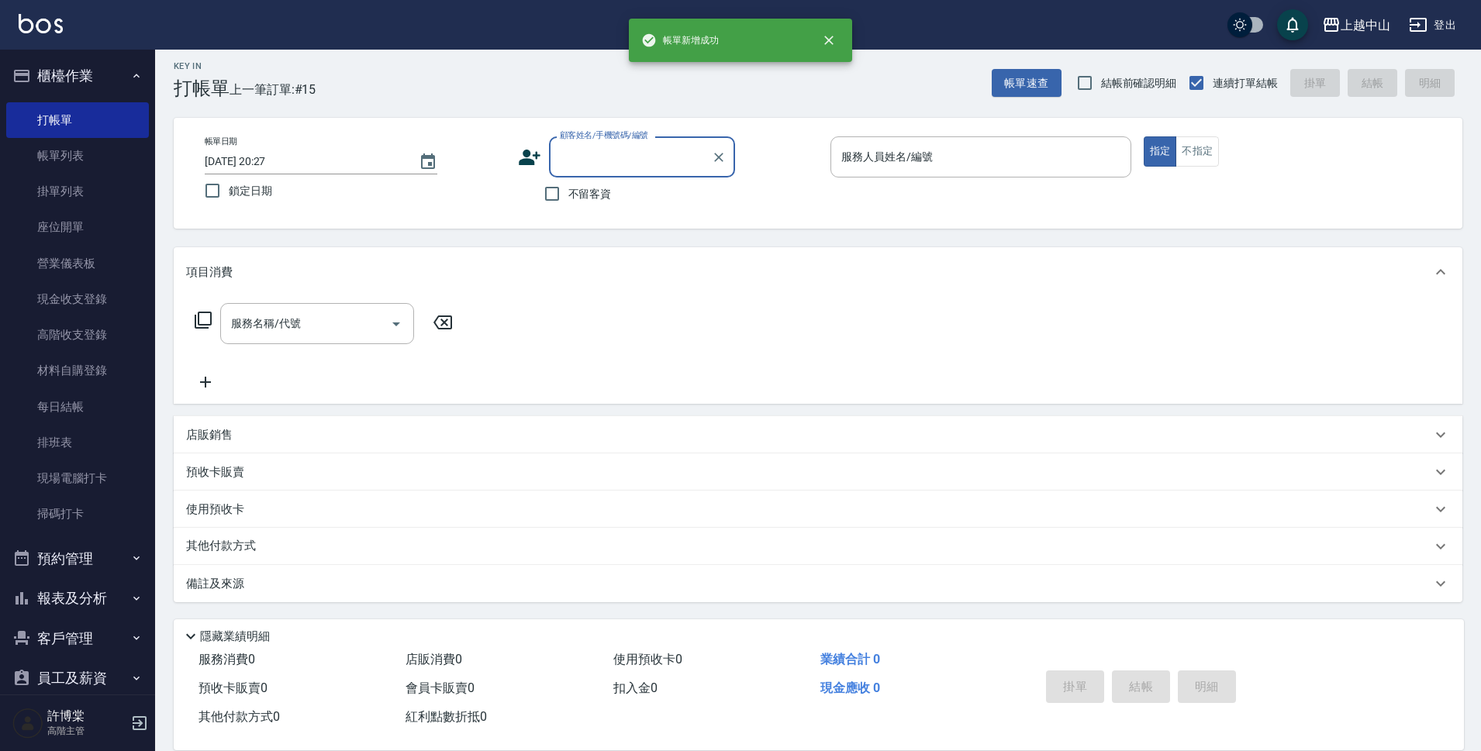
scroll to position [0, 0]
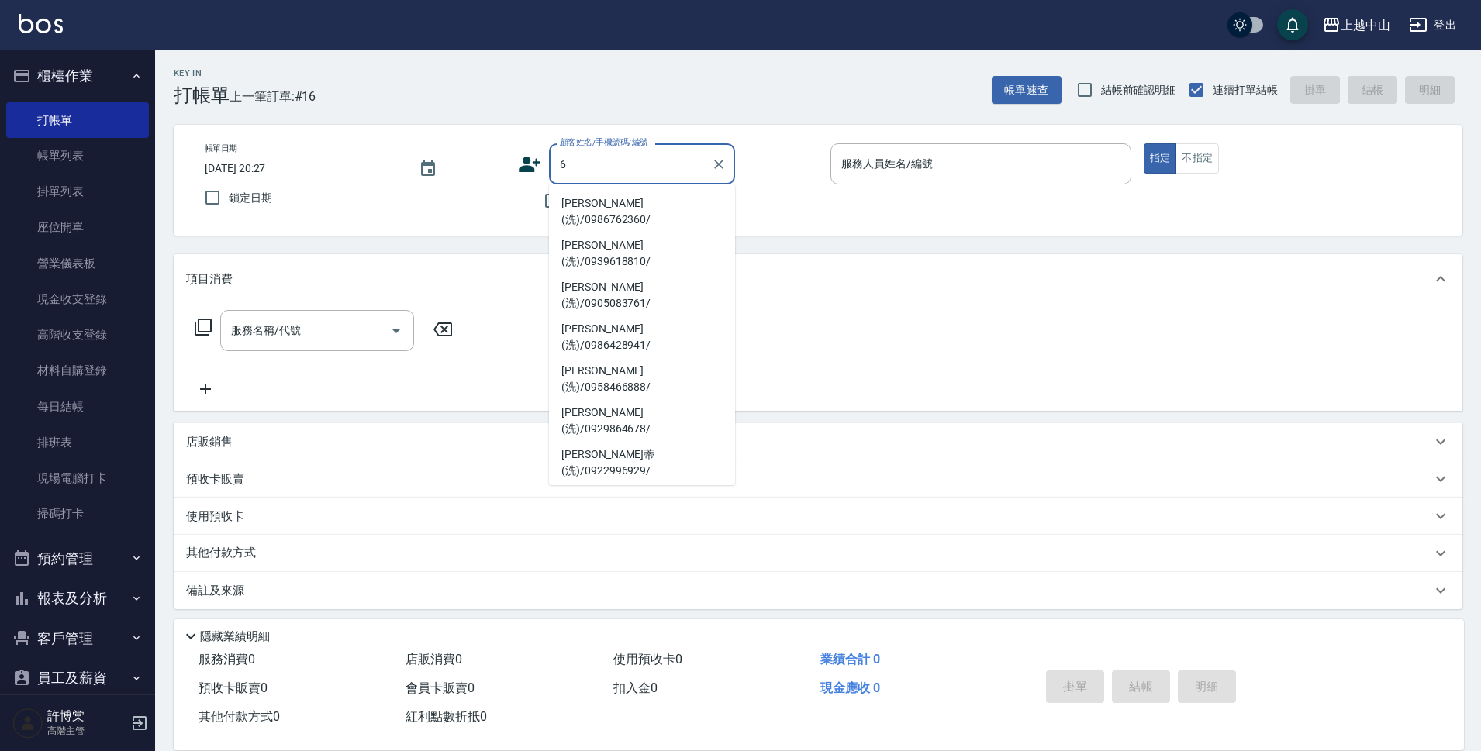
type input "6"
click at [534, 196] on div "不留客資" at bounding box center [626, 201] width 217 height 33
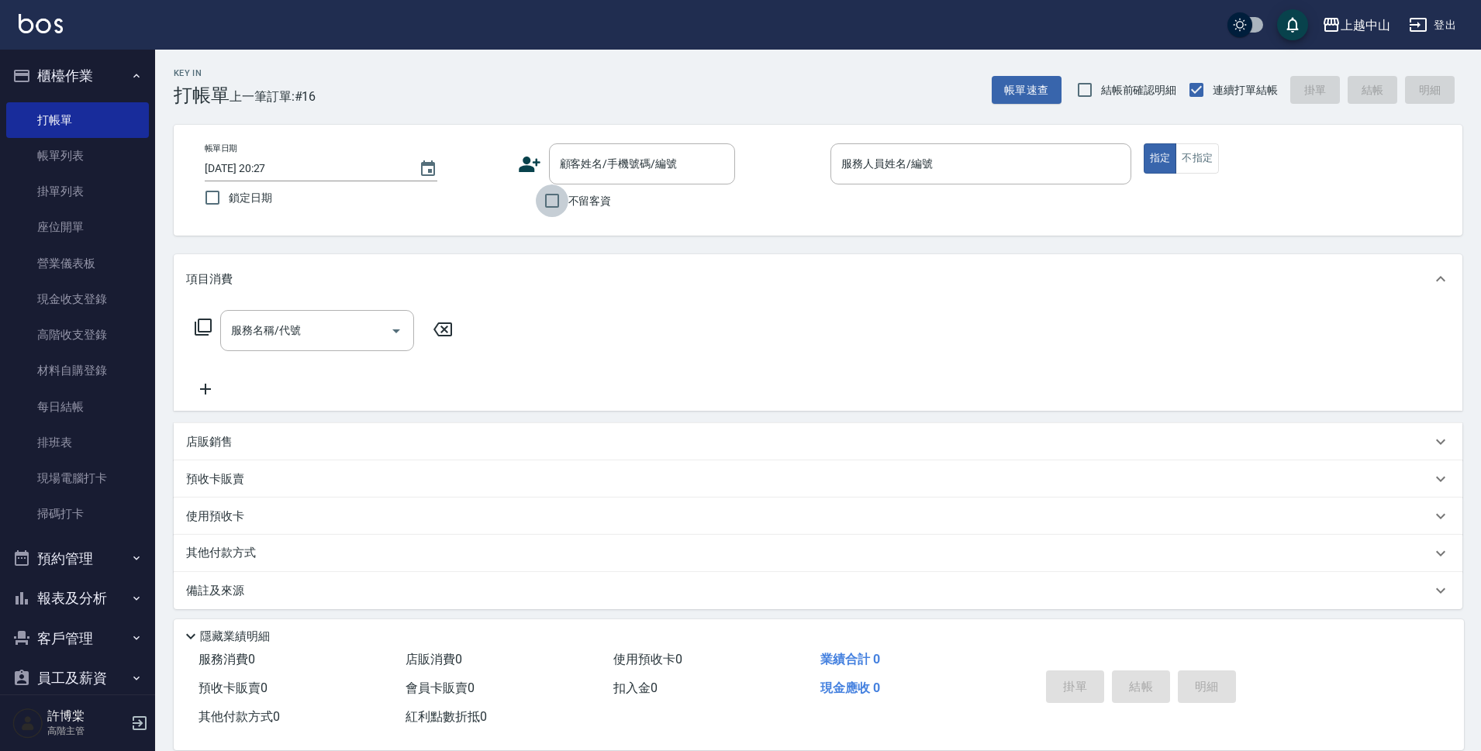
click at [544, 198] on input "不留客資" at bounding box center [552, 201] width 33 height 33
checkbox input "true"
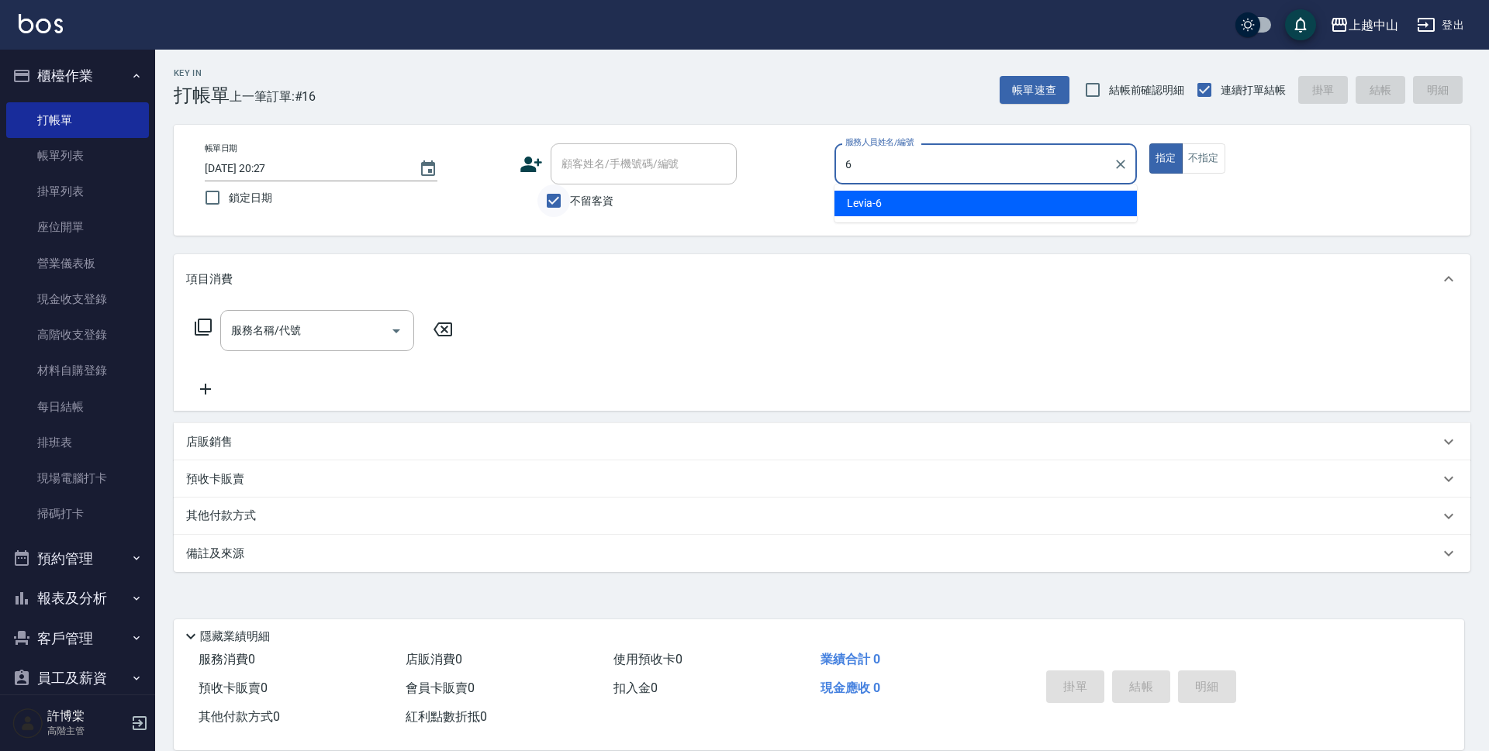
type input "Levia-6"
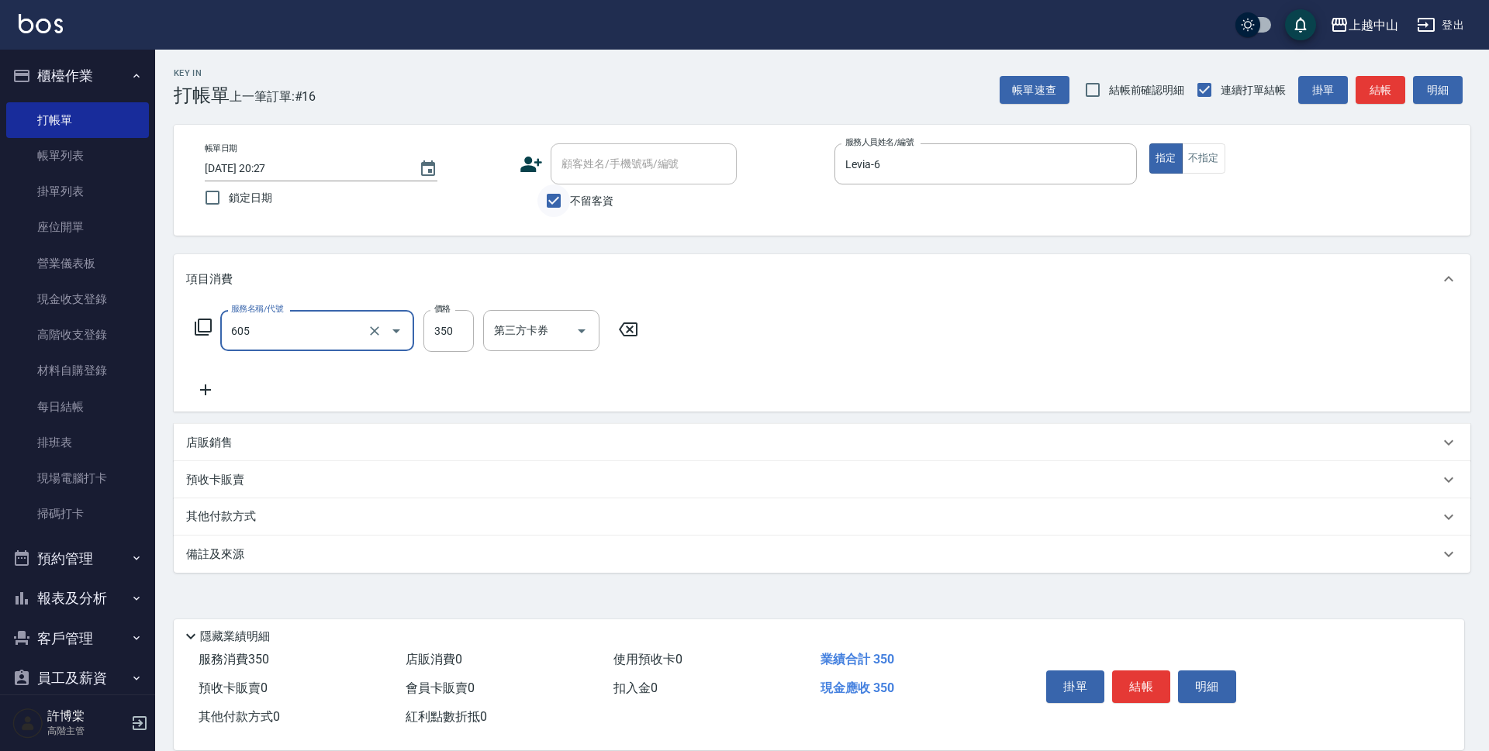
type input "洗髮 (女)(605)"
type input "500"
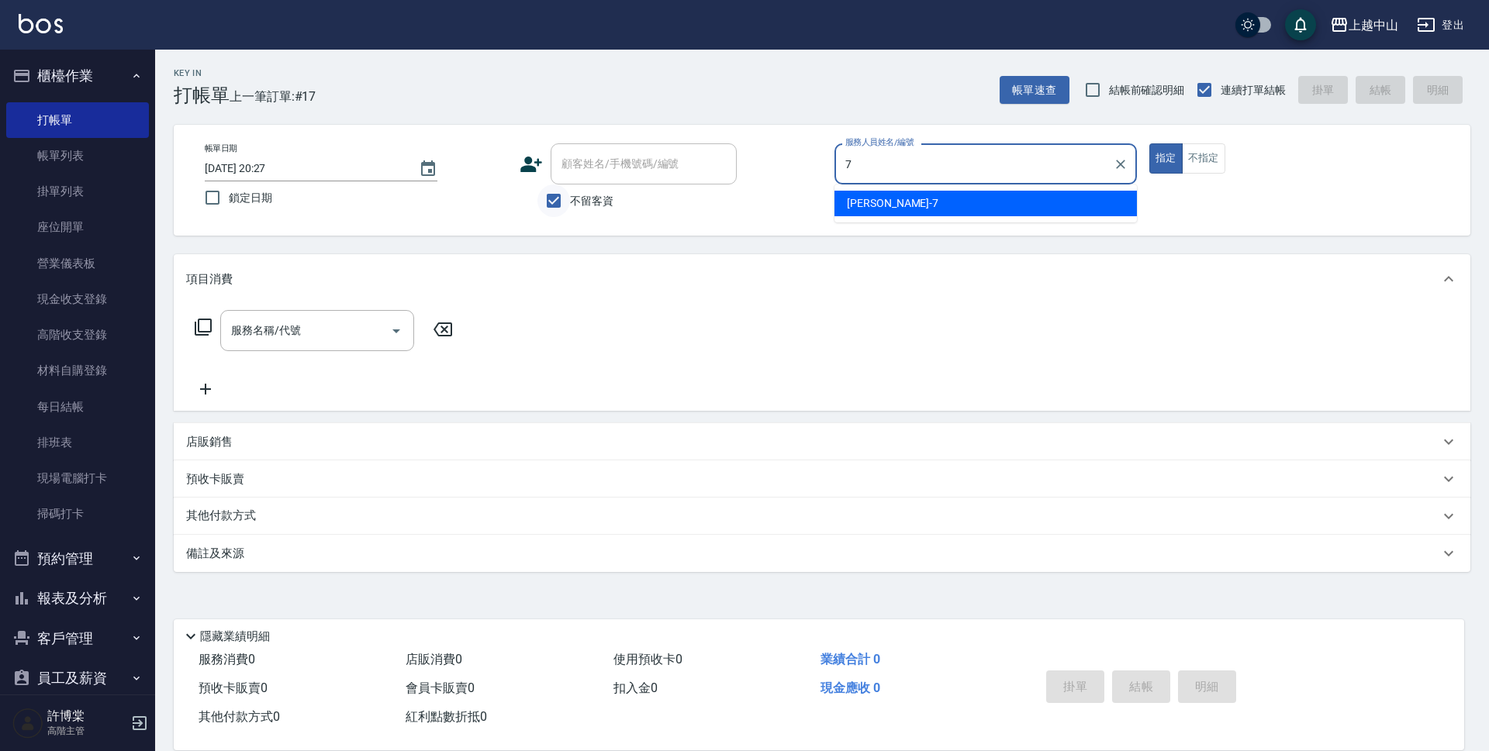
type input "[PERSON_NAME]-7"
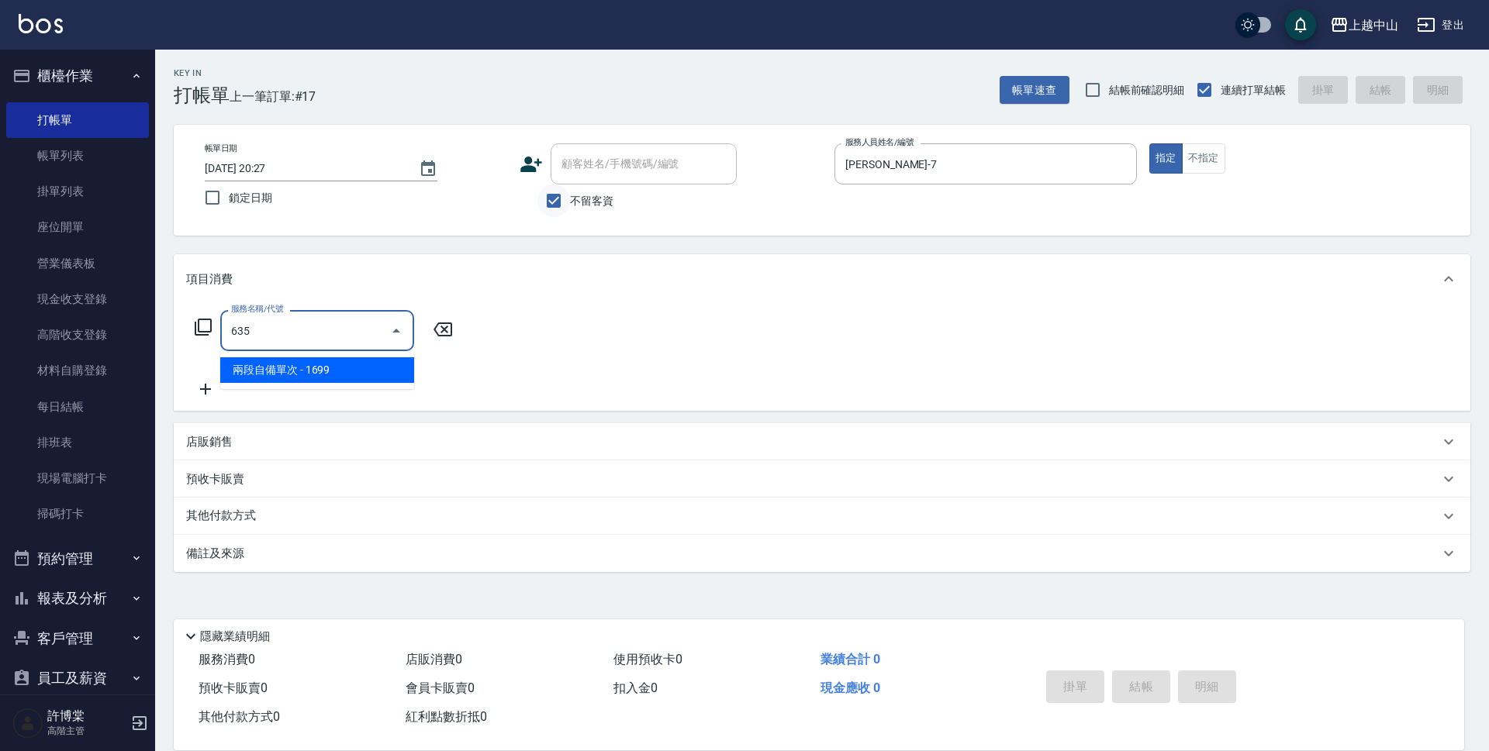
type input "兩段自備單次(635)"
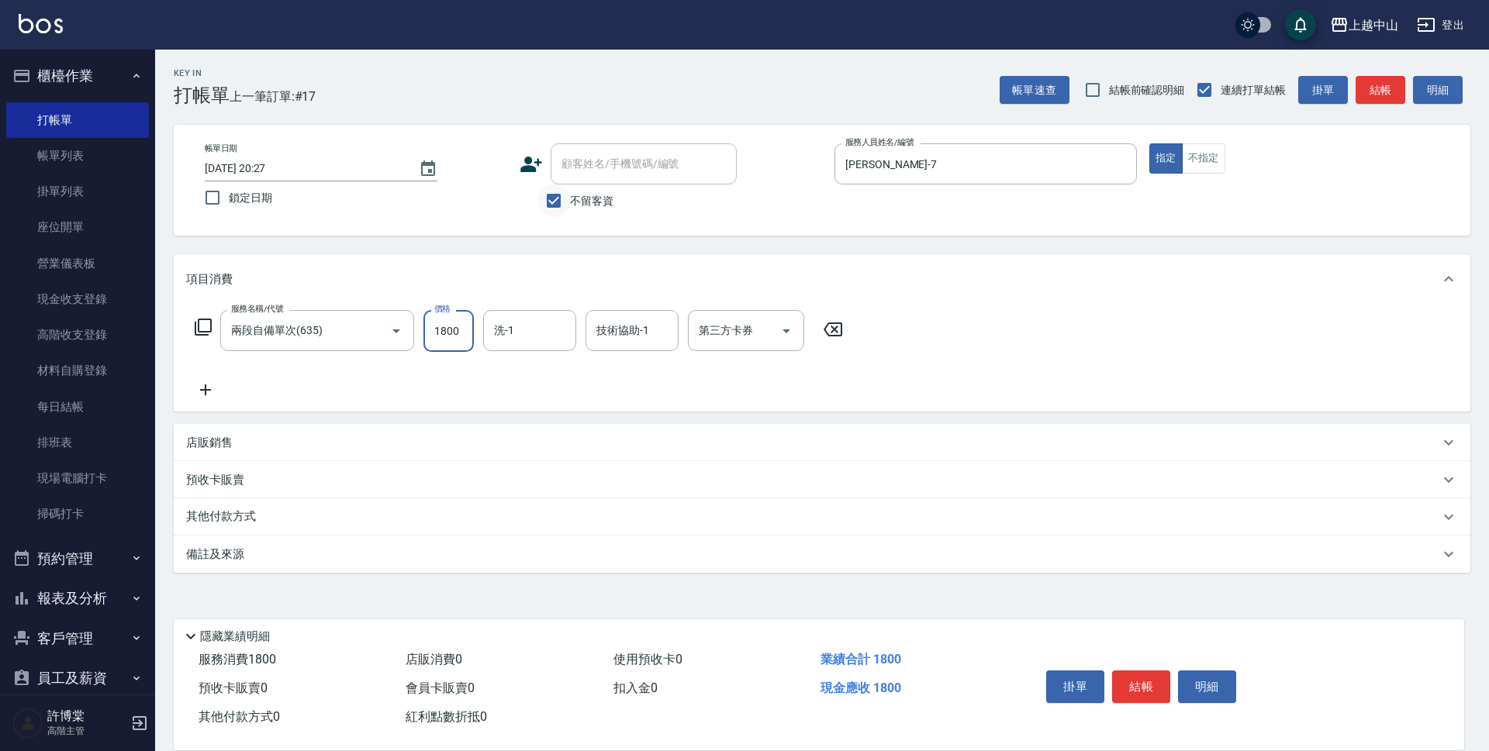
type input "1800"
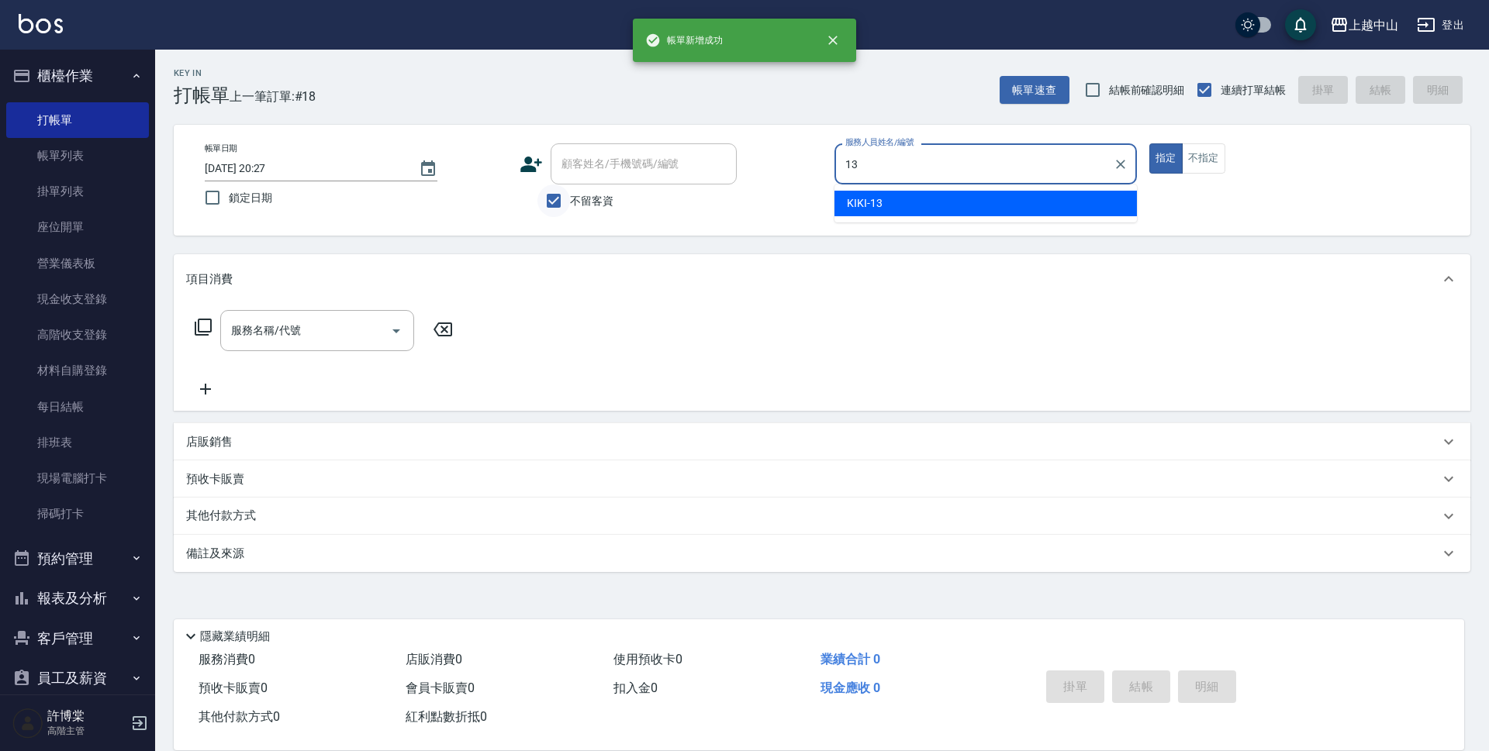
type input "KIKI-13"
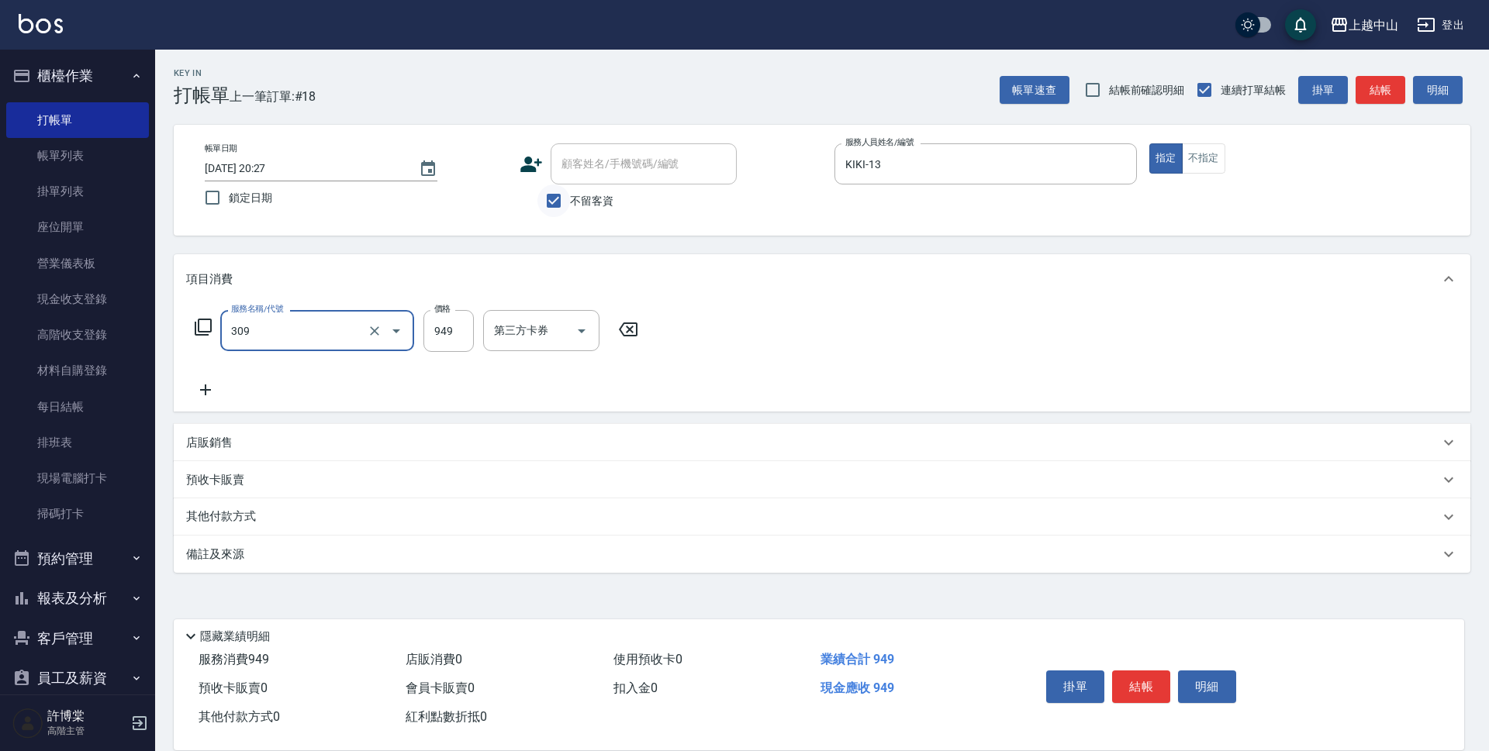
type input "森精萃舒壓調理髮浴(309)"
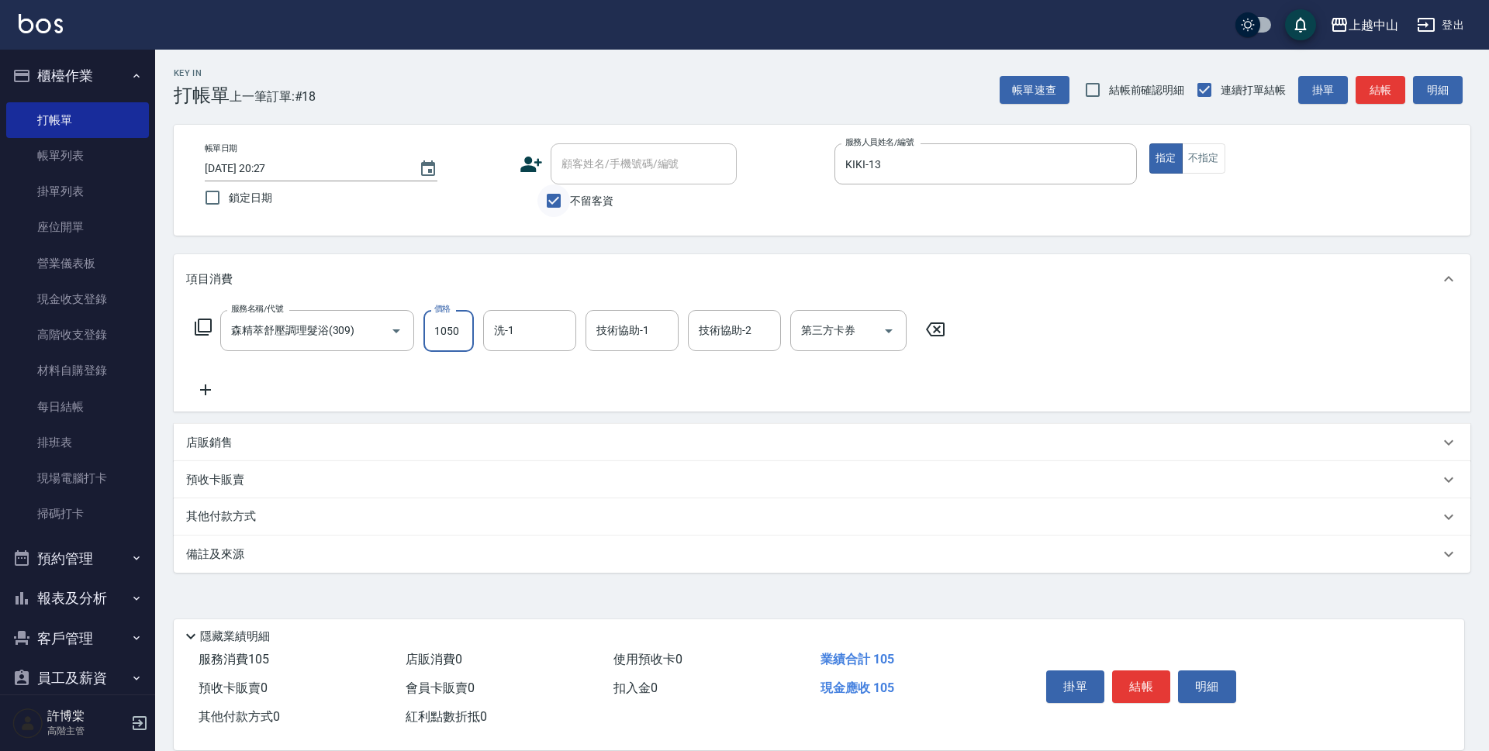
type input "1050"
type input "鴨鴨-30"
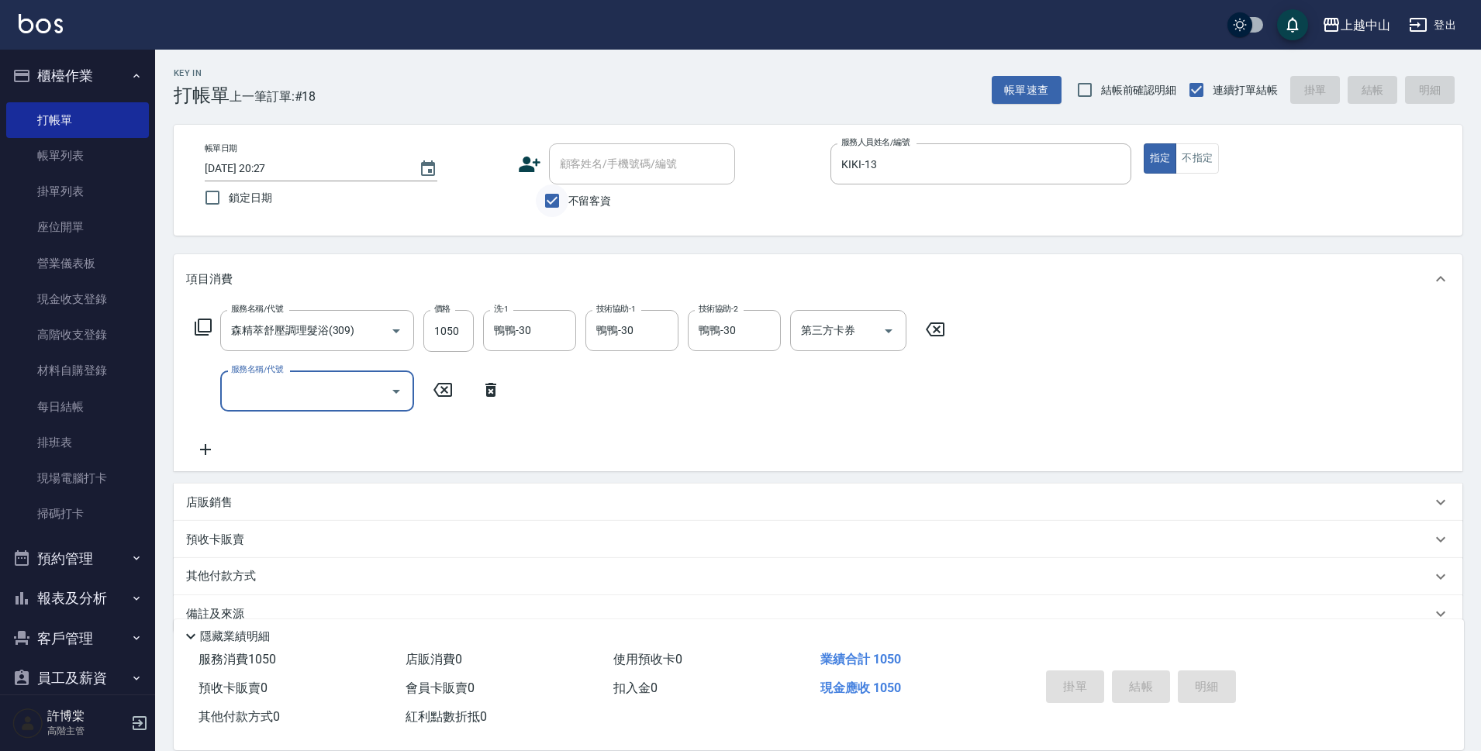
type input "[DATE] 20:28"
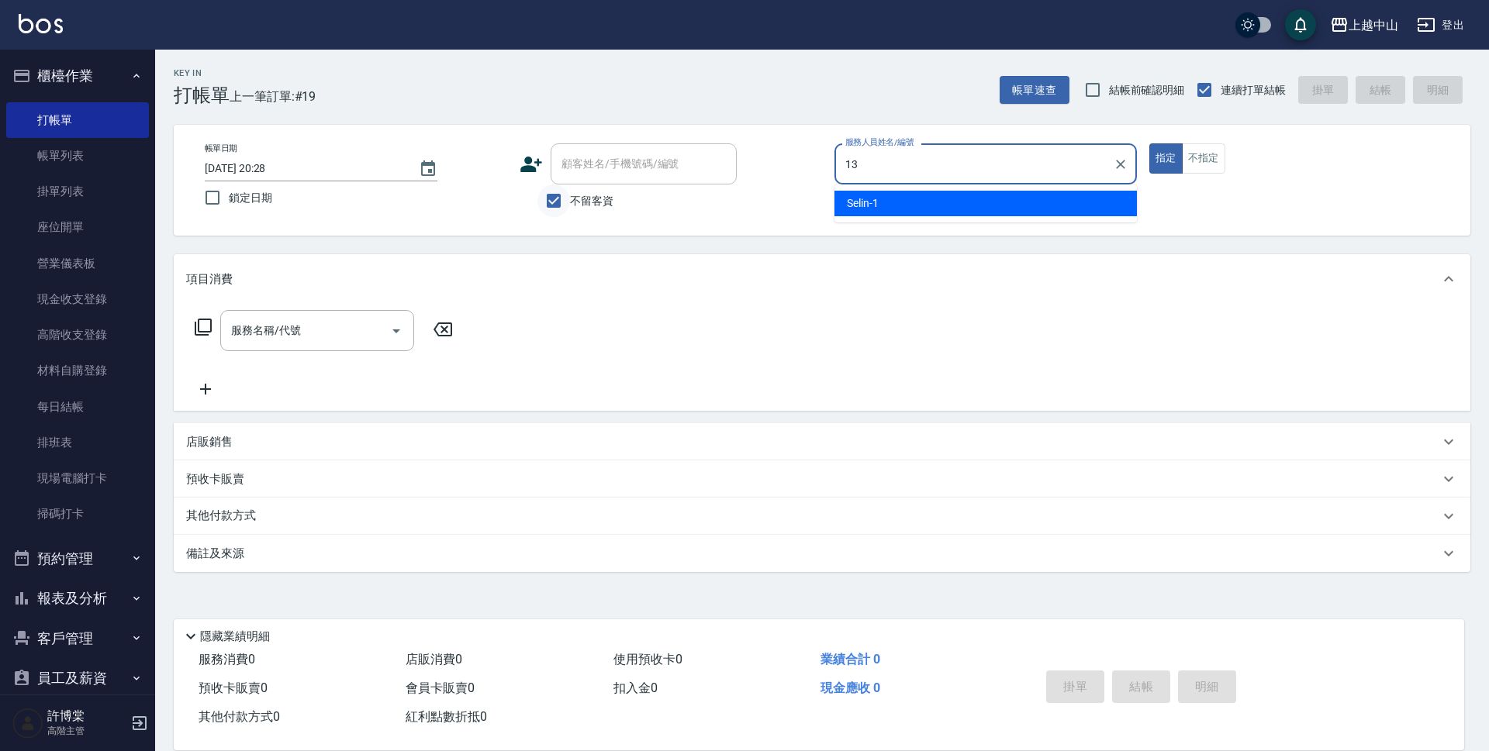
type input "KIKI-13"
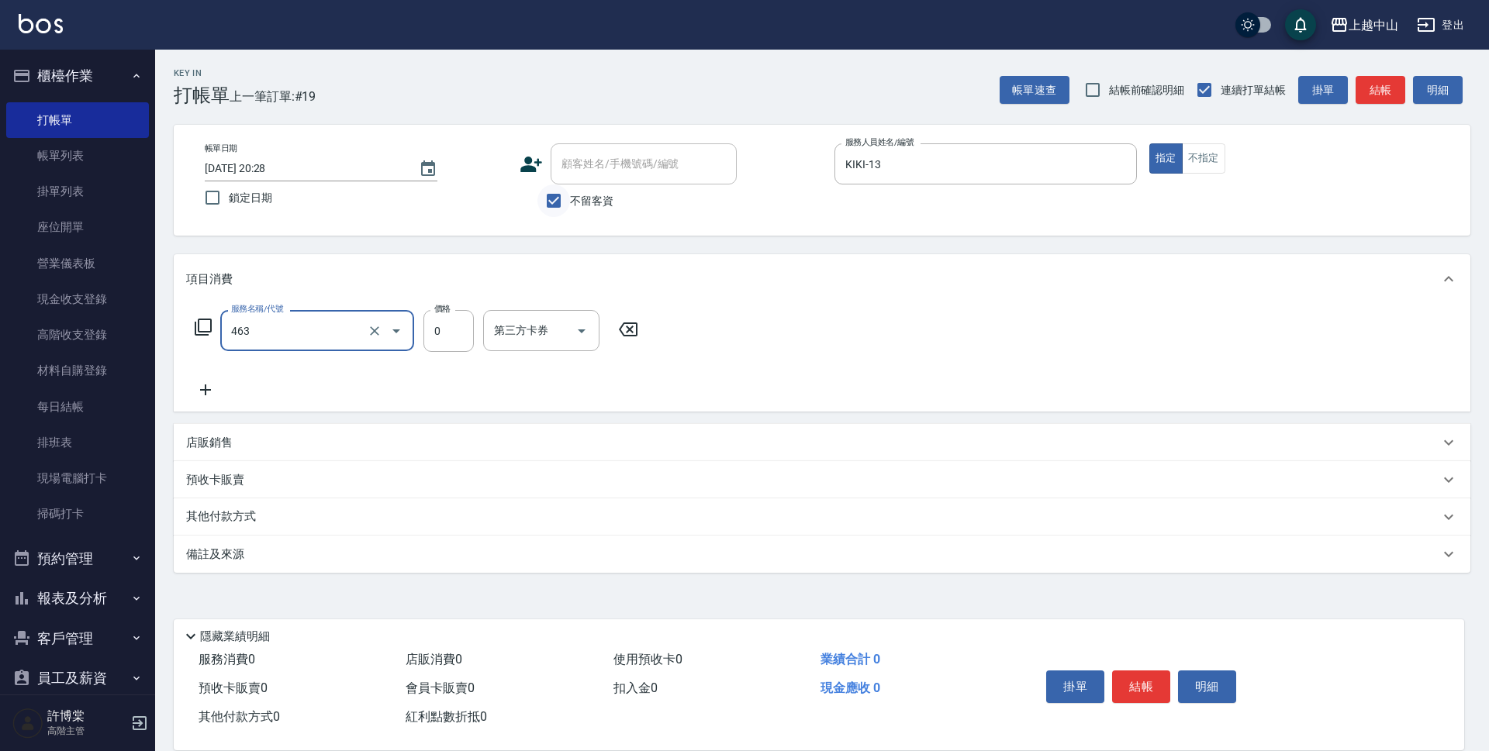
type input "護髮卡使用(463)"
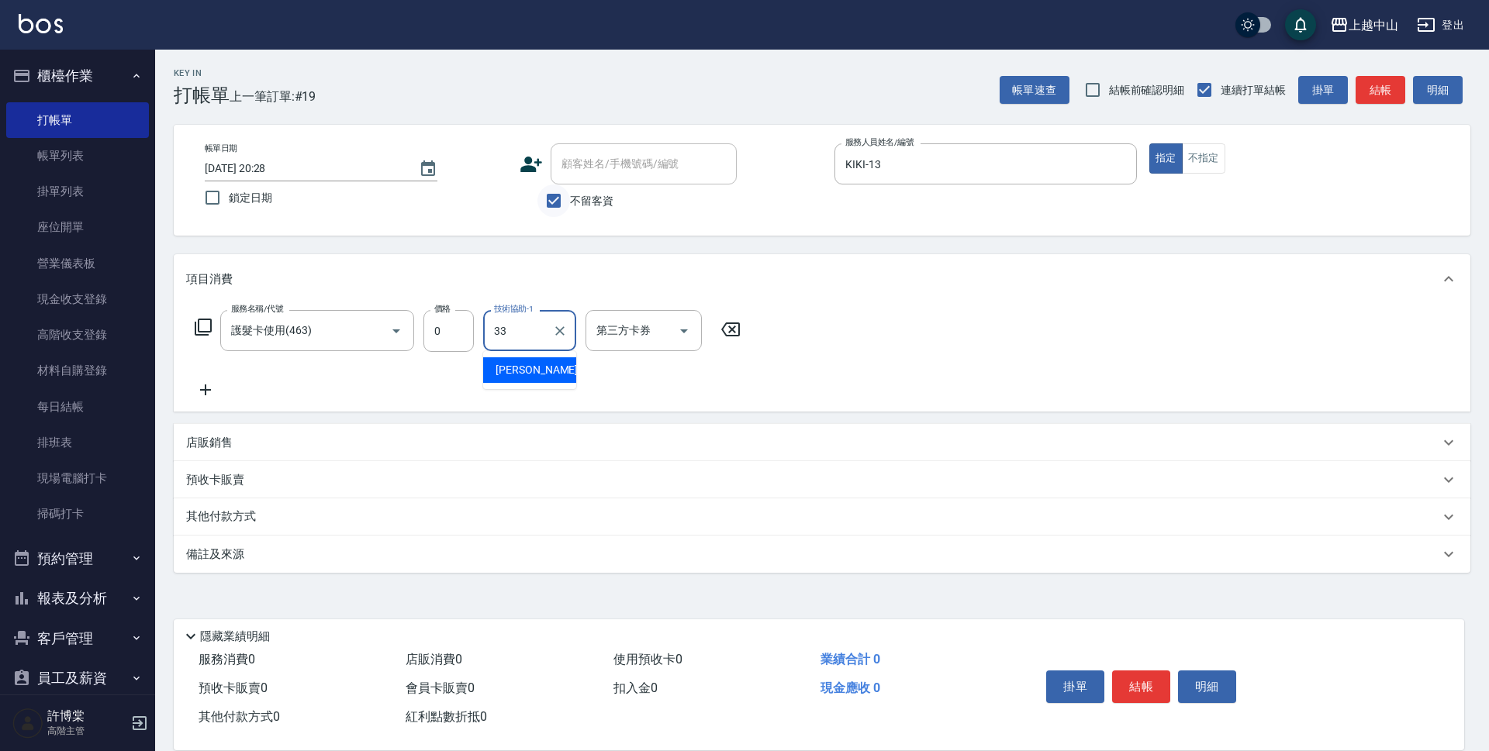
type input "[PERSON_NAME]-33"
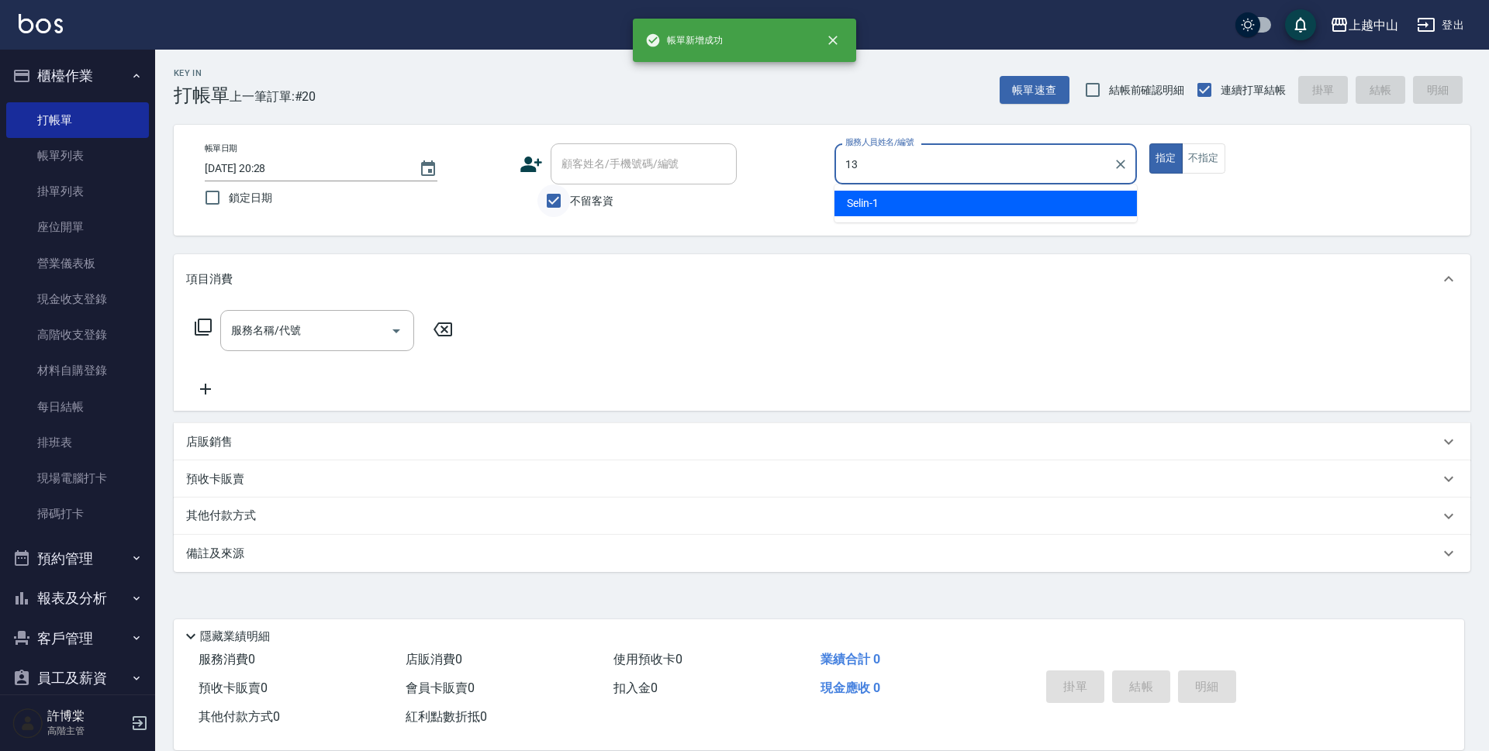
type input "KIKI-13"
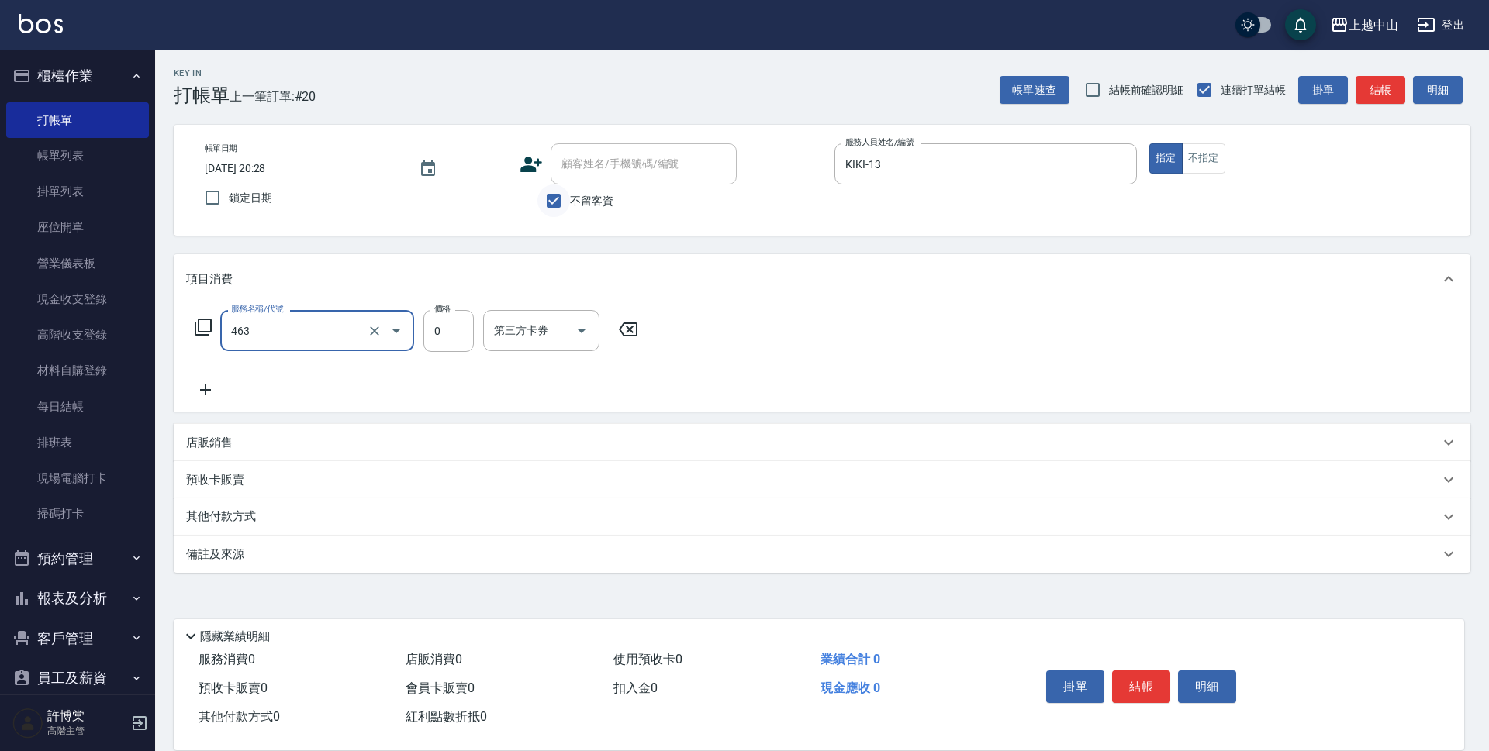
type input "護髮卡使用(463)"
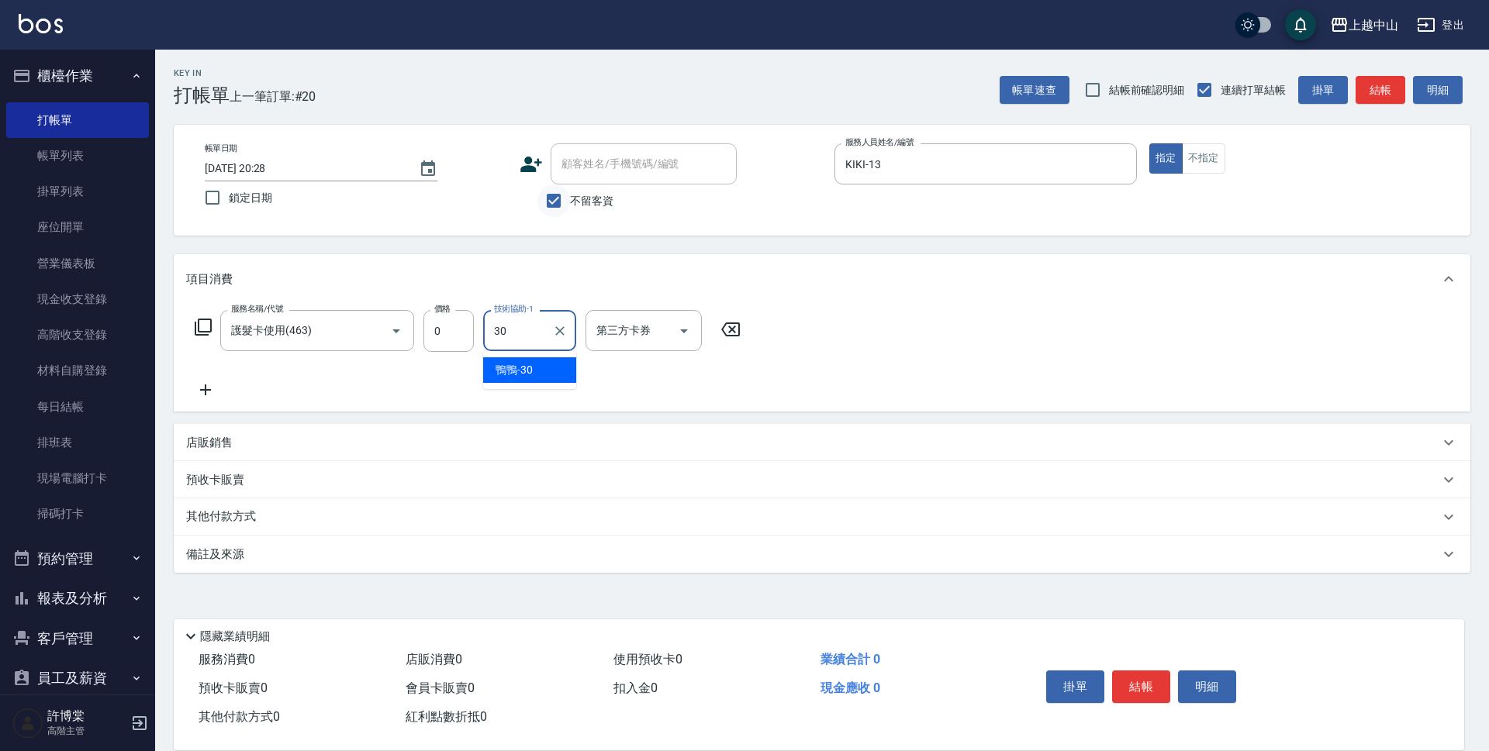
type input "鴨鴨-30"
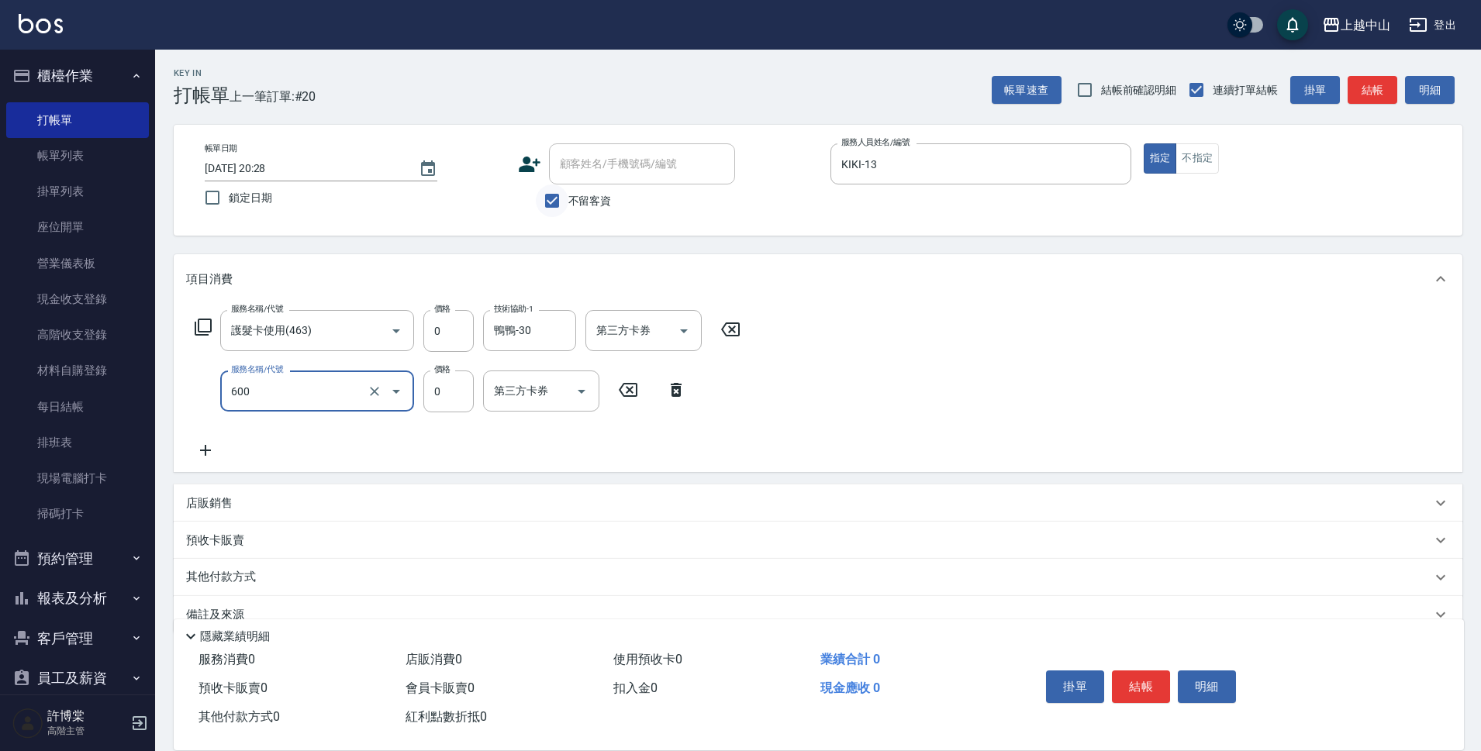
type input "洗髮(免費)(600)"
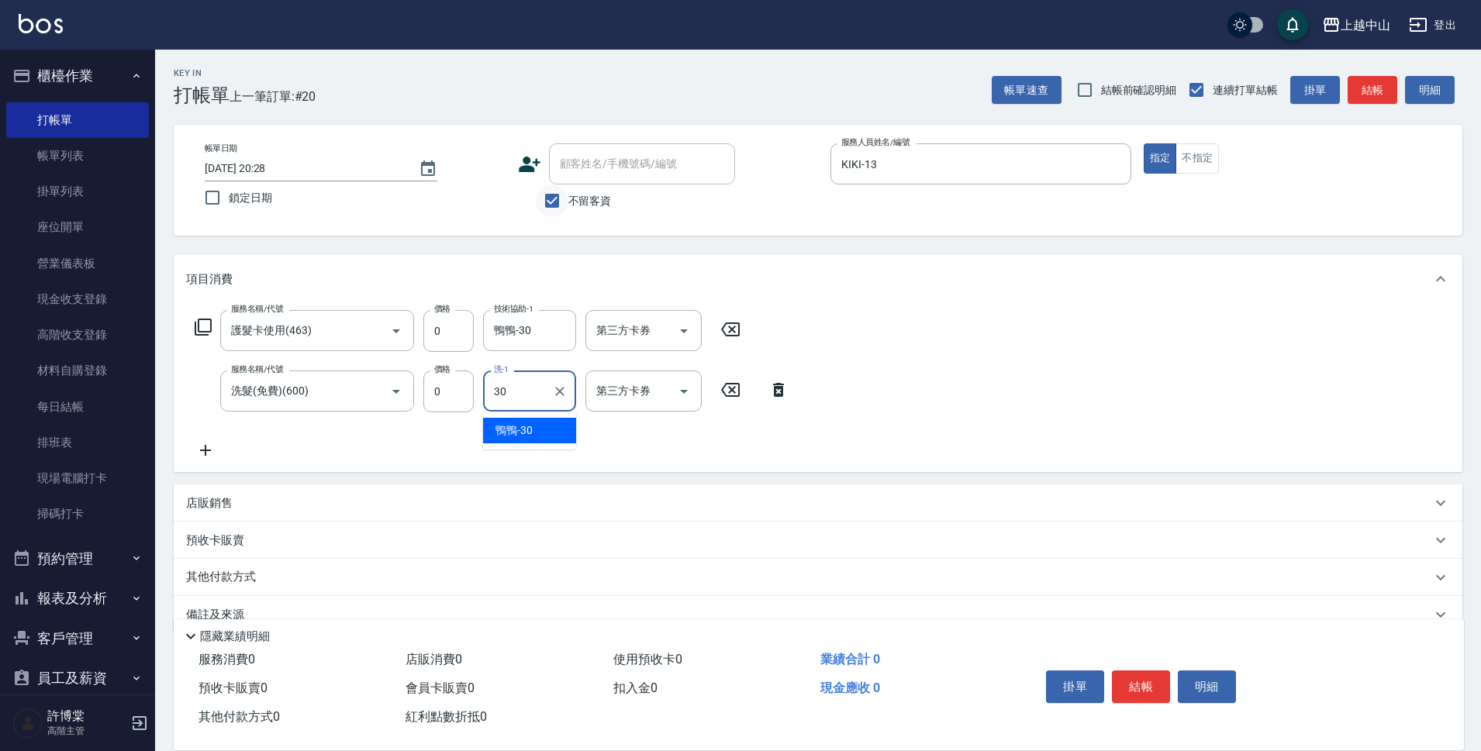
type input "鴨鴨-30"
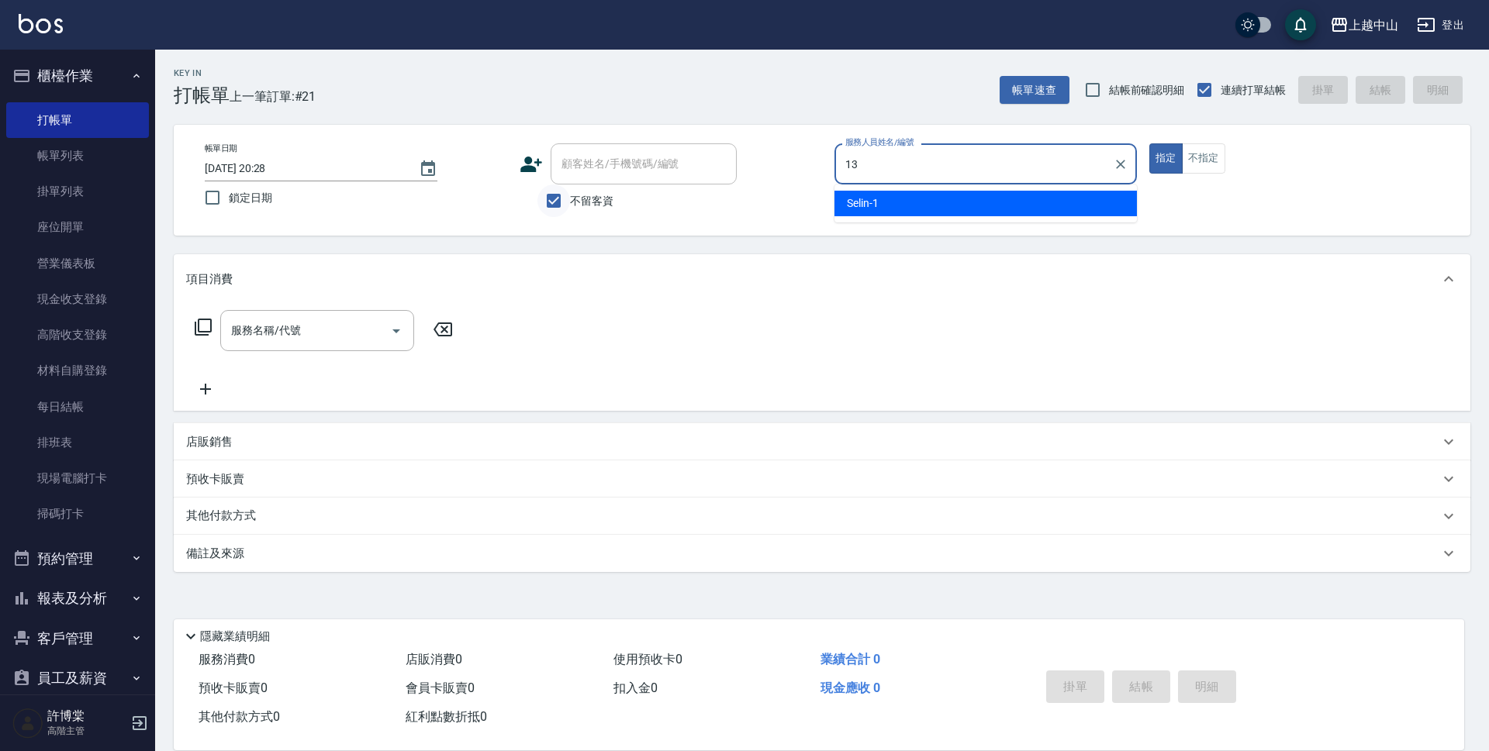
type input "KIKI-13"
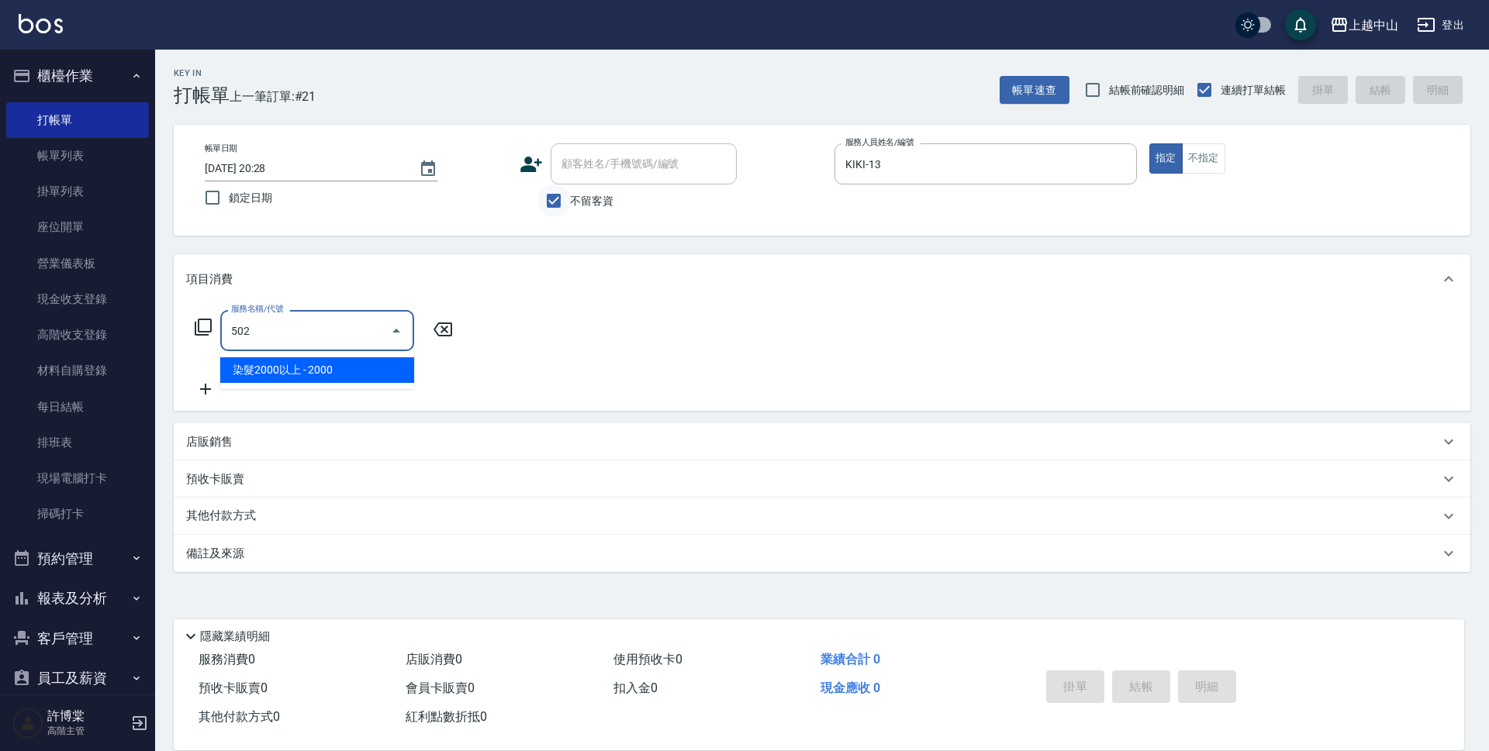
type input "染髮2000以上(502)"
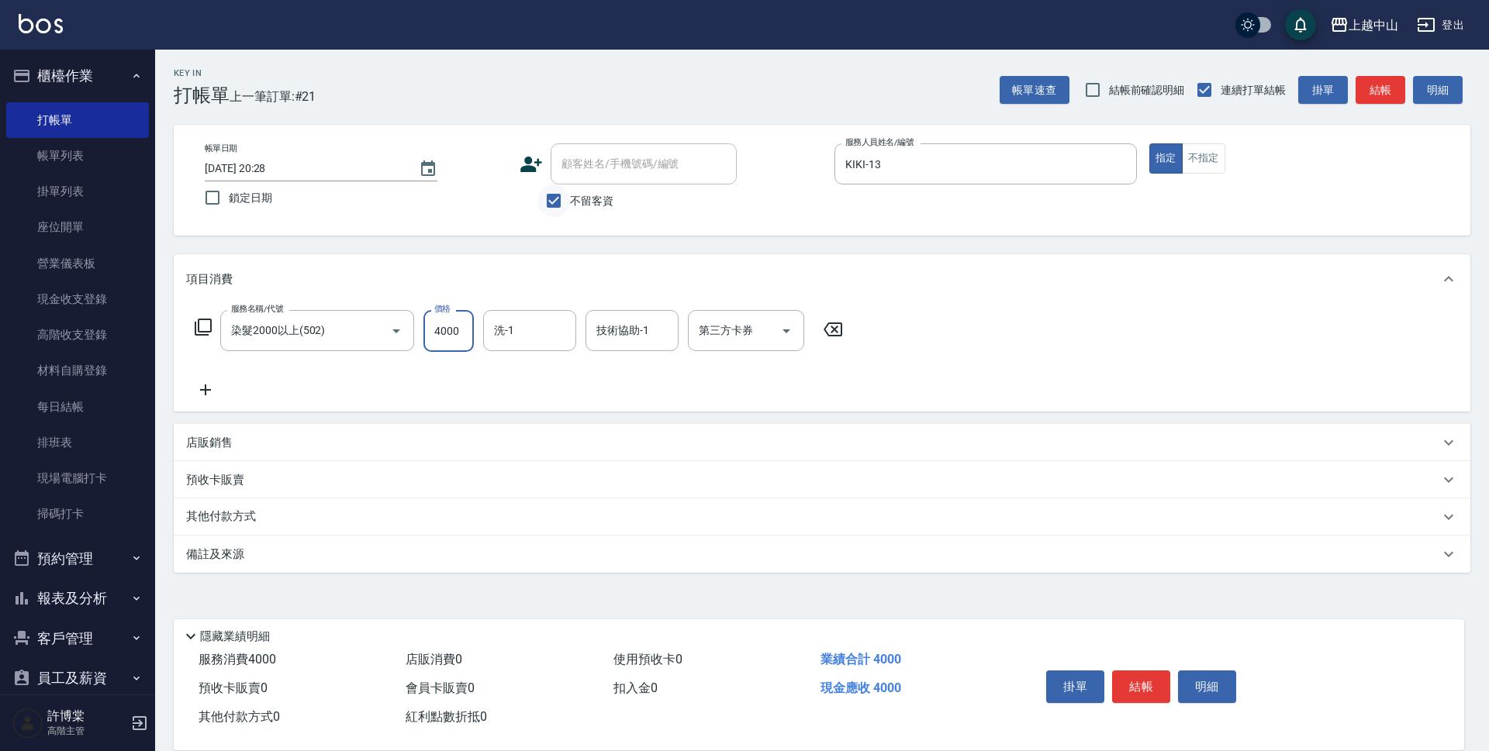
type input "4000"
type input "鴨鴨-30"
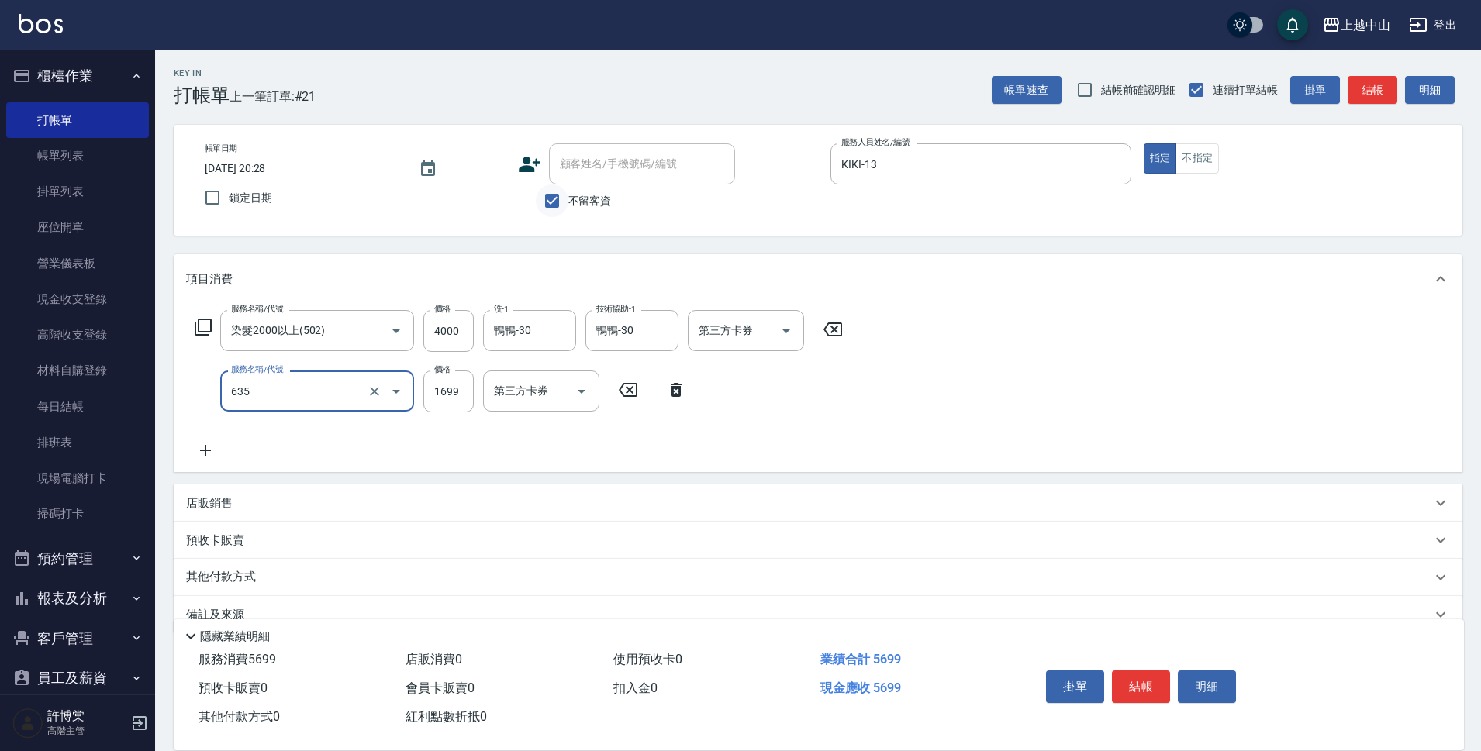
type input "兩段自備單次(635)"
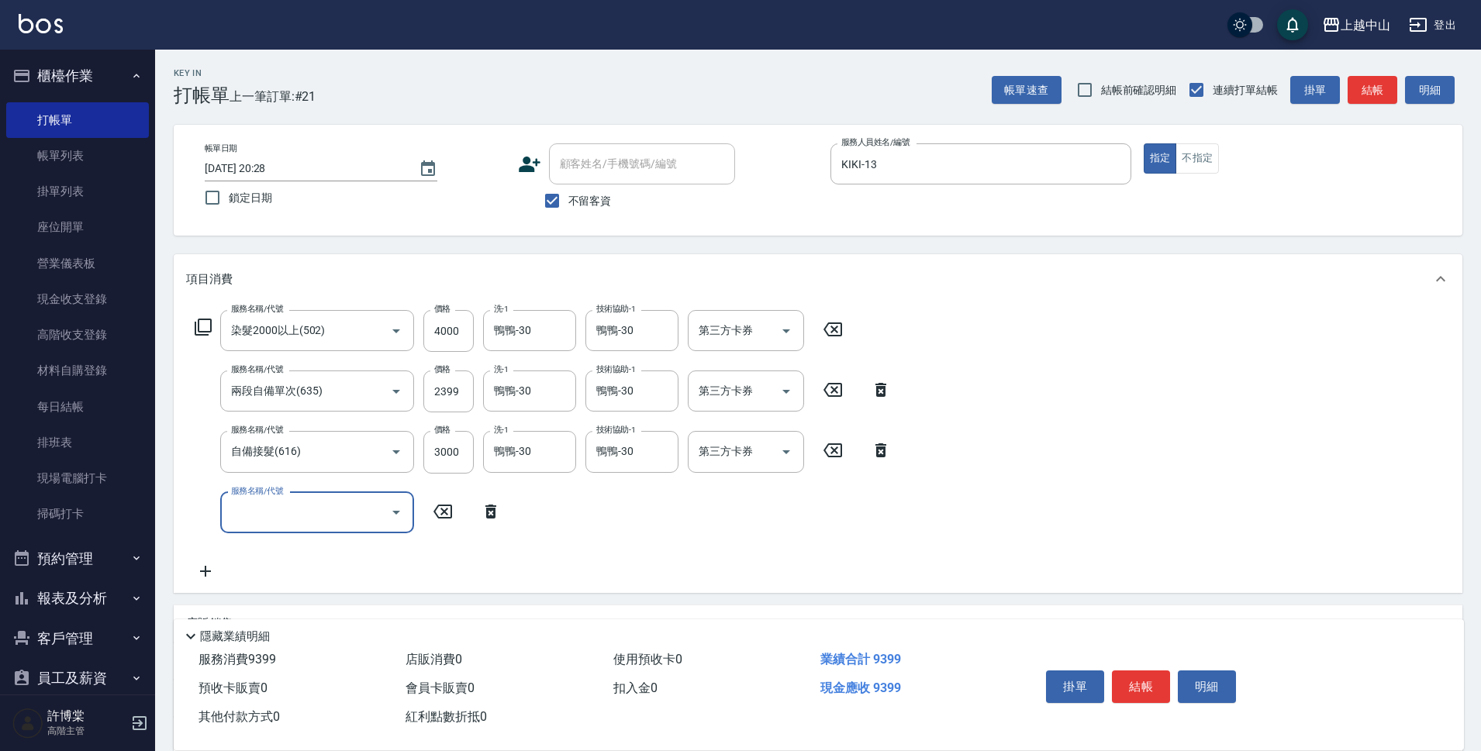
scroll to position [152, 0]
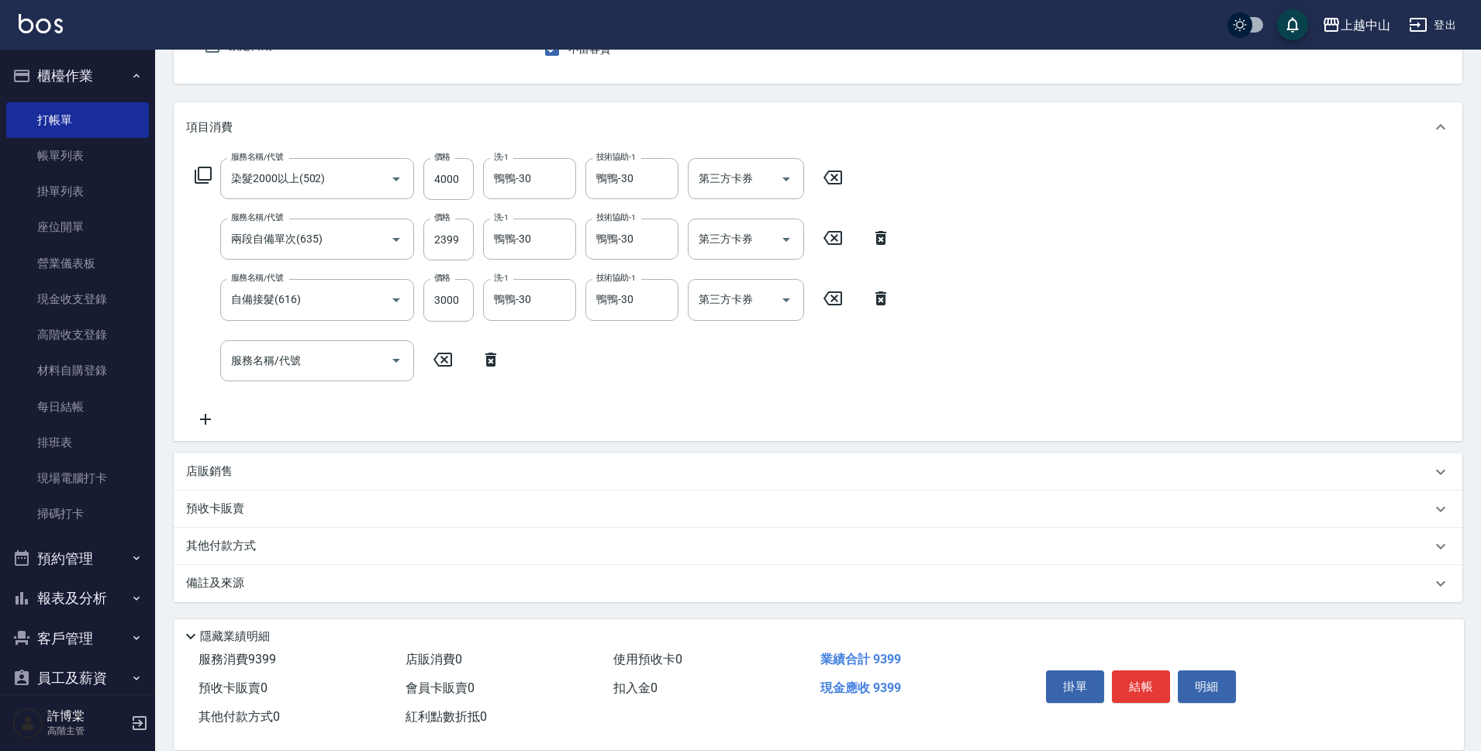
click at [269, 549] on div "其他付款方式" at bounding box center [808, 546] width 1245 height 17
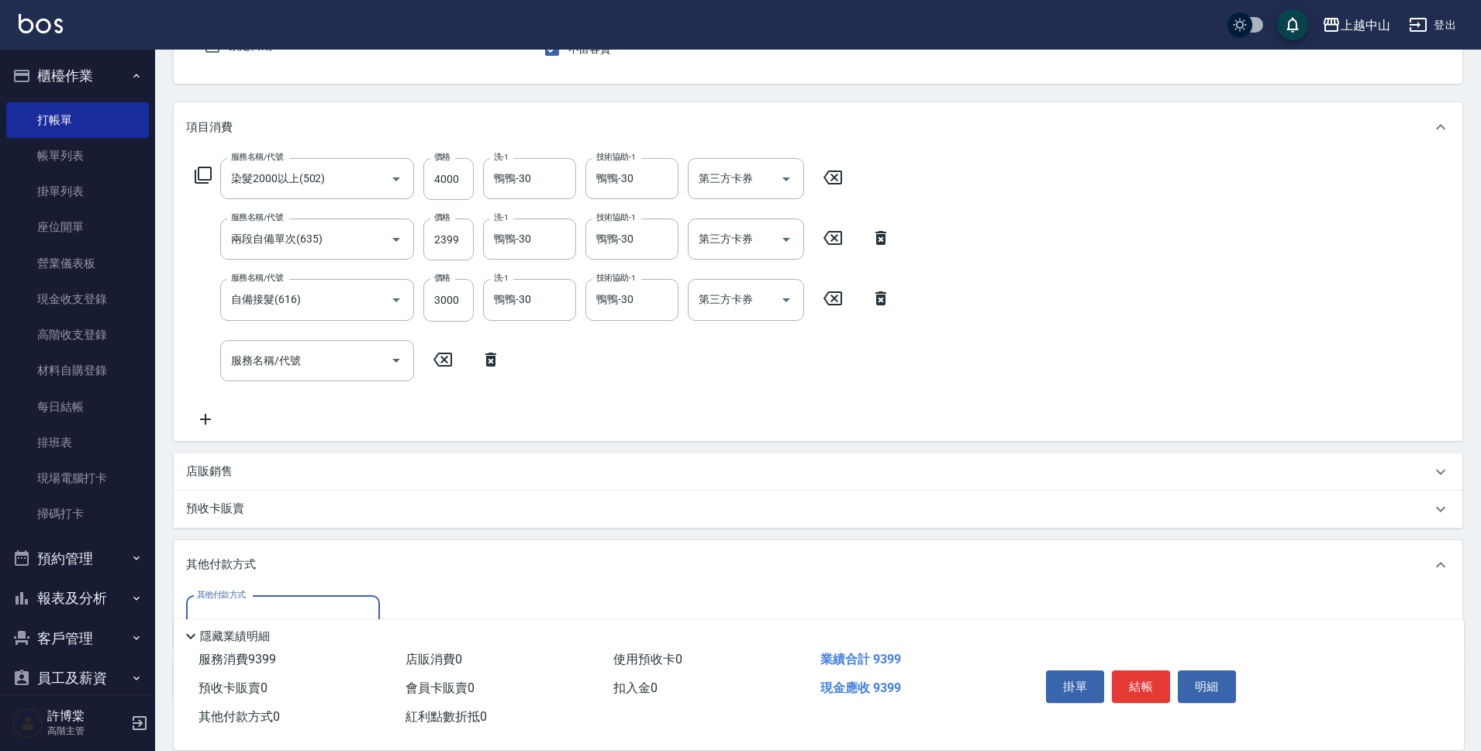
scroll to position [249, 0]
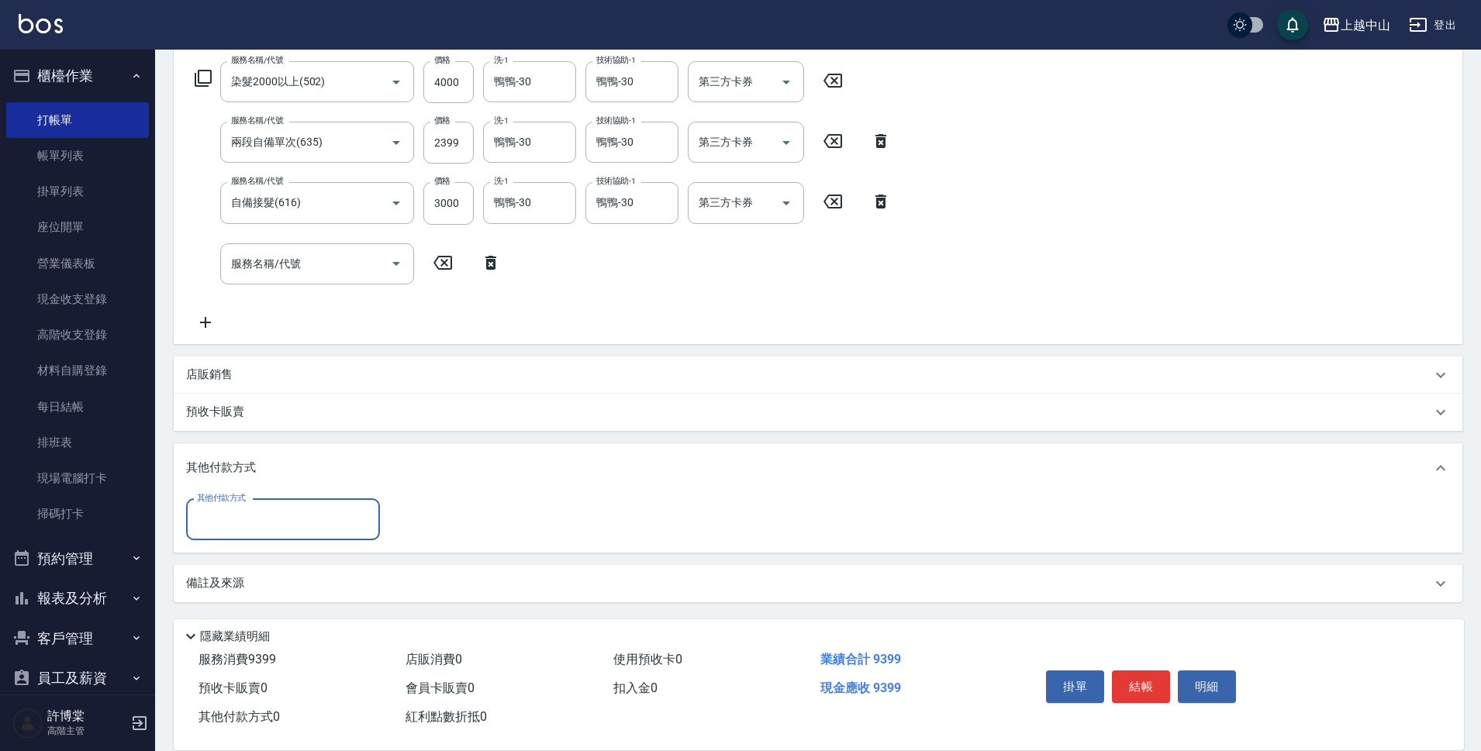
click at [261, 517] on input "其他付款方式" at bounding box center [283, 519] width 180 height 27
click at [297, 643] on span "信用卡" at bounding box center [283, 636] width 194 height 26
click at [235, 374] on div "店販銷售" at bounding box center [808, 375] width 1245 height 16
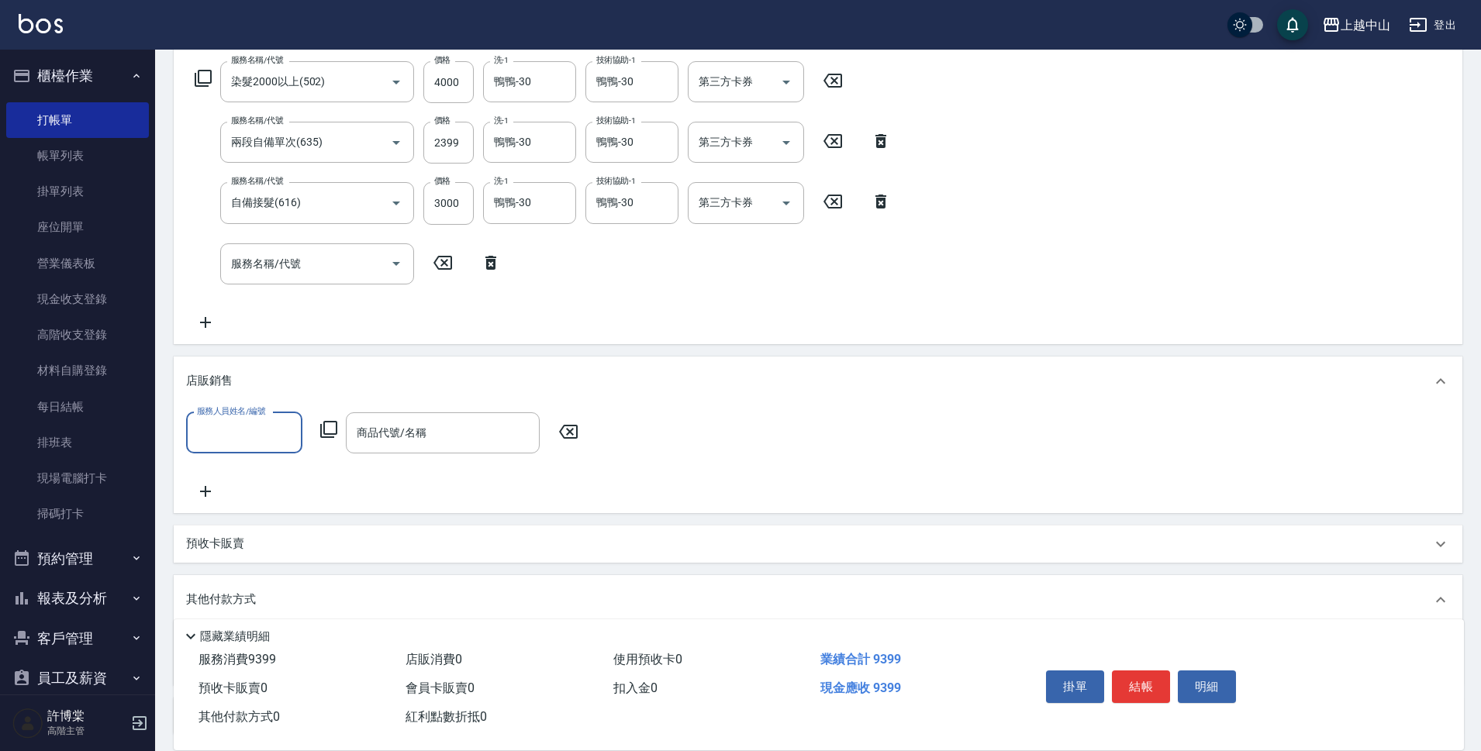
scroll to position [0, 0]
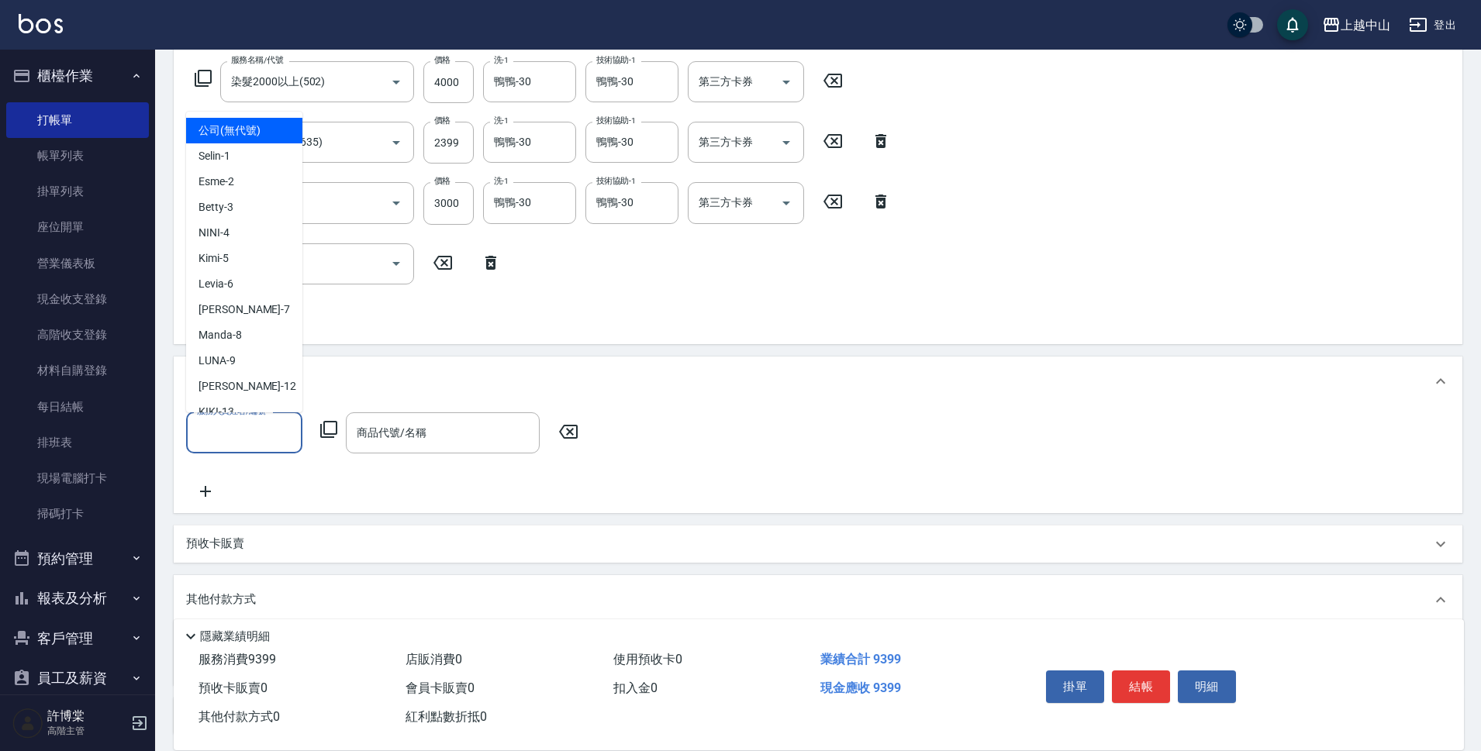
click at [241, 442] on input "服務人員姓名/編號" at bounding box center [244, 432] width 102 height 27
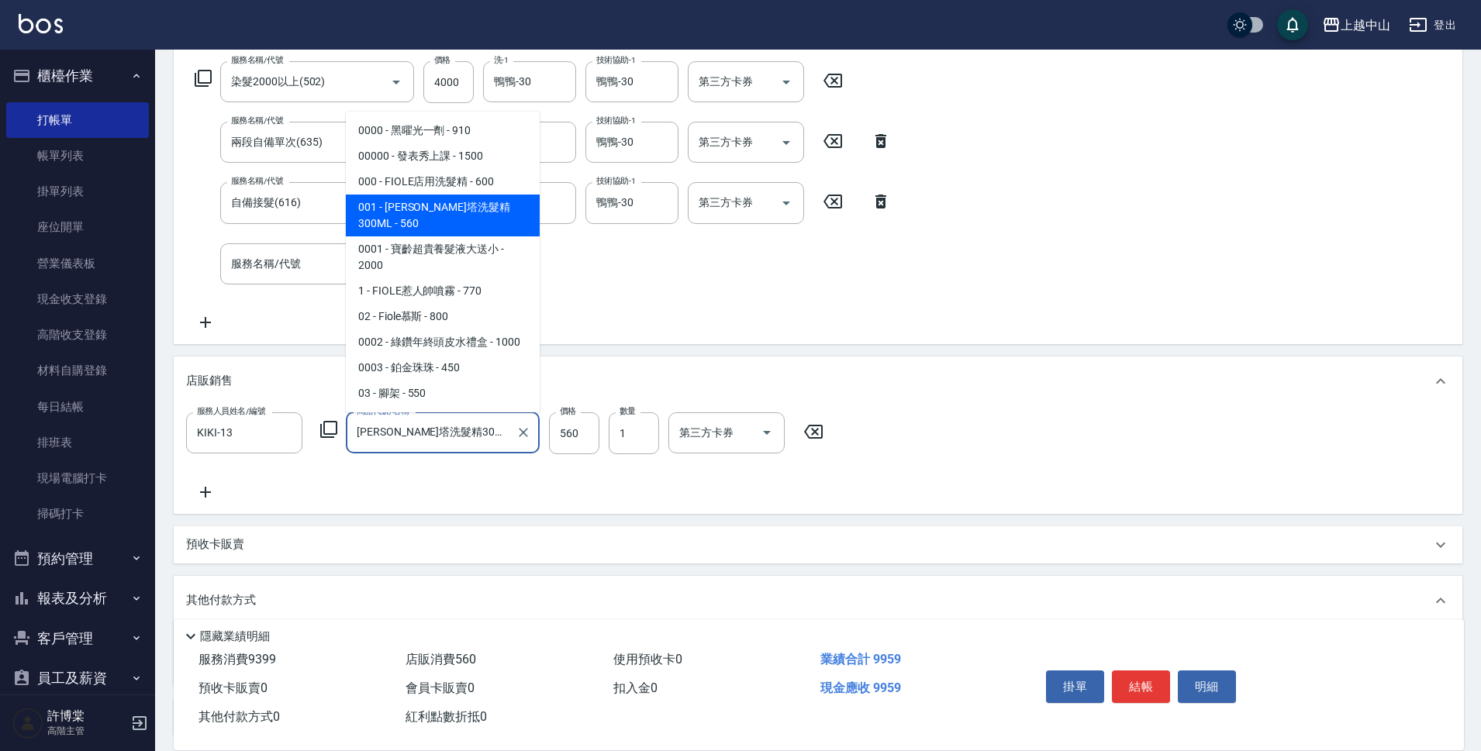
click at [416, 431] on input "[PERSON_NAME]塔洗髮精300ML" at bounding box center [431, 432] width 157 height 27
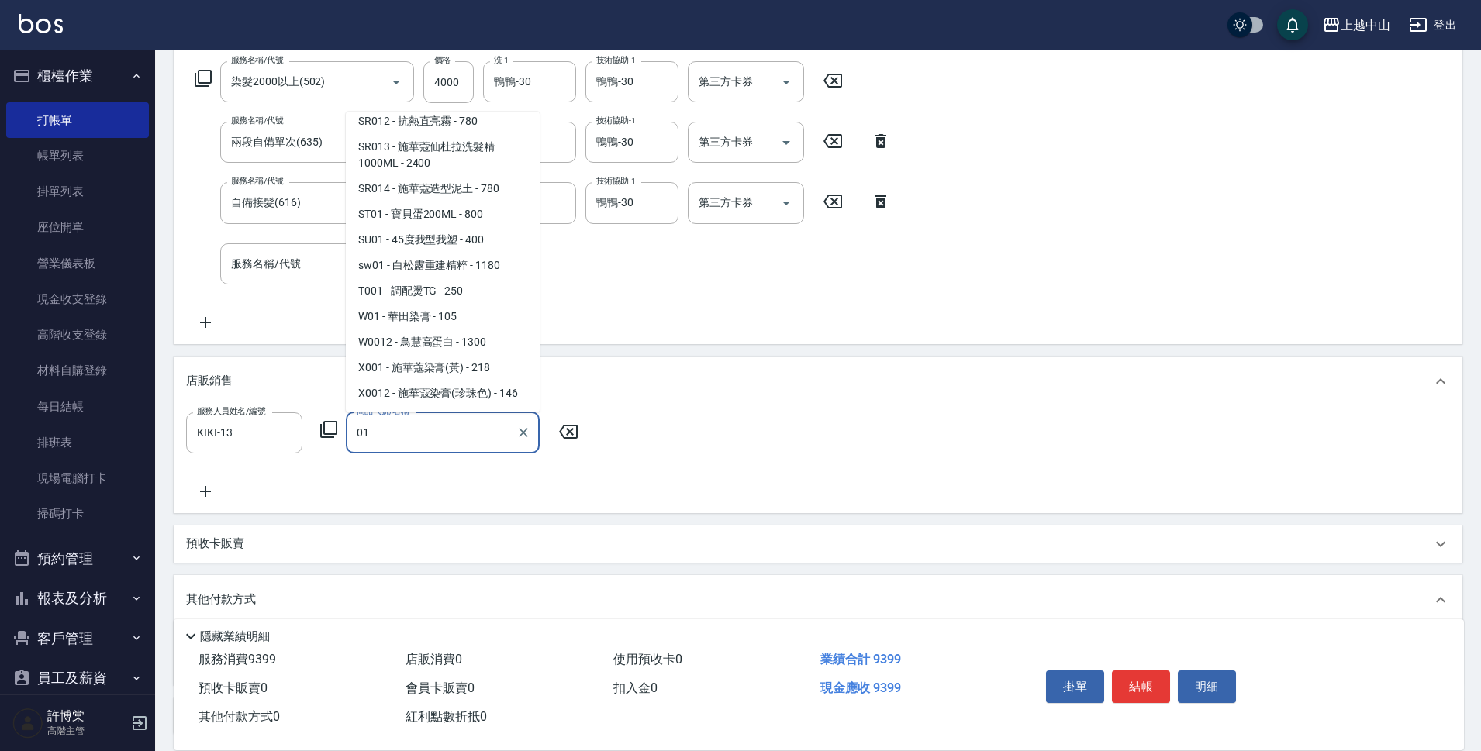
scroll to position [3519, 0]
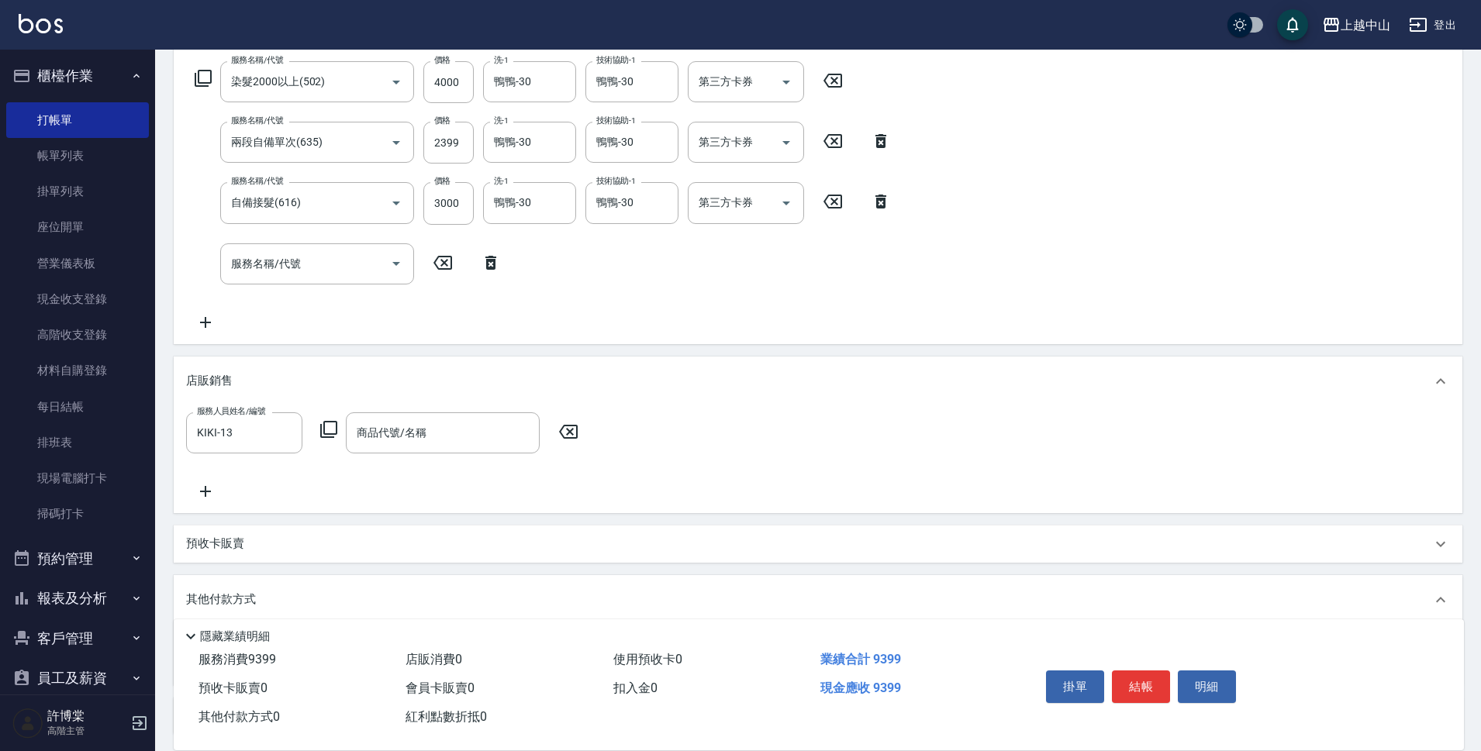
drag, startPoint x: 620, startPoint y: 430, endPoint x: 617, endPoint y: 418, distance: 12.8
click at [617, 418] on div "服務人員姓名/編號 KIKI-13 服務人員姓名/編號 商品代號/名稱 商品代號/名稱" at bounding box center [818, 456] width 1264 height 88
drag, startPoint x: 506, startPoint y: 406, endPoint x: 506, endPoint y: 418, distance: 11.6
click at [506, 414] on div "店販銷售 服務人員姓名/編號 KIKI-13 服務人員姓名/編號 商品代號/名稱 商品代號/名稱" at bounding box center [818, 435] width 1289 height 157
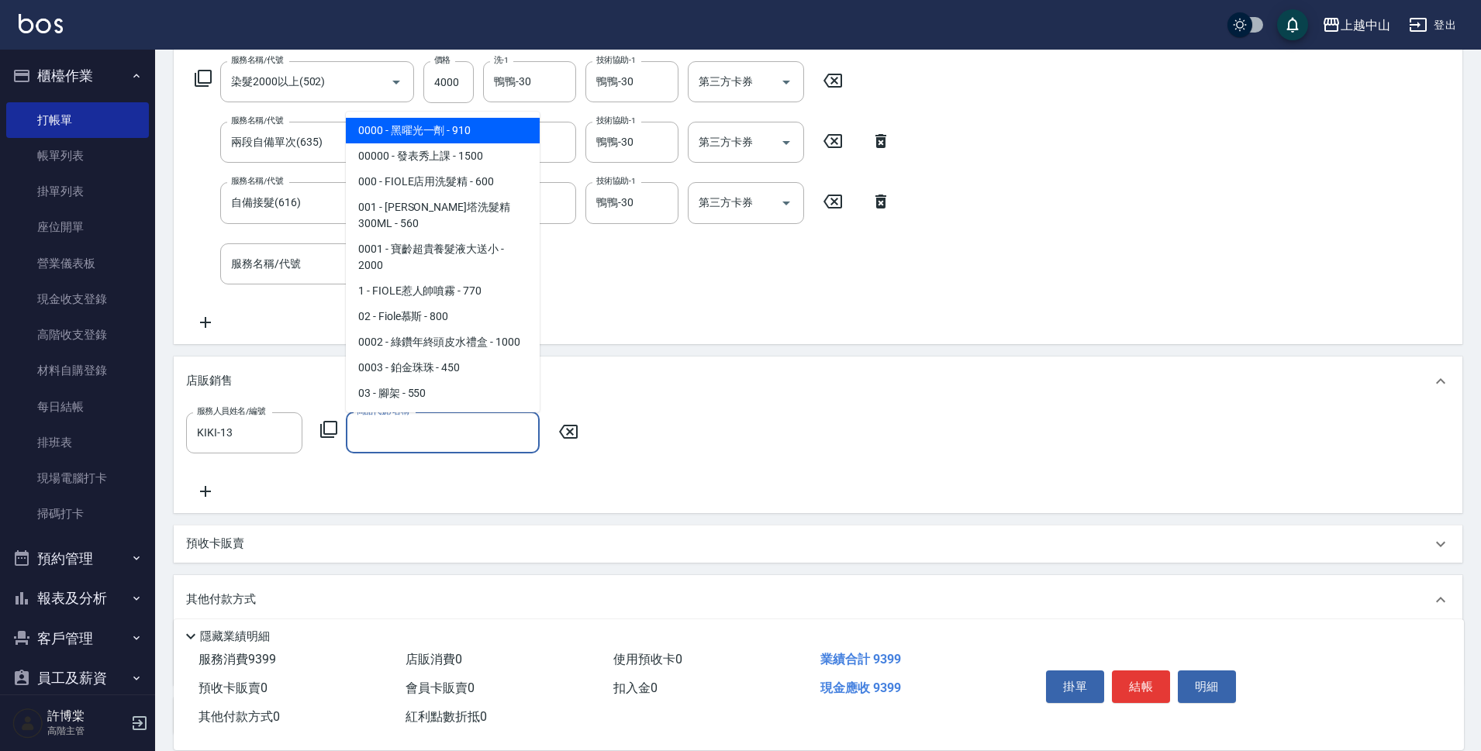
click at [506, 419] on input "商品代號/名稱" at bounding box center [443, 432] width 180 height 27
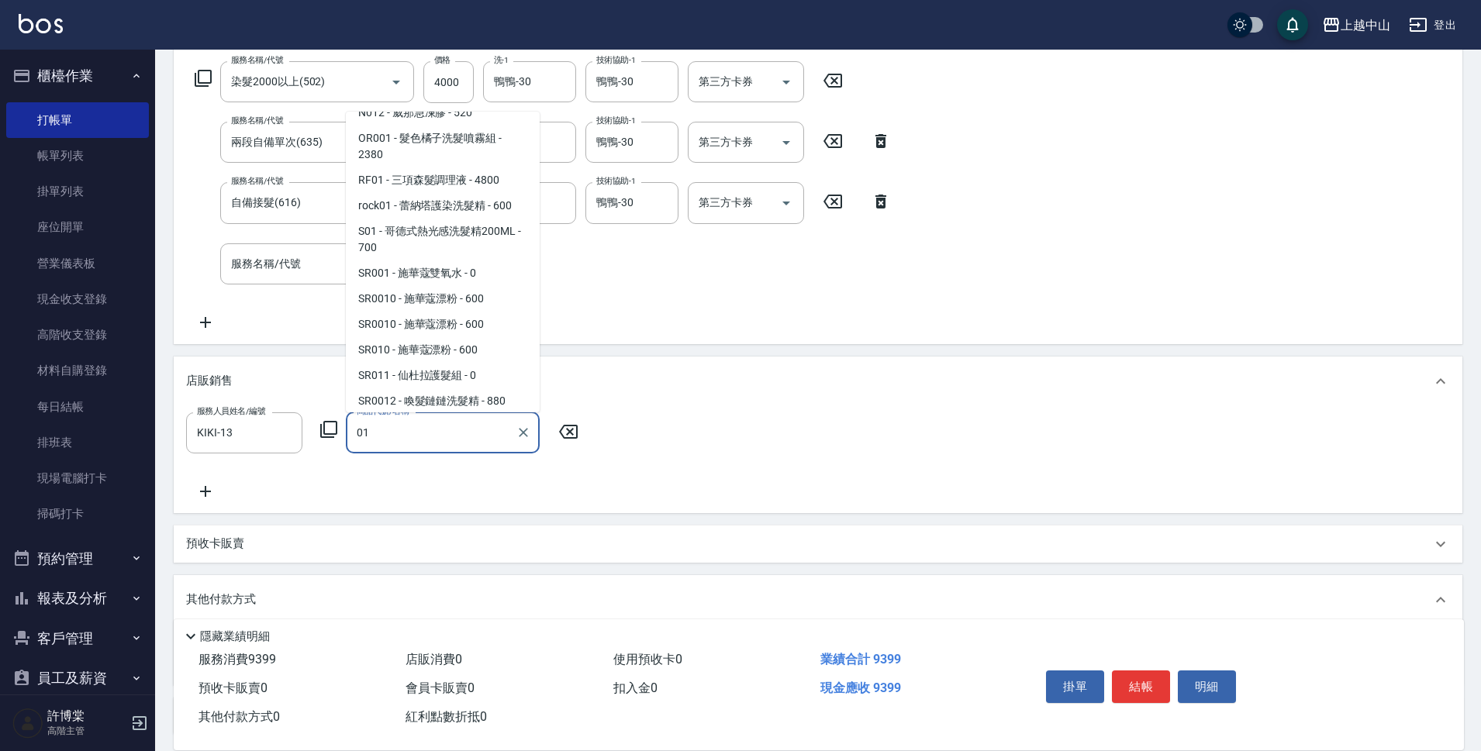
scroll to position [3135, 0]
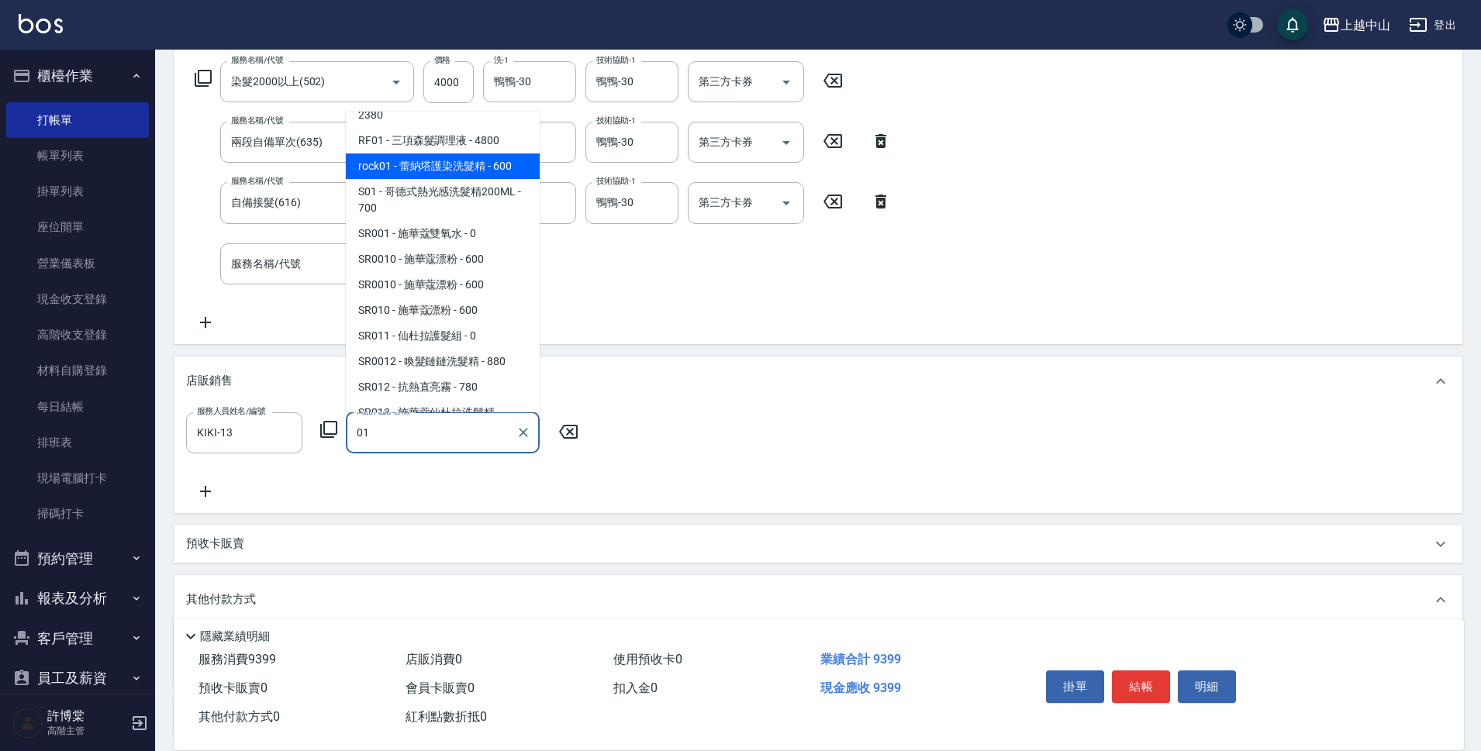
click at [482, 179] on span "rock01 - 蕾納塔護染洗髮精 - 600" at bounding box center [443, 167] width 194 height 26
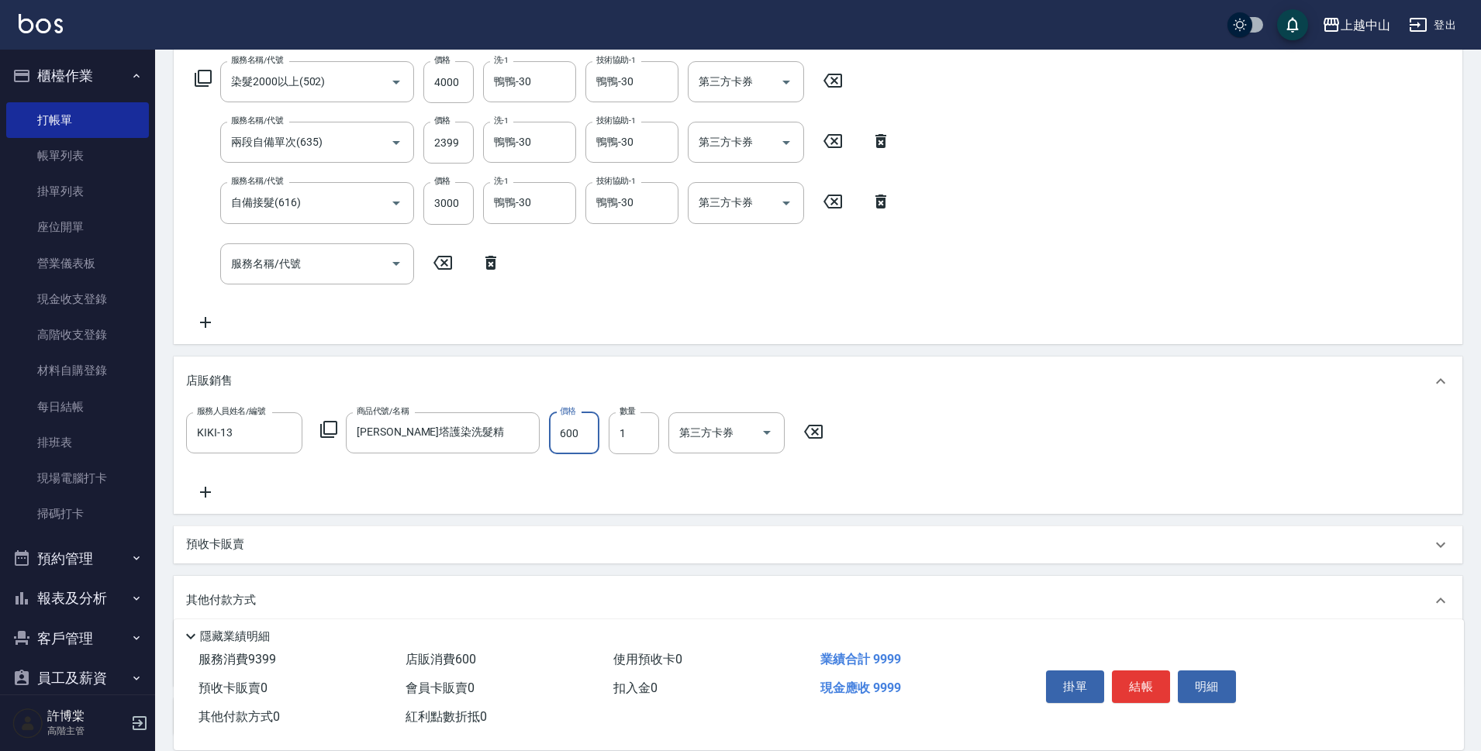
click at [571, 424] on input "600" at bounding box center [574, 433] width 50 height 42
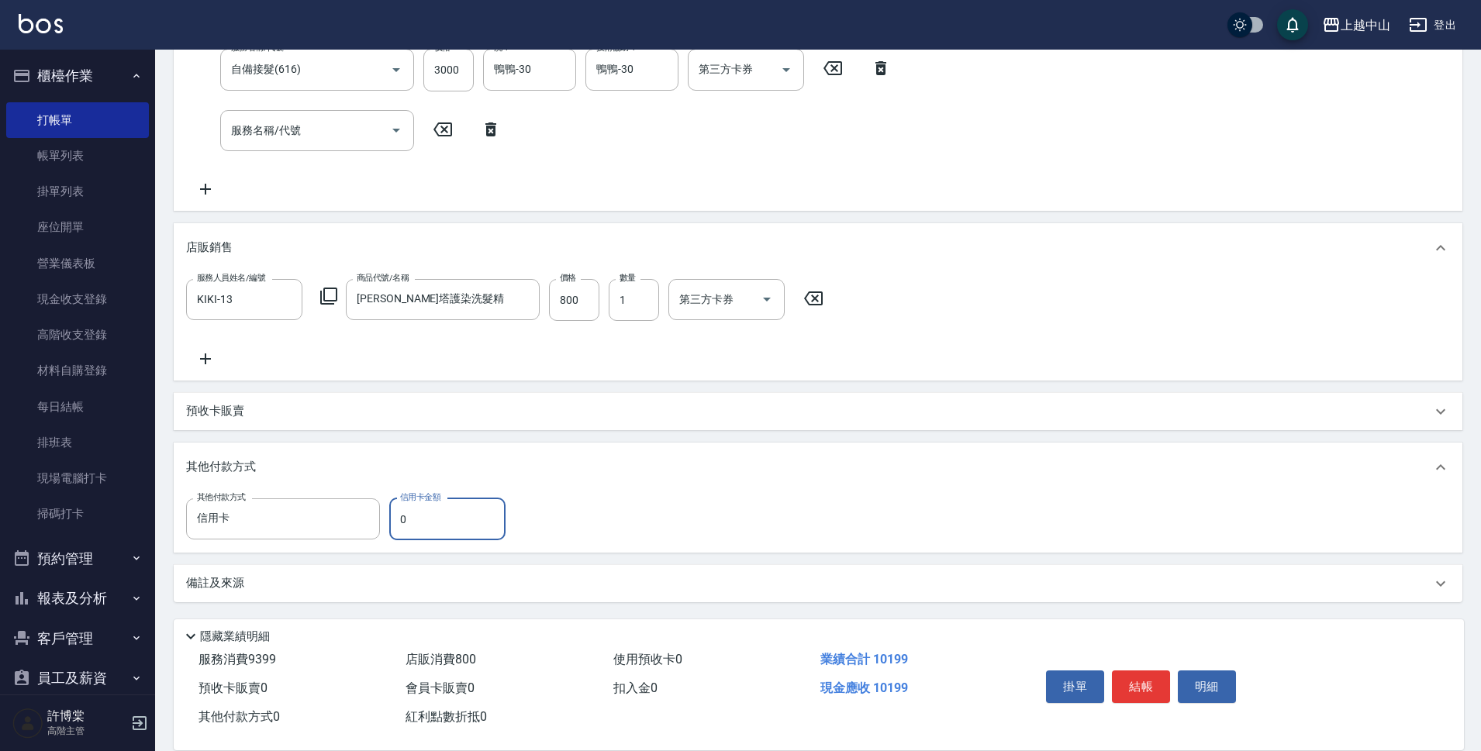
click at [416, 514] on input "0" at bounding box center [447, 520] width 116 height 42
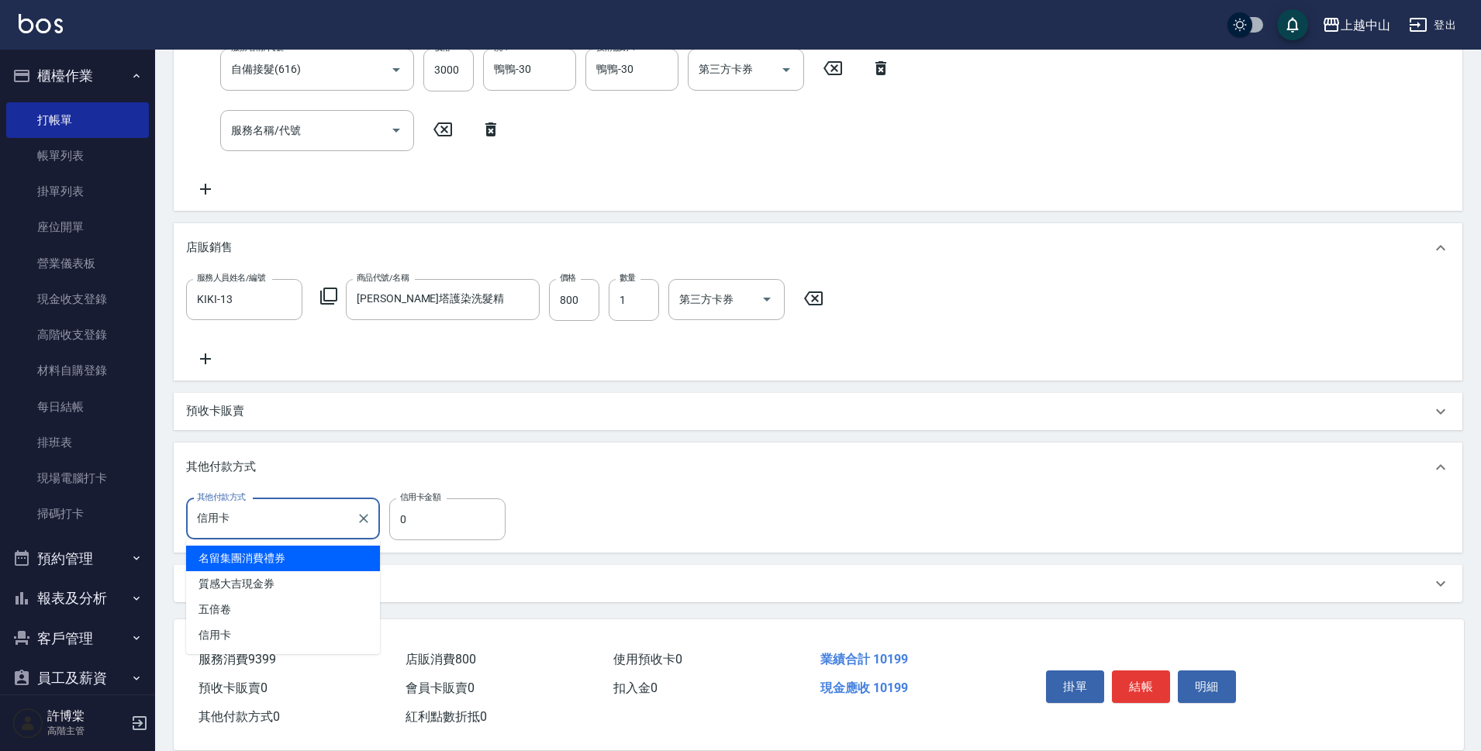
click at [316, 527] on input "信用卡" at bounding box center [271, 518] width 157 height 27
click at [370, 521] on icon "Clear" at bounding box center [364, 519] width 16 height 16
click at [631, 503] on div "其他付款方式 其他付款方式" at bounding box center [818, 519] width 1264 height 41
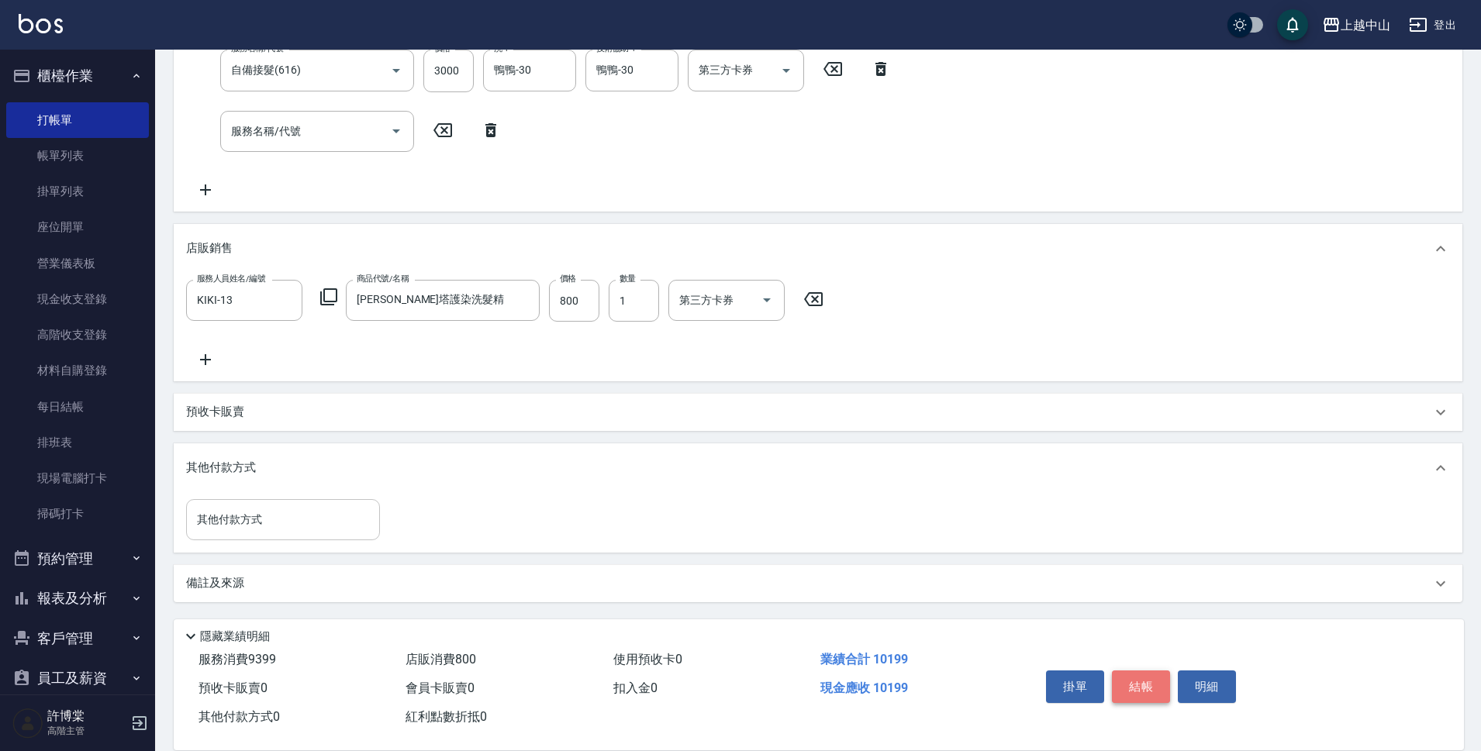
click at [1138, 683] on button "結帳" at bounding box center [1141, 687] width 58 height 33
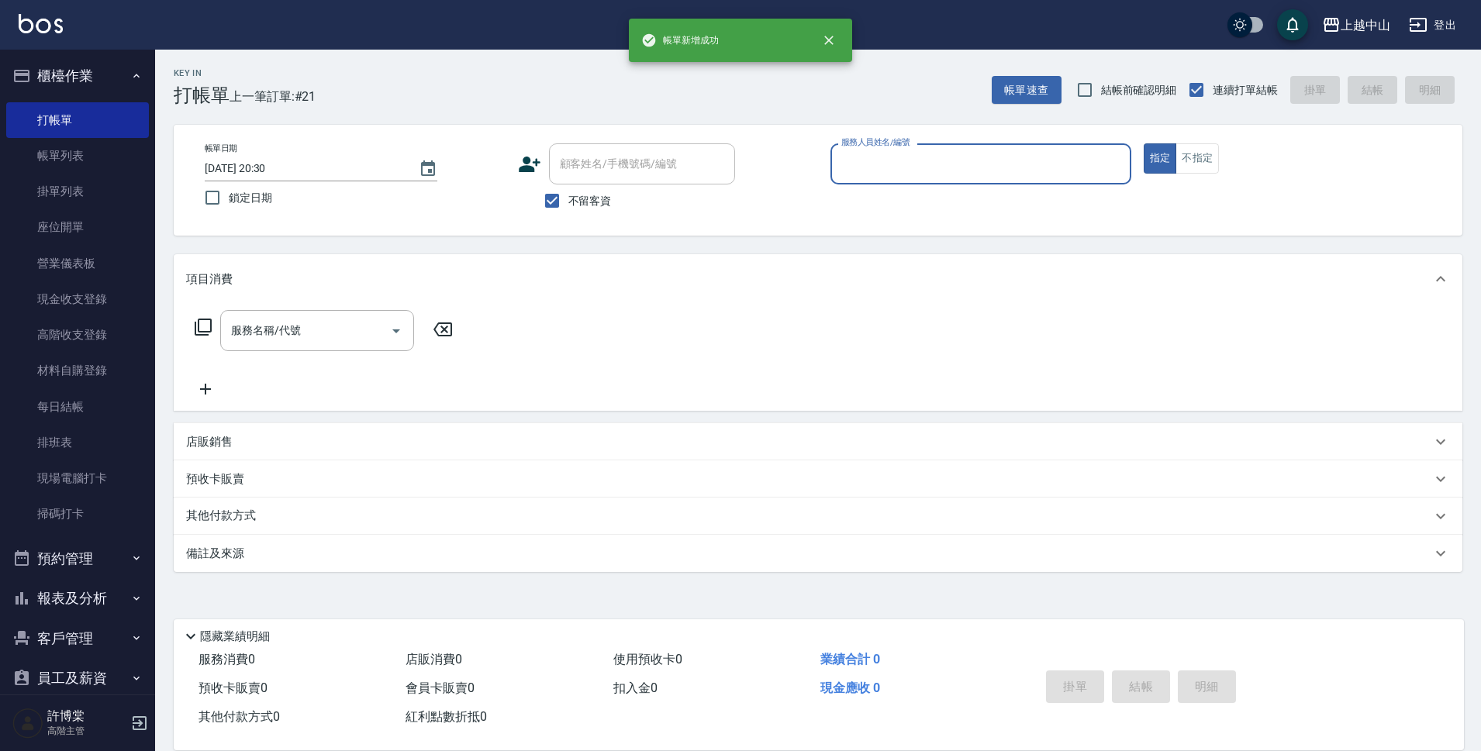
scroll to position [0, 0]
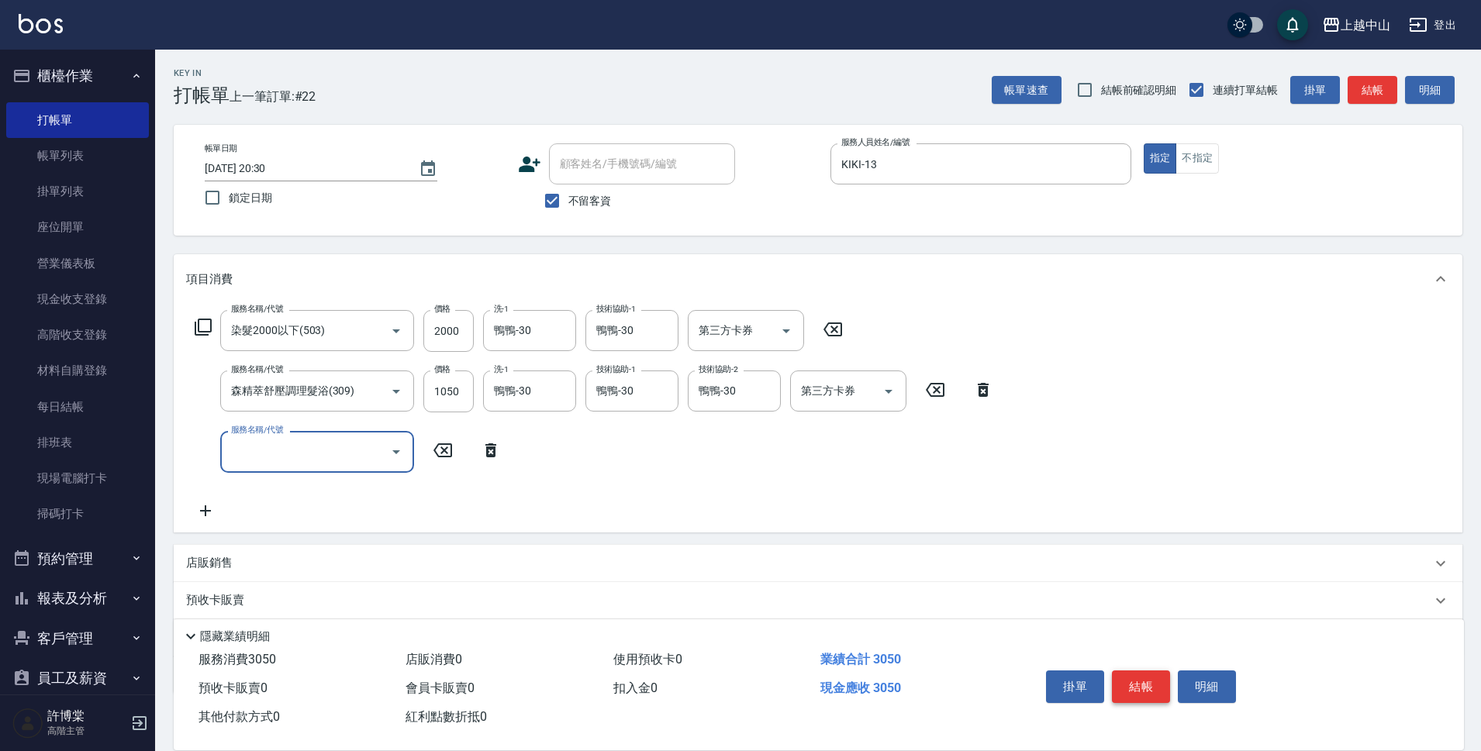
click at [1134, 686] on button "結帳" at bounding box center [1141, 687] width 58 height 33
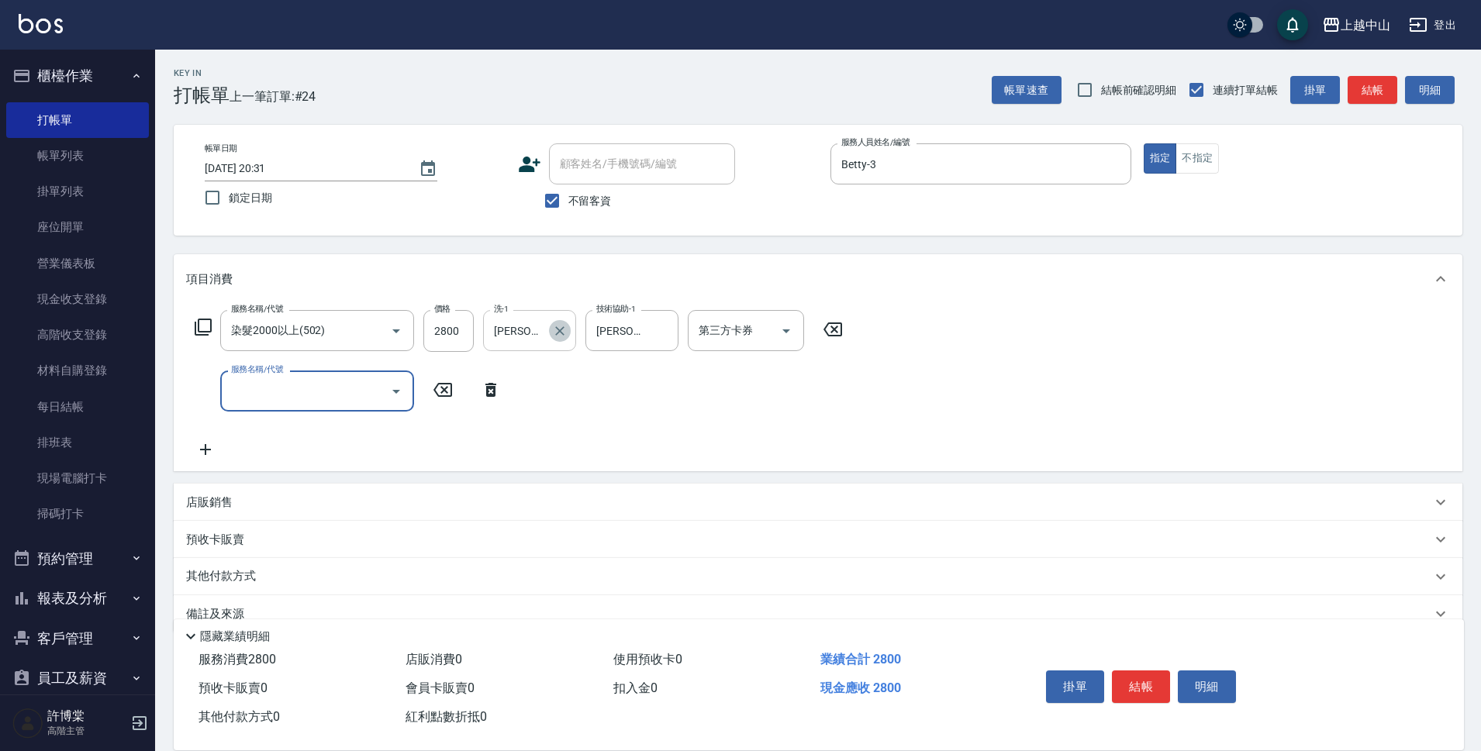
click at [557, 328] on icon "Clear" at bounding box center [559, 330] width 9 height 9
click at [1128, 681] on button "結帳" at bounding box center [1141, 687] width 58 height 33
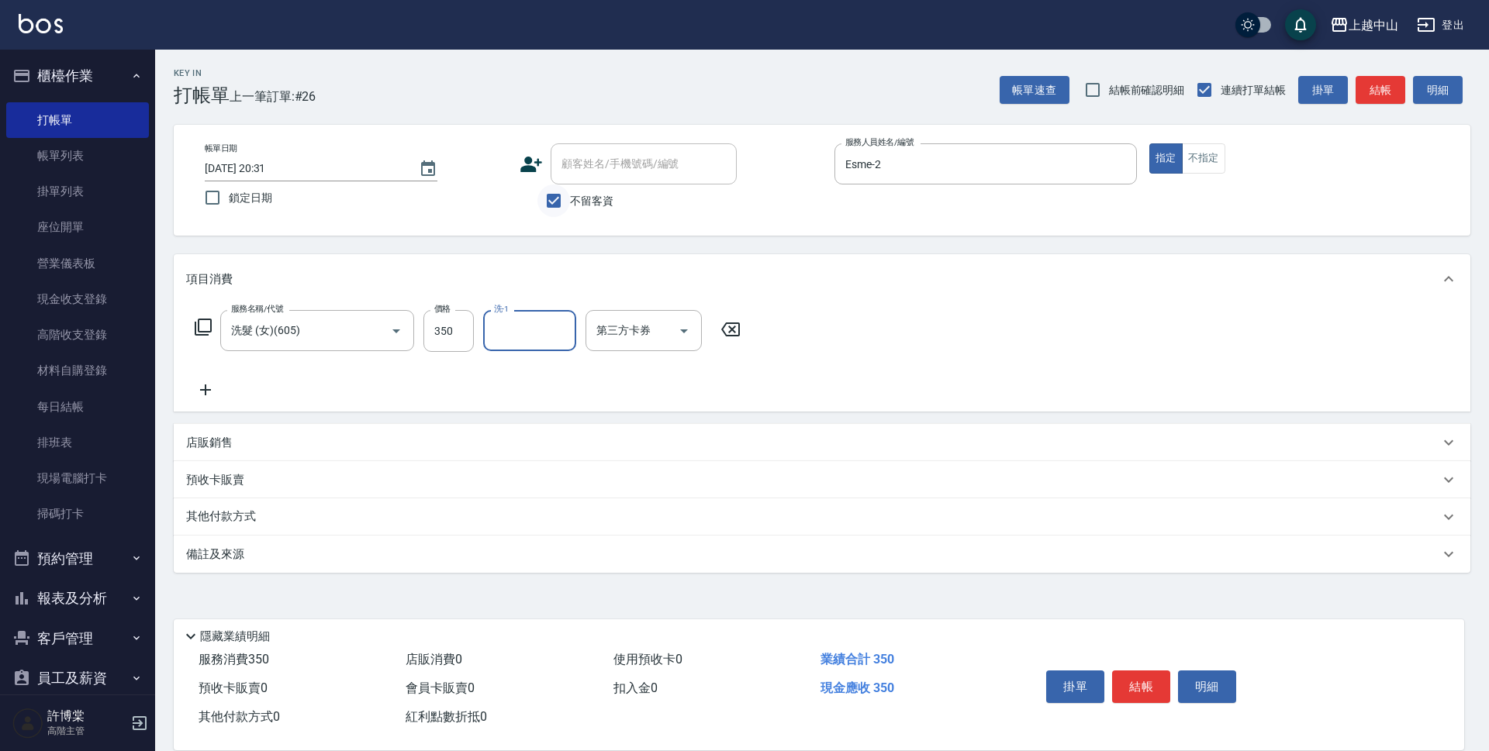
click at [558, 202] on input "不留客資" at bounding box center [553, 201] width 33 height 33
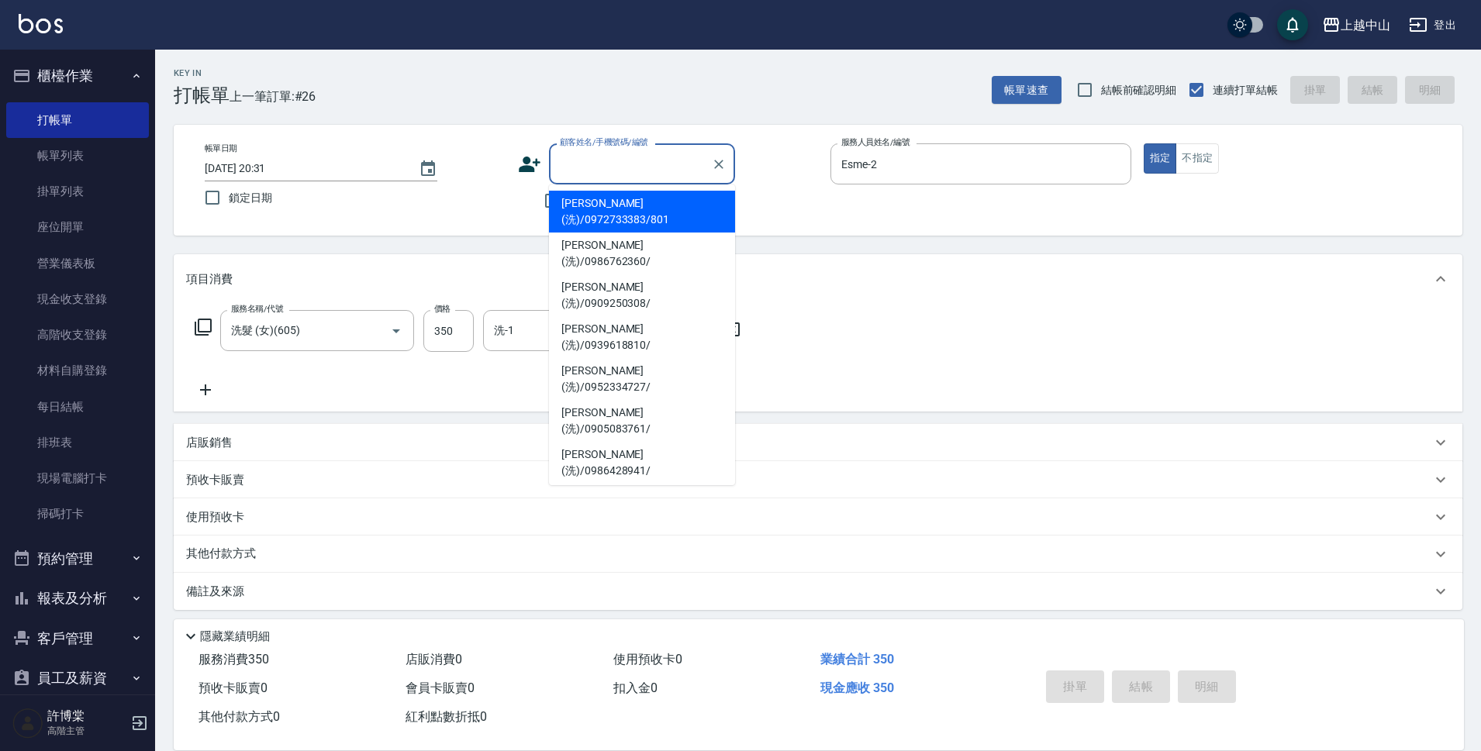
click at [605, 178] on input "顧客姓名/手機號碼/編號" at bounding box center [630, 163] width 149 height 27
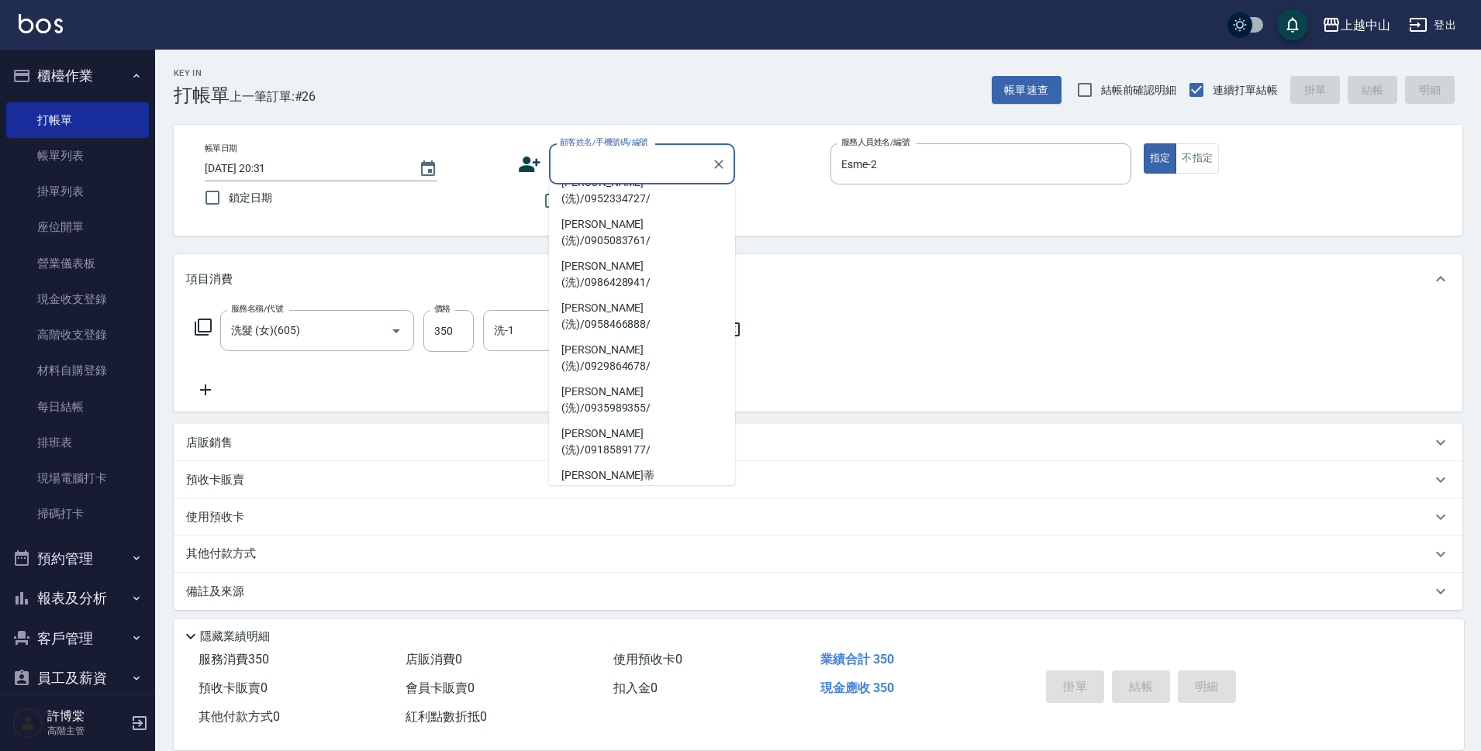
scroll to position [223, 0]
click at [664, 721] on li "[PERSON_NAME](洗)/0927060515/" at bounding box center [642, 742] width 186 height 42
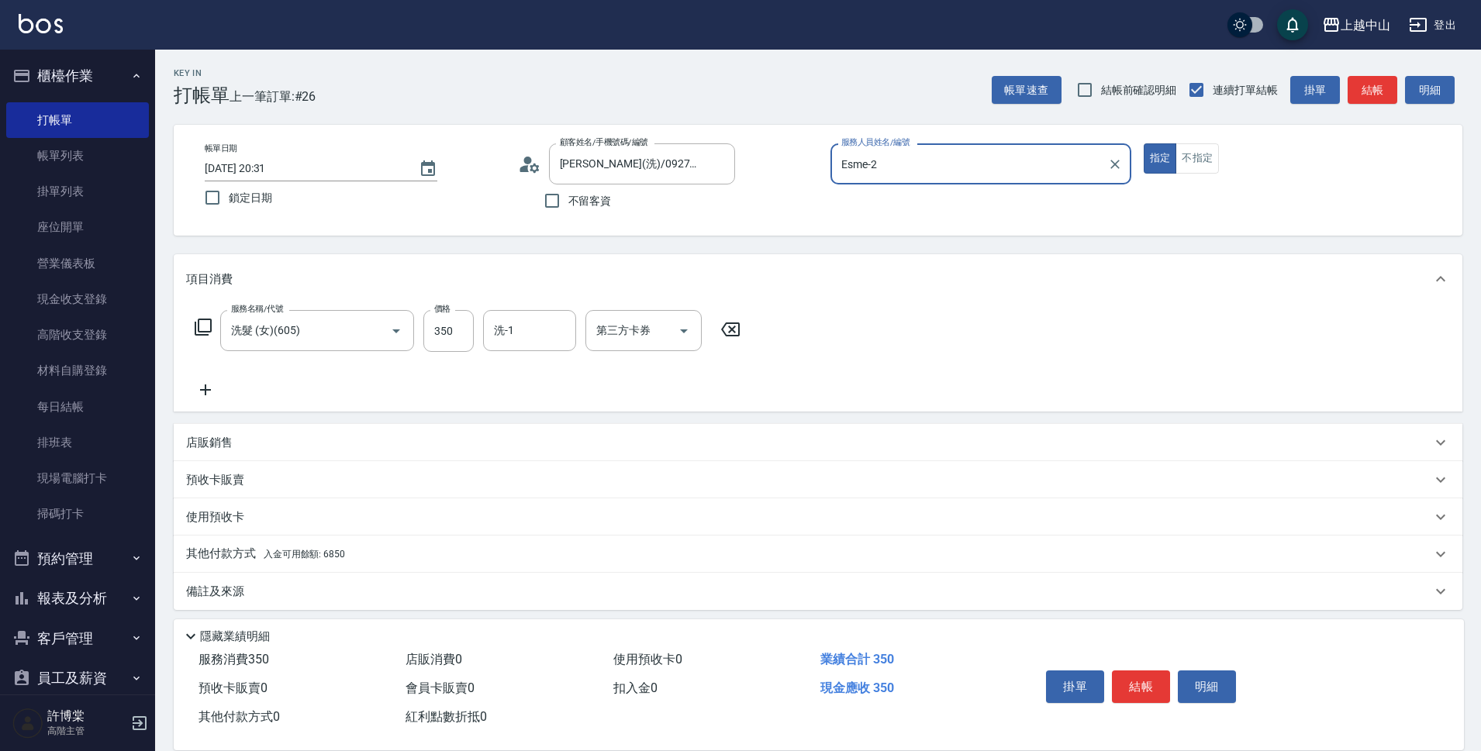
scroll to position [8, 0]
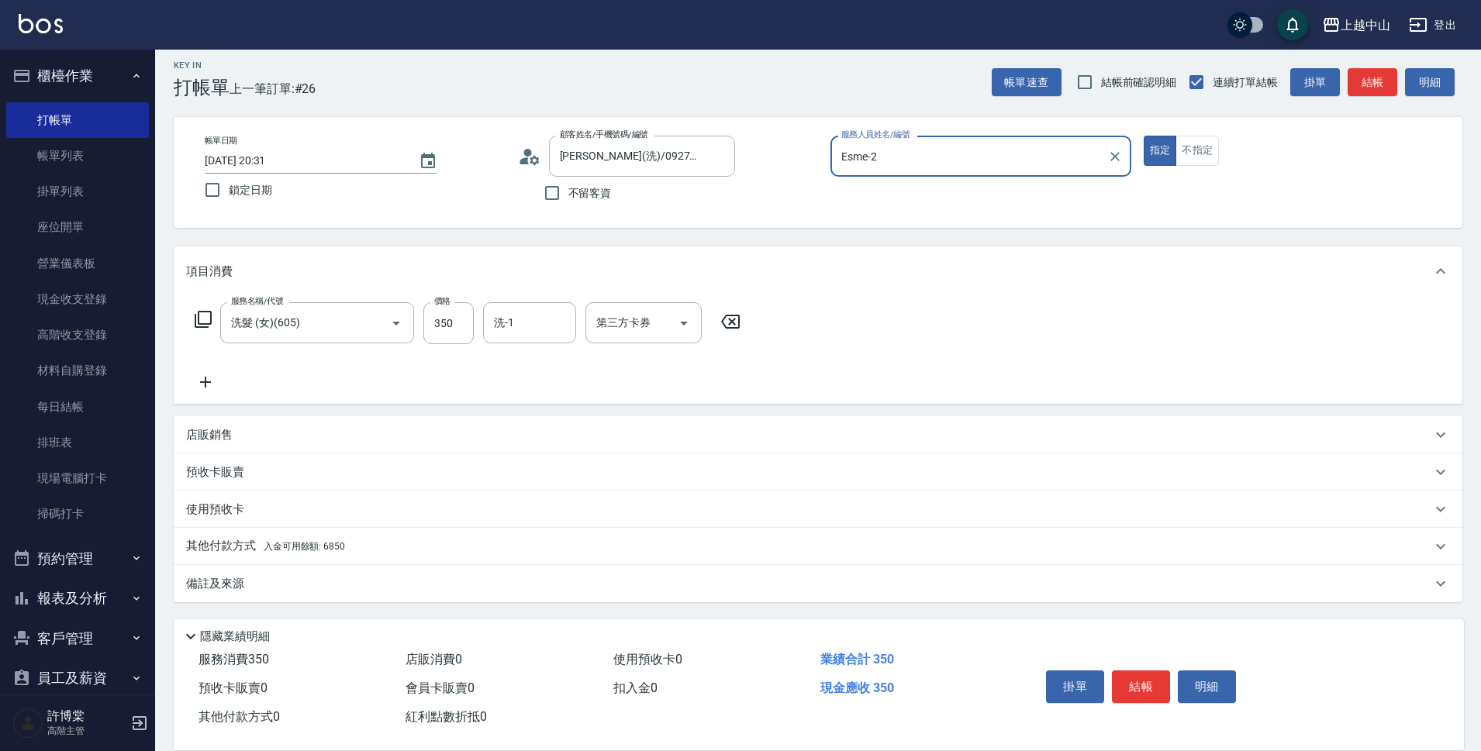
click at [289, 546] on span "入金可用餘額: 6850" at bounding box center [304, 546] width 81 height 11
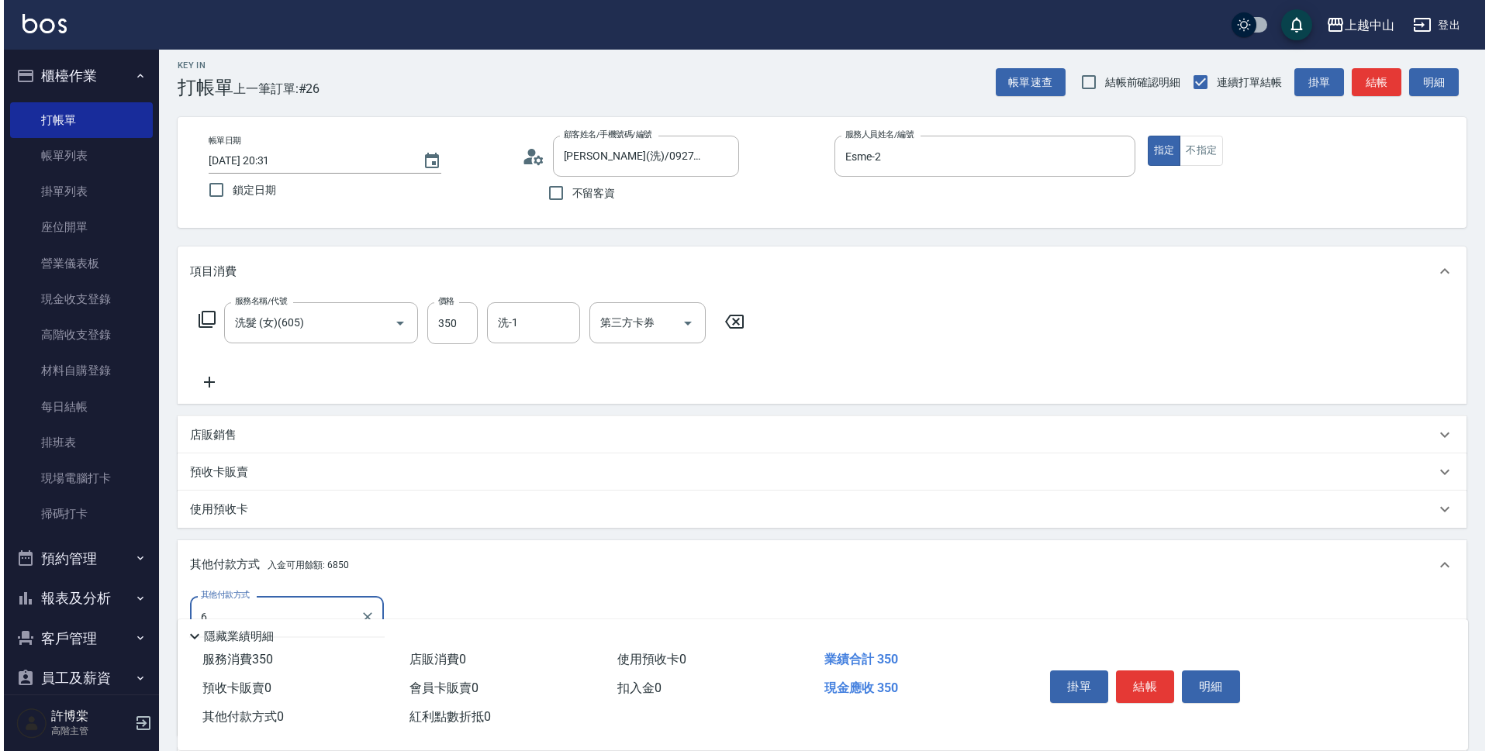
scroll to position [191, 0]
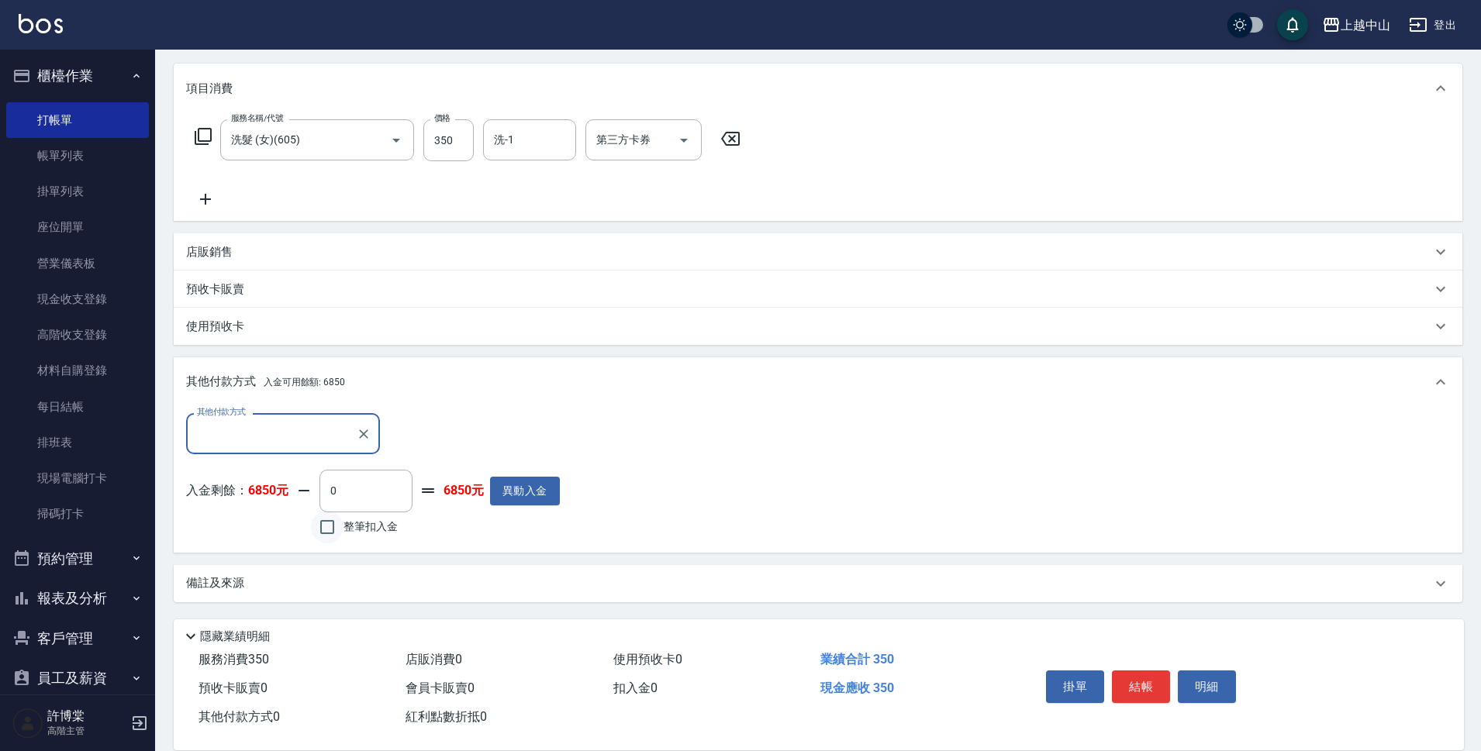
click at [332, 533] on input "整筆扣入金" at bounding box center [327, 527] width 33 height 33
click at [1205, 679] on button "明細" at bounding box center [1207, 687] width 58 height 33
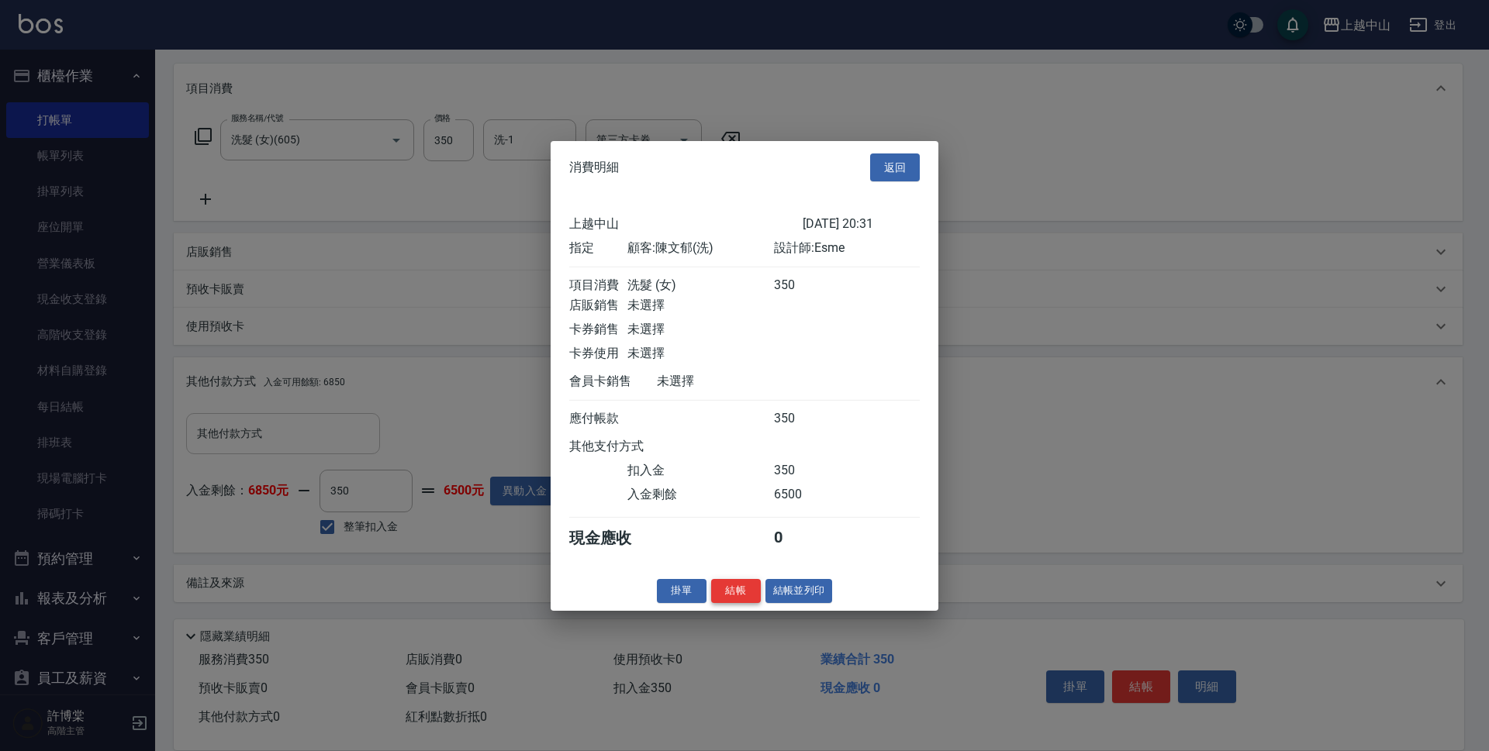
click at [734, 603] on button "結帳" at bounding box center [736, 591] width 50 height 24
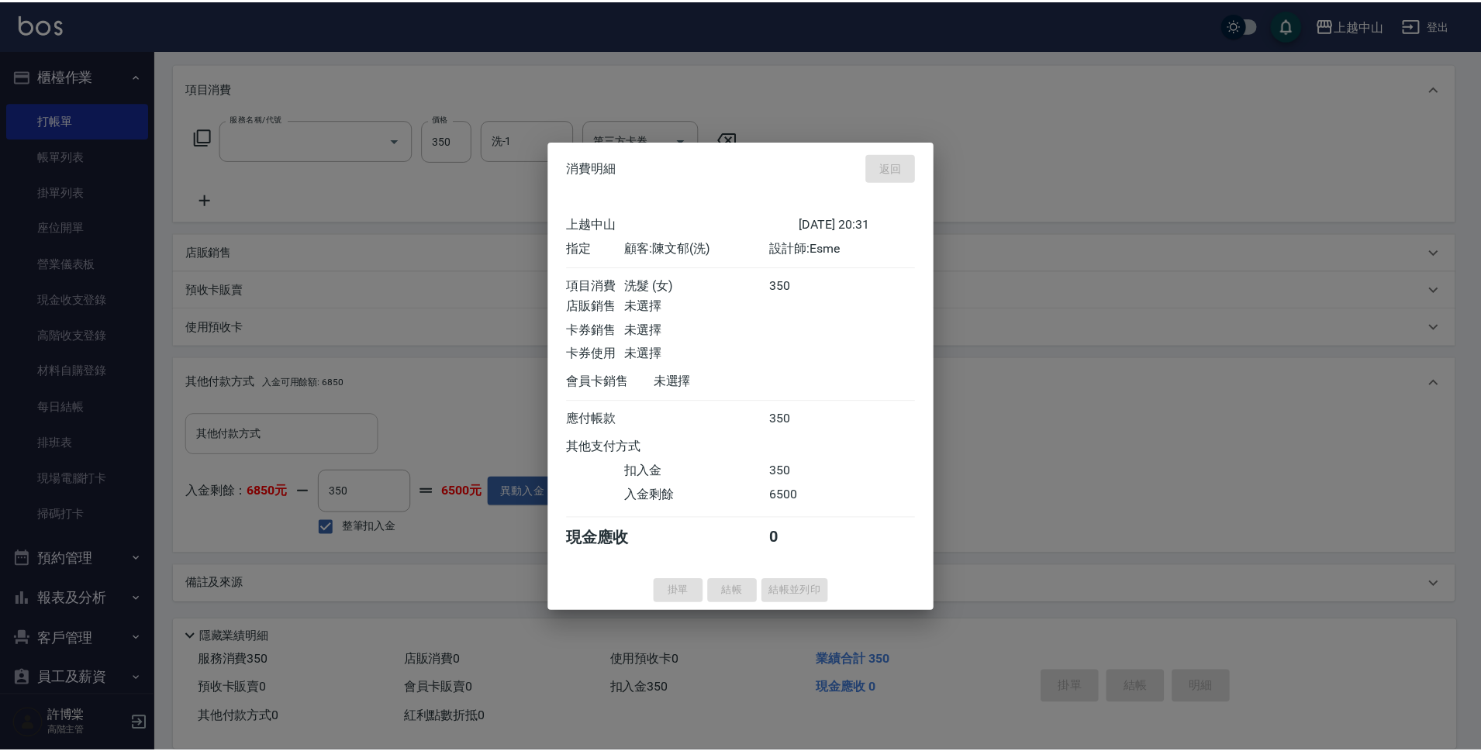
scroll to position [0, 0]
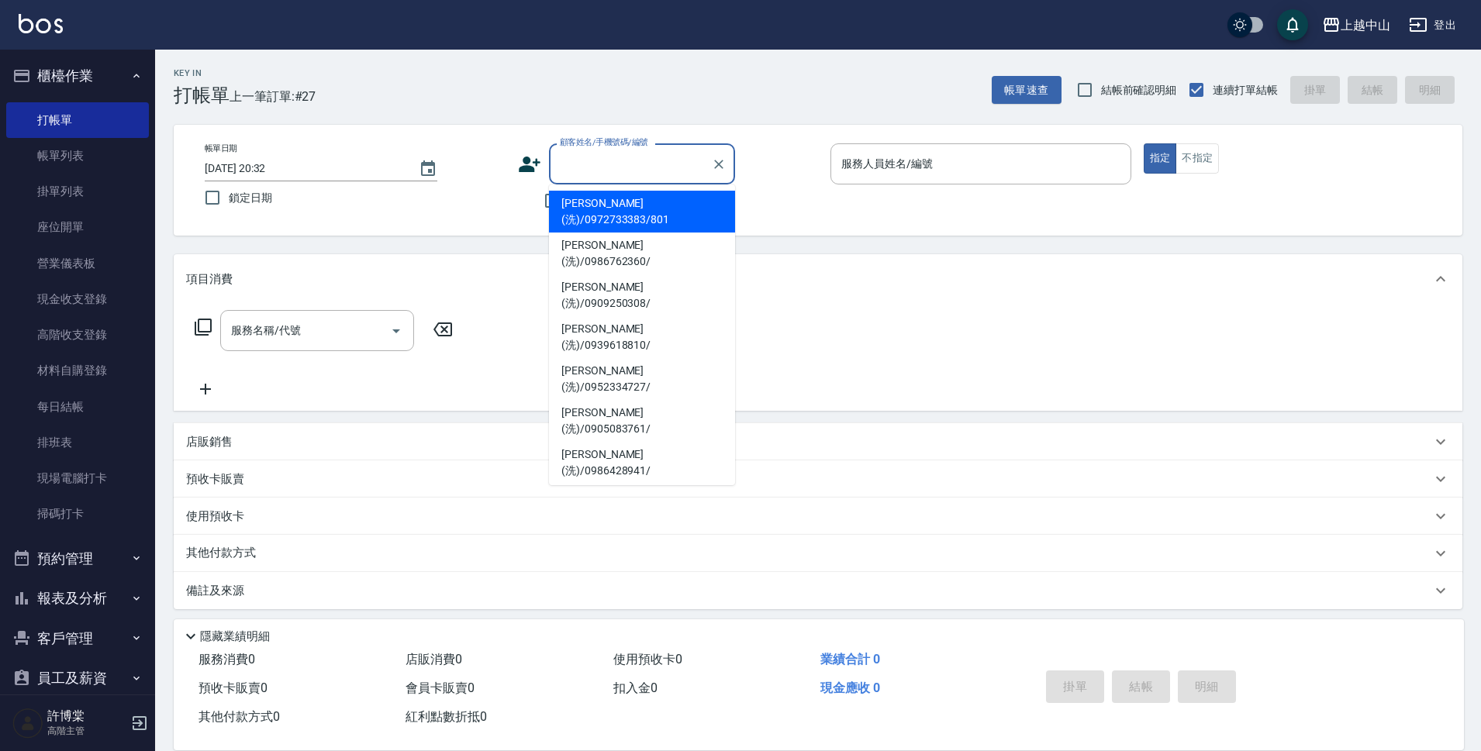
click at [614, 170] on input "顧客姓名/手機號碼/編號" at bounding box center [630, 163] width 149 height 27
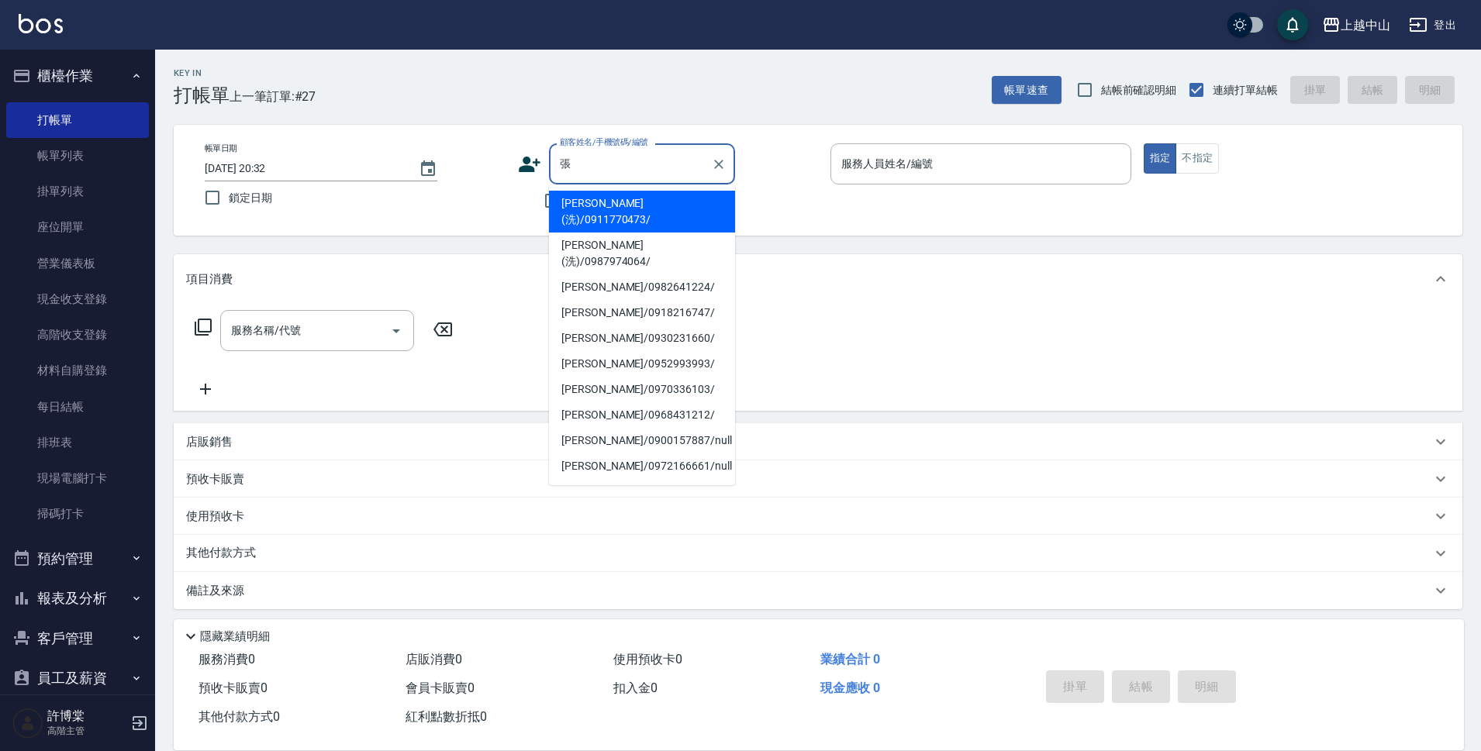
click at [654, 202] on li "[PERSON_NAME](洗)/0911770473/" at bounding box center [642, 212] width 186 height 42
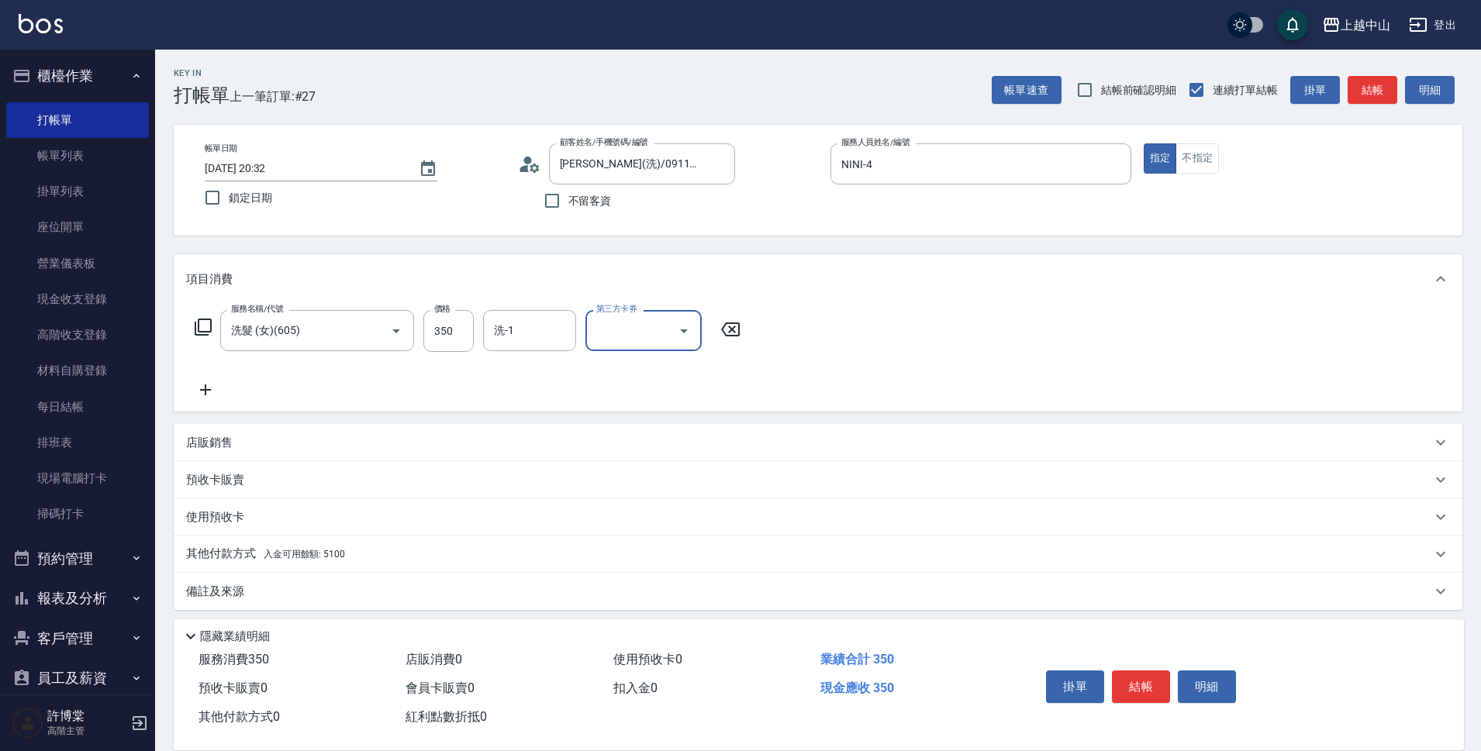
scroll to position [8, 0]
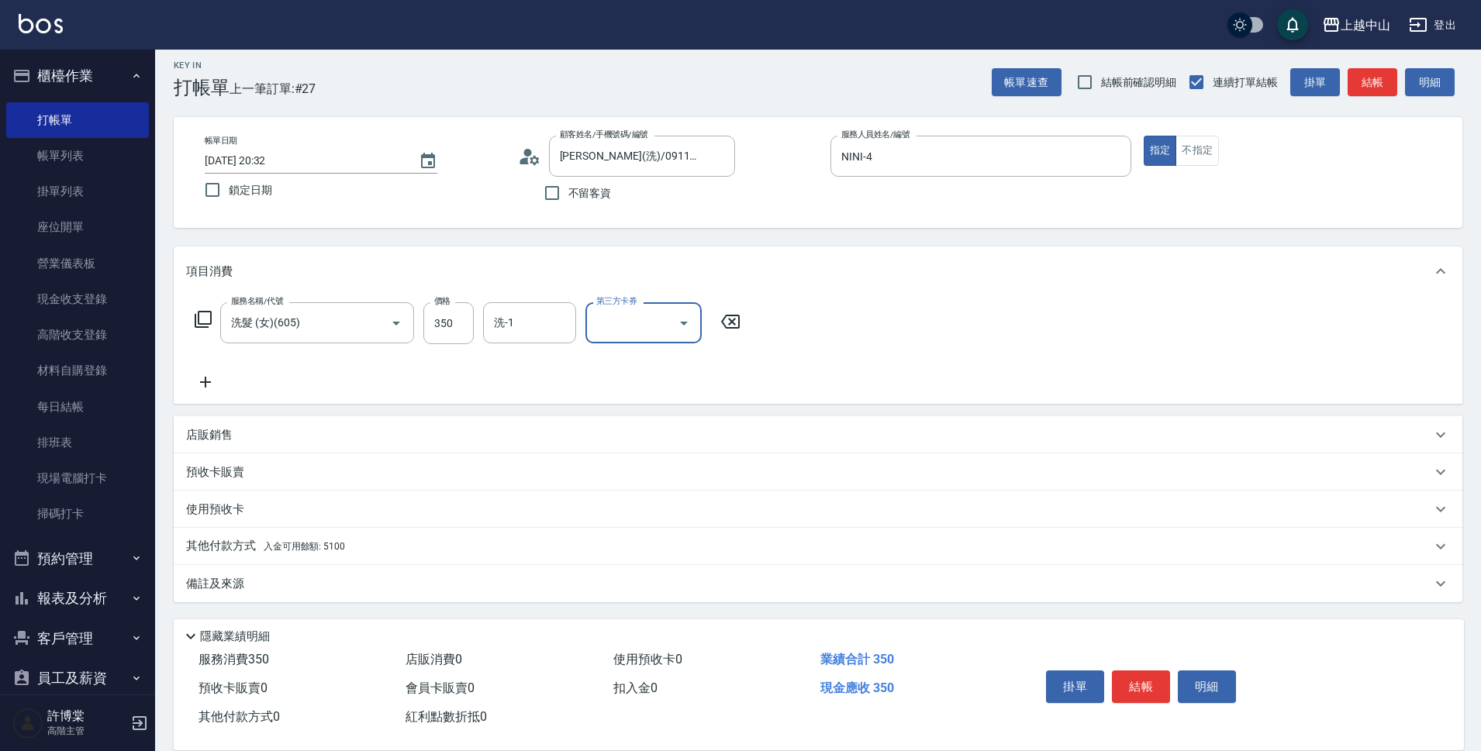
click at [309, 551] on span "入金可用餘額: 5100" at bounding box center [304, 546] width 81 height 11
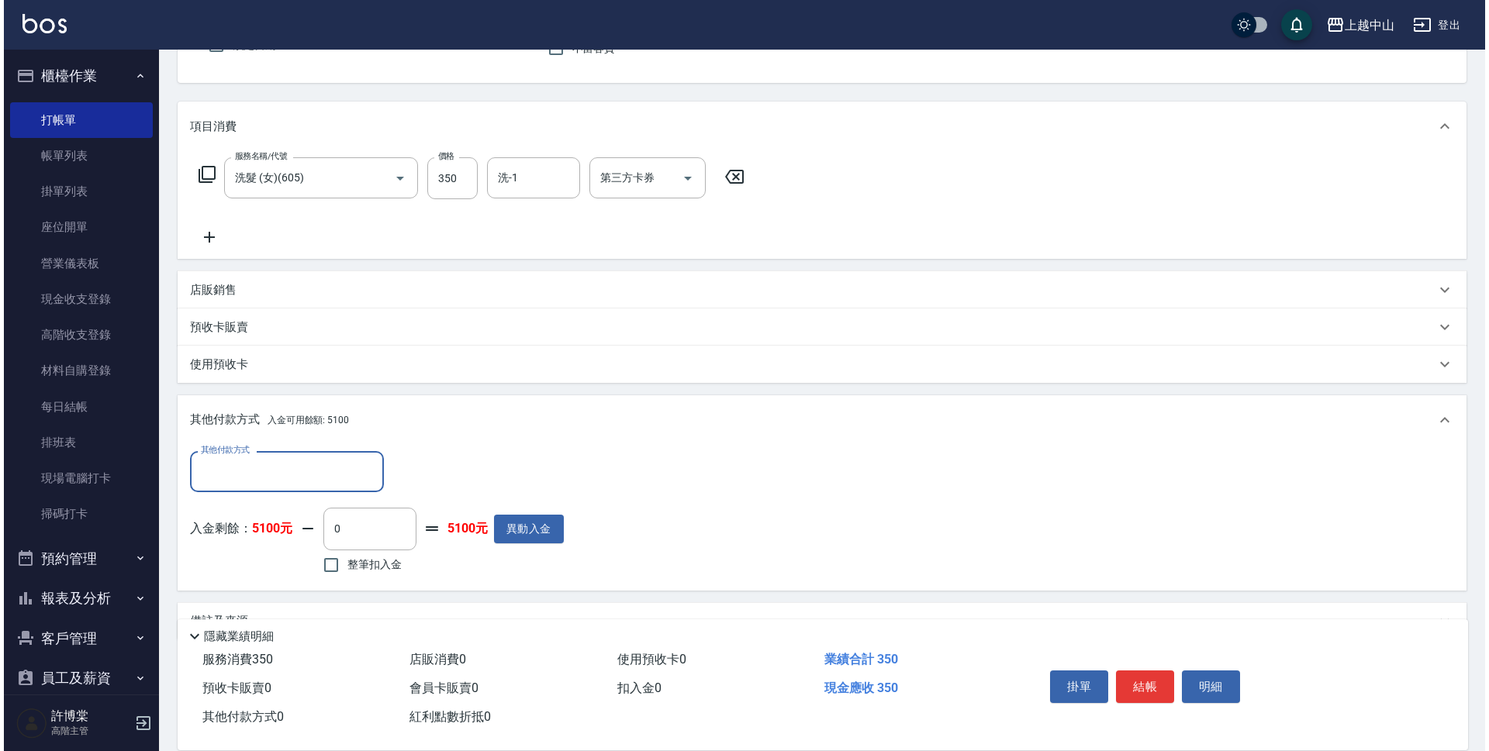
scroll to position [191, 0]
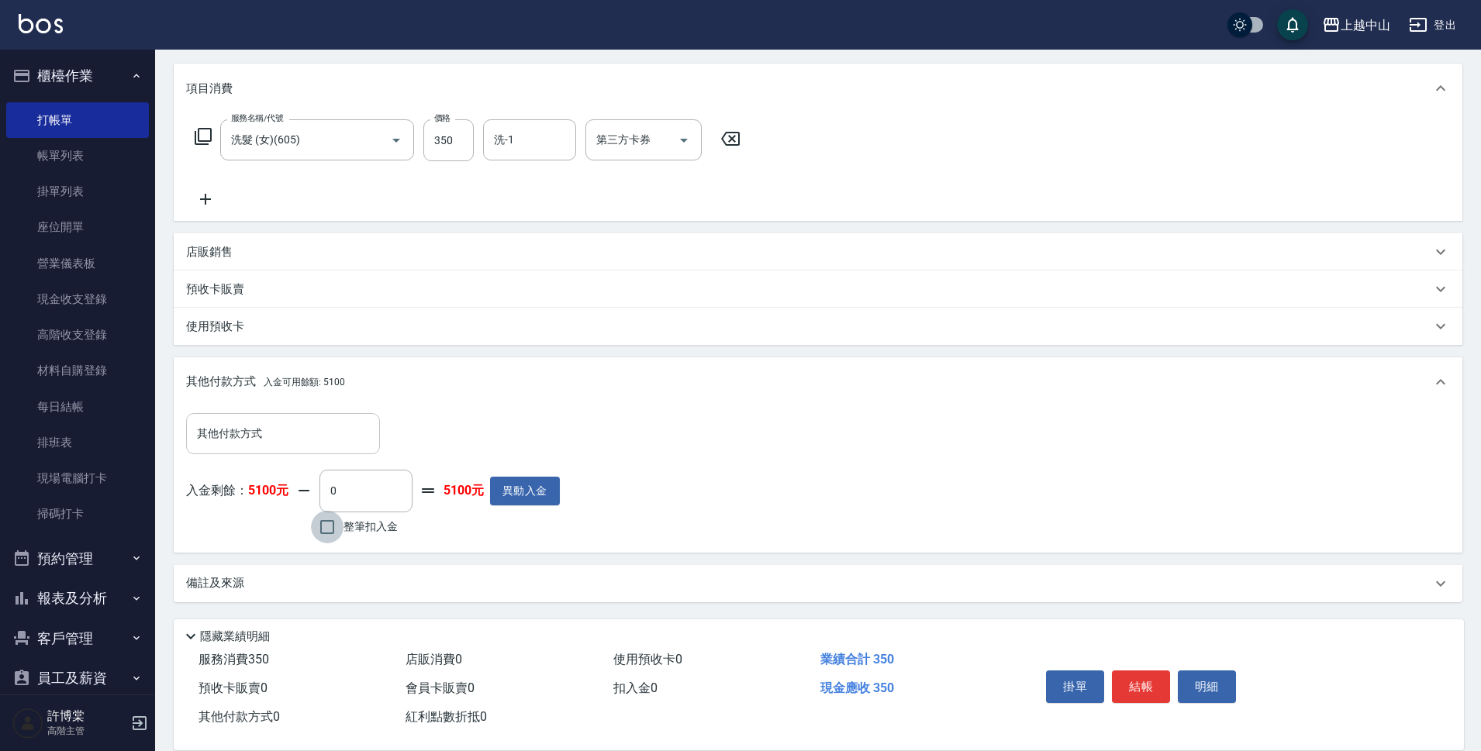
click at [341, 530] on input "整筆扣入金" at bounding box center [327, 527] width 33 height 33
click at [1202, 671] on button "明細" at bounding box center [1207, 687] width 58 height 33
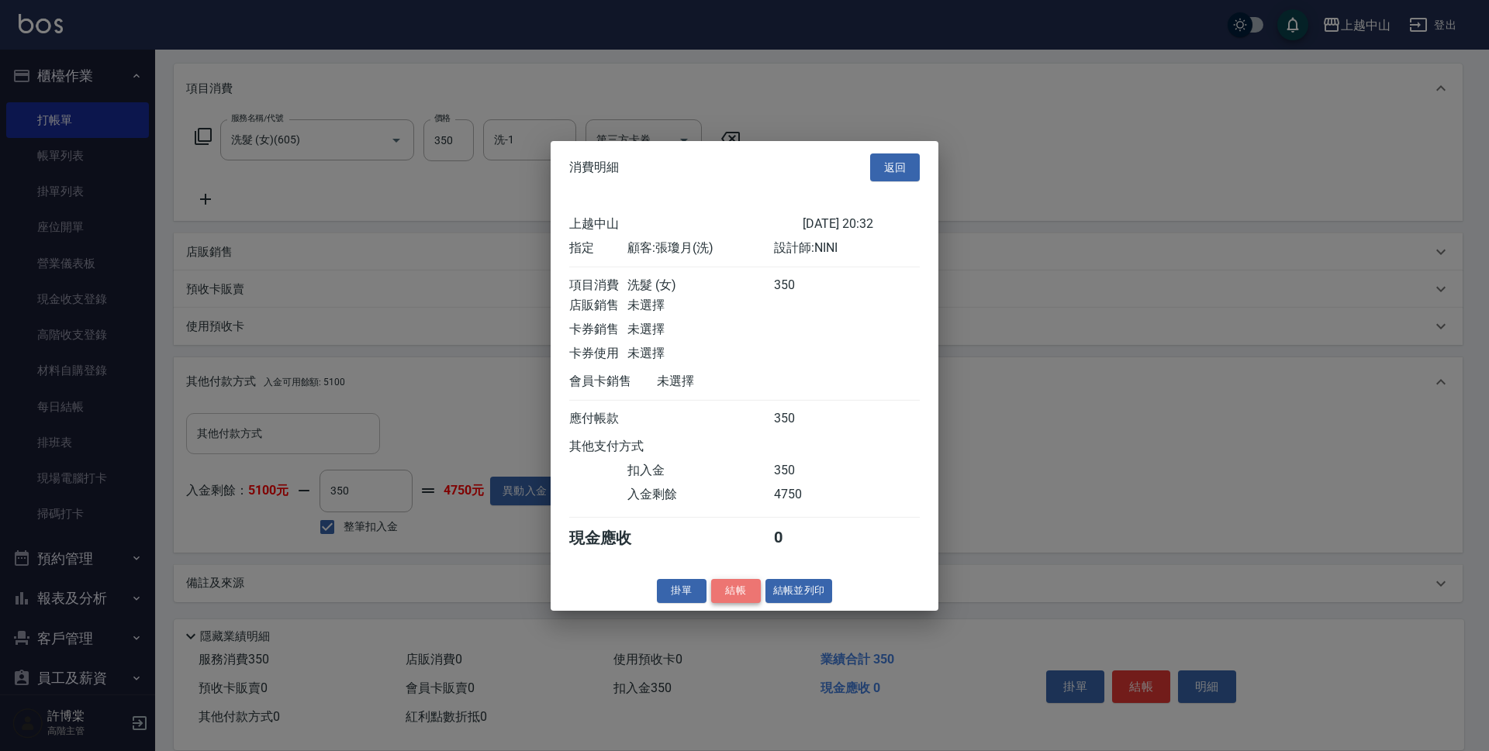
click at [730, 603] on button "結帳" at bounding box center [736, 591] width 50 height 24
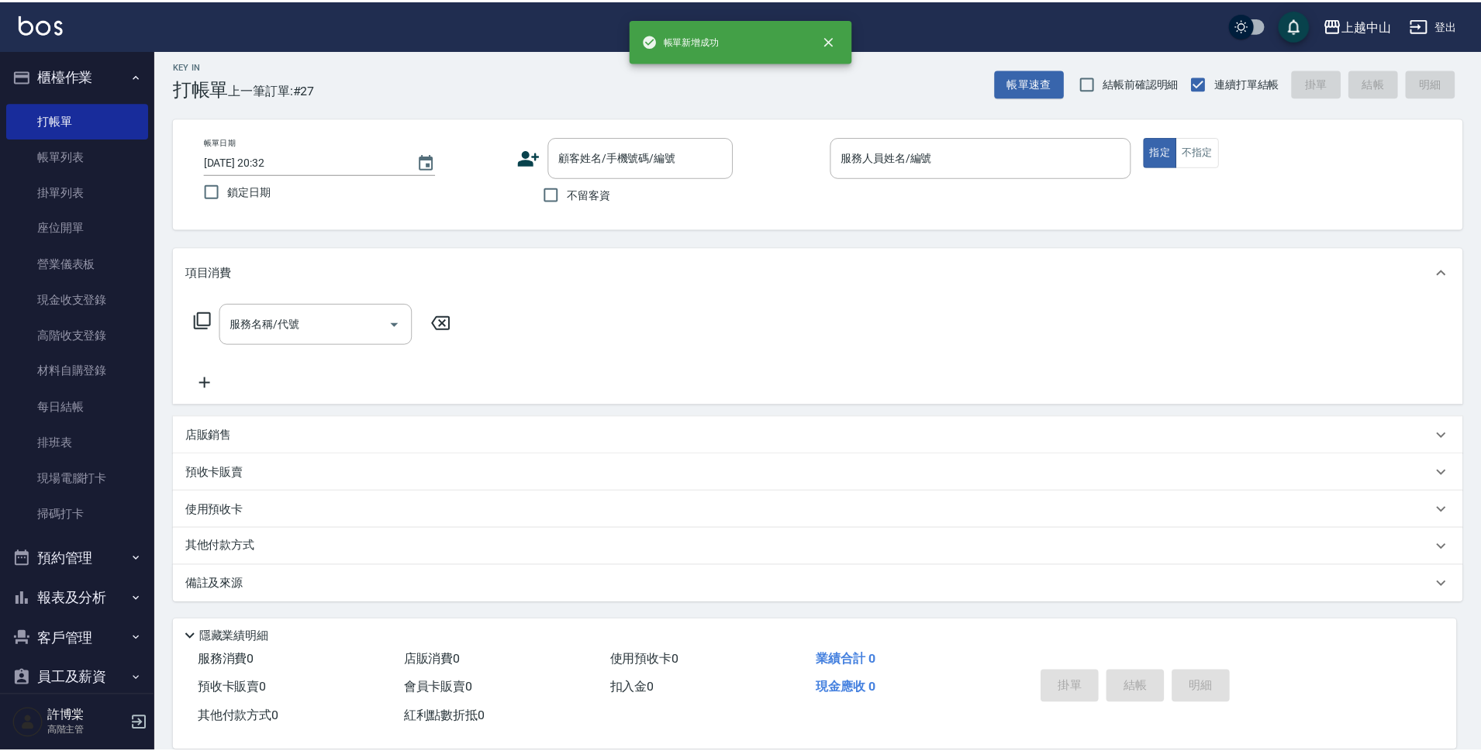
scroll to position [0, 0]
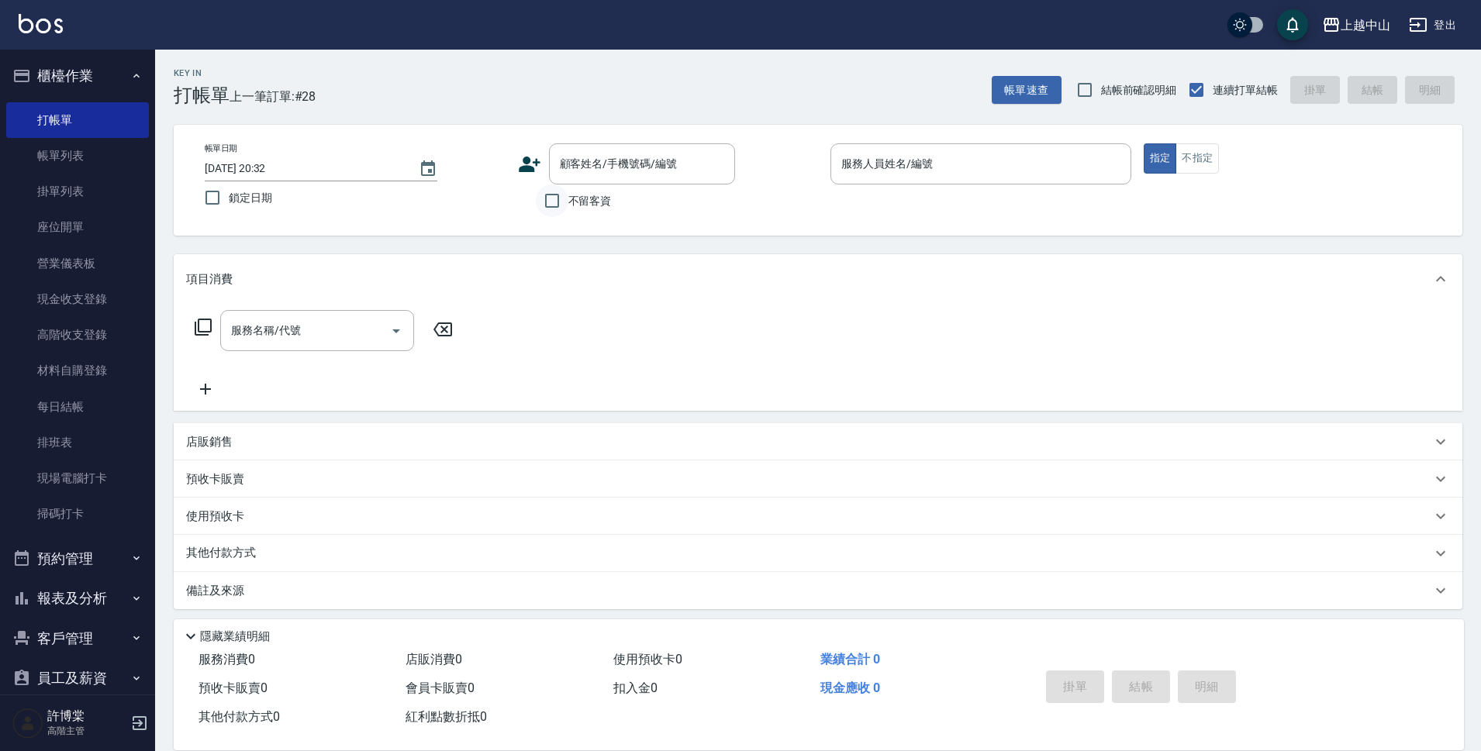
click at [546, 204] on input "不留客資" at bounding box center [552, 201] width 33 height 33
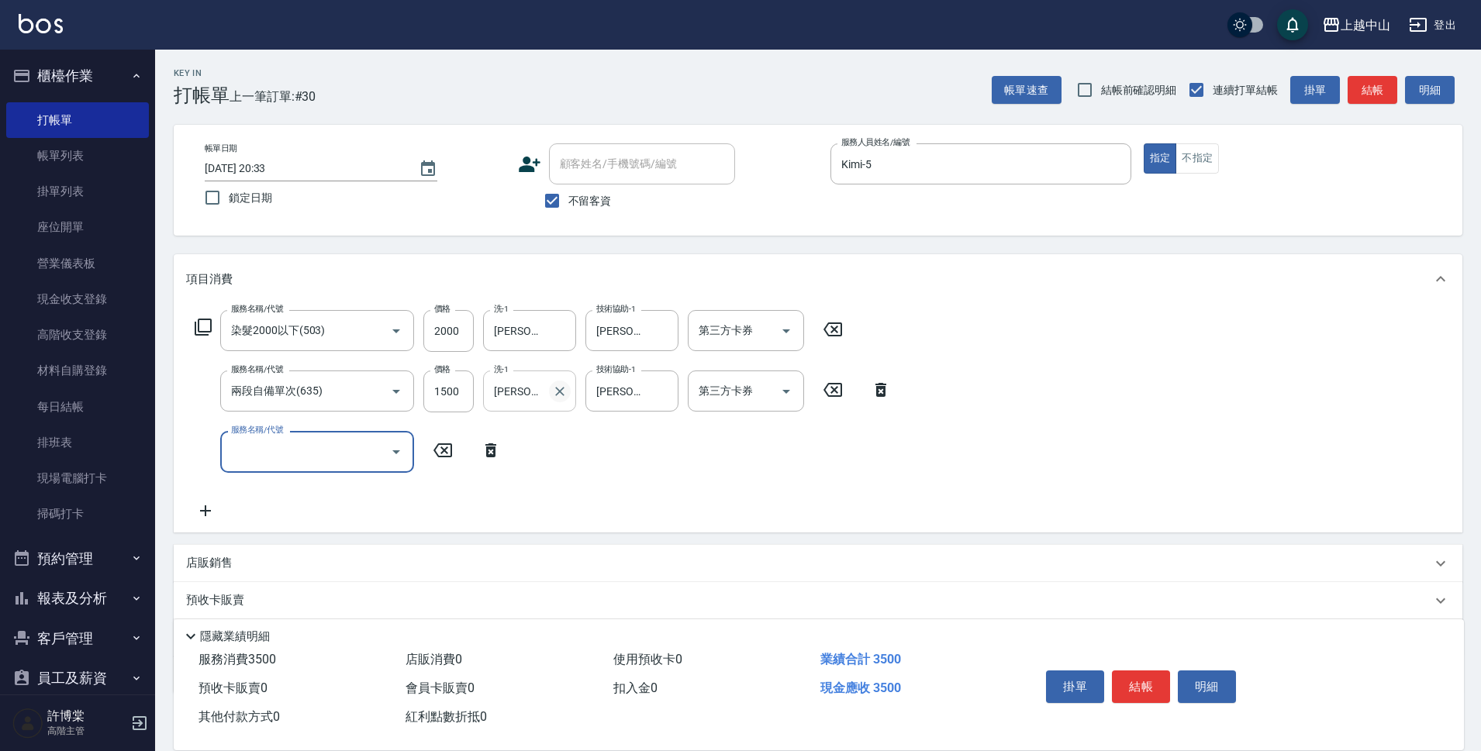
click at [556, 395] on icon "Clear" at bounding box center [559, 391] width 9 height 9
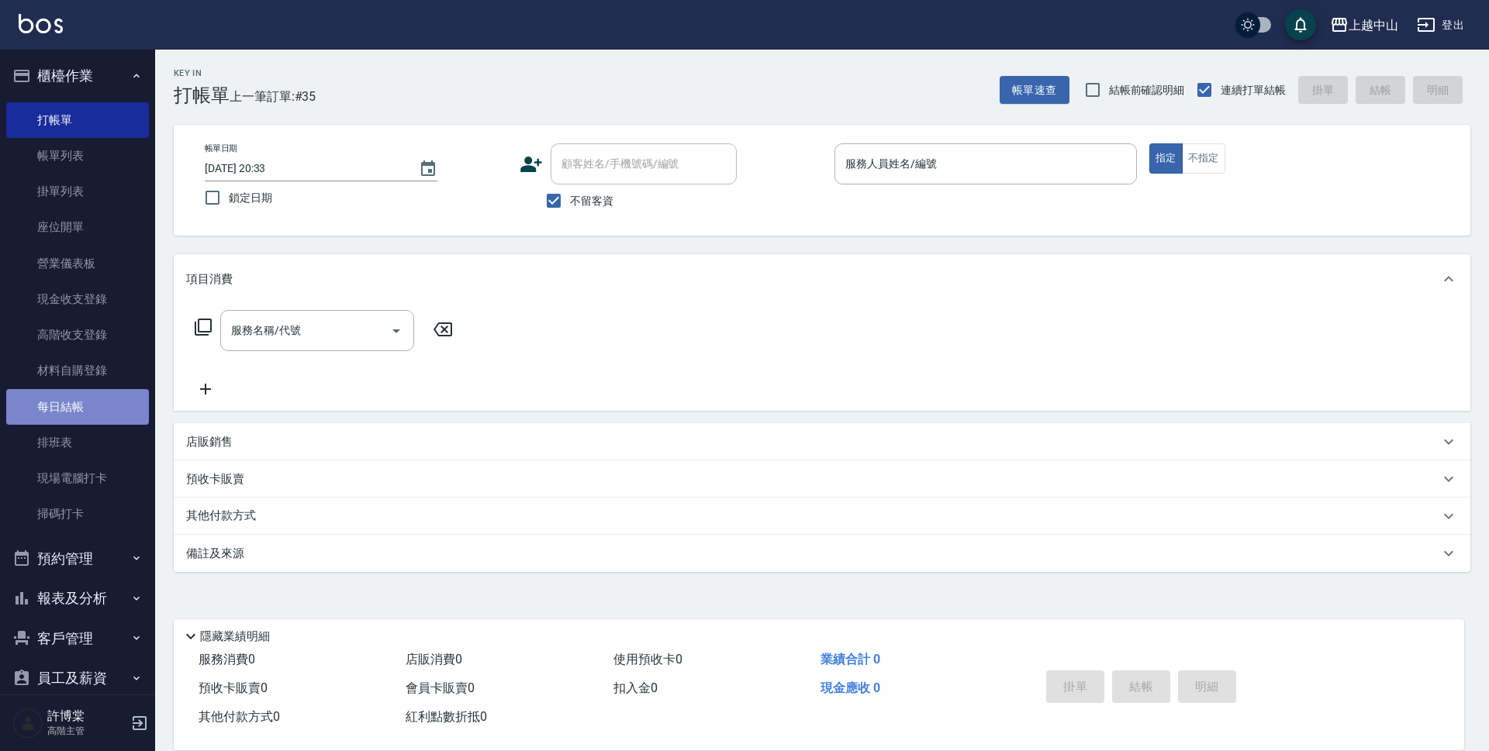
click at [96, 394] on link "每日結帳" at bounding box center [77, 407] width 143 height 36
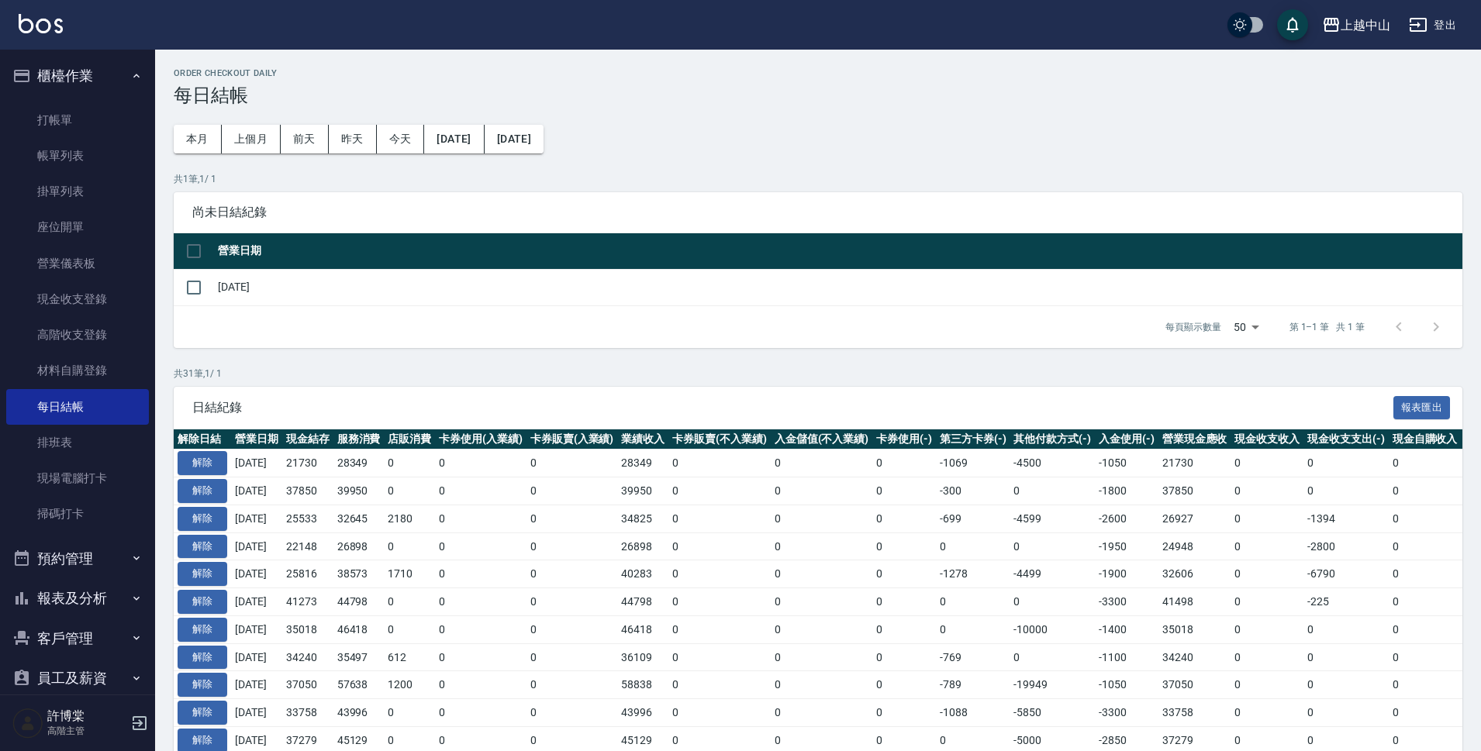
click at [214, 309] on div "每頁顯示數量 50 50 第 1–1 筆 共 1 筆" at bounding box center [818, 327] width 1289 height 42
click at [209, 292] on input "checkbox" at bounding box center [194, 287] width 33 height 33
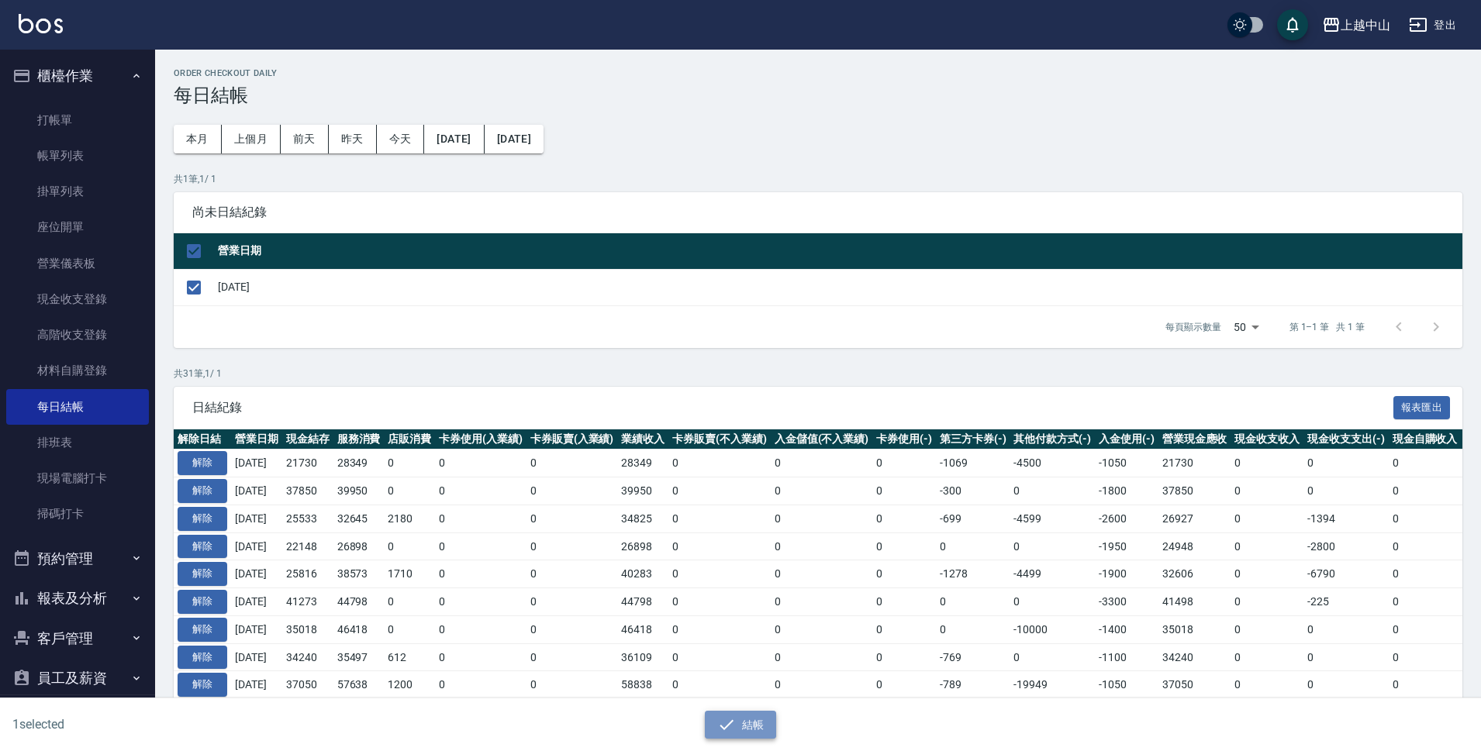
click at [766, 716] on button "結帳" at bounding box center [741, 725] width 72 height 29
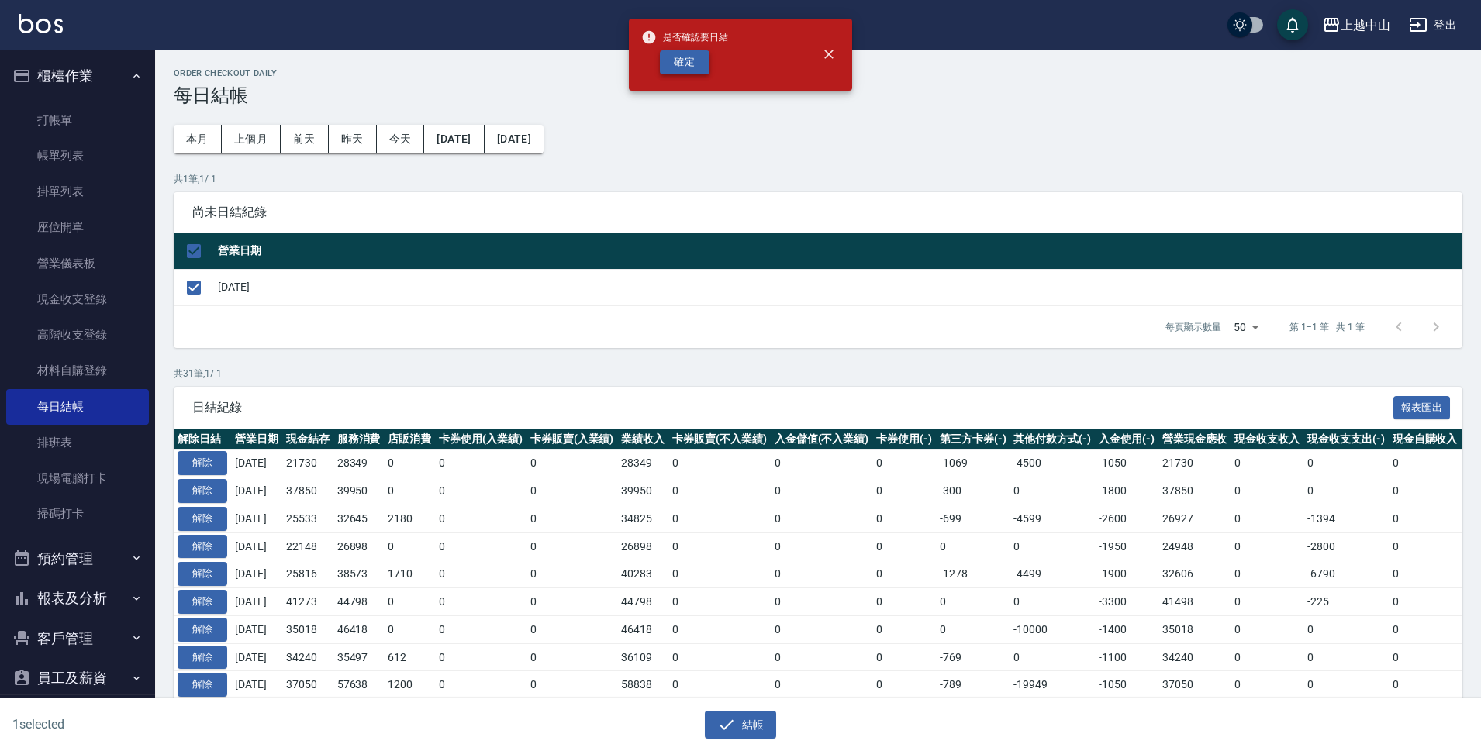
click at [681, 57] on button "確定" at bounding box center [685, 62] width 50 height 24
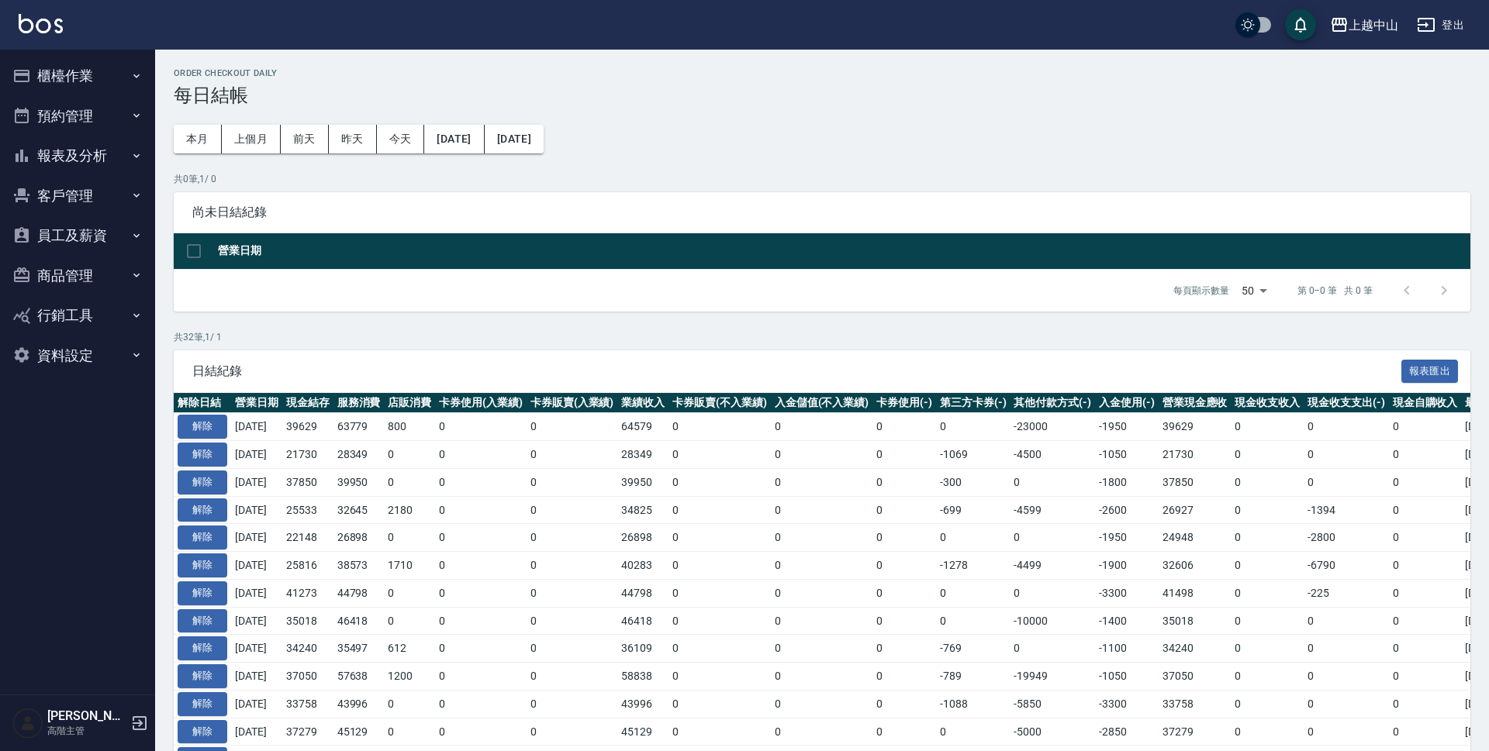
drag, startPoint x: 0, startPoint y: 0, endPoint x: 112, endPoint y: 157, distance: 192.3
click at [112, 157] on button "報表及分析" at bounding box center [77, 156] width 143 height 40
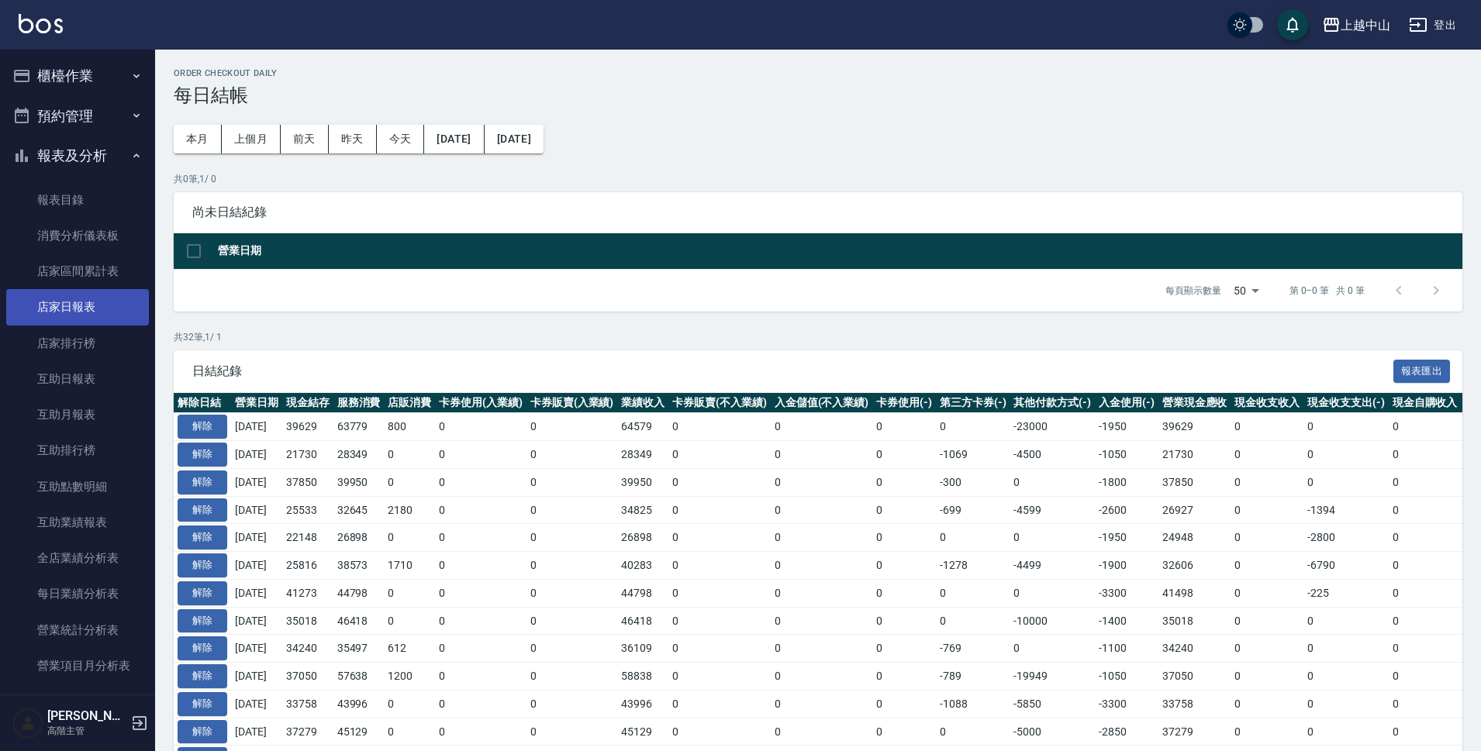
click at [106, 303] on link "店家日報表" at bounding box center [77, 307] width 143 height 36
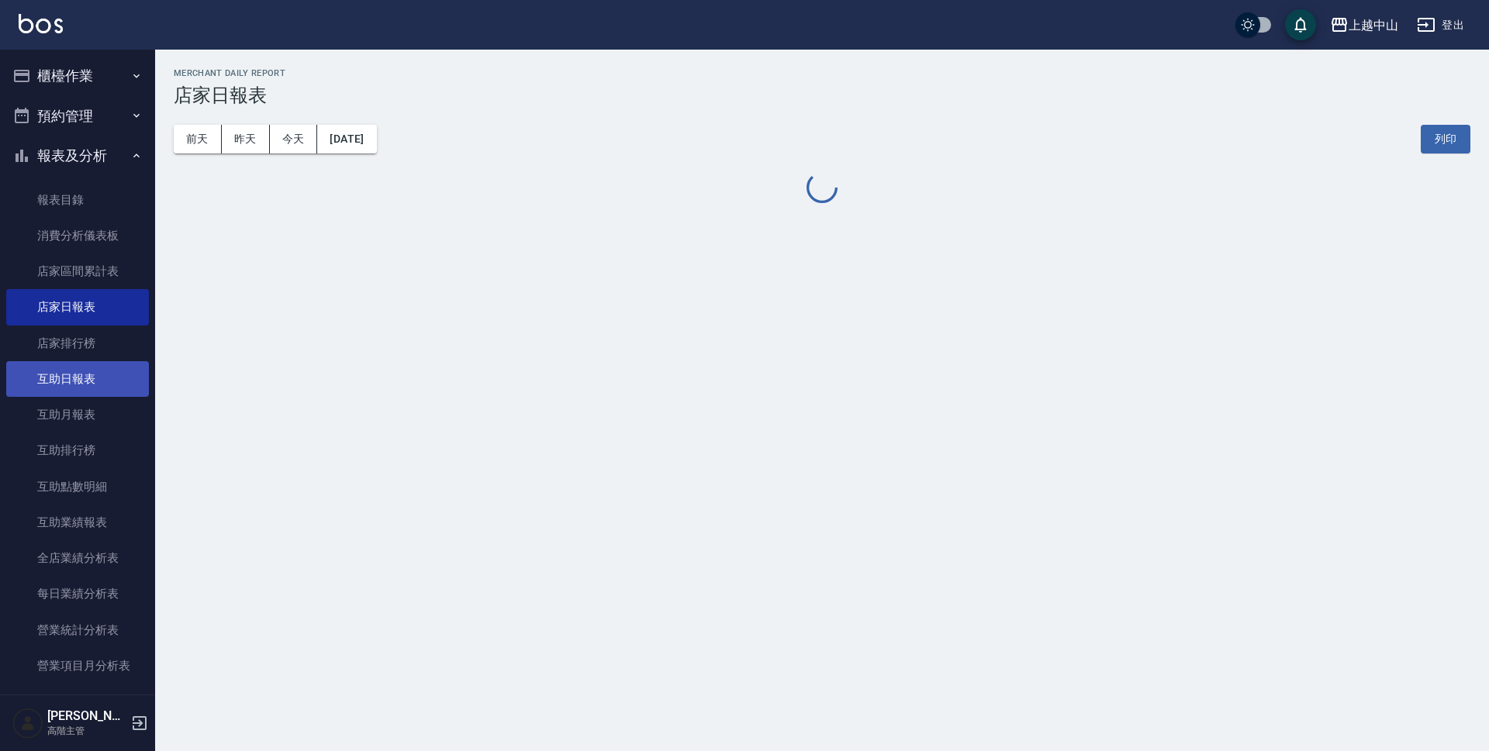
click at [115, 388] on link "互助日報表" at bounding box center [77, 379] width 143 height 36
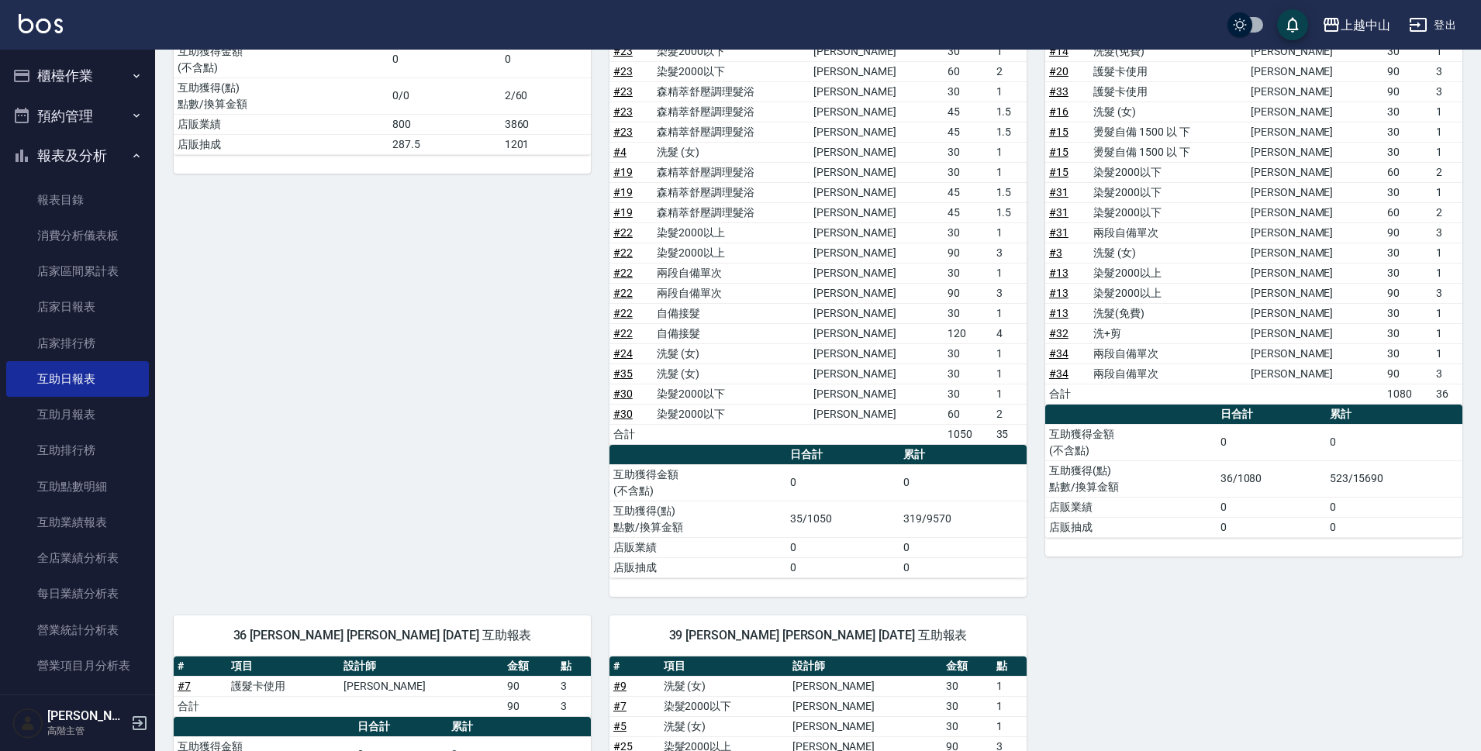
scroll to position [61, 0]
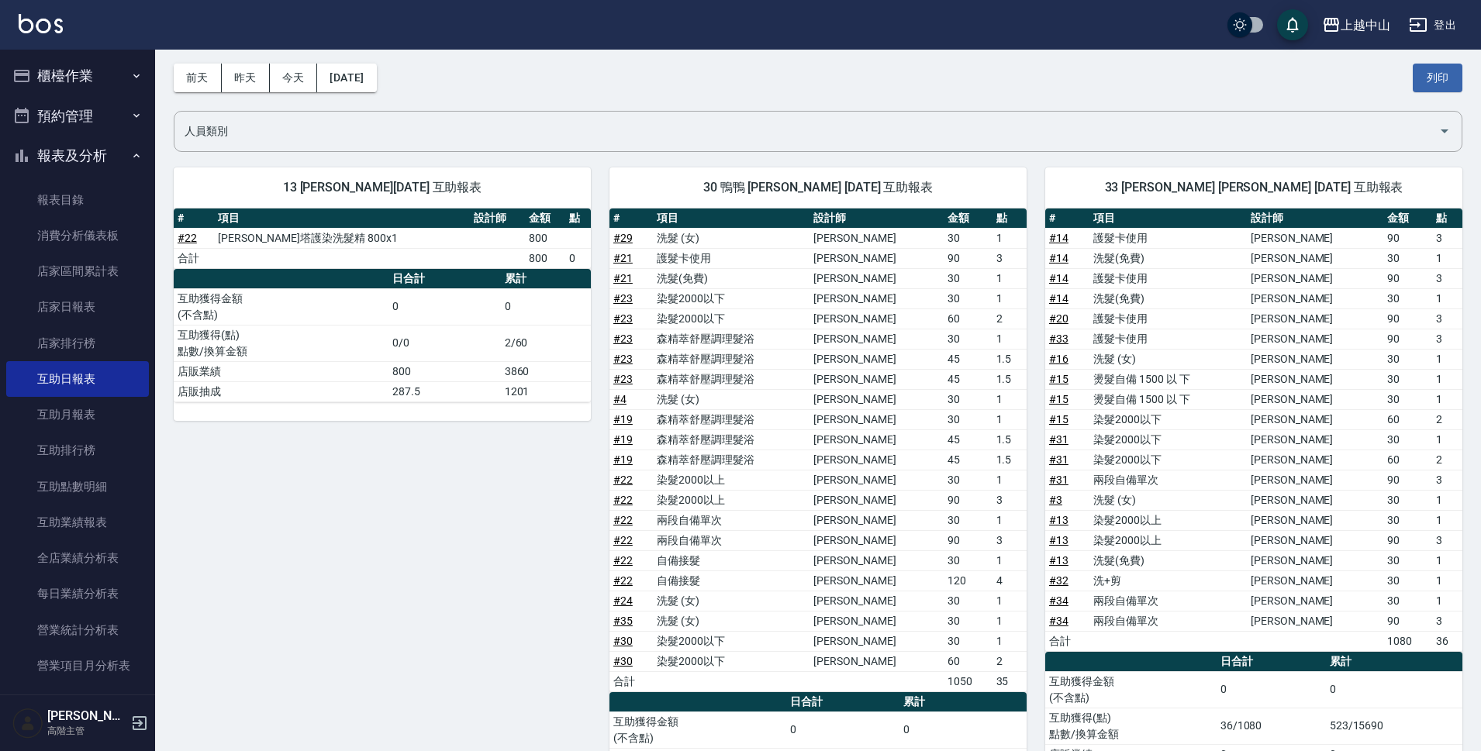
click at [97, 79] on button "櫃檯作業" at bounding box center [77, 76] width 143 height 40
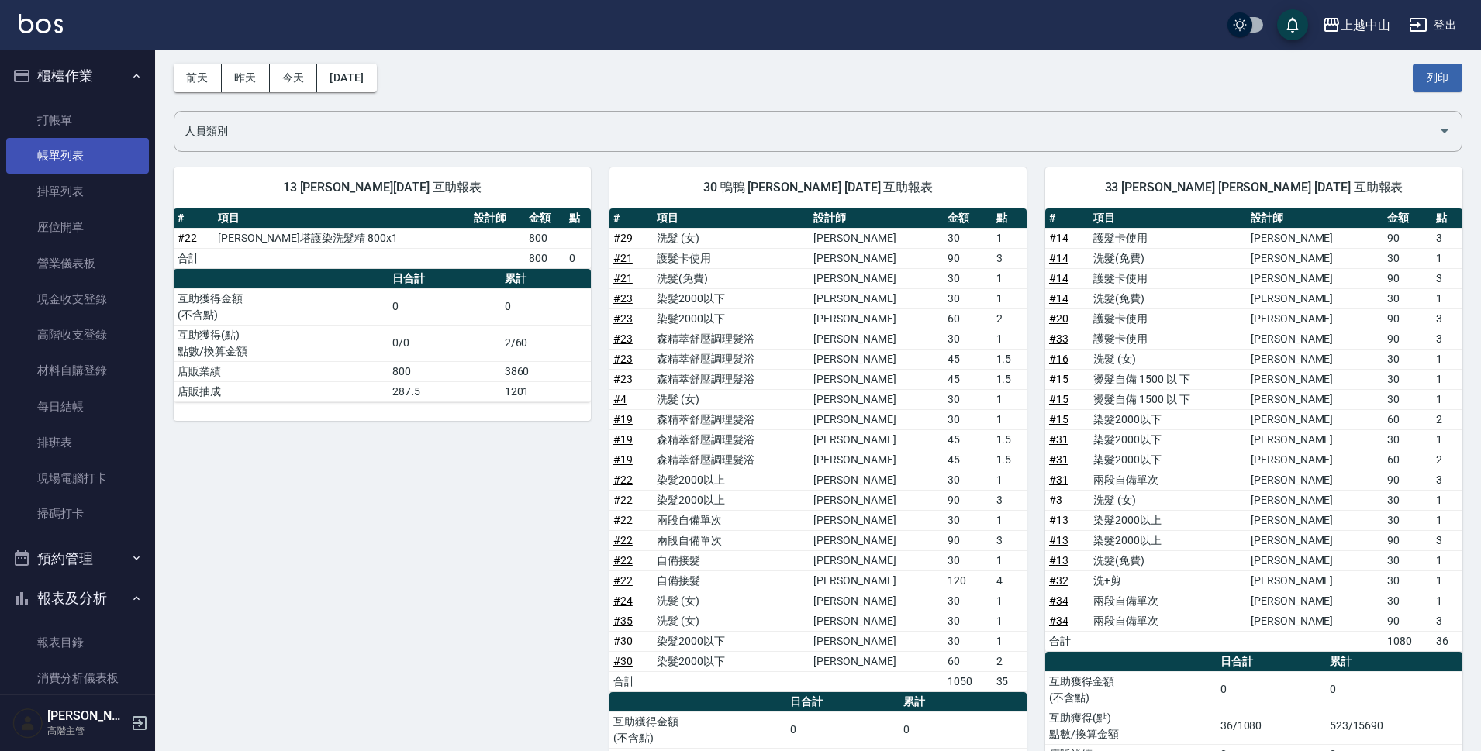
click at [112, 154] on link "帳單列表" at bounding box center [77, 156] width 143 height 36
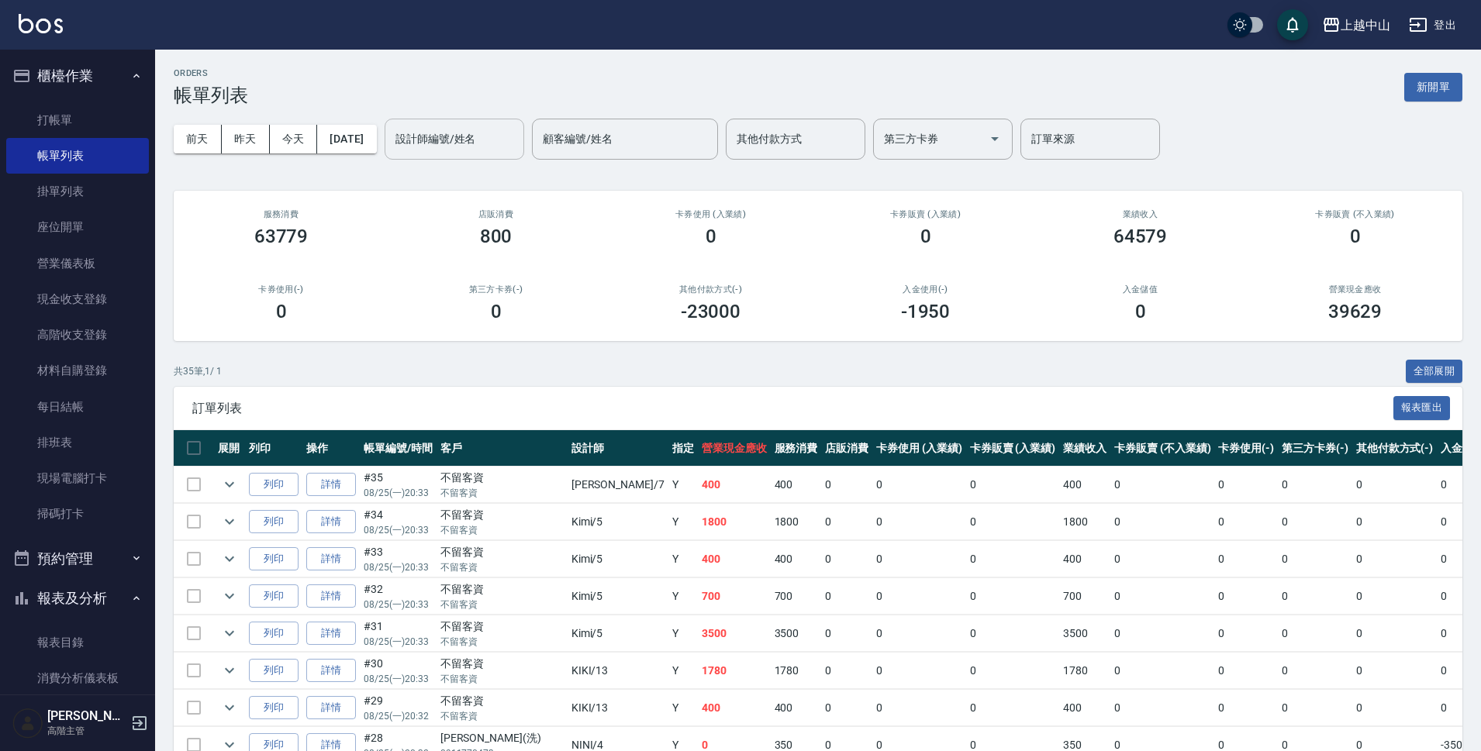
click at [512, 145] on input "設計師編號/姓名" at bounding box center [455, 139] width 126 height 27
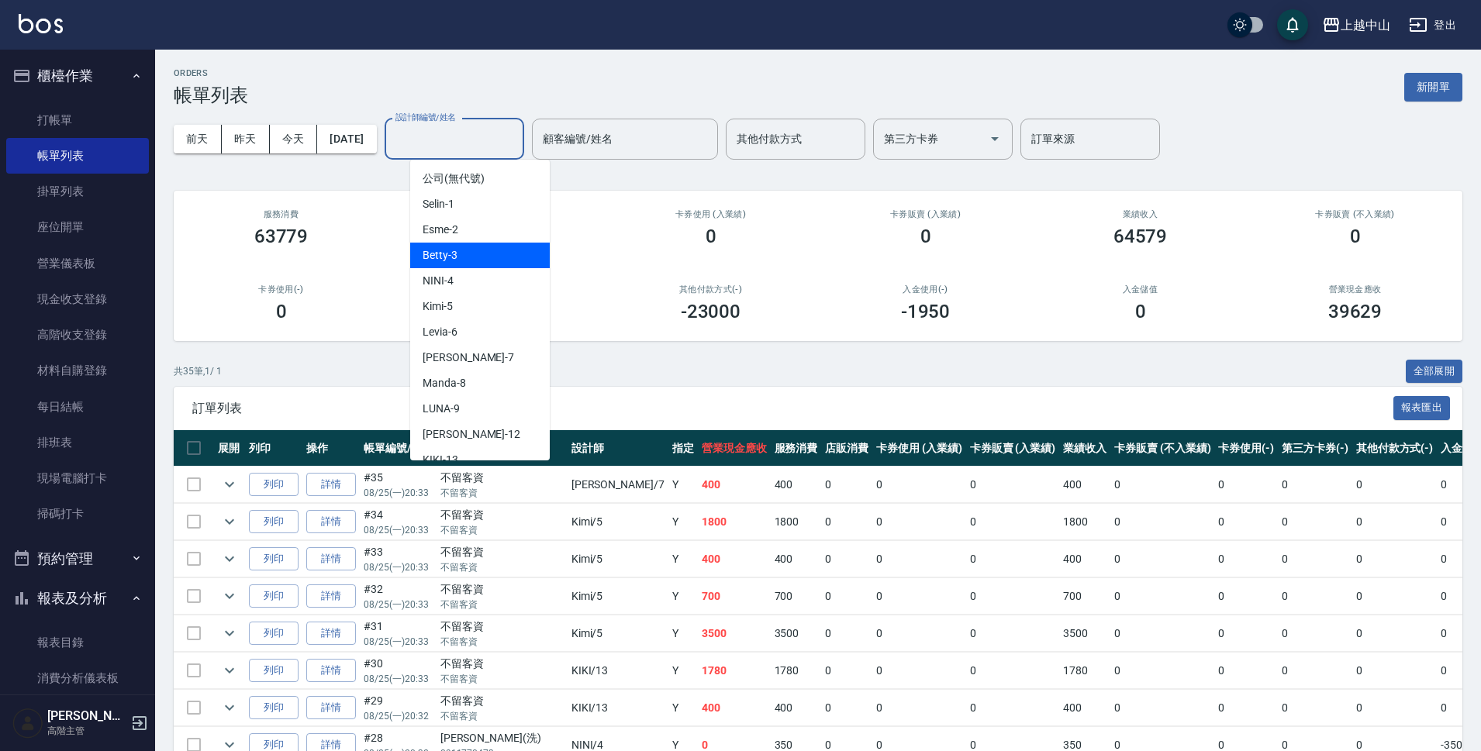
click at [503, 259] on div "Betty -3" at bounding box center [480, 256] width 140 height 26
type input "Betty-3"
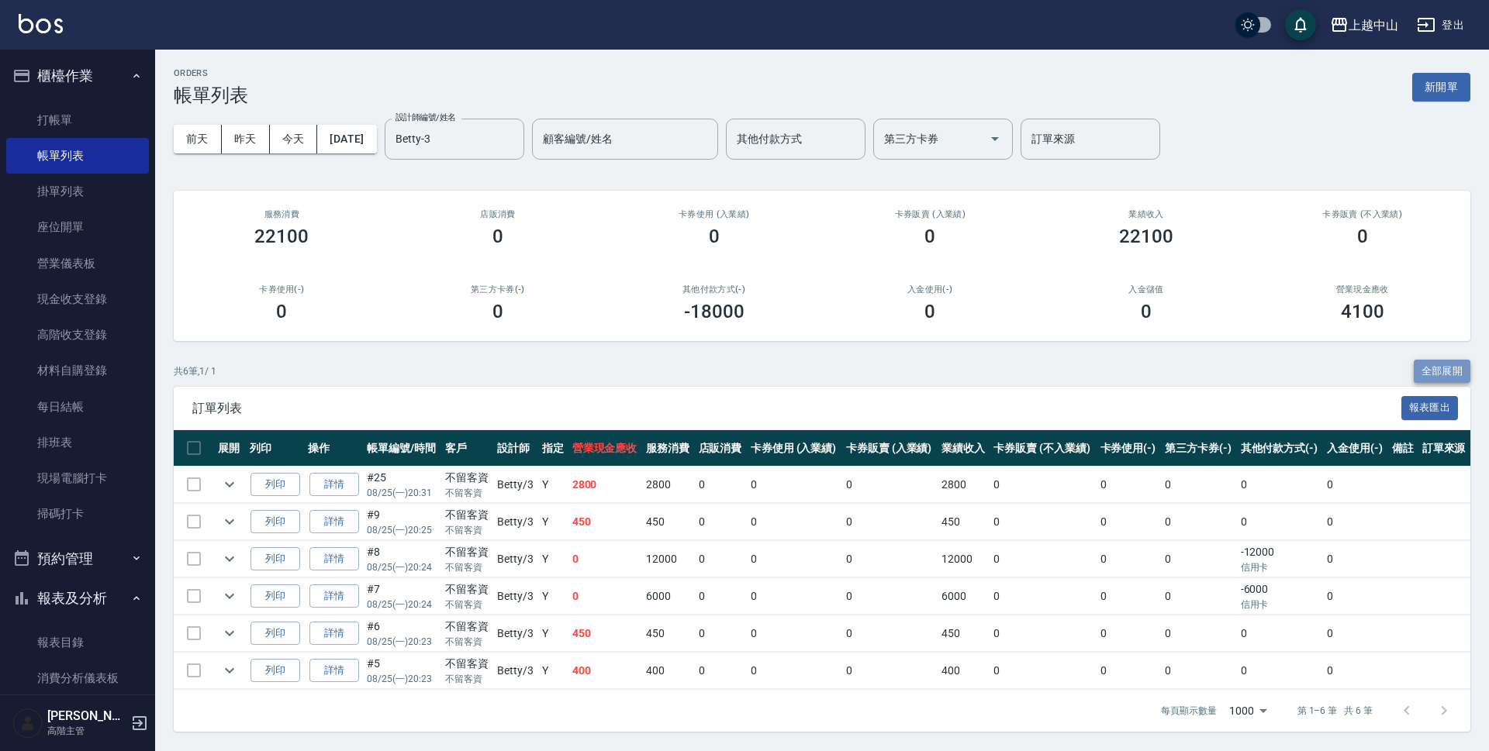
click at [1452, 372] on button "全部展開" at bounding box center [1441, 372] width 57 height 24
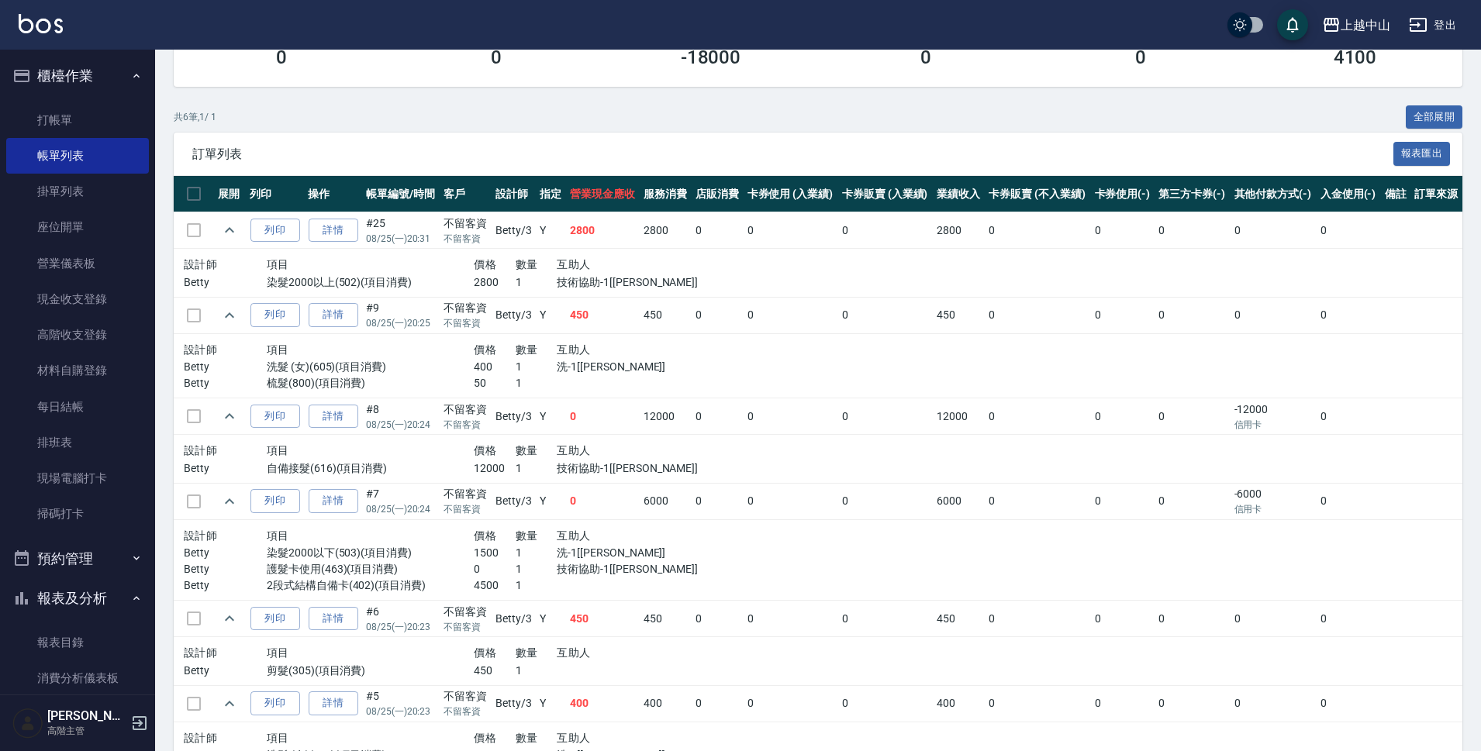
scroll to position [334, 0]
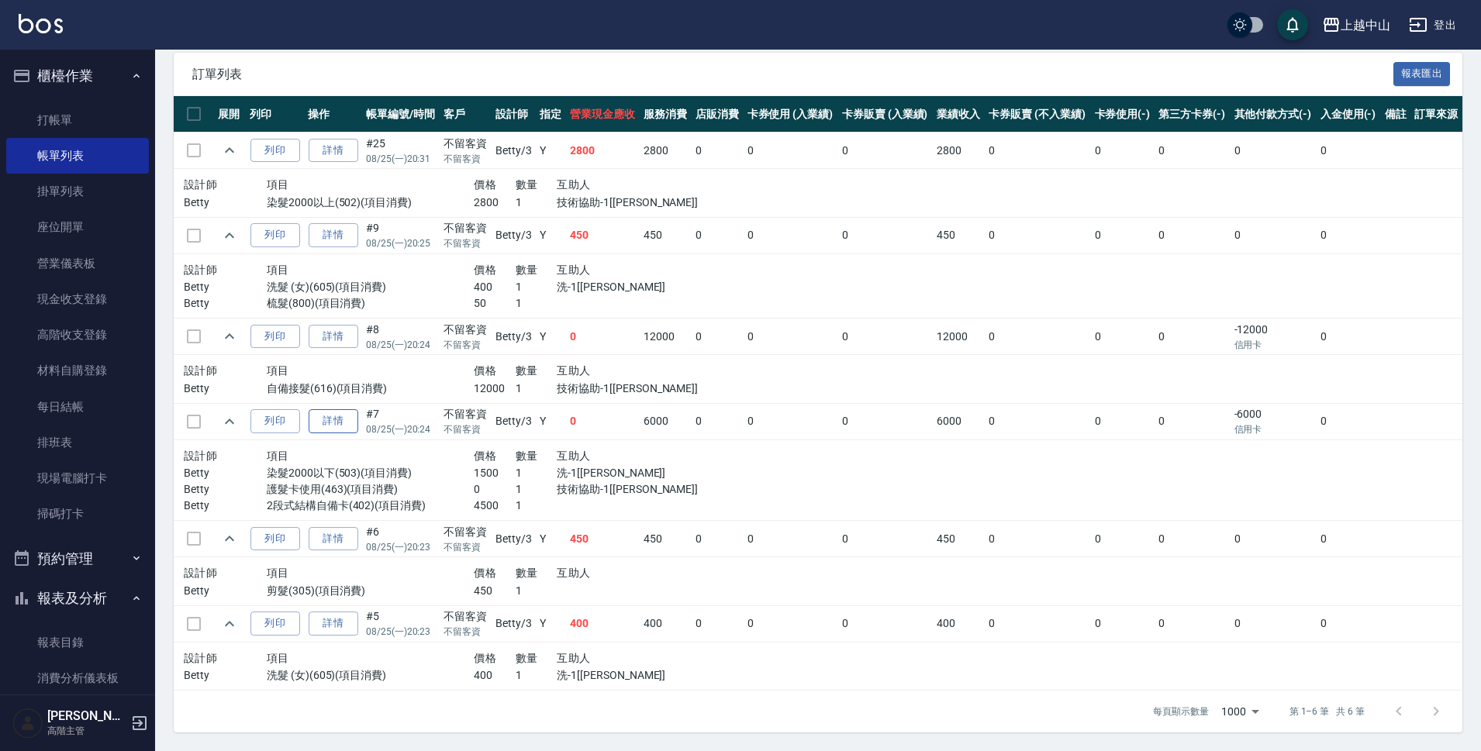
click at [340, 416] on link "詳情" at bounding box center [334, 421] width 50 height 24
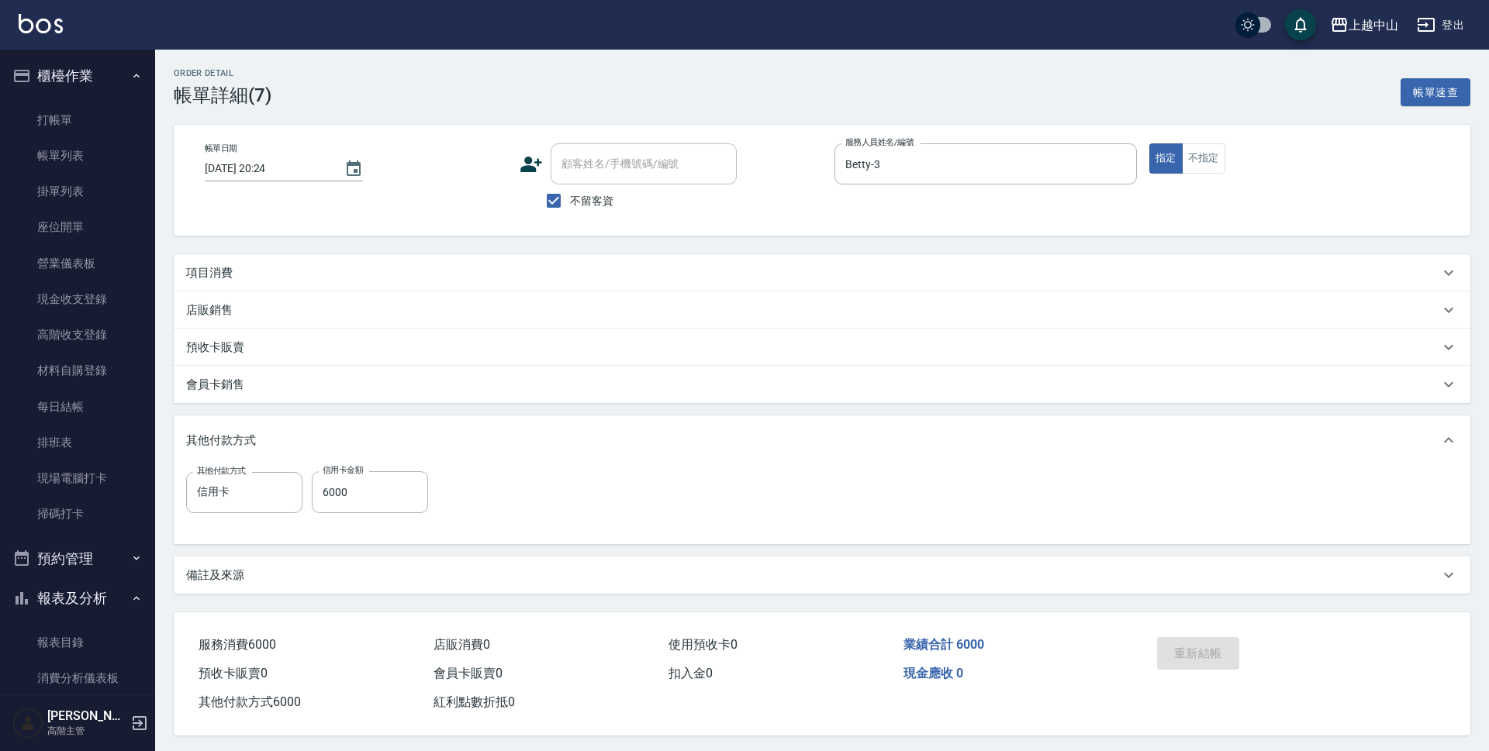
type input "[DATE] 20:24"
checkbox input "true"
type input "Betty-3"
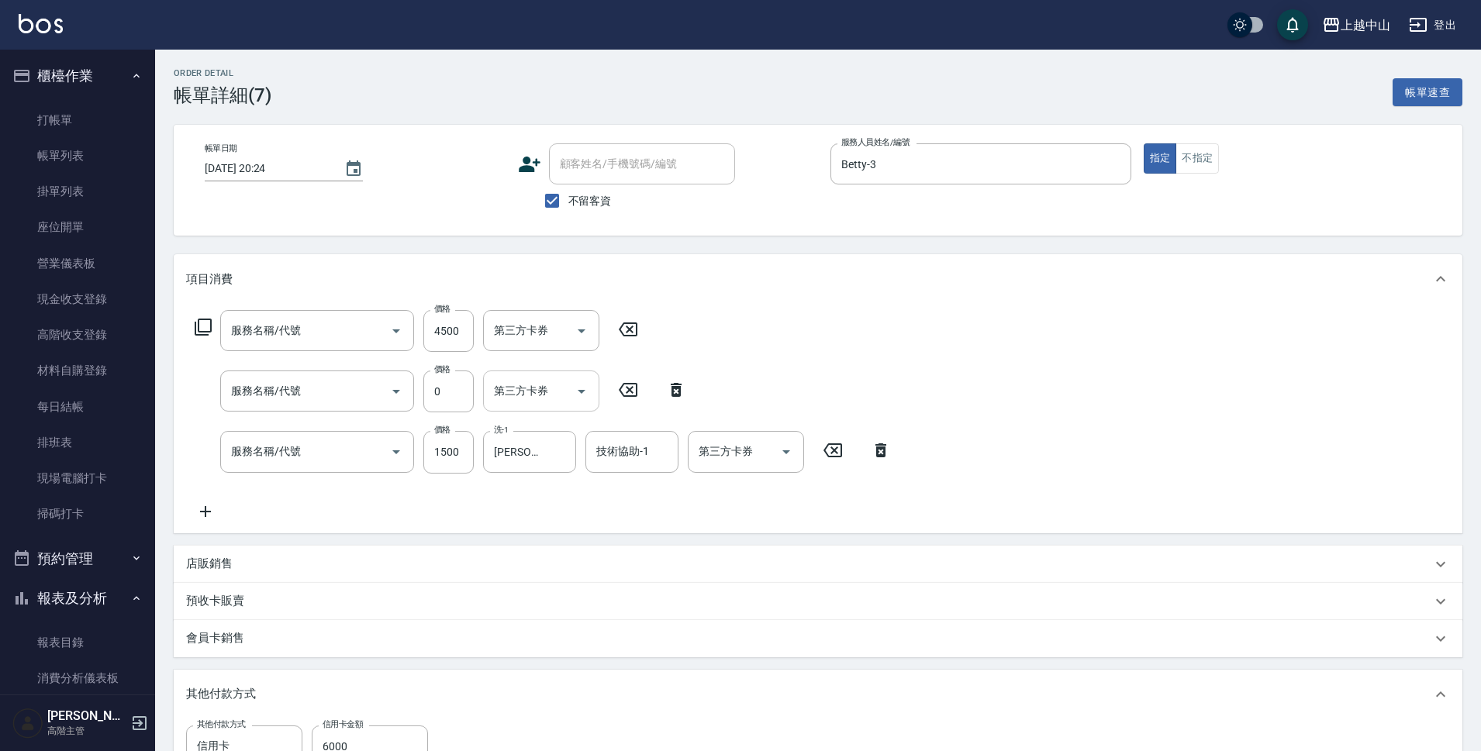
type input "2段式結構自備卡(402)"
type input "護髮卡使用(463)"
type input "染髮2000以下(503)"
click at [564, 388] on icon "Clear" at bounding box center [560, 392] width 16 height 16
click at [564, 388] on input "技術協助-1" at bounding box center [529, 391] width 79 height 27
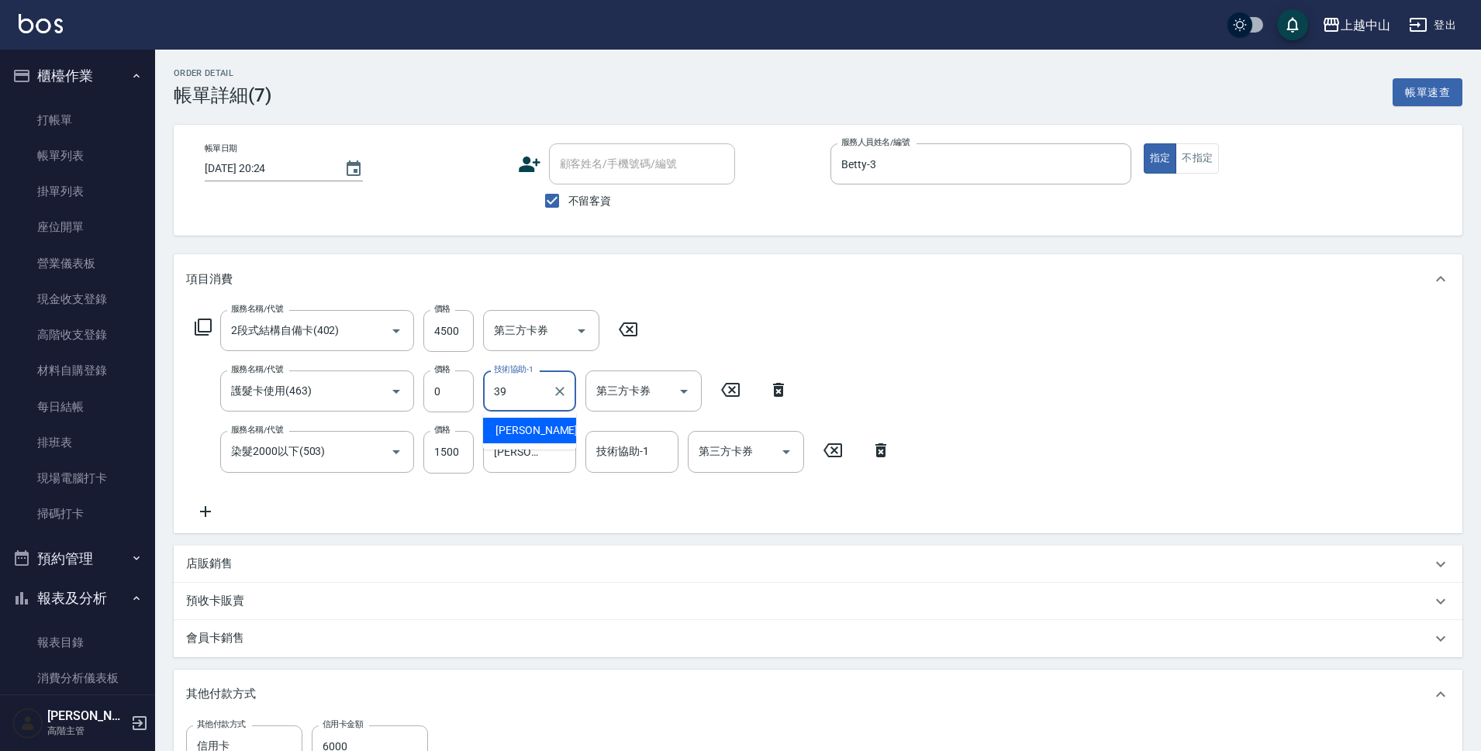
type input "[PERSON_NAME]-39"
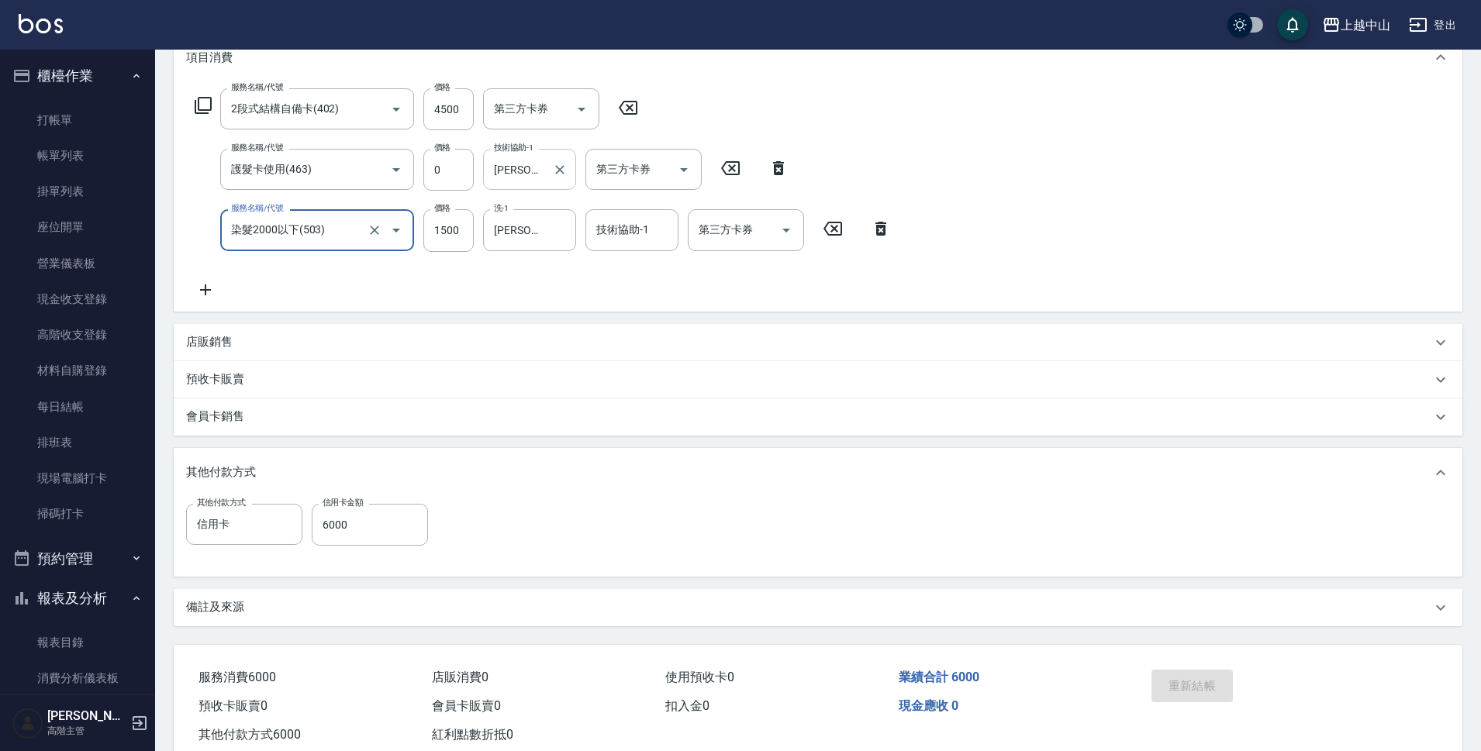
scroll to position [260, 0]
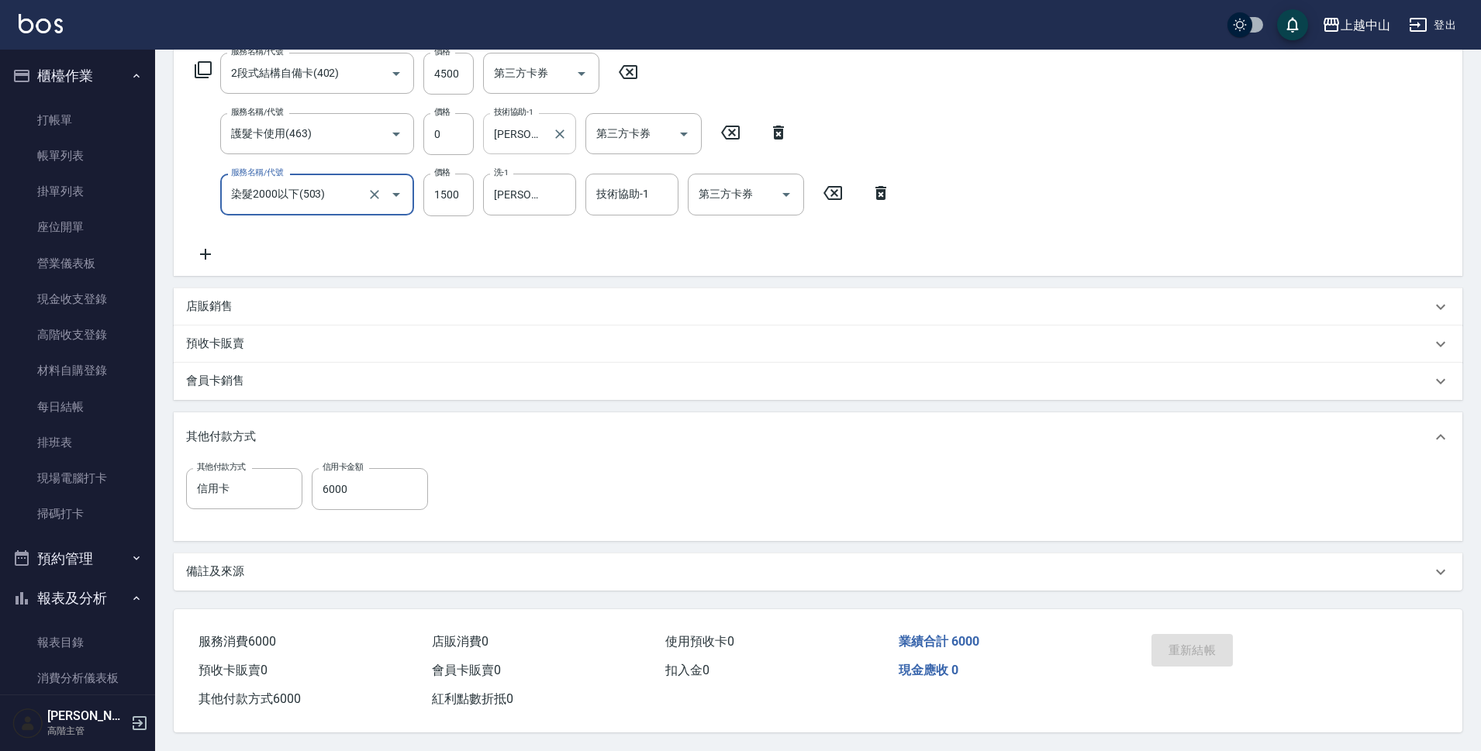
click at [1175, 649] on div "重新結帳" at bounding box center [1215, 661] width 140 height 67
click at [57, 409] on link "每日結帳" at bounding box center [77, 407] width 143 height 36
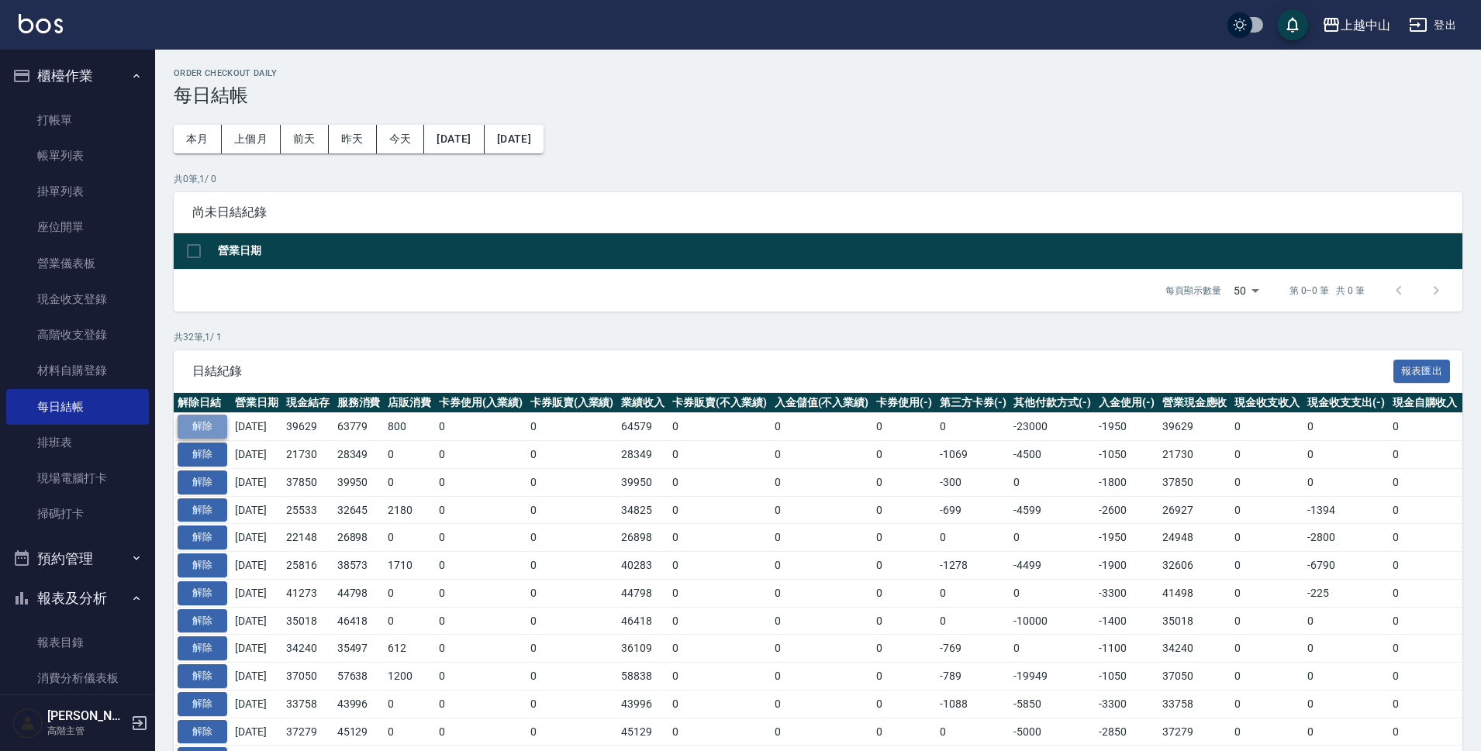
click at [198, 416] on button "解除" at bounding box center [203, 427] width 50 height 24
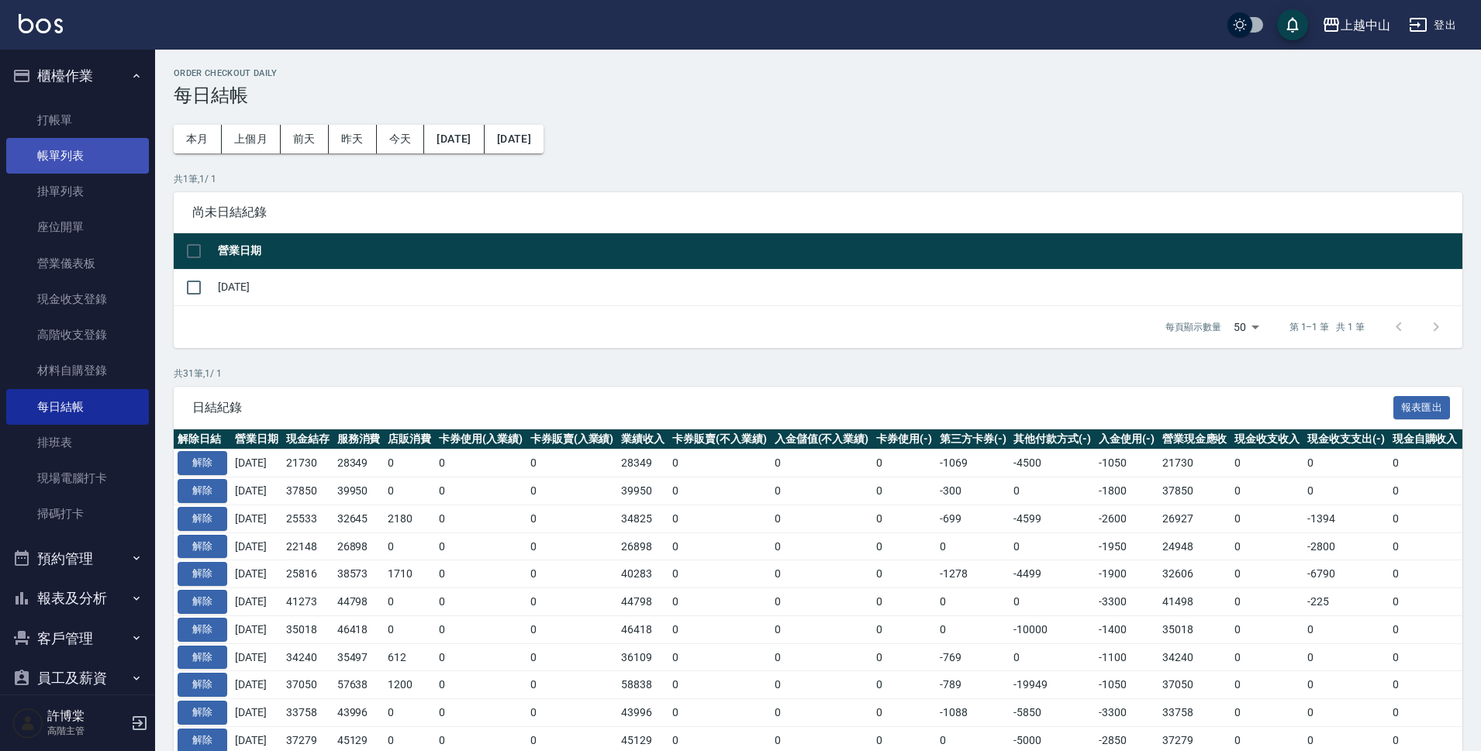
click at [100, 147] on link "帳單列表" at bounding box center [77, 156] width 143 height 36
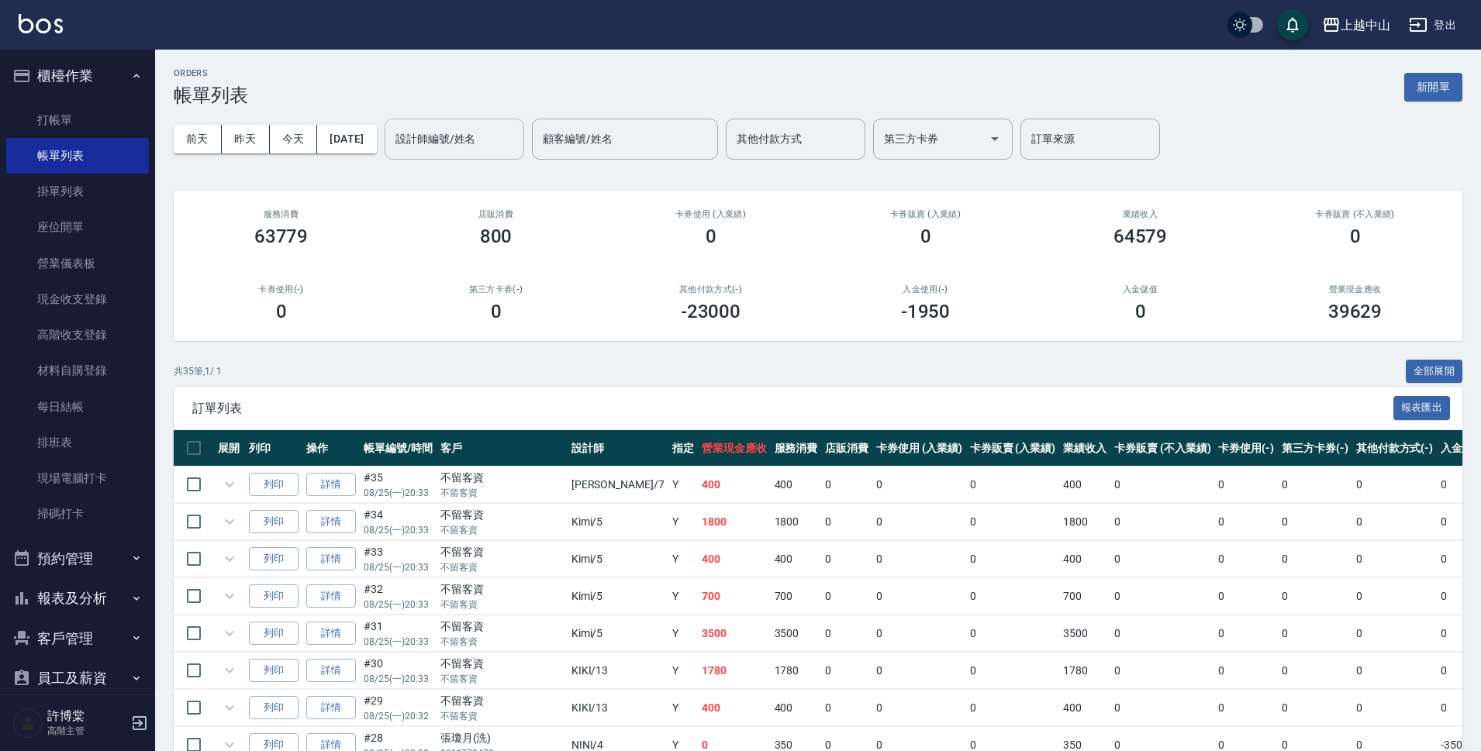
click at [455, 143] on div "設計師編號/姓名 設計師編號/姓名" at bounding box center [455, 139] width 140 height 41
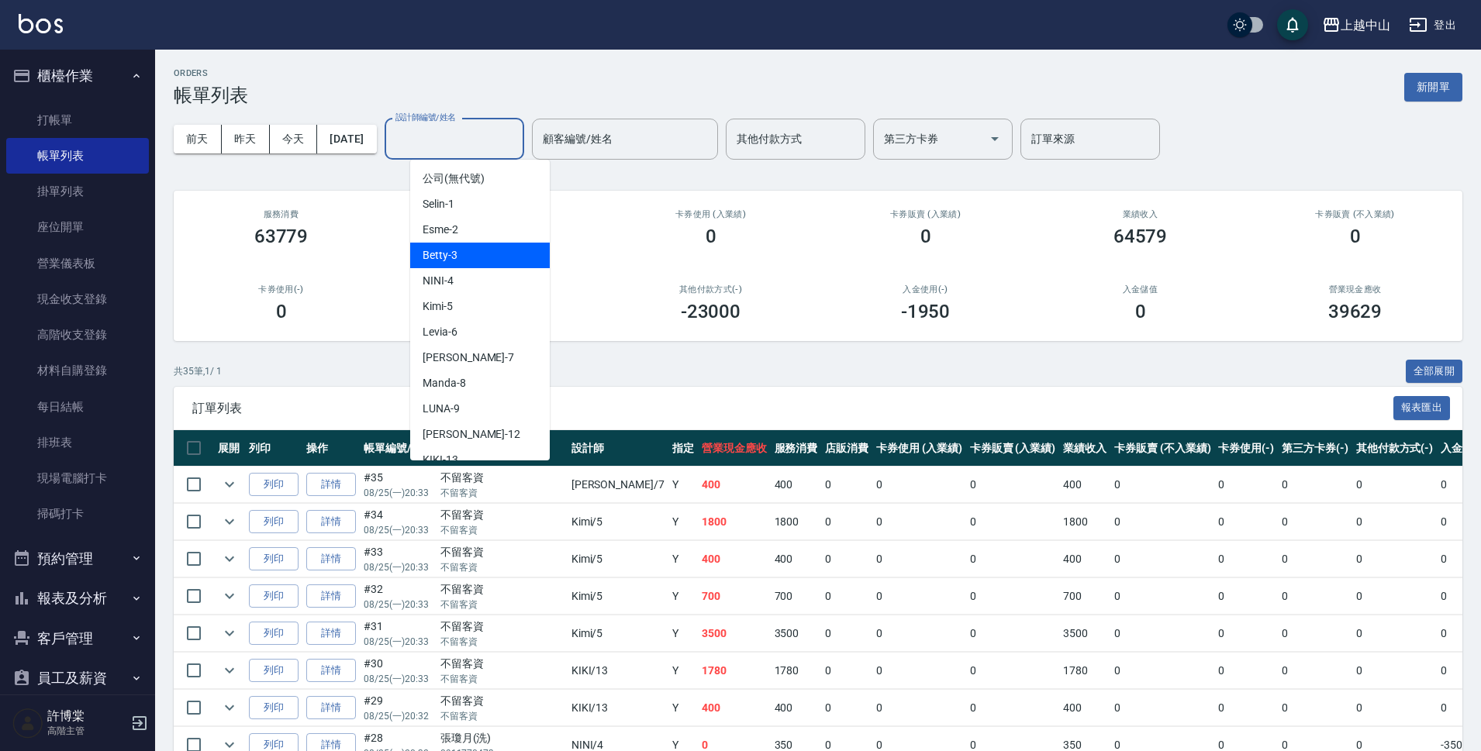
click at [478, 259] on div "Betty -3" at bounding box center [480, 256] width 140 height 26
type input "Betty-3"
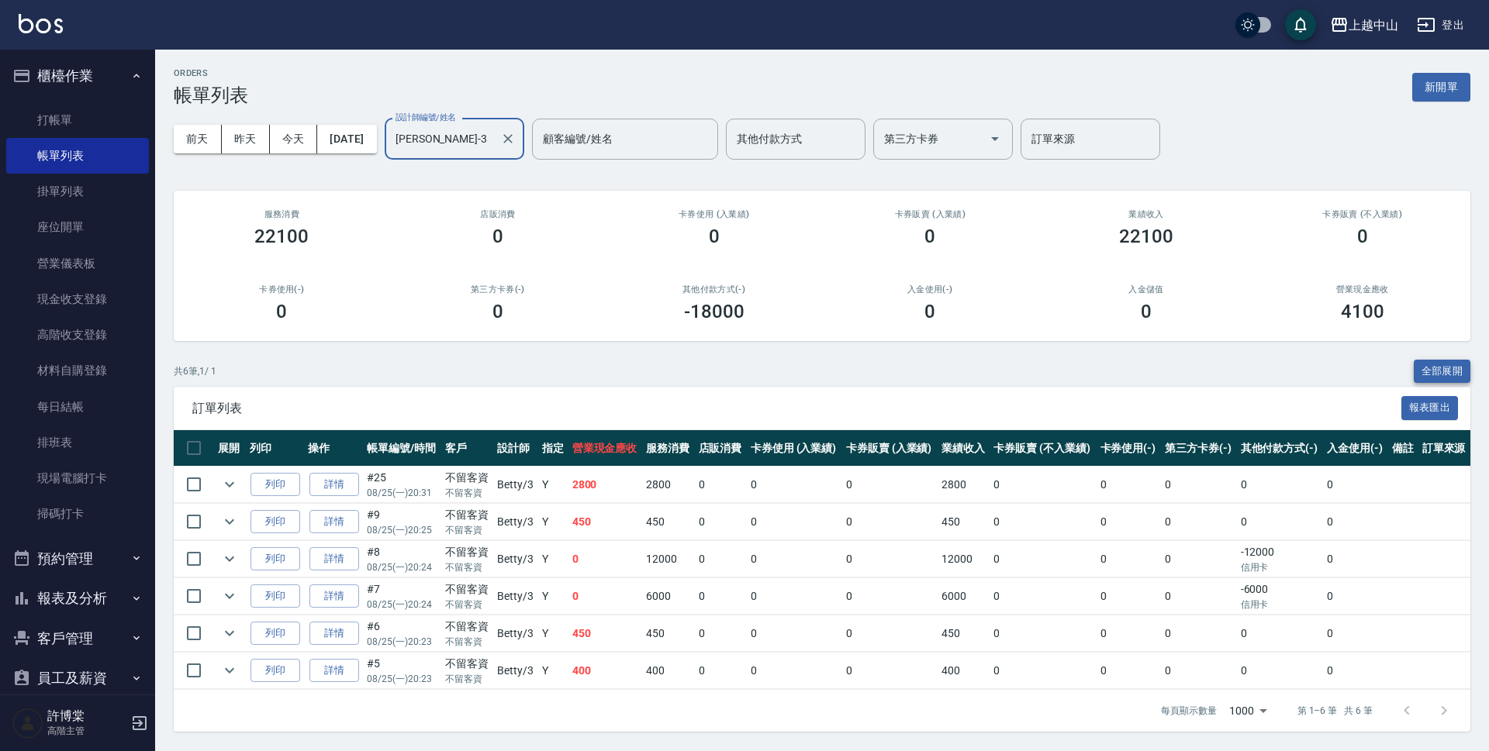
click at [1463, 374] on button "全部展開" at bounding box center [1441, 372] width 57 height 24
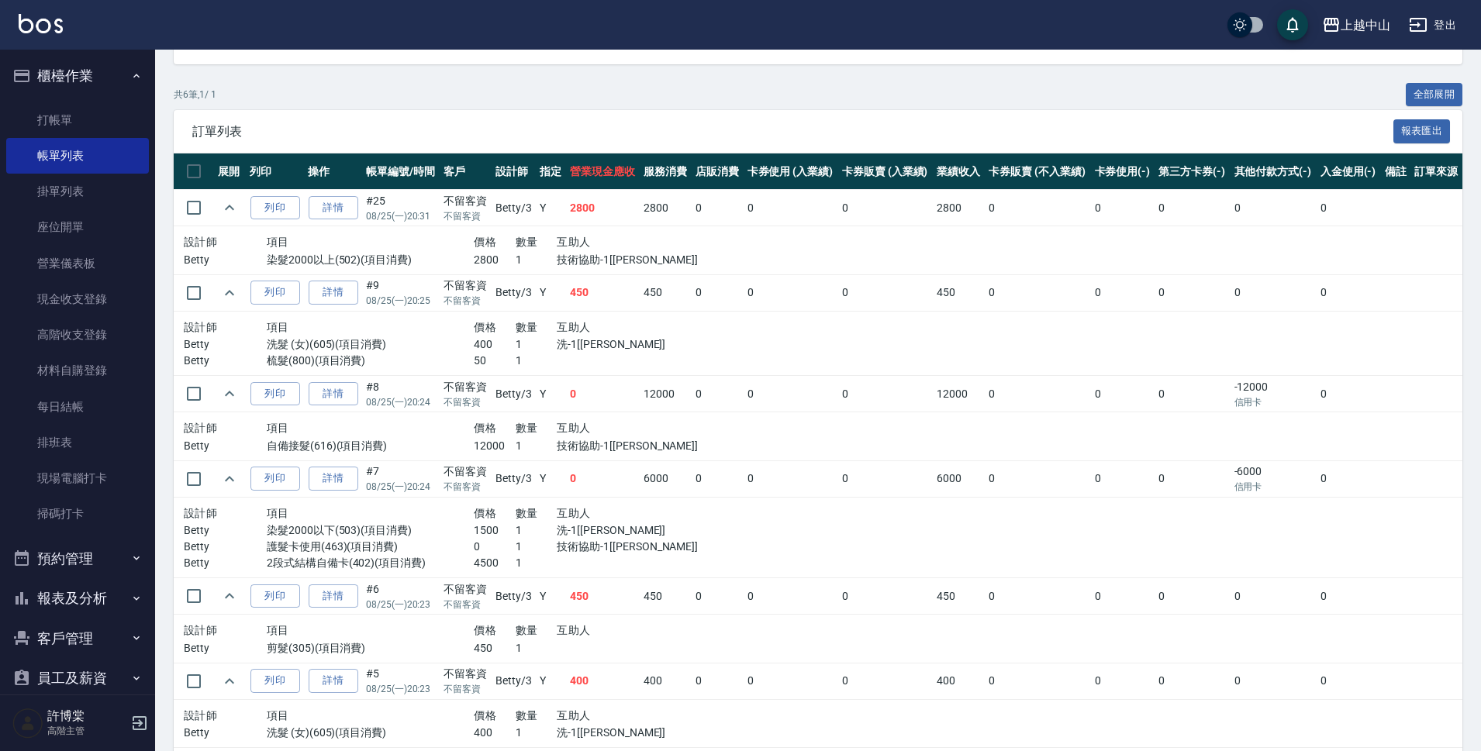
scroll to position [300, 0]
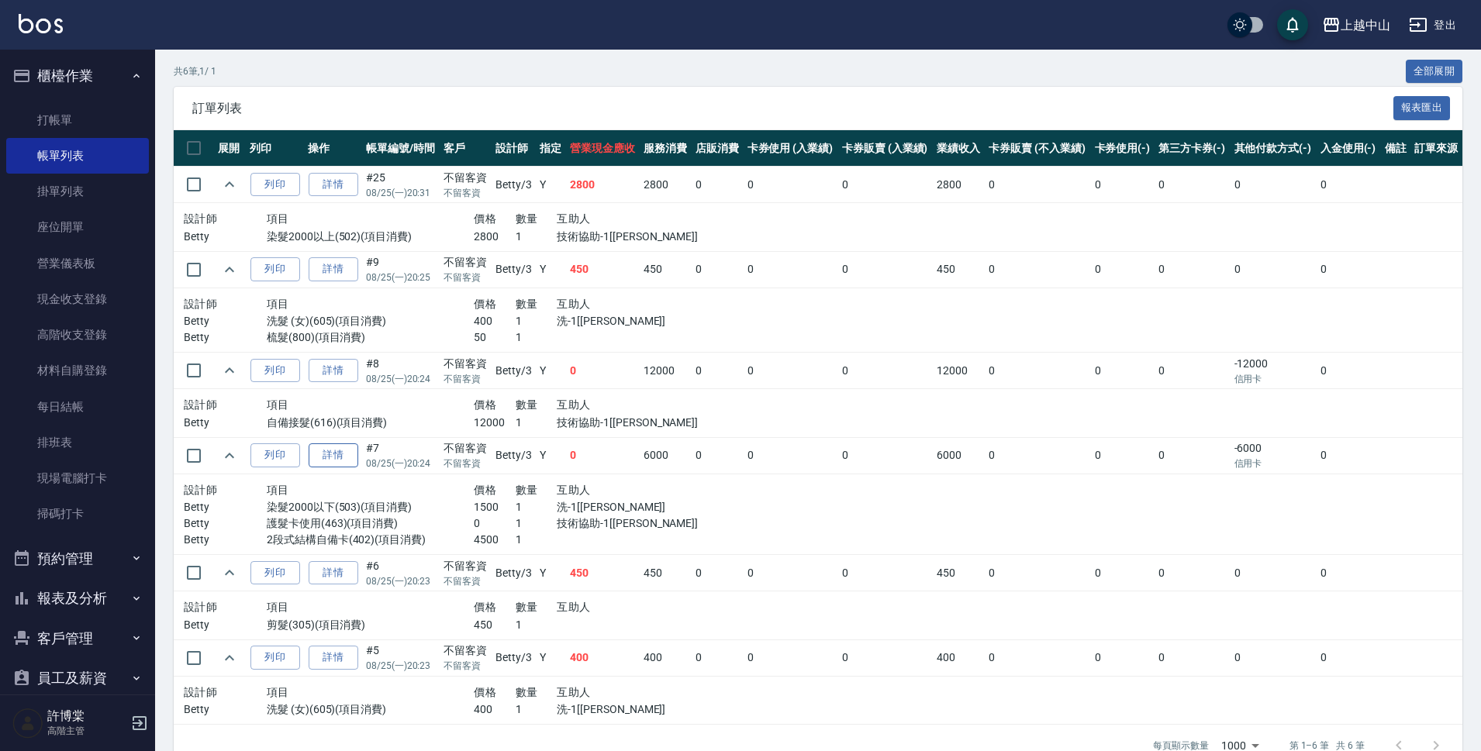
click at [357, 463] on link "詳情" at bounding box center [334, 455] width 50 height 24
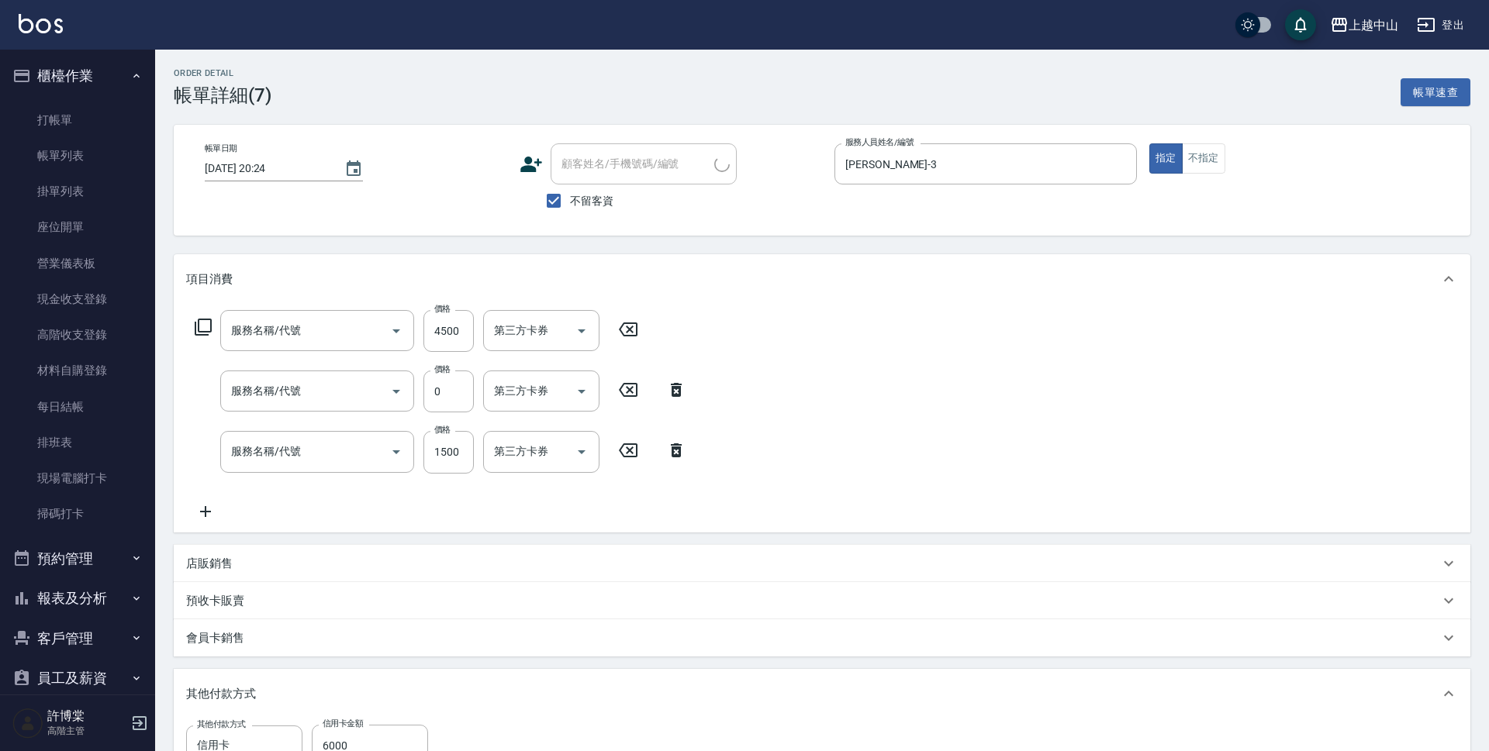
type input "[DATE] 20:24"
checkbox input "true"
type input "Betty-3"
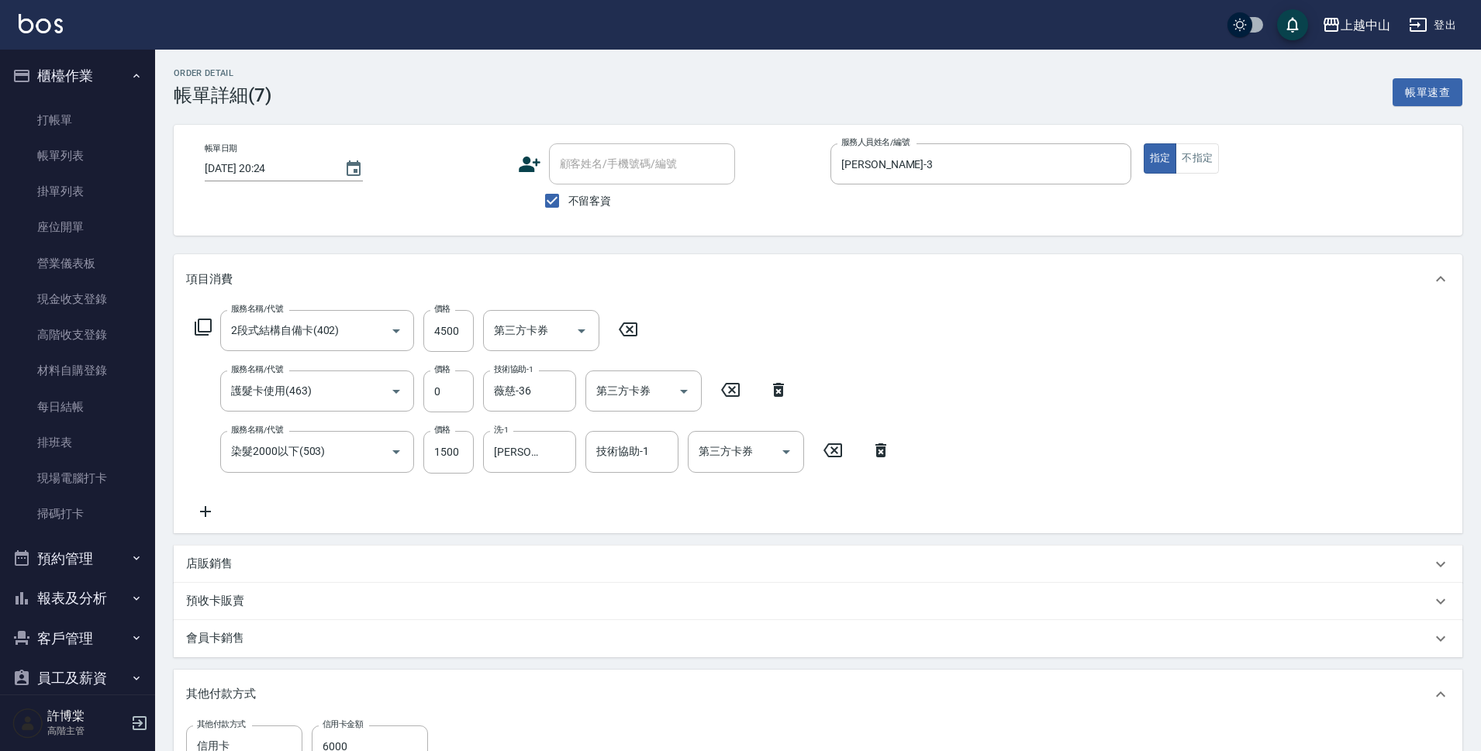
type input "2段式結構自備卡(402)"
type input "護髮卡使用(463)"
type input "染髮2000以下(503)"
click at [530, 399] on input "薇慈-36" at bounding box center [518, 391] width 56 height 27
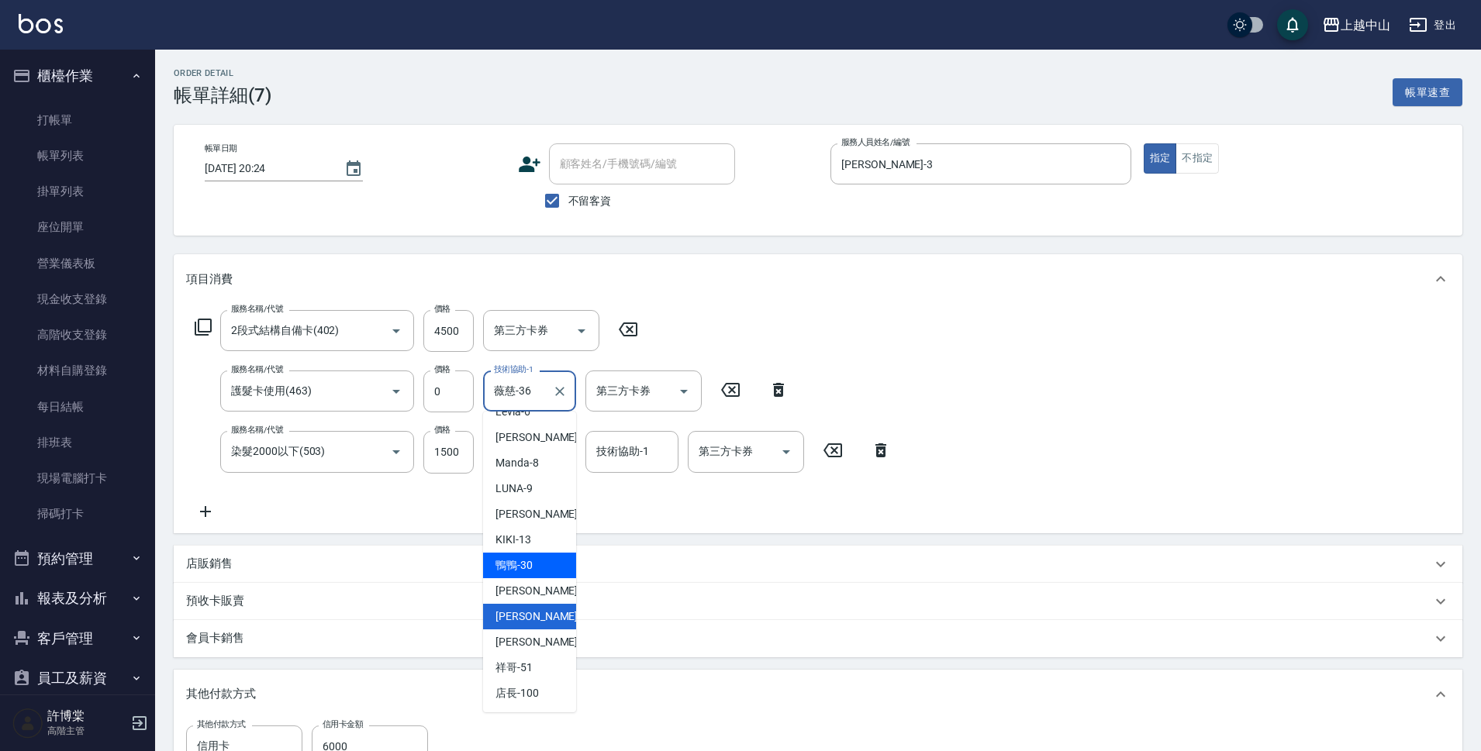
scroll to position [181, 0]
click at [564, 650] on div "俊彥 -39" at bounding box center [529, 643] width 93 height 26
type input "[PERSON_NAME]-39"
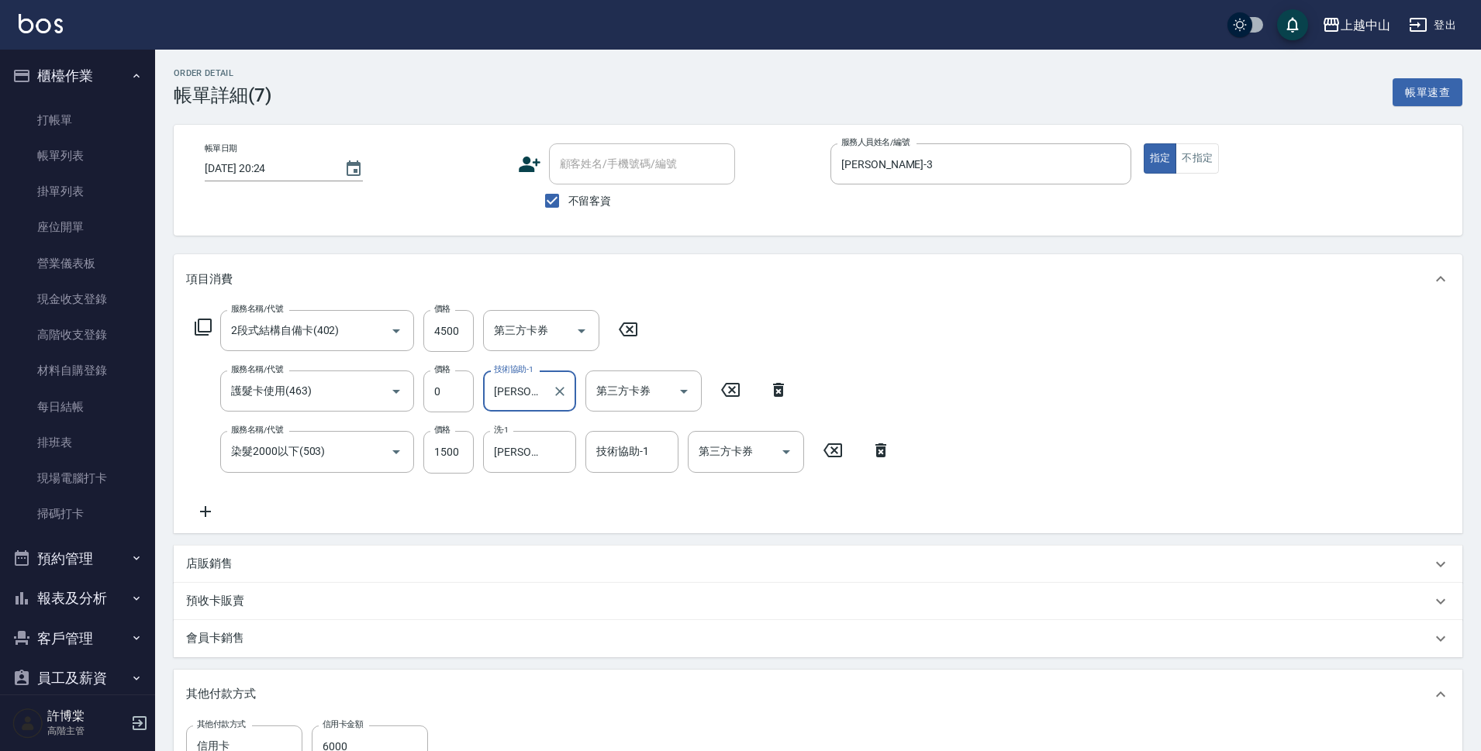
scroll to position [226, 0]
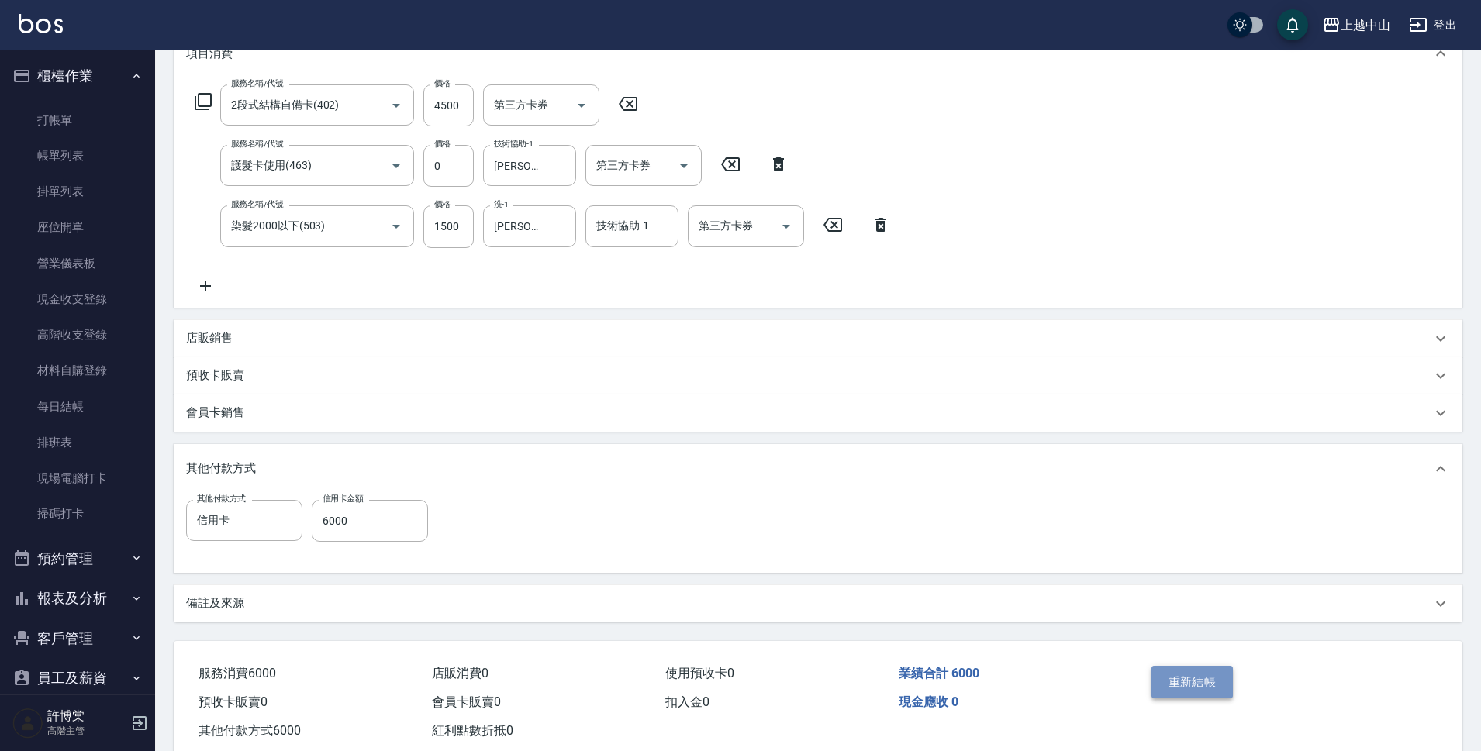
click at [1216, 695] on button "重新結帳" at bounding box center [1192, 682] width 82 height 33
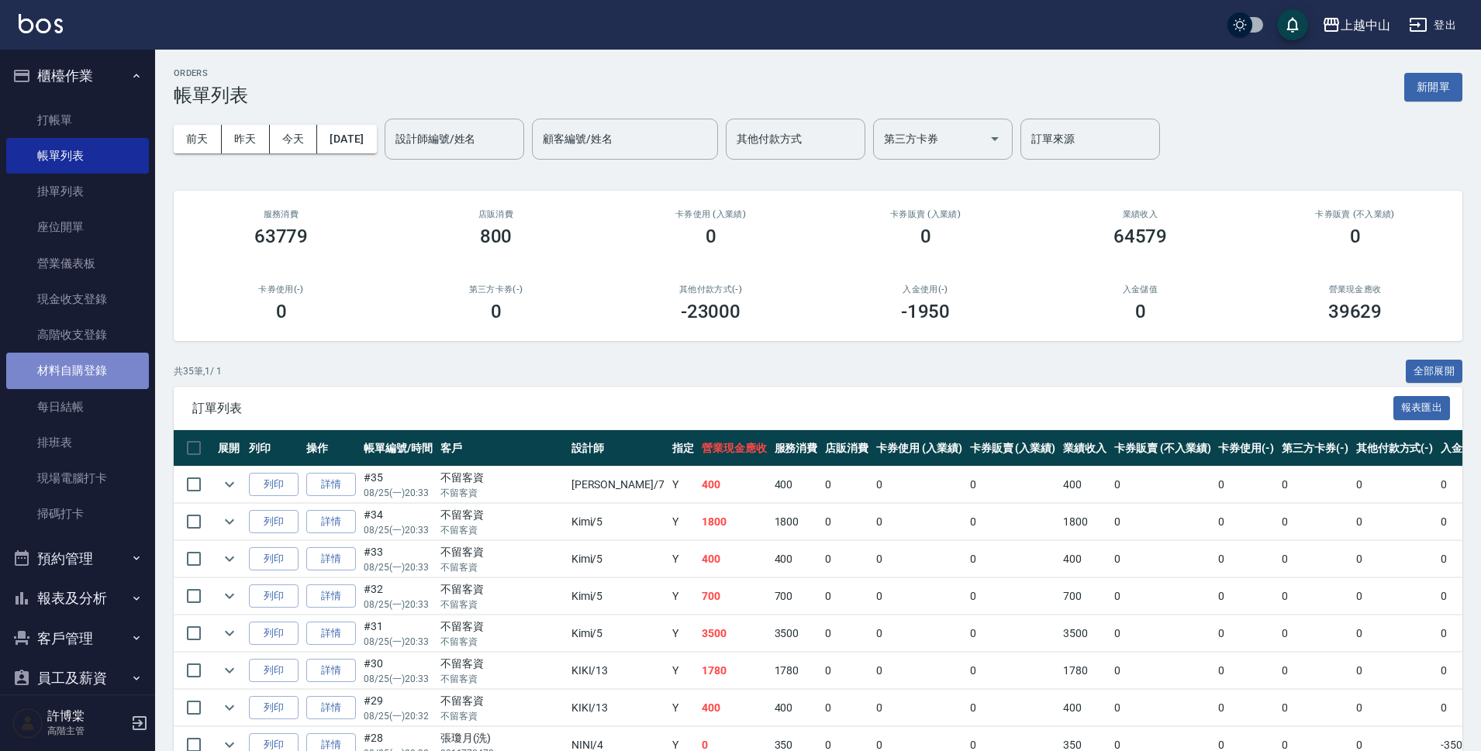
click at [95, 367] on link "材料自購登錄" at bounding box center [77, 371] width 143 height 36
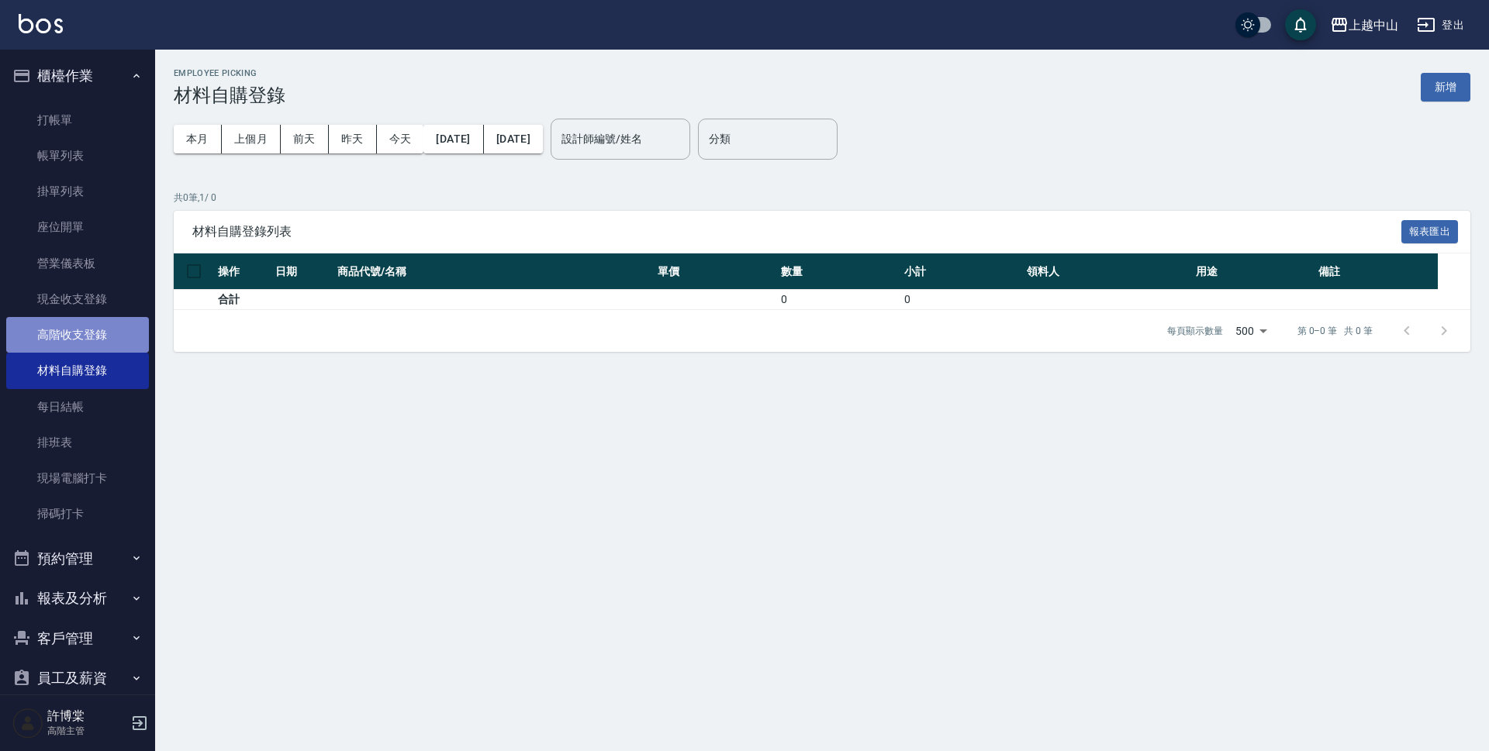
click at [98, 350] on link "高階收支登錄" at bounding box center [77, 335] width 143 height 36
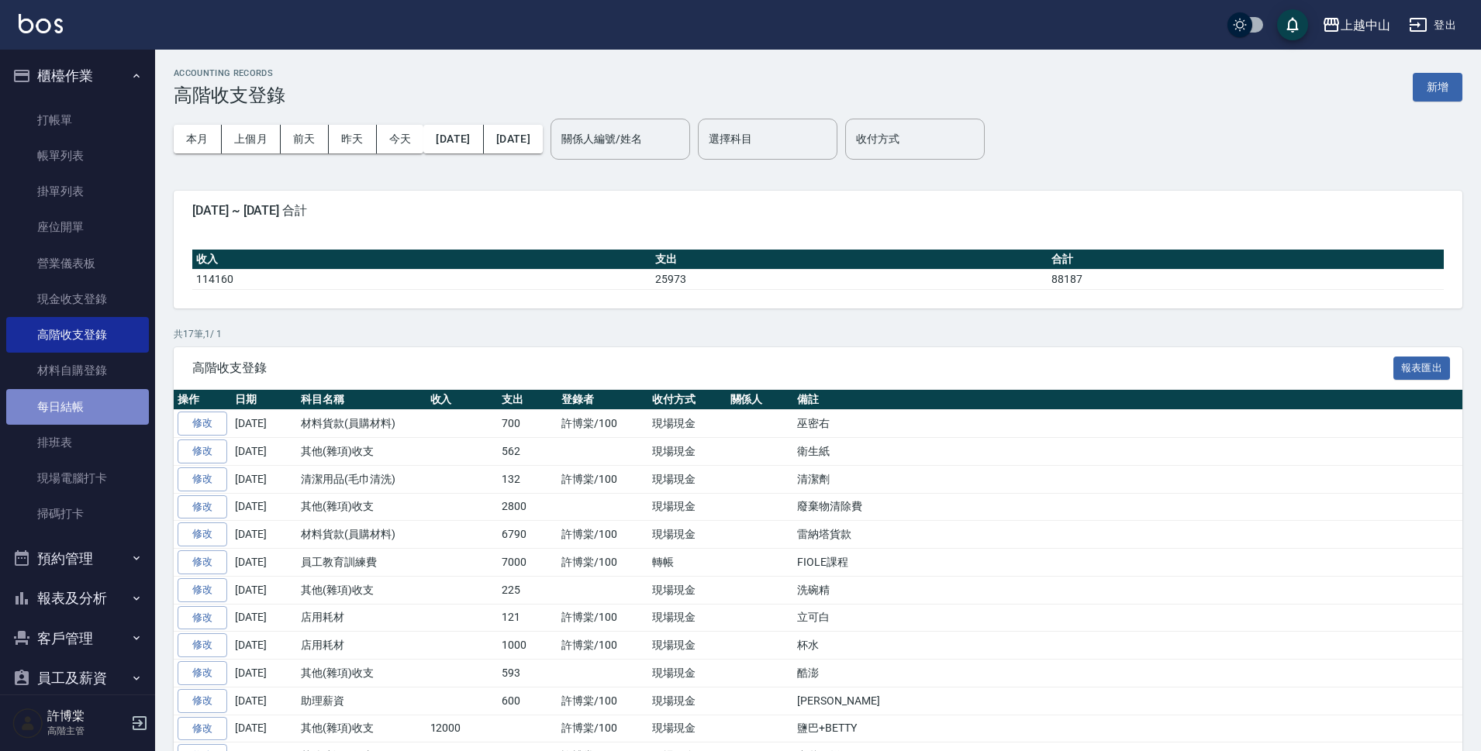
click at [105, 419] on link "每日結帳" at bounding box center [77, 407] width 143 height 36
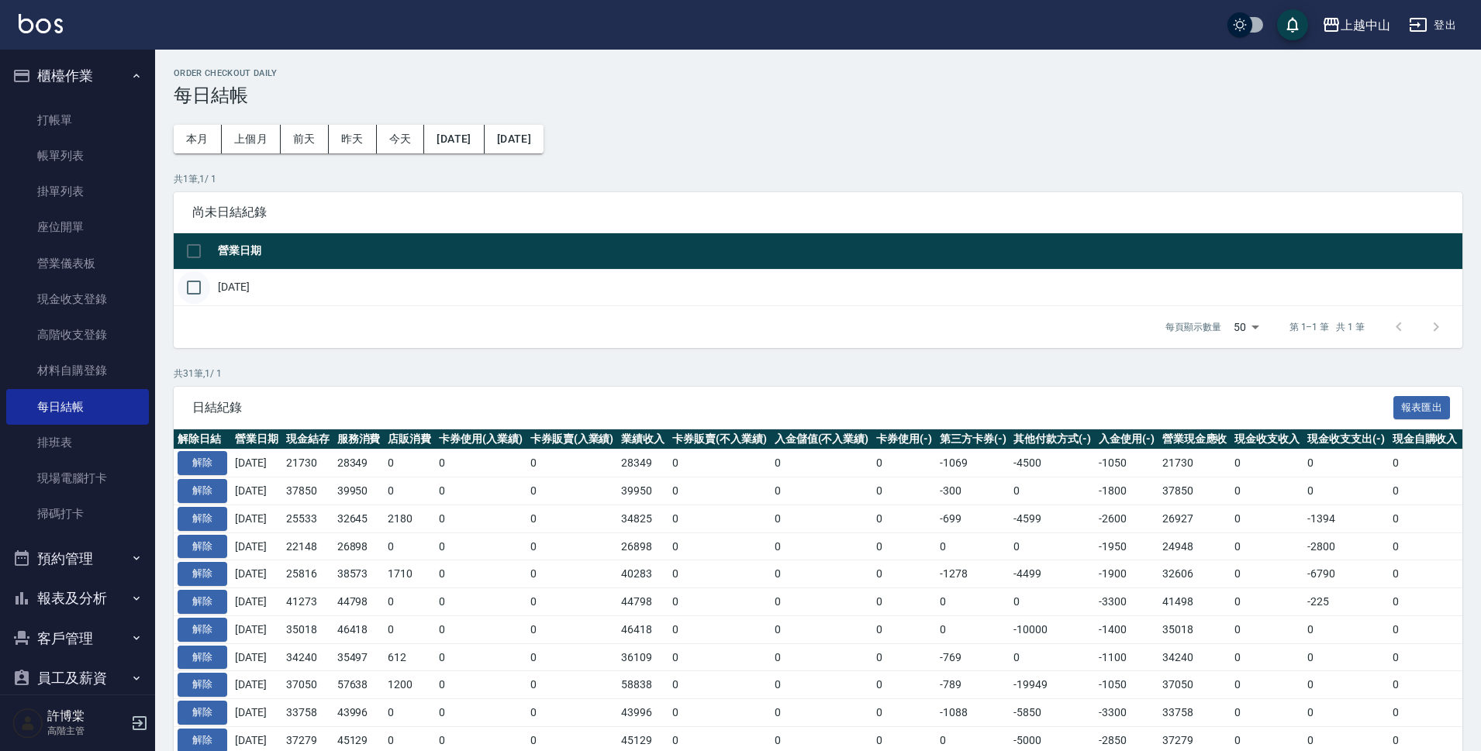
click at [194, 293] on input "checkbox" at bounding box center [194, 287] width 33 height 33
checkbox input "true"
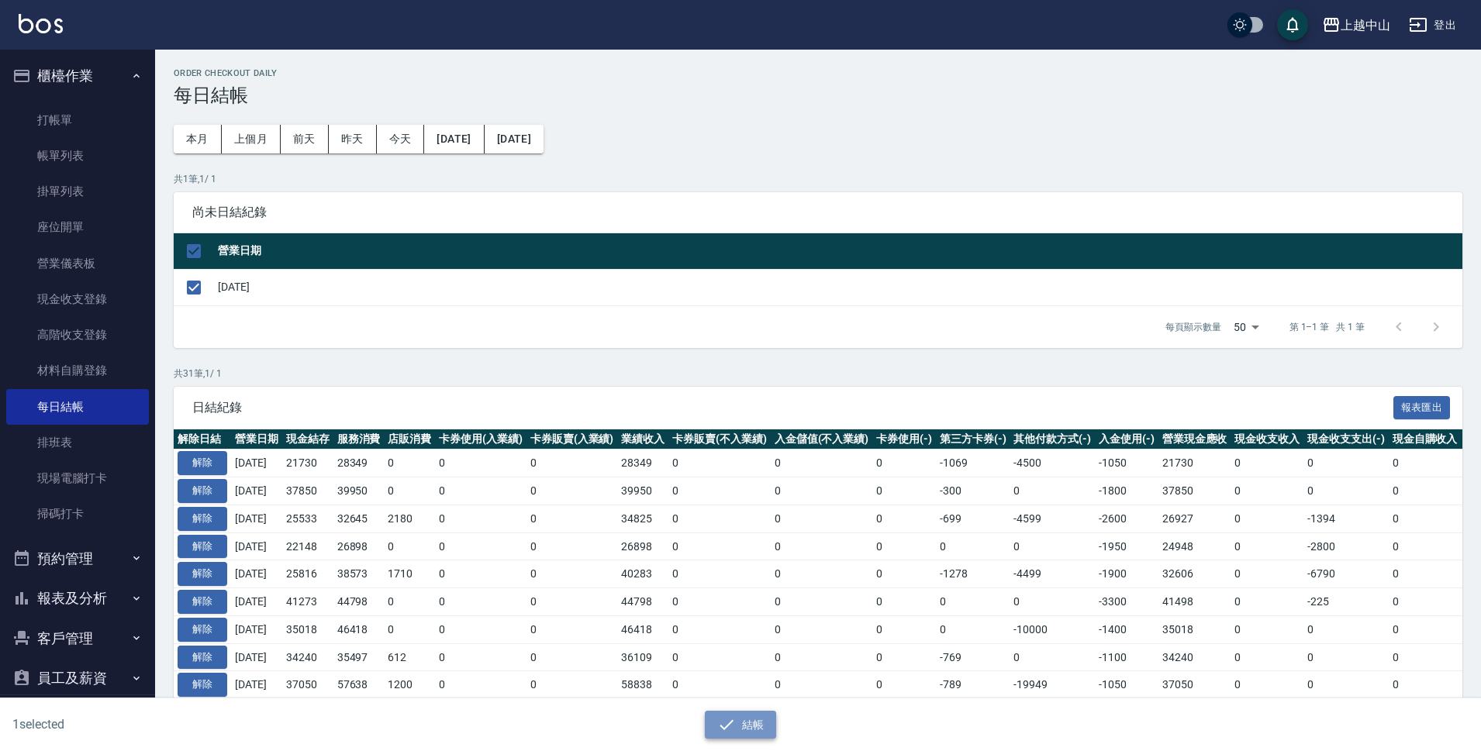
click at [744, 733] on button "結帳" at bounding box center [741, 725] width 72 height 29
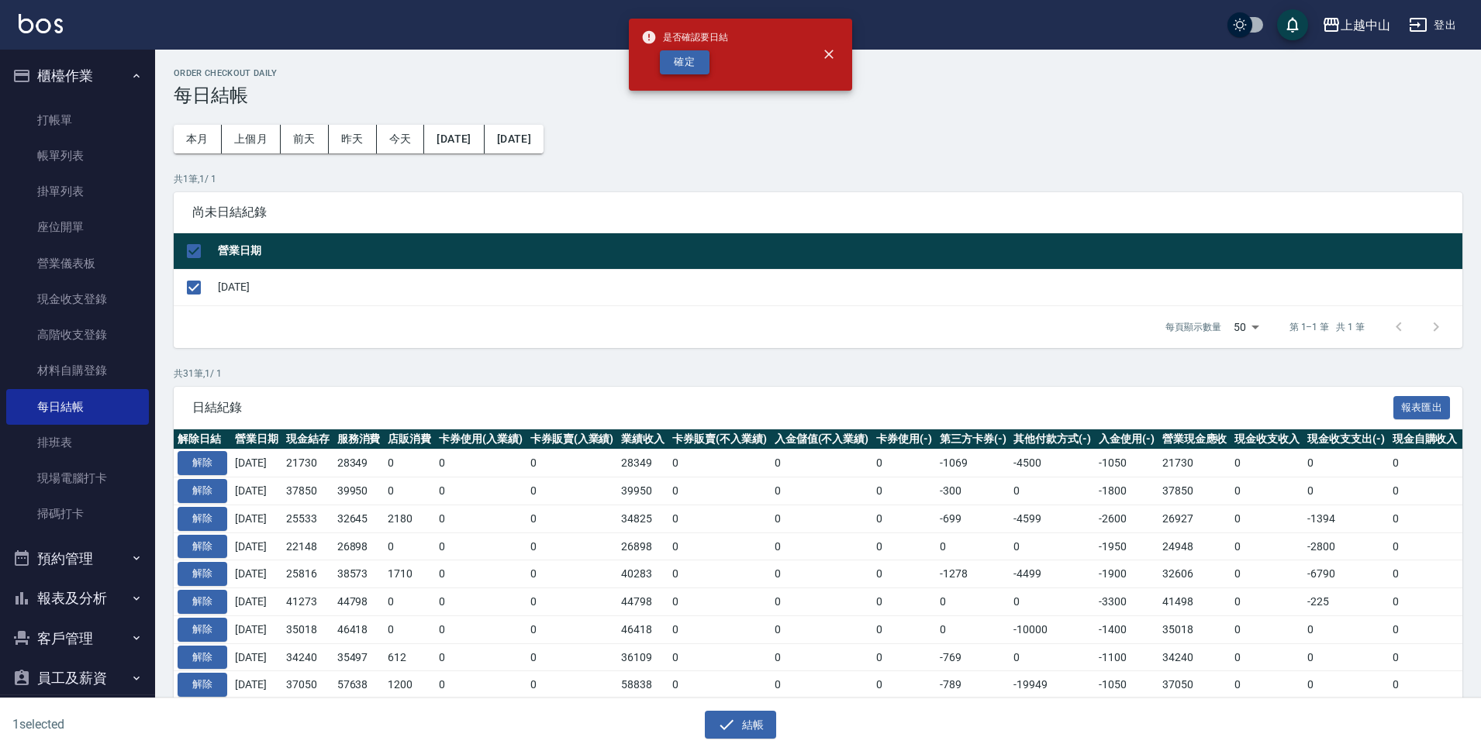
click at [685, 72] on button "確定" at bounding box center [685, 62] width 50 height 24
checkbox input "false"
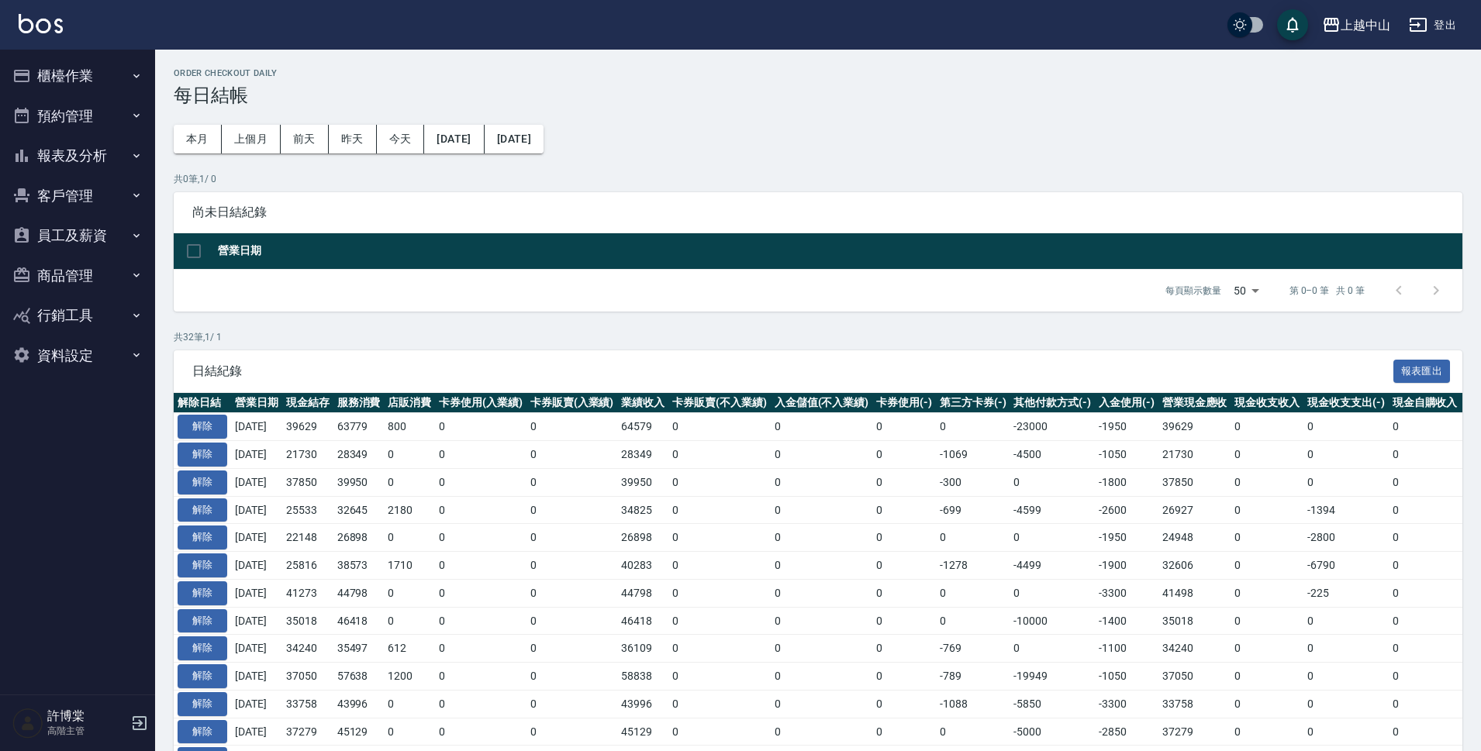
click at [119, 166] on button "報表及分析" at bounding box center [77, 156] width 143 height 40
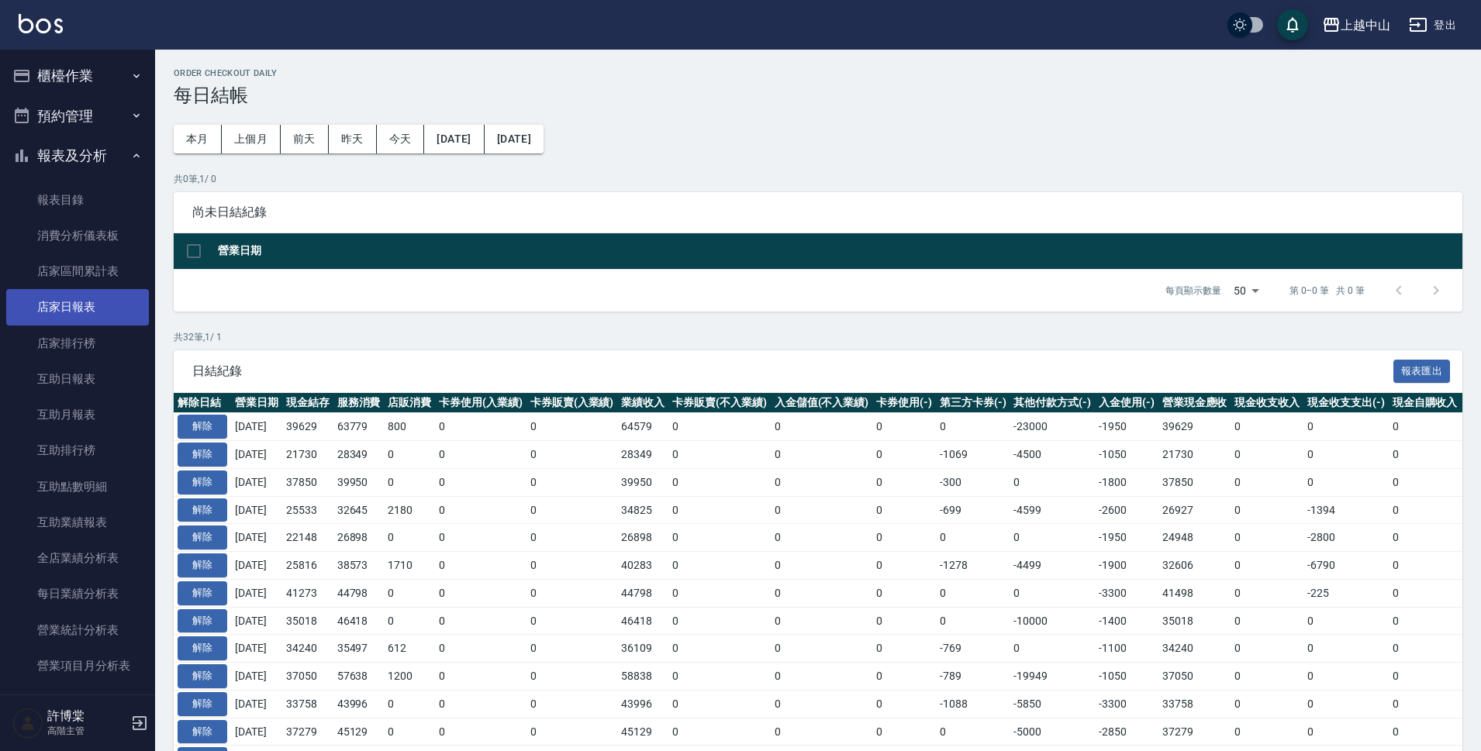
click at [98, 309] on link "店家日報表" at bounding box center [77, 307] width 143 height 36
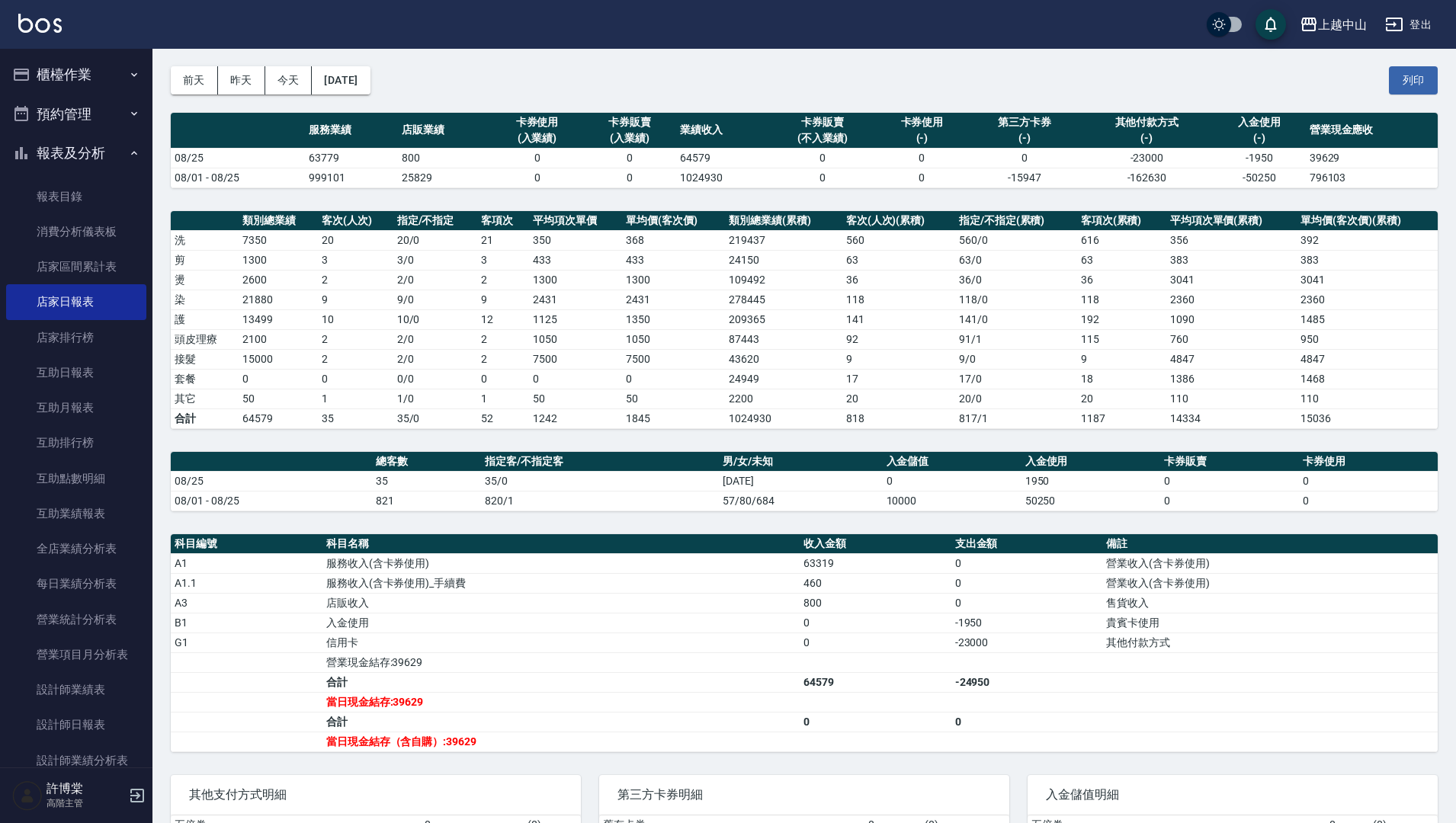
scroll to position [50, 0]
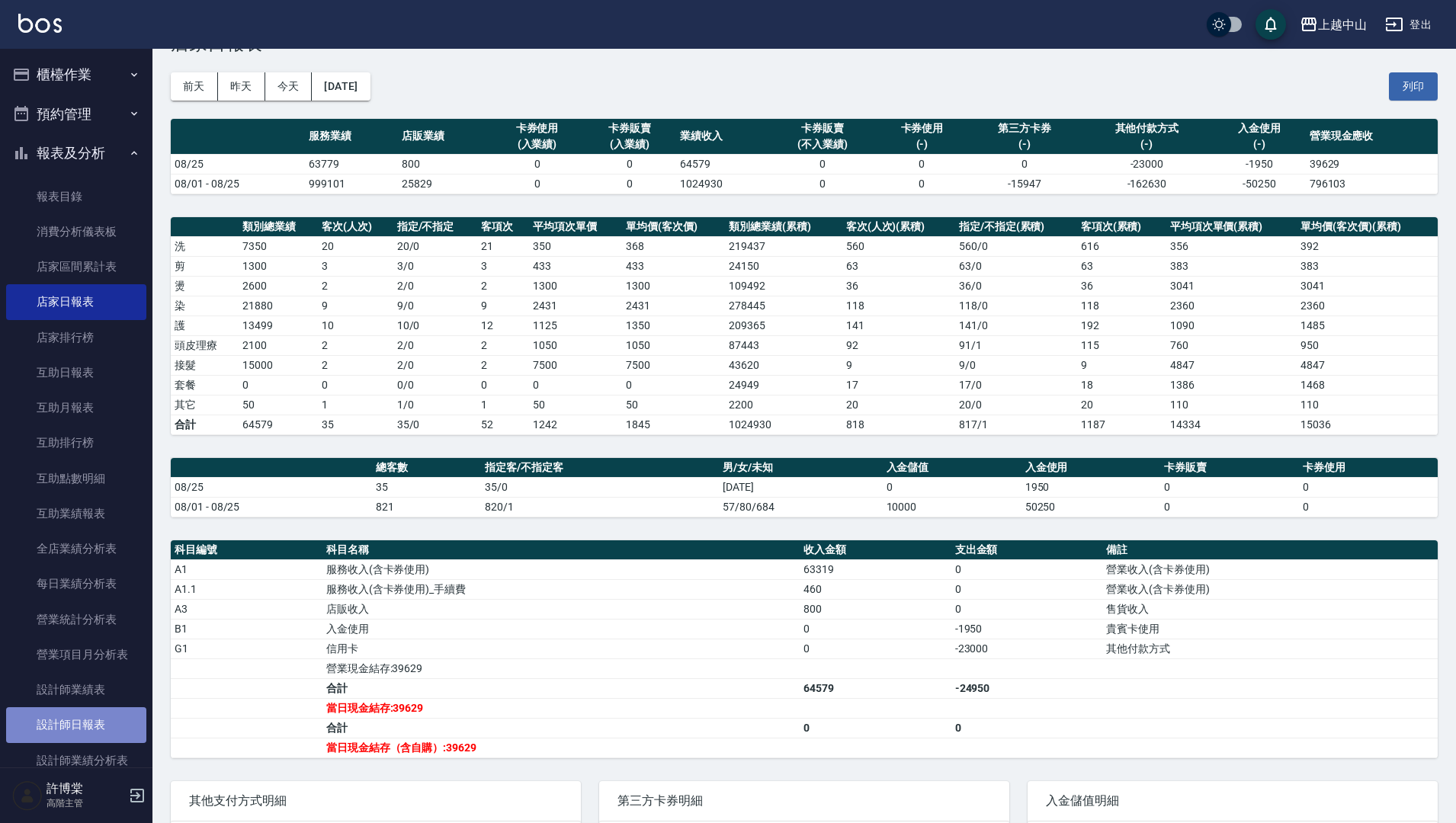
click at [89, 725] on link "設計師日報表" at bounding box center [76, 725] width 141 height 35
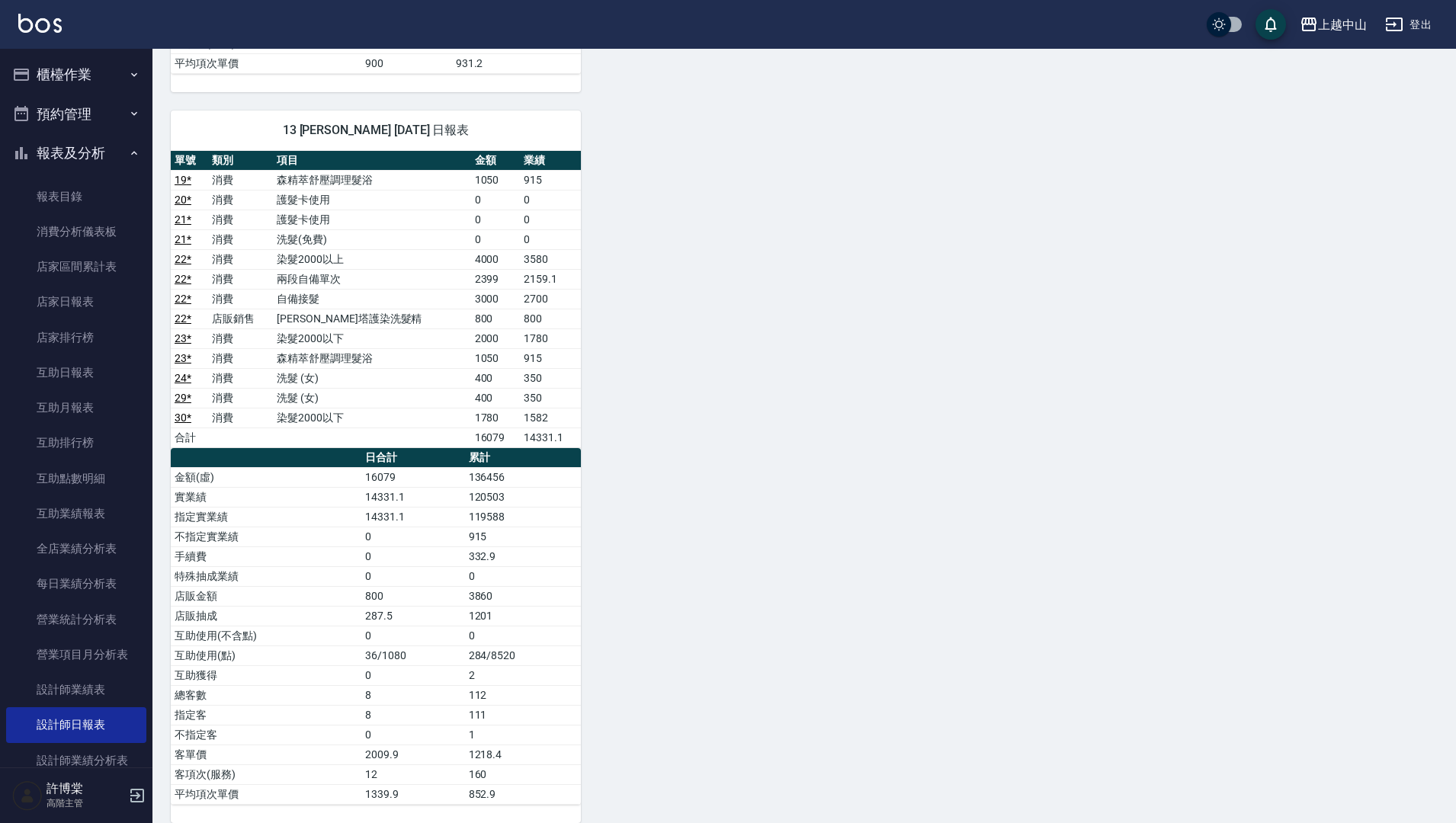
scroll to position [1414, 0]
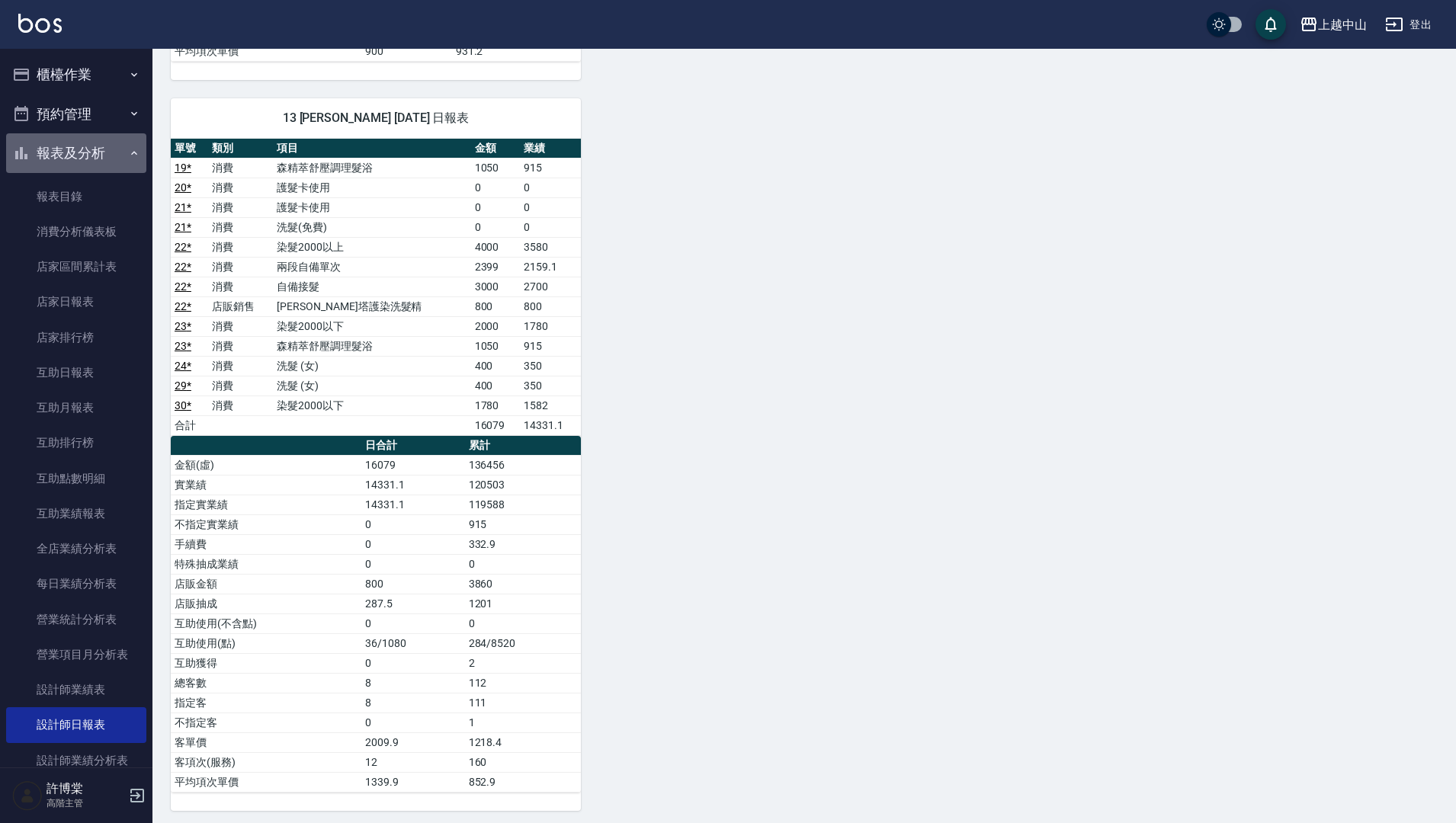
click at [128, 155] on icon "button" at bounding box center [134, 153] width 12 height 12
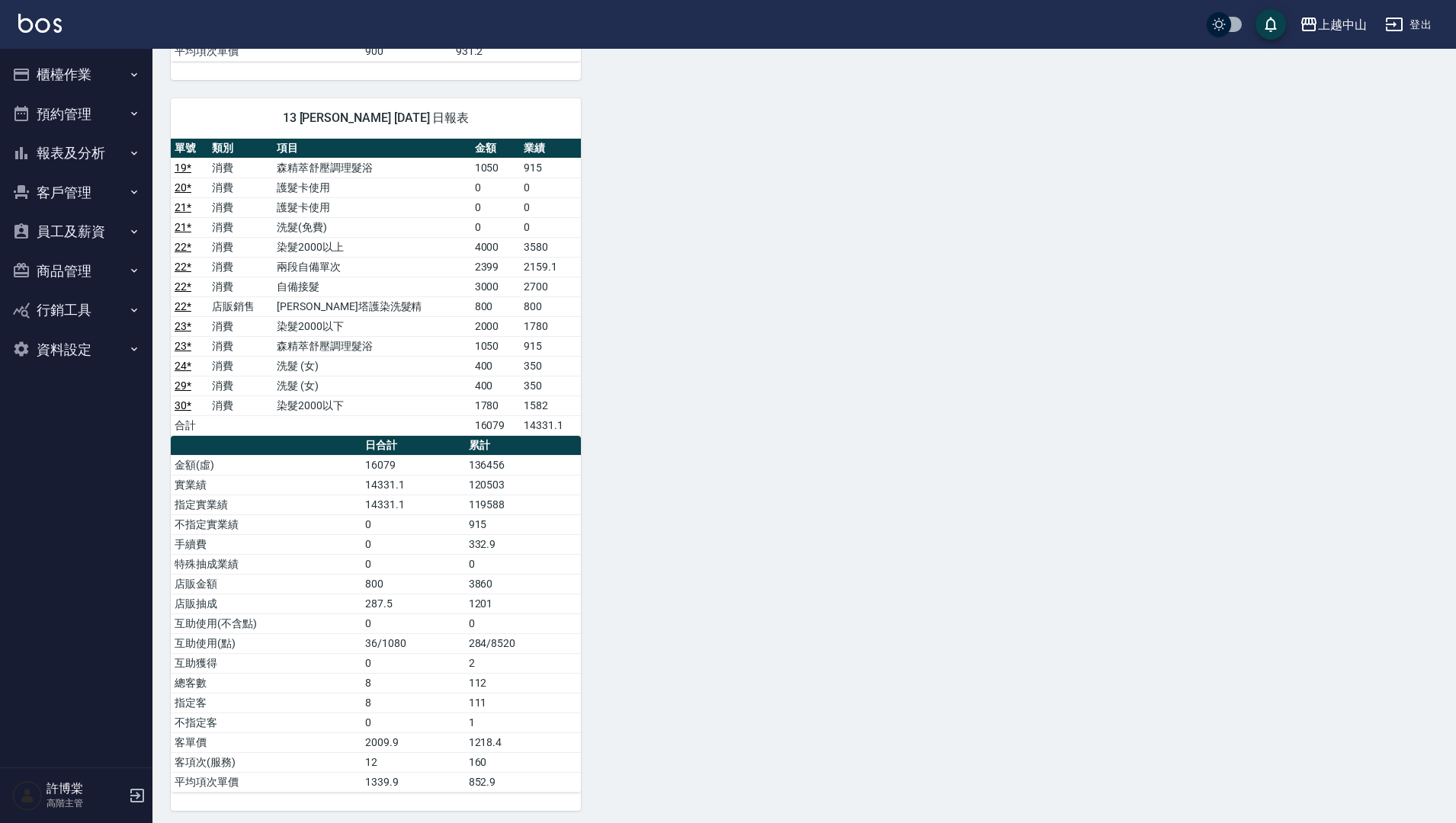
click at [100, 72] on button "櫃檯作業" at bounding box center [76, 75] width 141 height 39
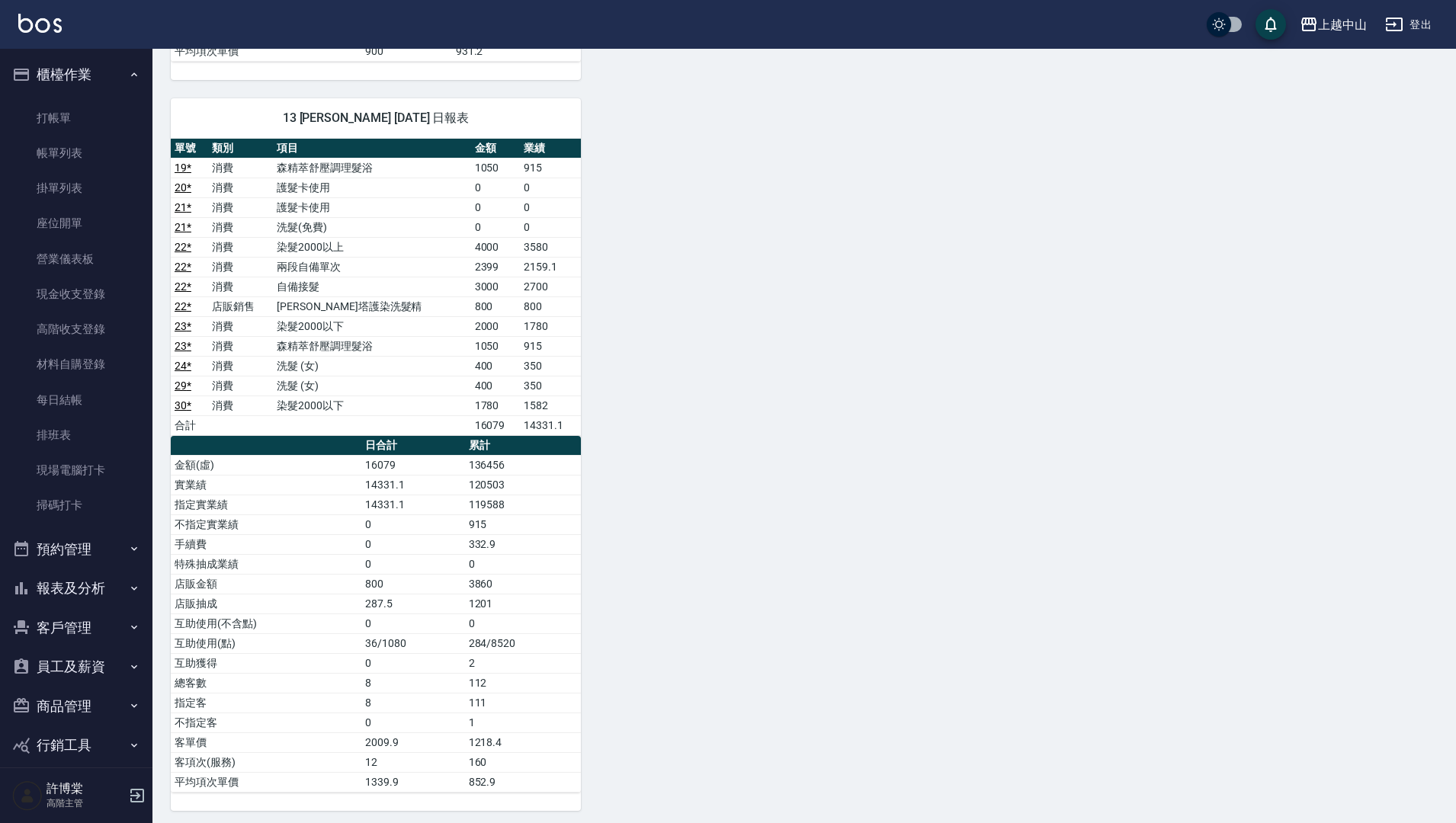
click at [105, 78] on button "櫃檯作業" at bounding box center [76, 75] width 141 height 39
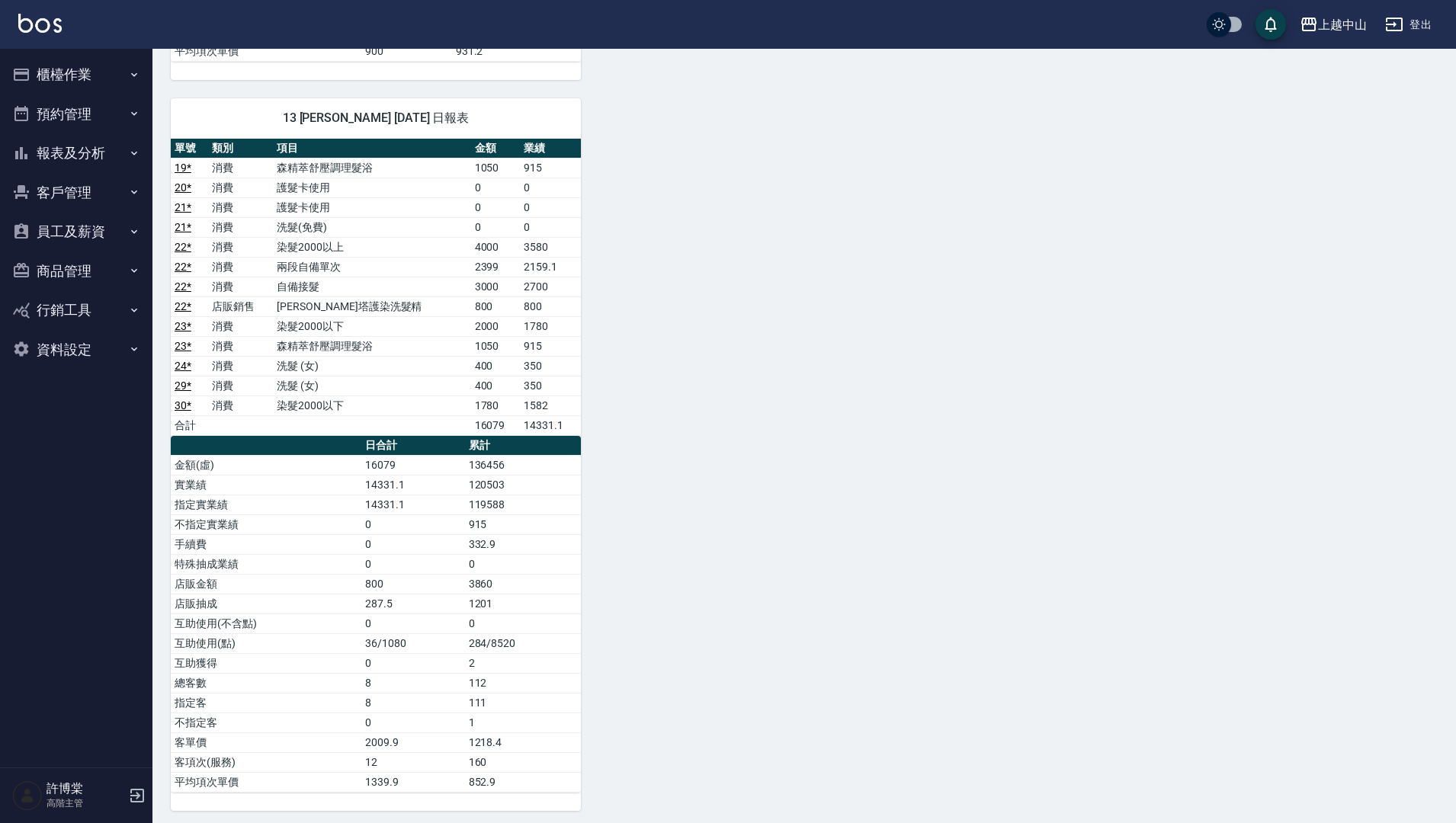
click at [120, 153] on button "報表及分析" at bounding box center [76, 153] width 141 height 39
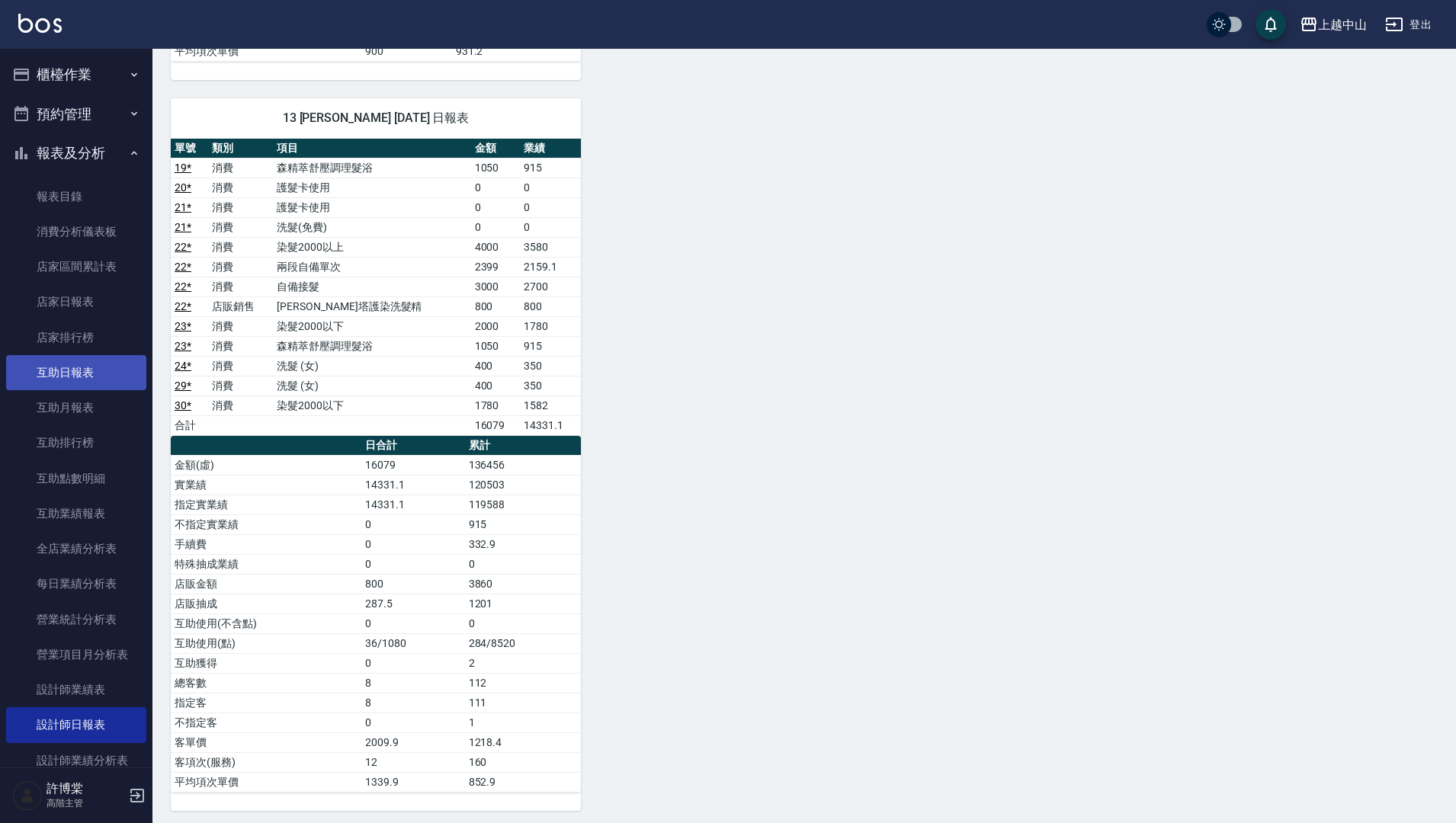
click at [102, 375] on link "互助日報表" at bounding box center [76, 373] width 141 height 35
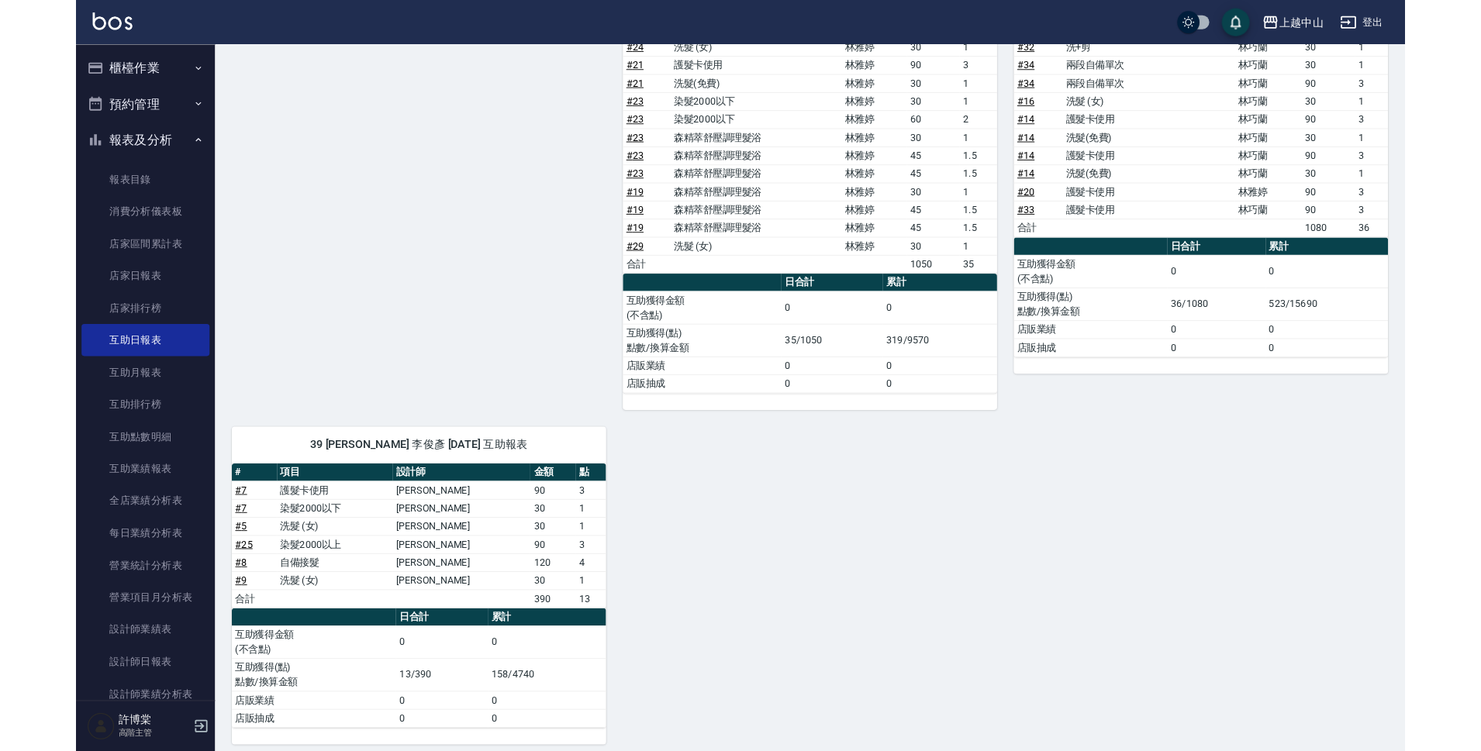
scroll to position [460, 0]
